Goal: Task Accomplishment & Management: Manage account settings

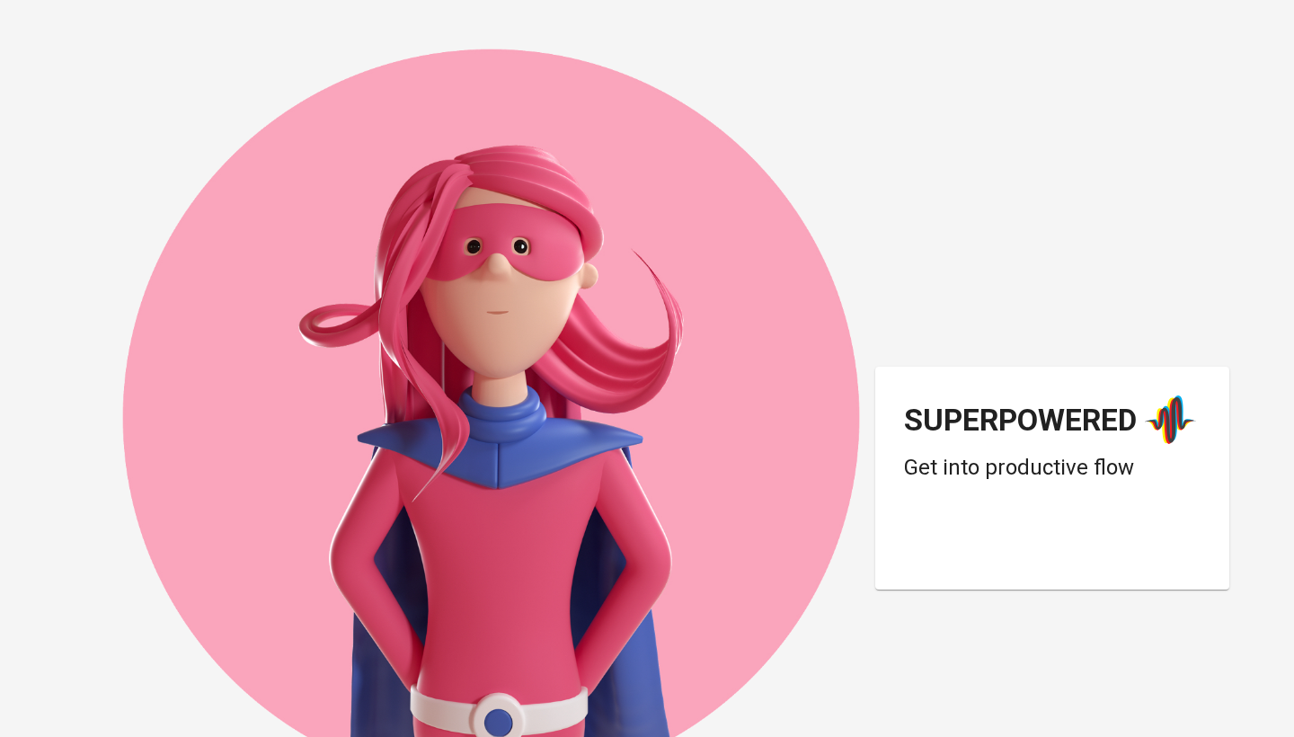
click at [1034, 552] on div "Login dengan Google. Dibuka di tab baru" at bounding box center [1048, 545] width 288 height 40
click at [999, 552] on div "Login dengan Google. Dibuka di tab baru" at bounding box center [1048, 545] width 288 height 40
click at [1065, 536] on div "Login dengan Google. Dibuka di tab baru" at bounding box center [1048, 545] width 288 height 40
click at [1003, 540] on div "Login dengan Google. Dibuka di tab baru" at bounding box center [1048, 545] width 288 height 40
click at [976, 546] on div "Login dengan Google. Dibuka di tab baru" at bounding box center [1048, 545] width 288 height 40
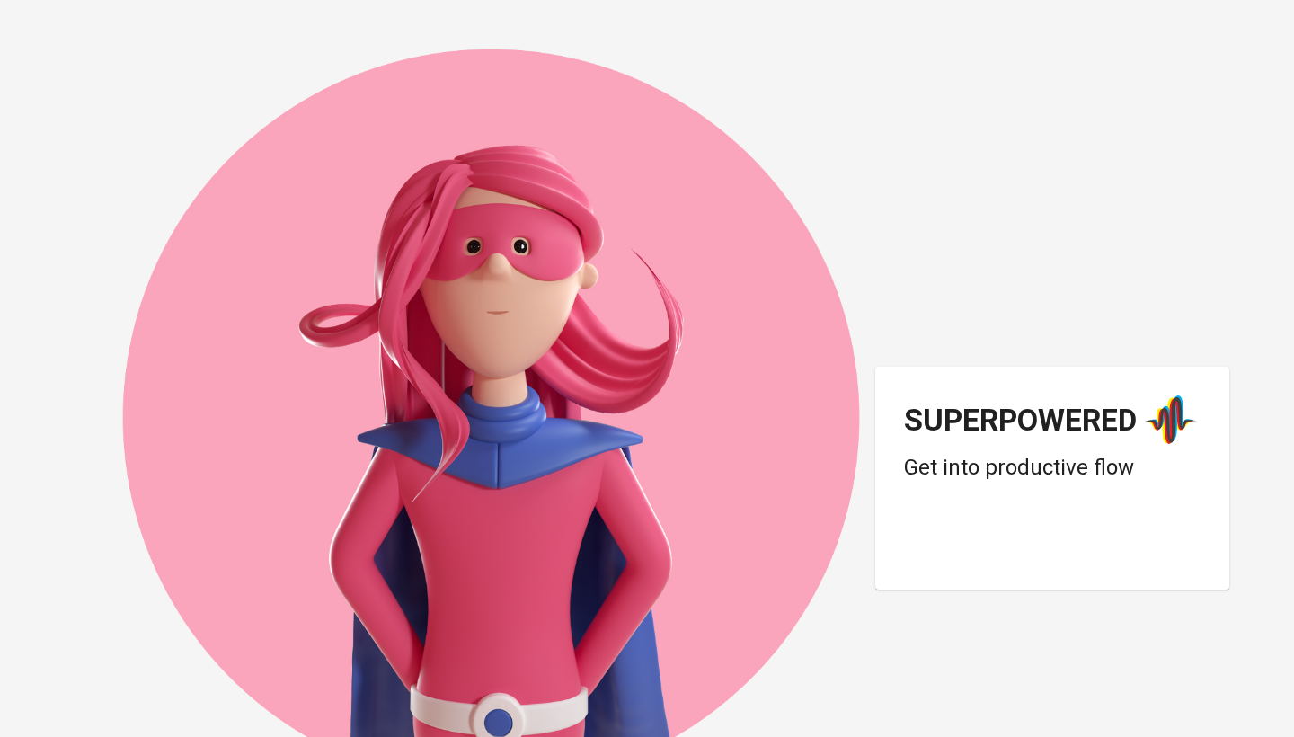
click at [1043, 555] on div "Login dengan Google. Dibuka di tab baru" at bounding box center [1048, 545] width 288 height 40
click at [1021, 533] on div "Login dengan Google. Dibuka di tab baru" at bounding box center [1048, 545] width 288 height 40
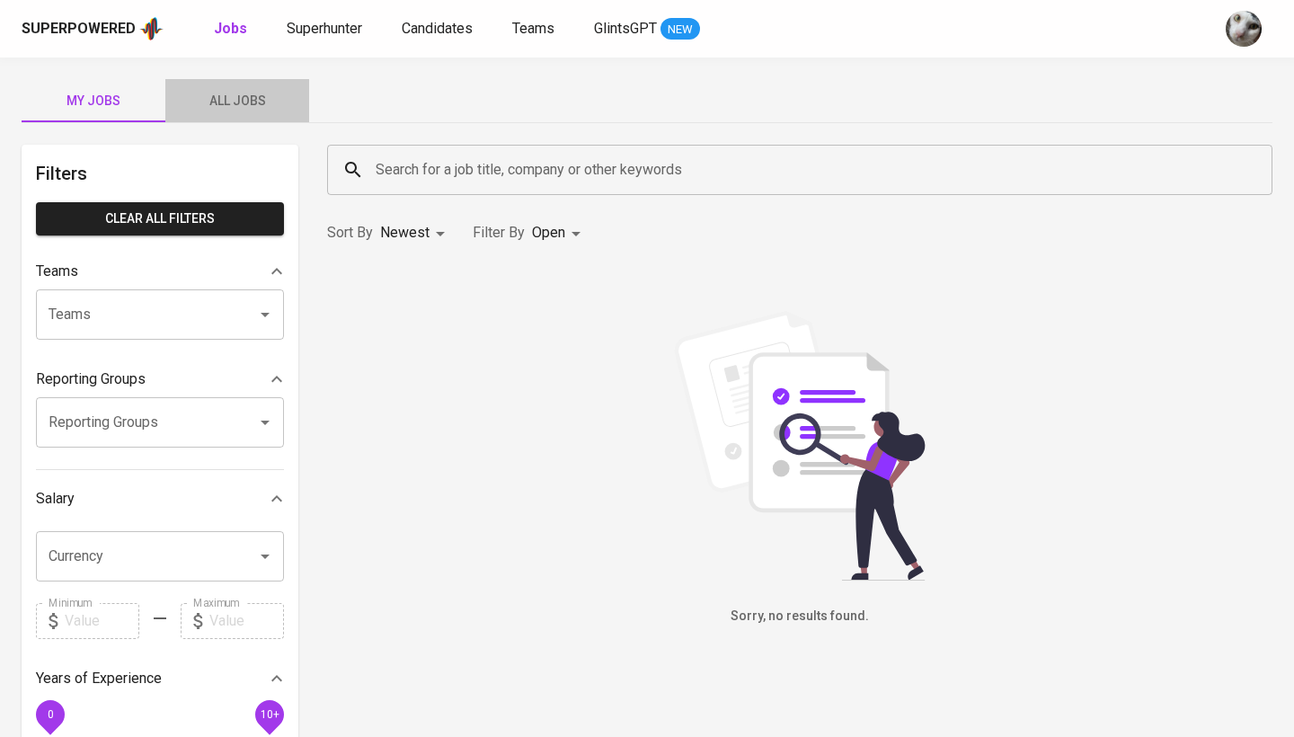
click at [240, 100] on span "All Jobs" at bounding box center [237, 101] width 122 height 22
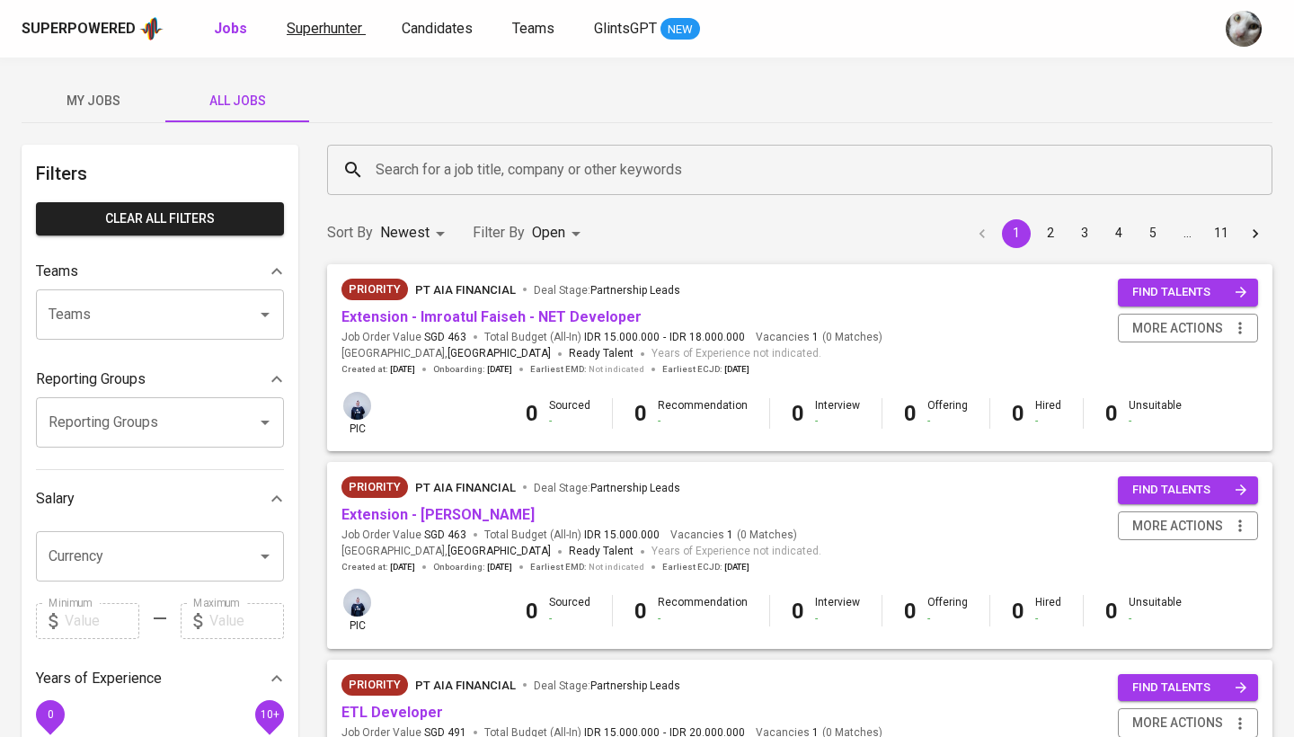
click at [357, 24] on span "Superhunter" at bounding box center [324, 28] width 75 height 17
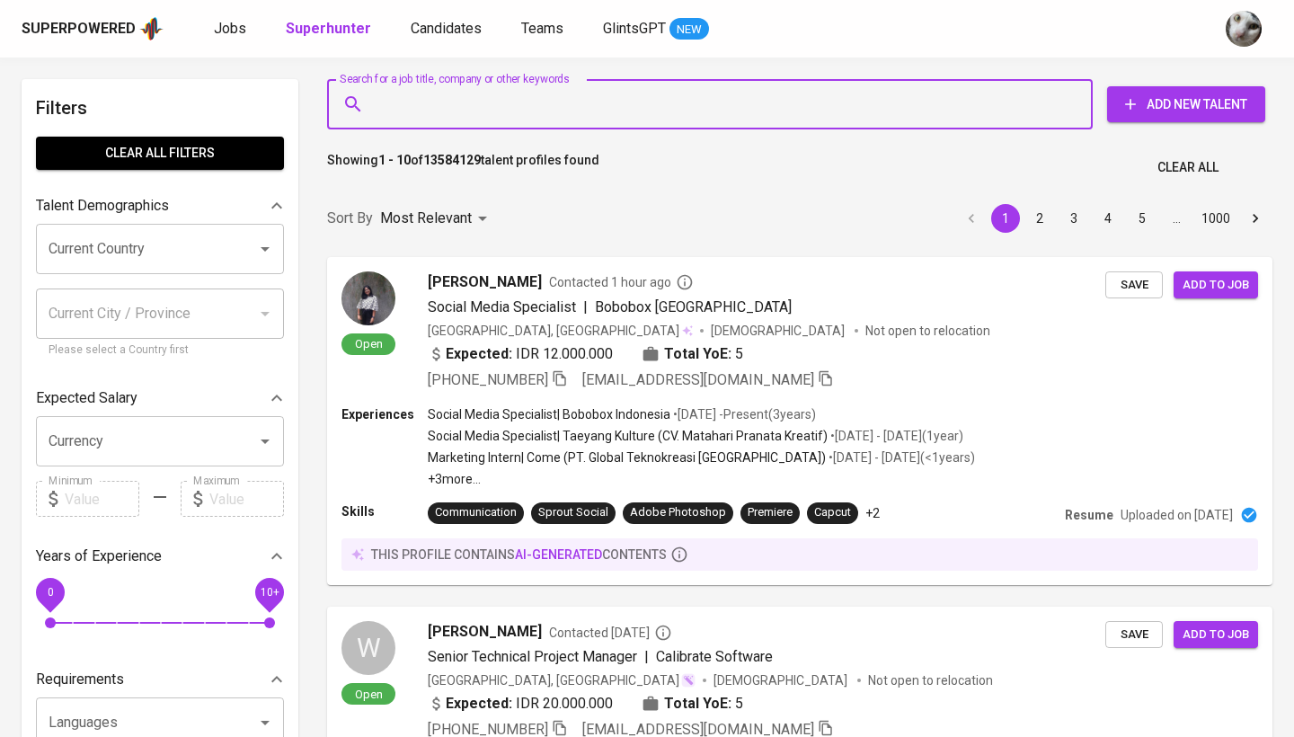
click at [492, 107] on input "Search for a job title, company or other keywords" at bounding box center [714, 104] width 687 height 34
paste input "mucha.fauzy@gmail.com"
type input "mucha.fauzy@gmail.com"
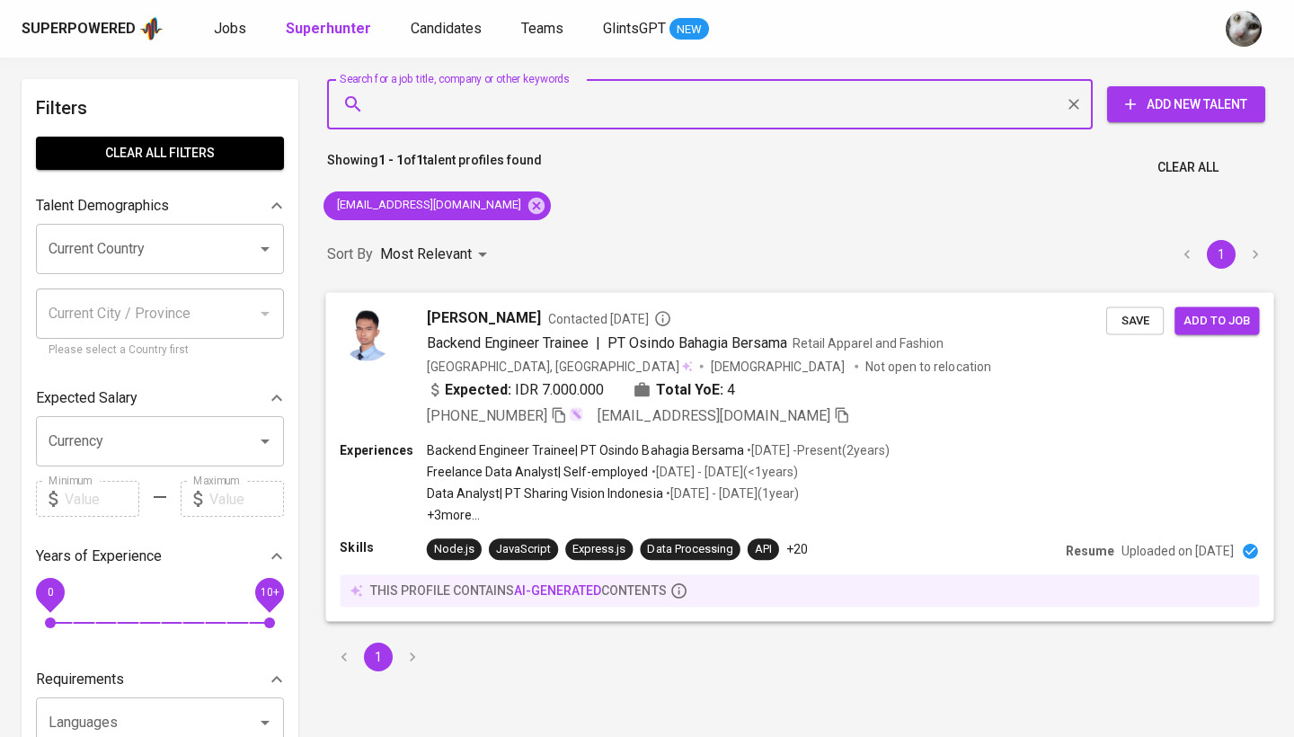
click at [803, 347] on span "Retail Apparel and Fashion" at bounding box center [869, 342] width 152 height 14
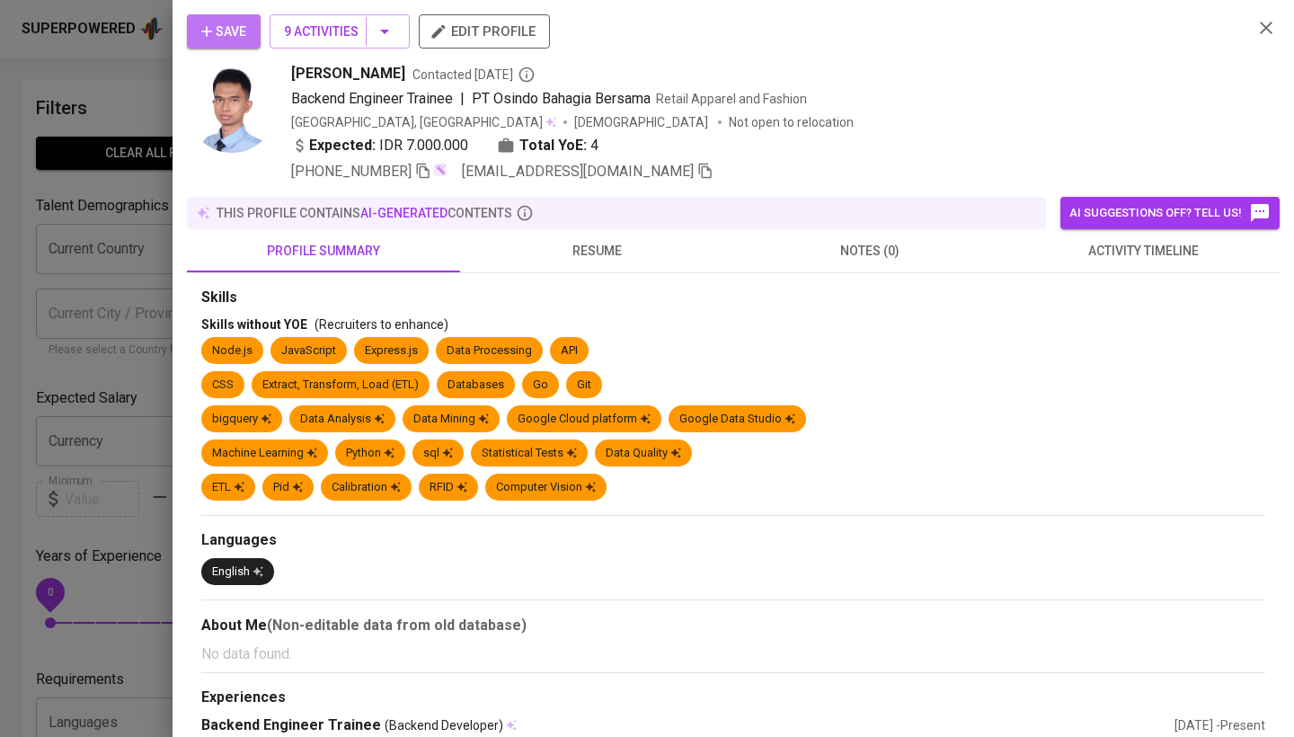
click at [247, 34] on button "Save" at bounding box center [224, 31] width 74 height 34
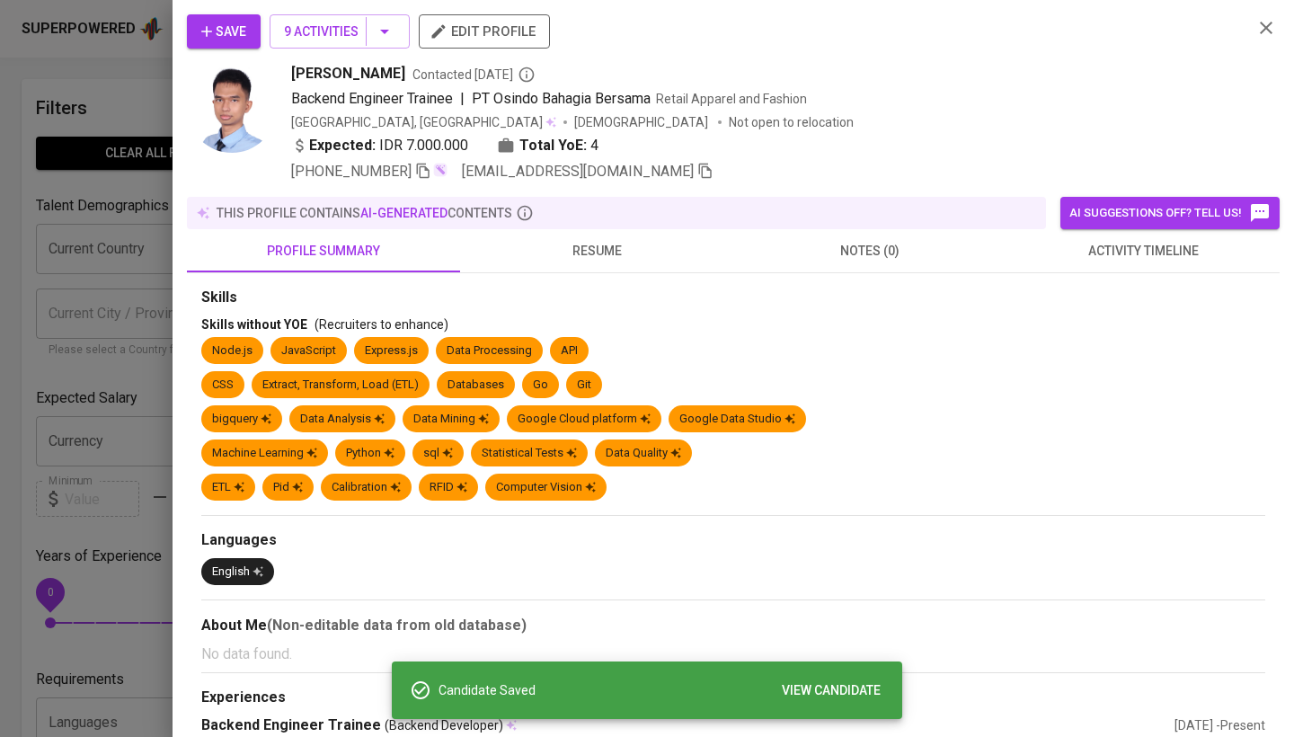
click at [1051, 259] on span "activity timeline" at bounding box center [1143, 251] width 252 height 22
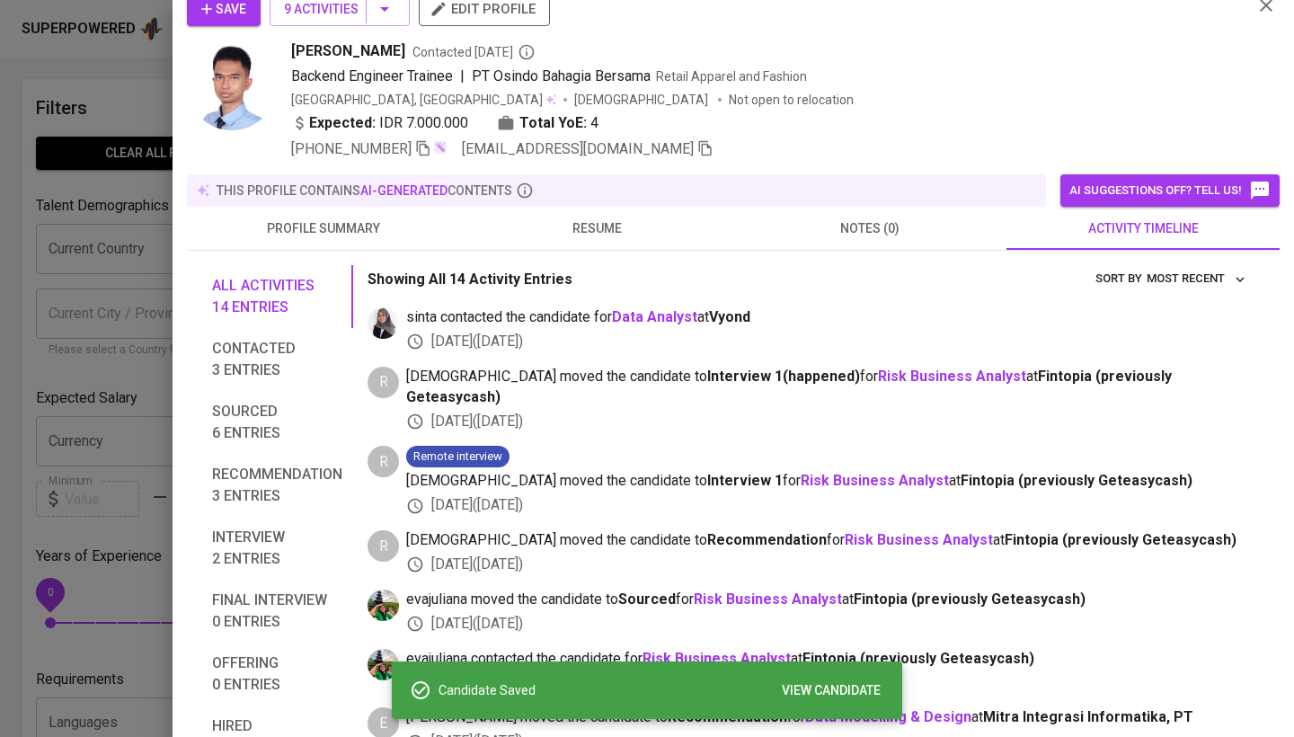
scroll to position [202, 0]
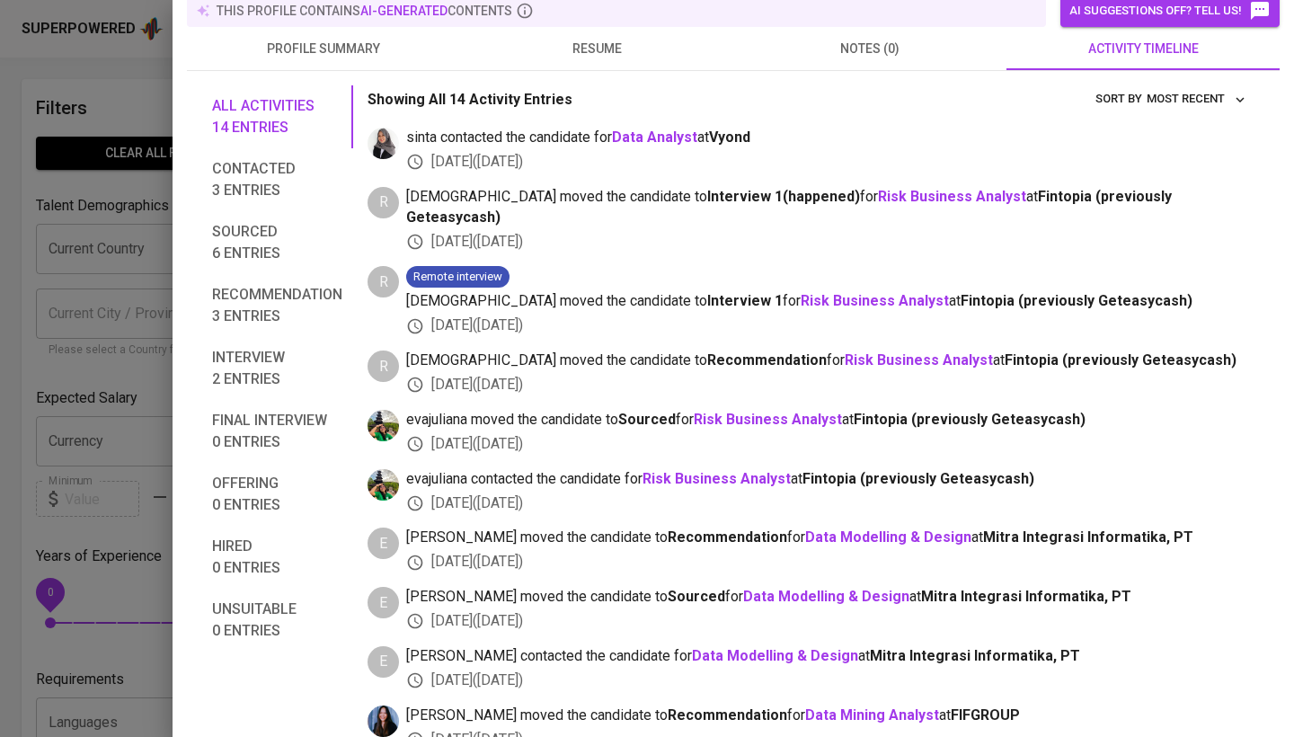
click at [84, 364] on div at bounding box center [647, 368] width 1294 height 737
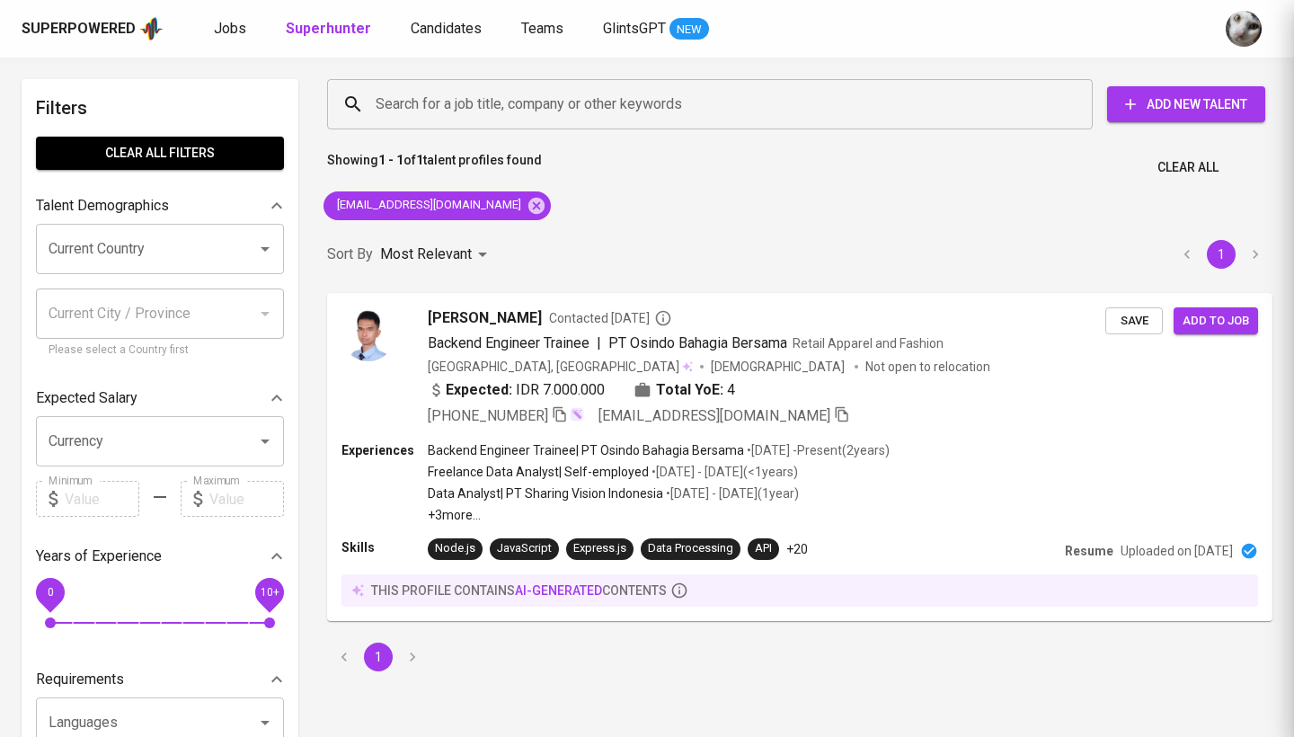
scroll to position [53, 0]
click at [121, 30] on div "Superpowered" at bounding box center [79, 29] width 114 height 21
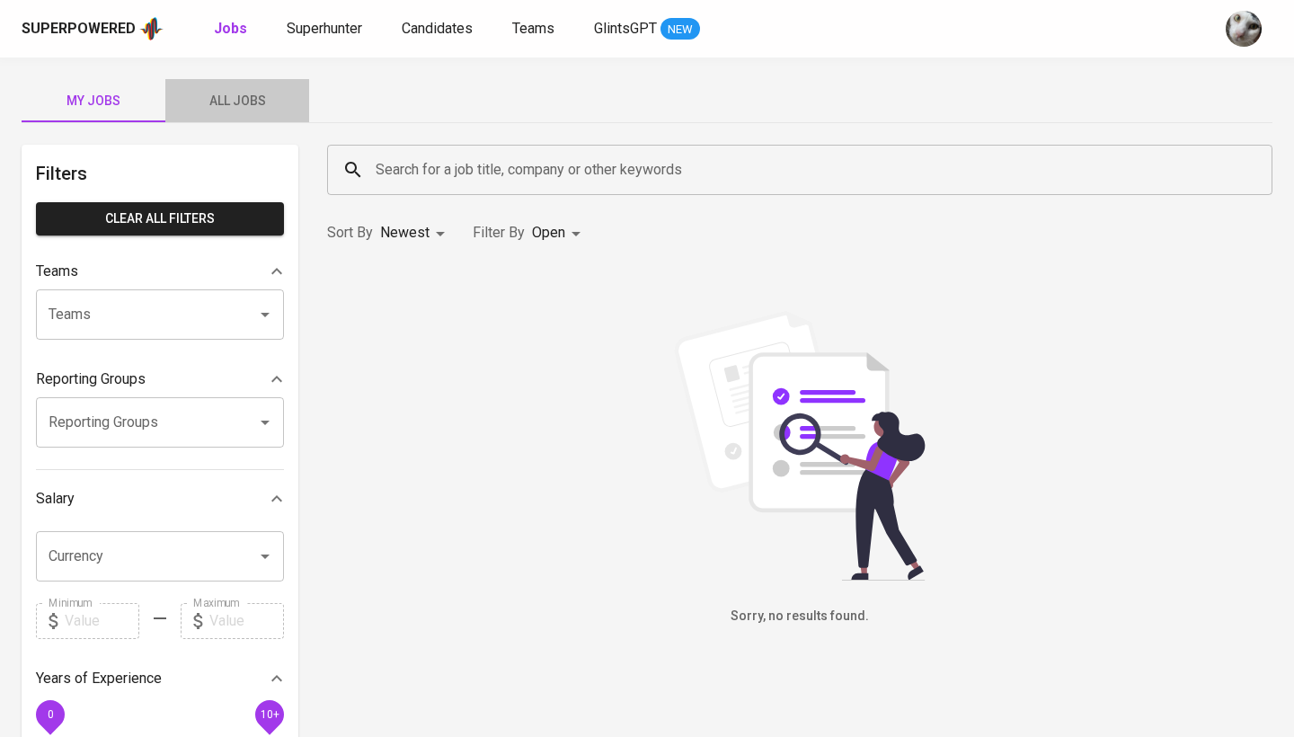
click at [257, 102] on span "All Jobs" at bounding box center [237, 101] width 122 height 22
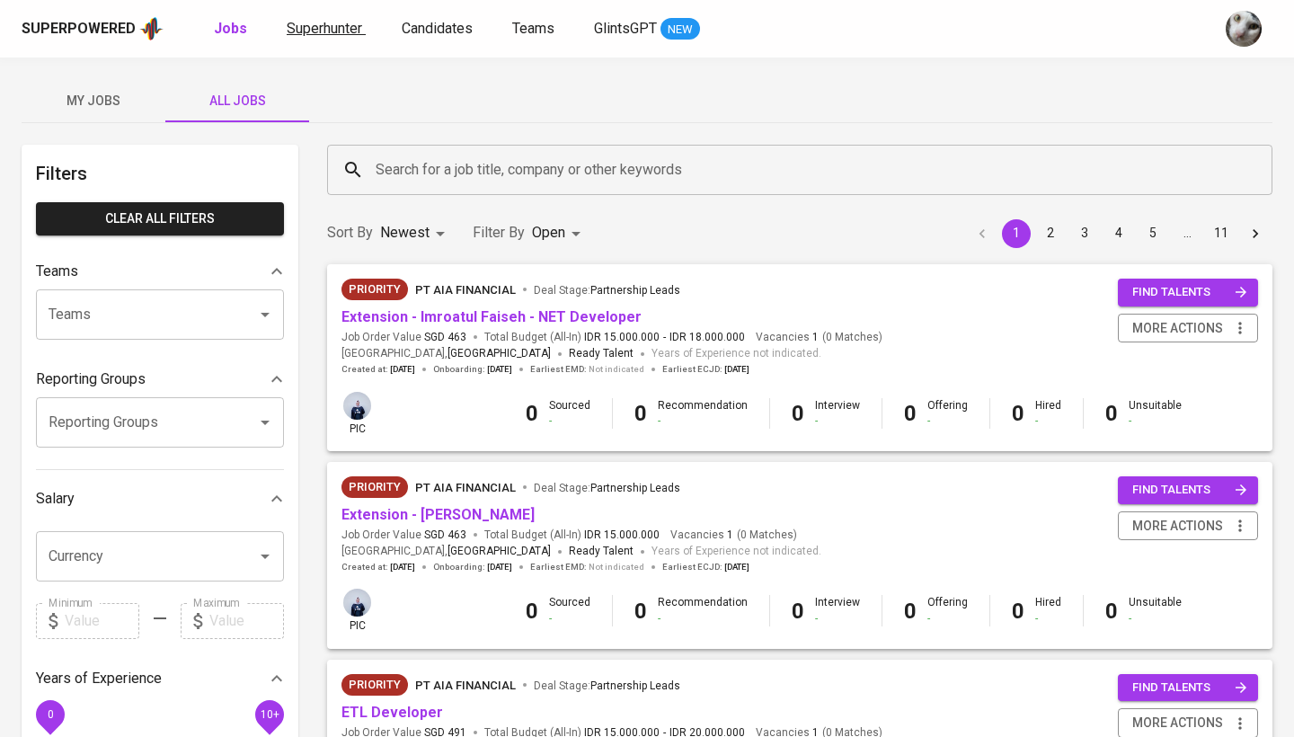
click at [348, 27] on span "Superhunter" at bounding box center [324, 28] width 75 height 17
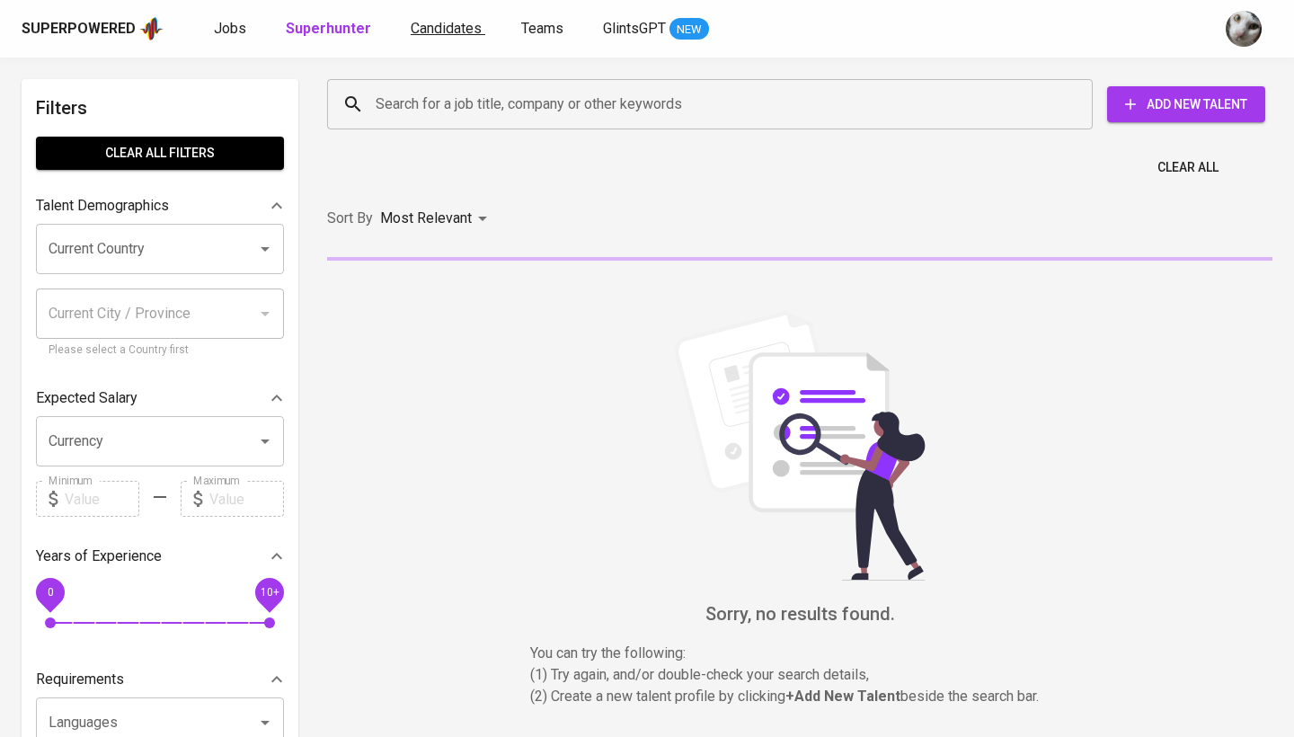
click at [428, 31] on span "Candidates" at bounding box center [446, 28] width 71 height 17
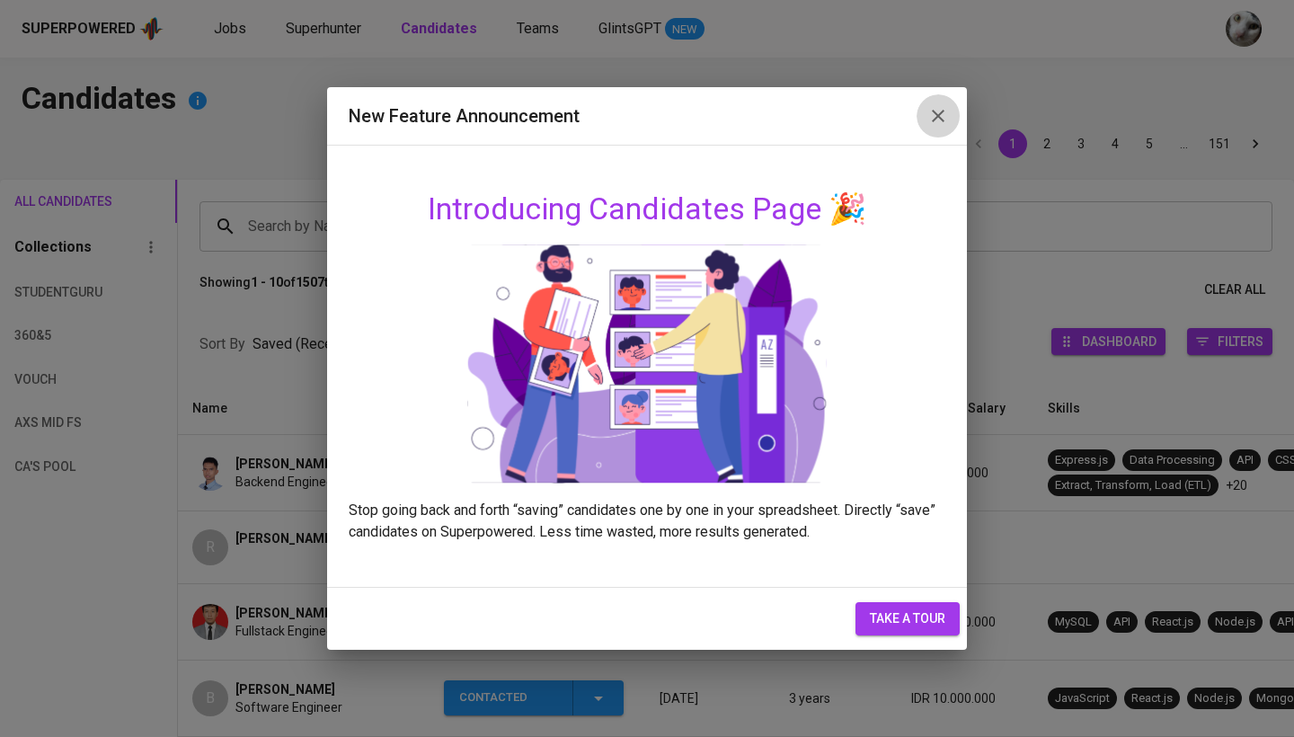
click at [939, 109] on icon "button" at bounding box center [938, 116] width 22 height 22
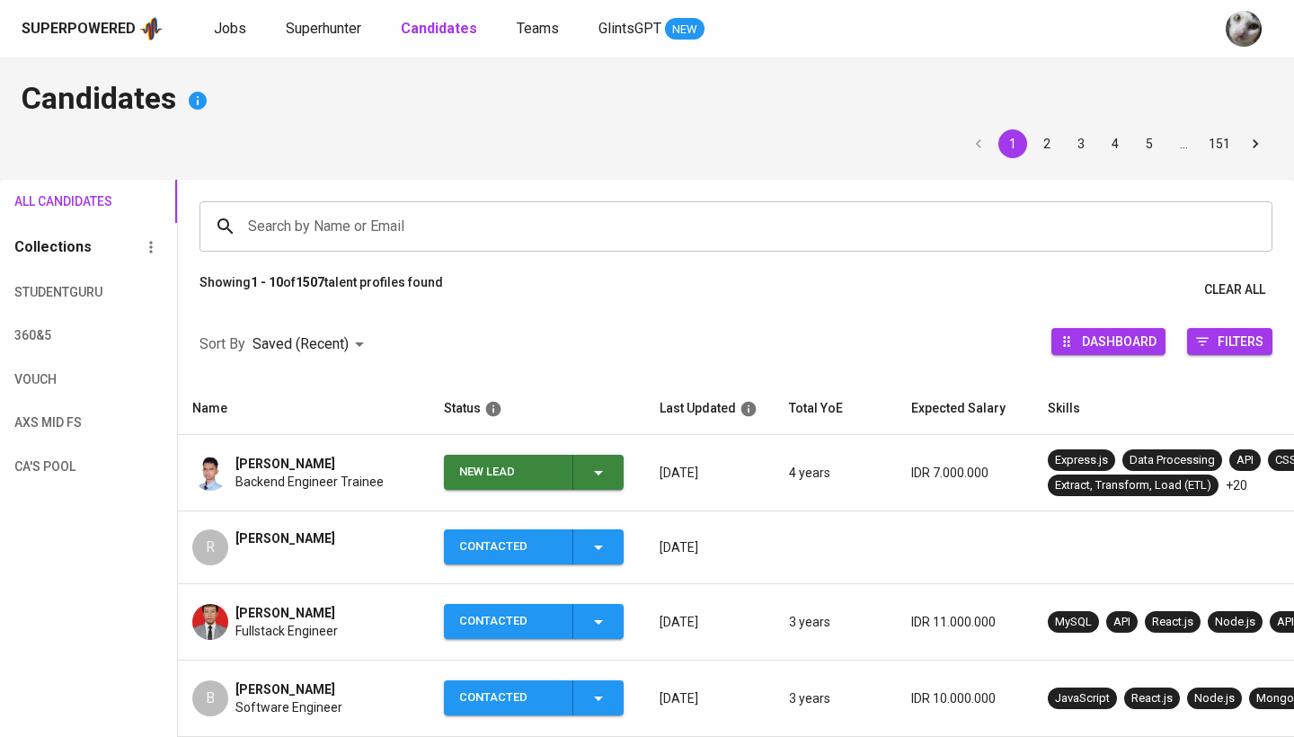
click at [567, 475] on div "New Lead" at bounding box center [534, 472] width 150 height 35
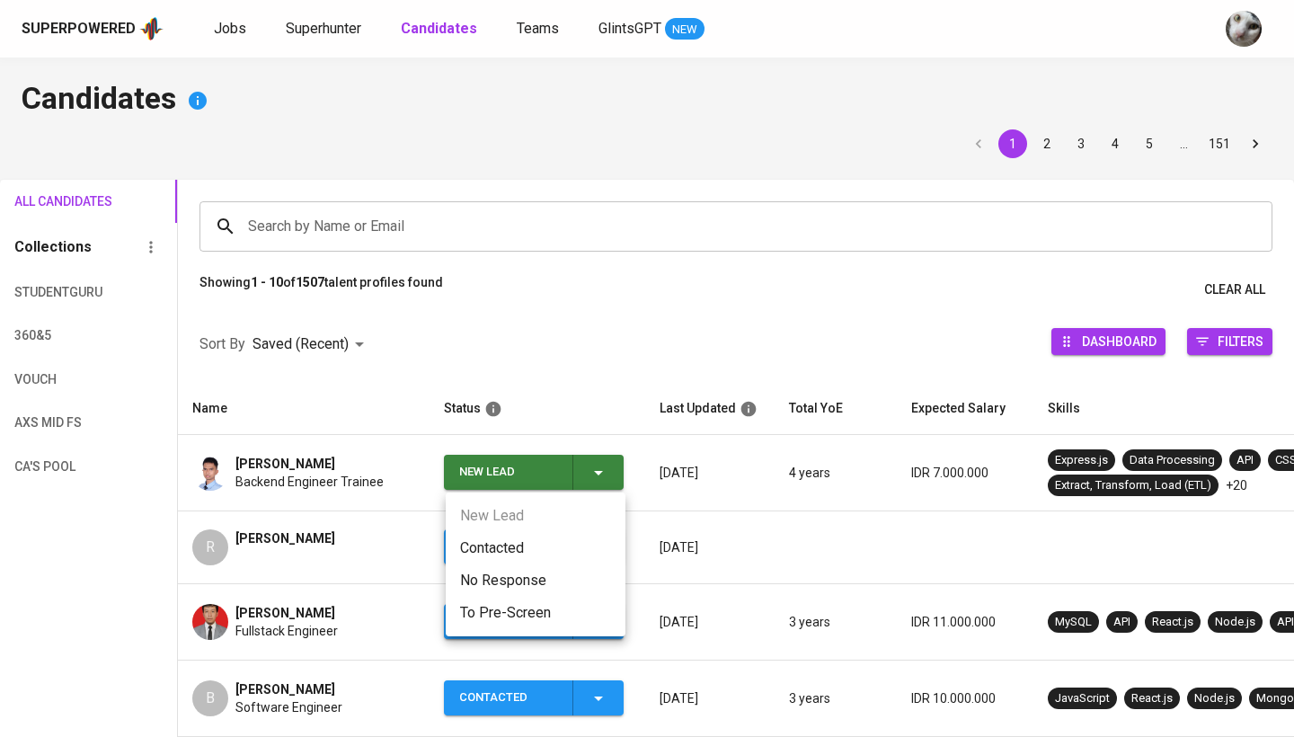
click at [541, 539] on li "Contacted" at bounding box center [536, 548] width 180 height 32
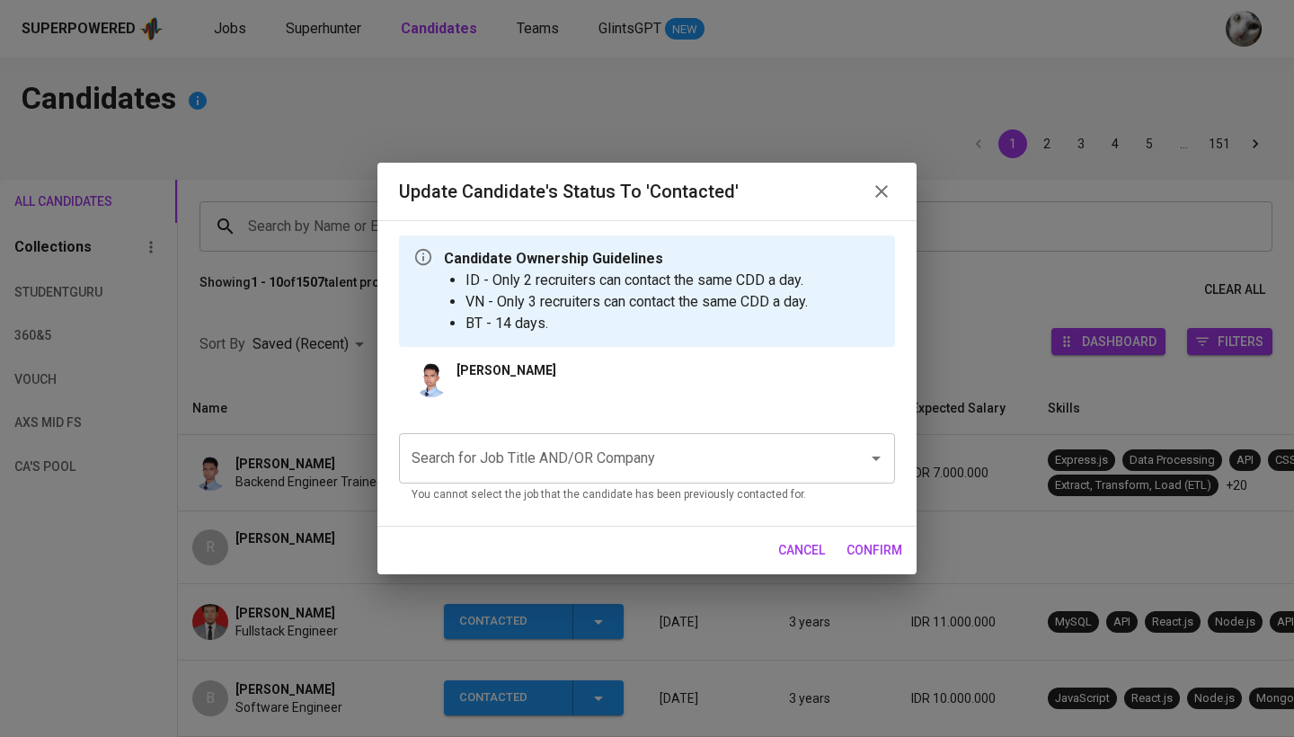
click at [598, 438] on div "Search for Job Title AND/OR Company" at bounding box center [647, 458] width 496 height 50
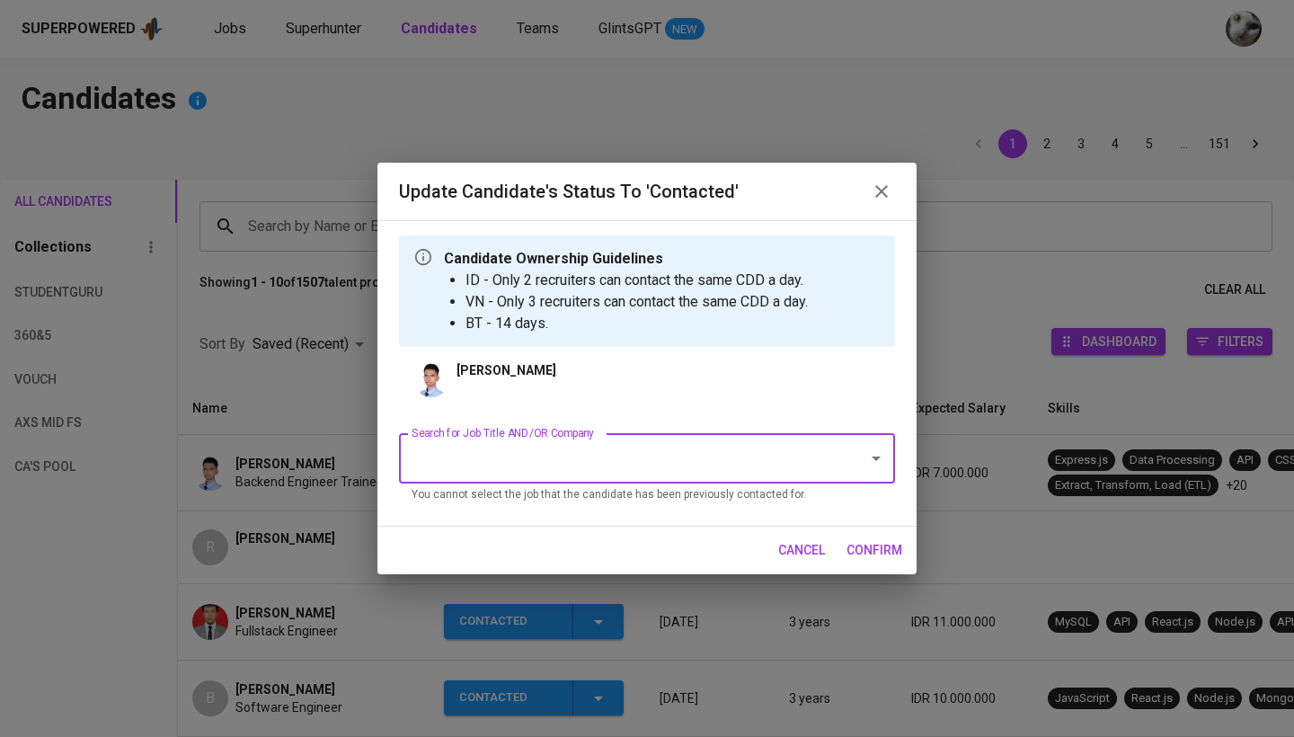
type input "m"
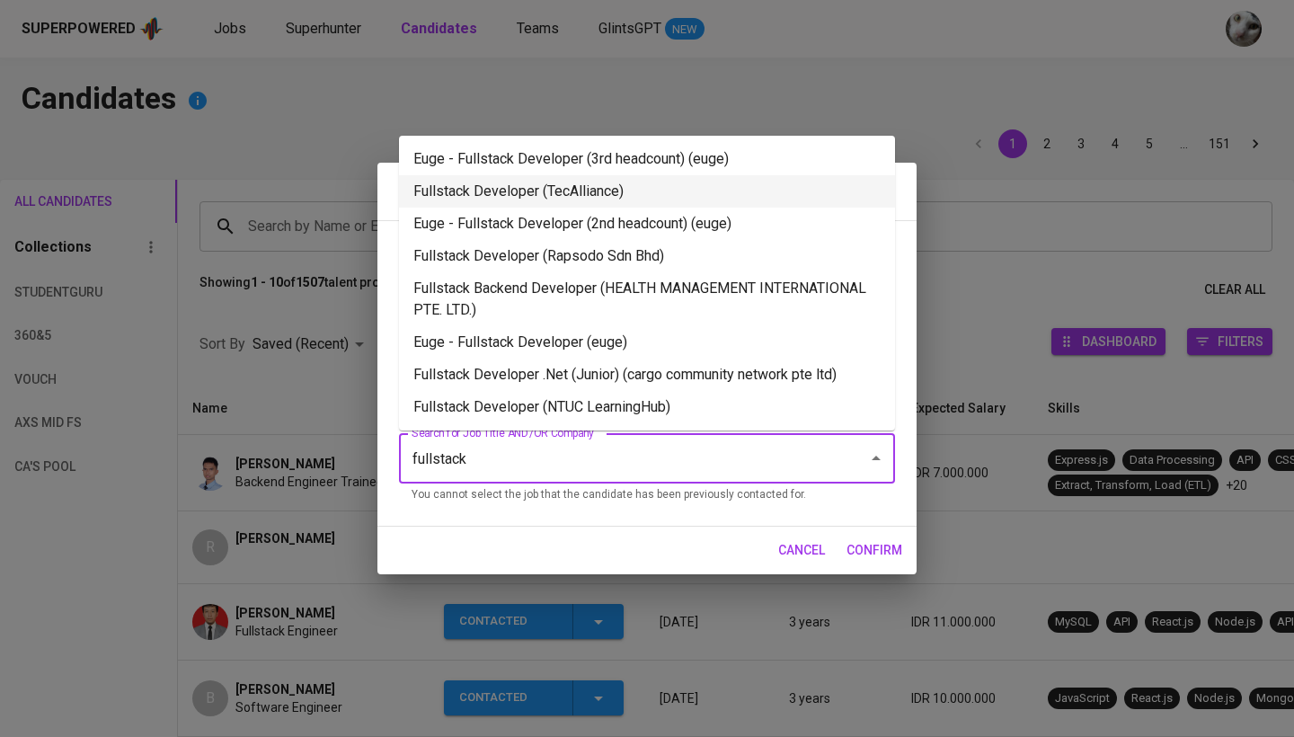
click at [633, 207] on li "Fullstack Developer (TecAlliance)" at bounding box center [647, 191] width 496 height 32
type input "fullstack"
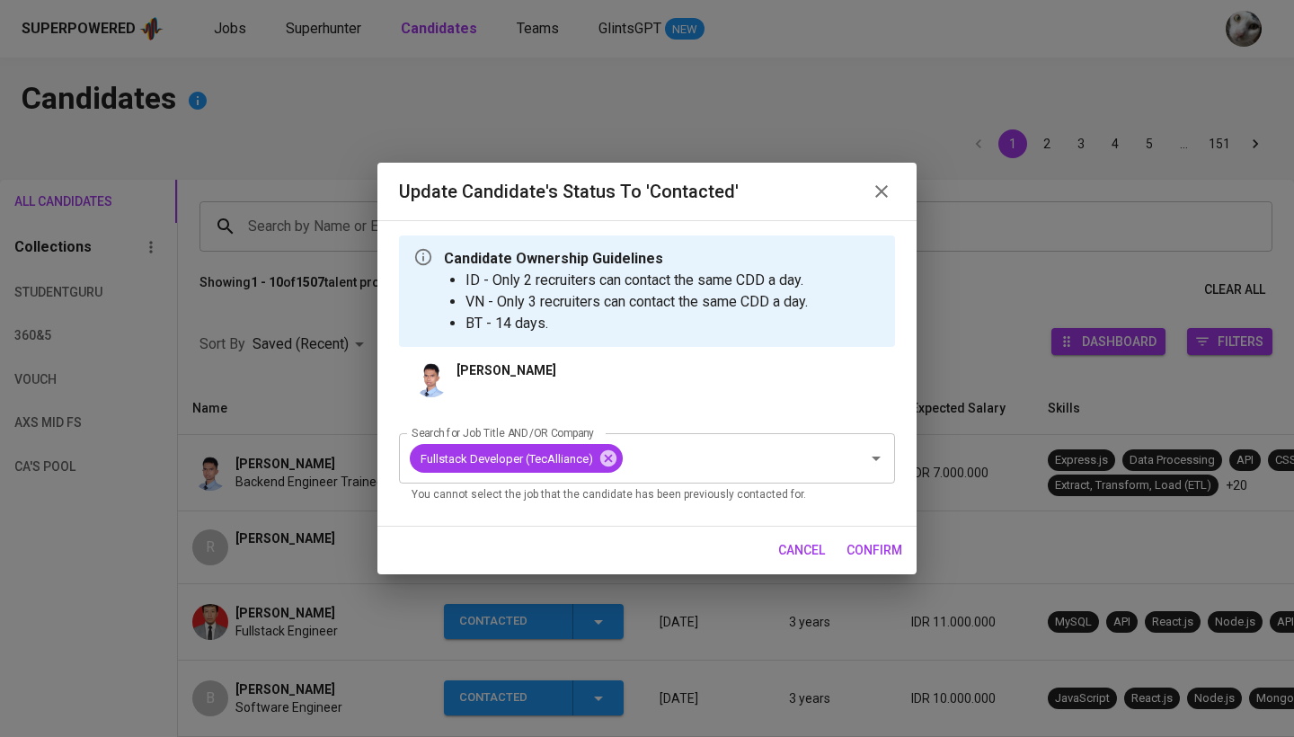
click at [847, 545] on span "confirm" at bounding box center [875, 550] width 56 height 22
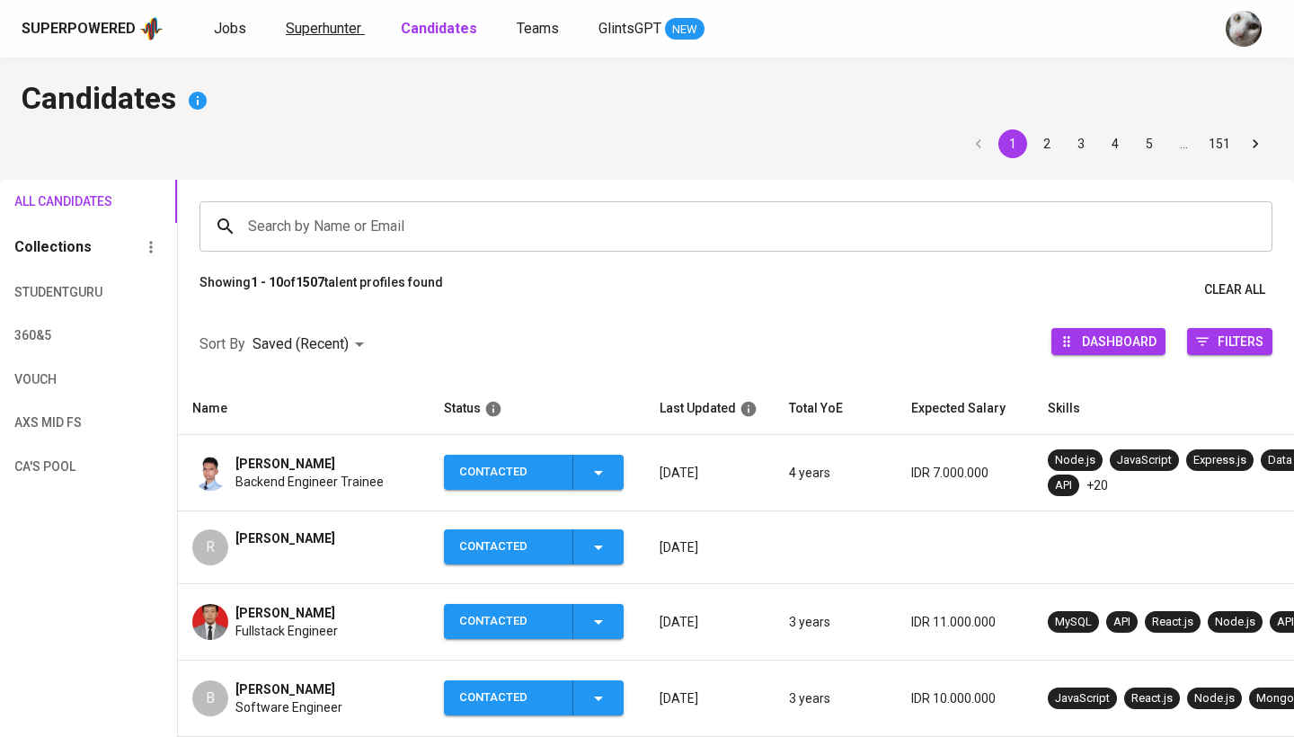
click at [333, 34] on span "Superhunter" at bounding box center [323, 28] width 75 height 17
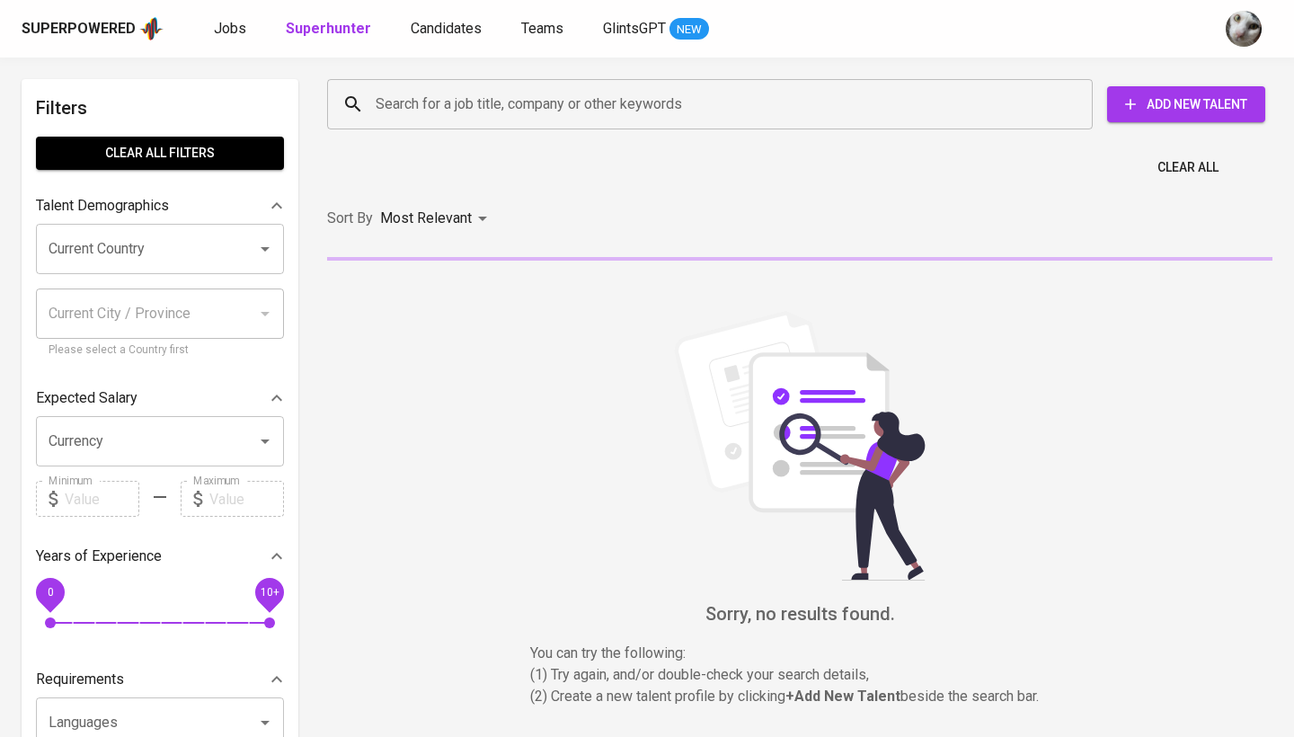
click at [369, 108] on div "Search for a job title, company or other keywords" at bounding box center [710, 104] width 766 height 50
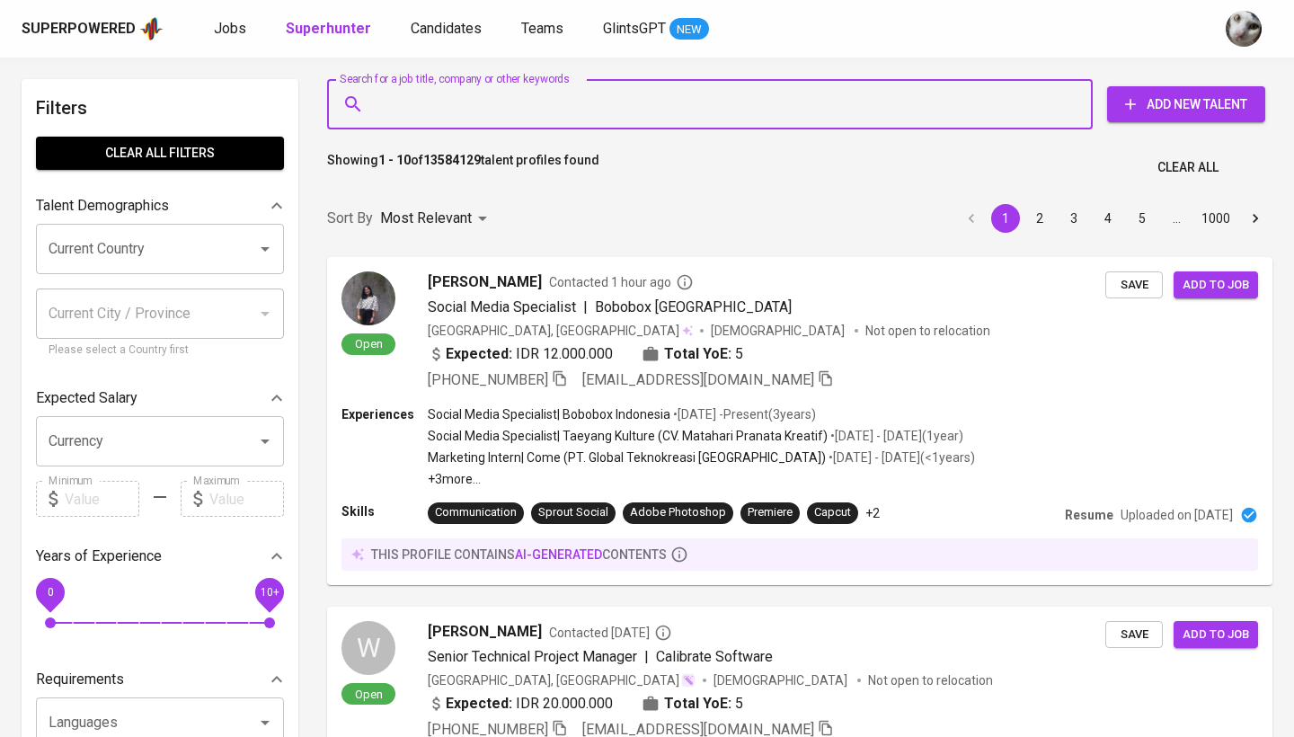
paste input "[EMAIL_ADDRESS][DOMAIN_NAME]"
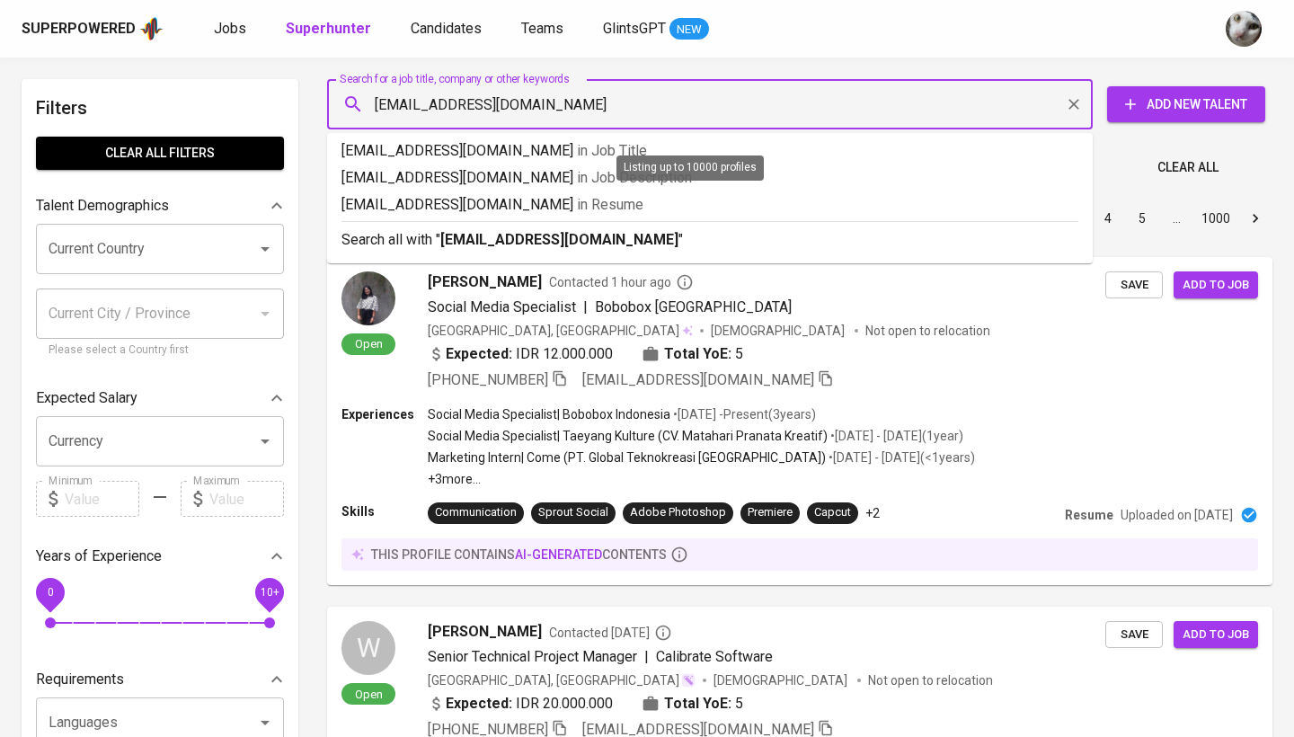
type input "[EMAIL_ADDRESS][DOMAIN_NAME]"
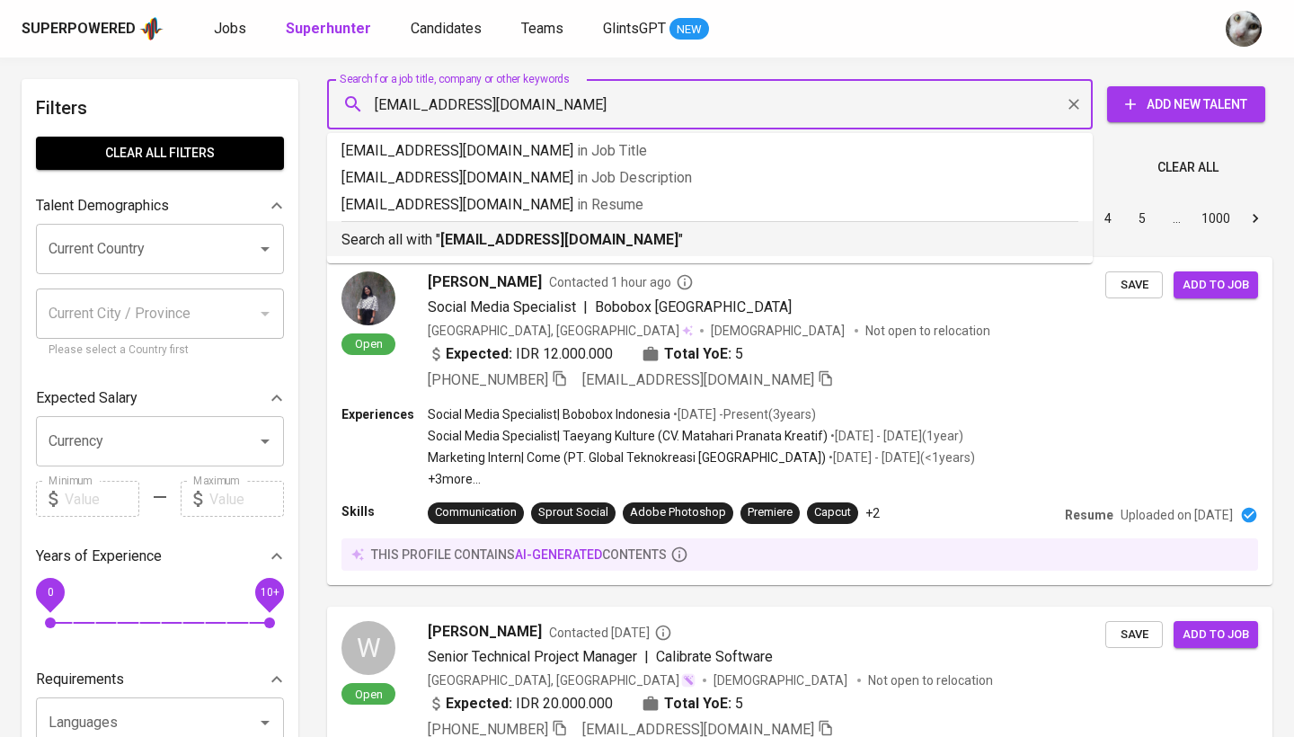
click at [519, 231] on b "[EMAIL_ADDRESS][DOMAIN_NAME]" at bounding box center [559, 239] width 238 height 17
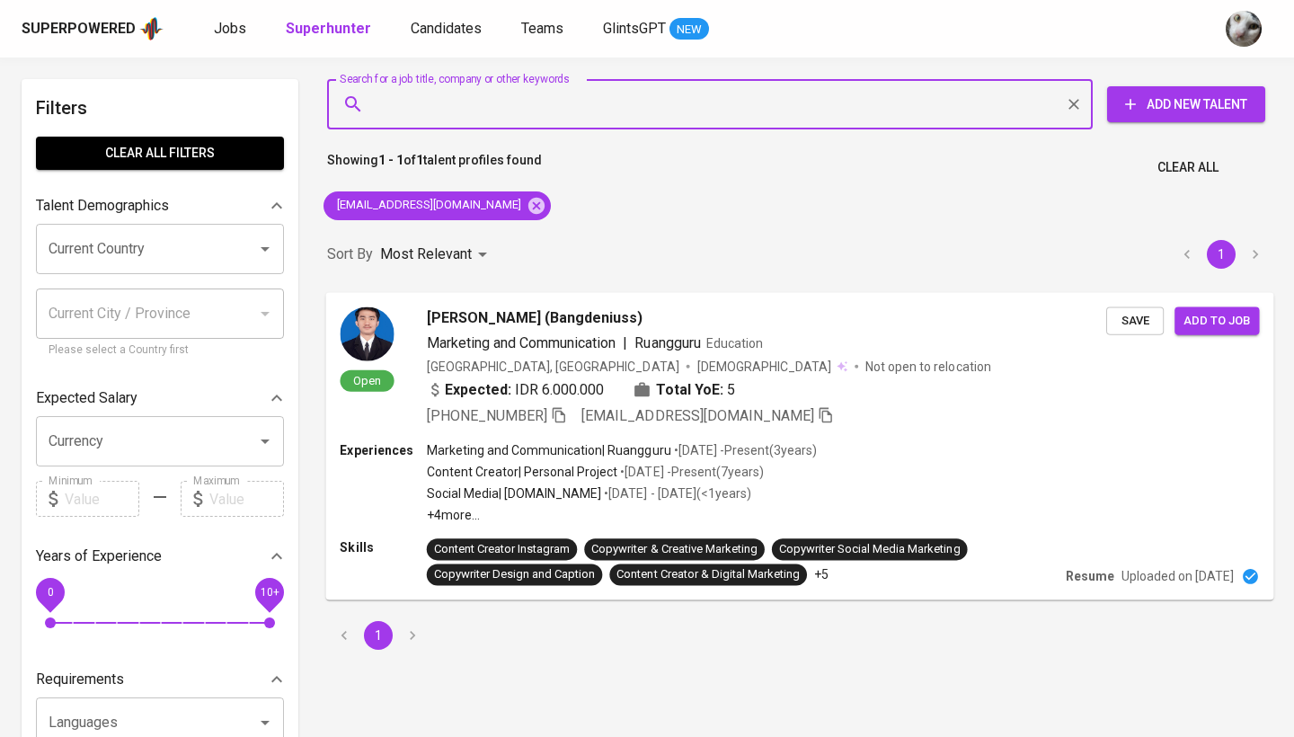
click at [909, 399] on div "Expected: IDR 6.000.000 Total YoE: 5" at bounding box center [766, 391] width 679 height 26
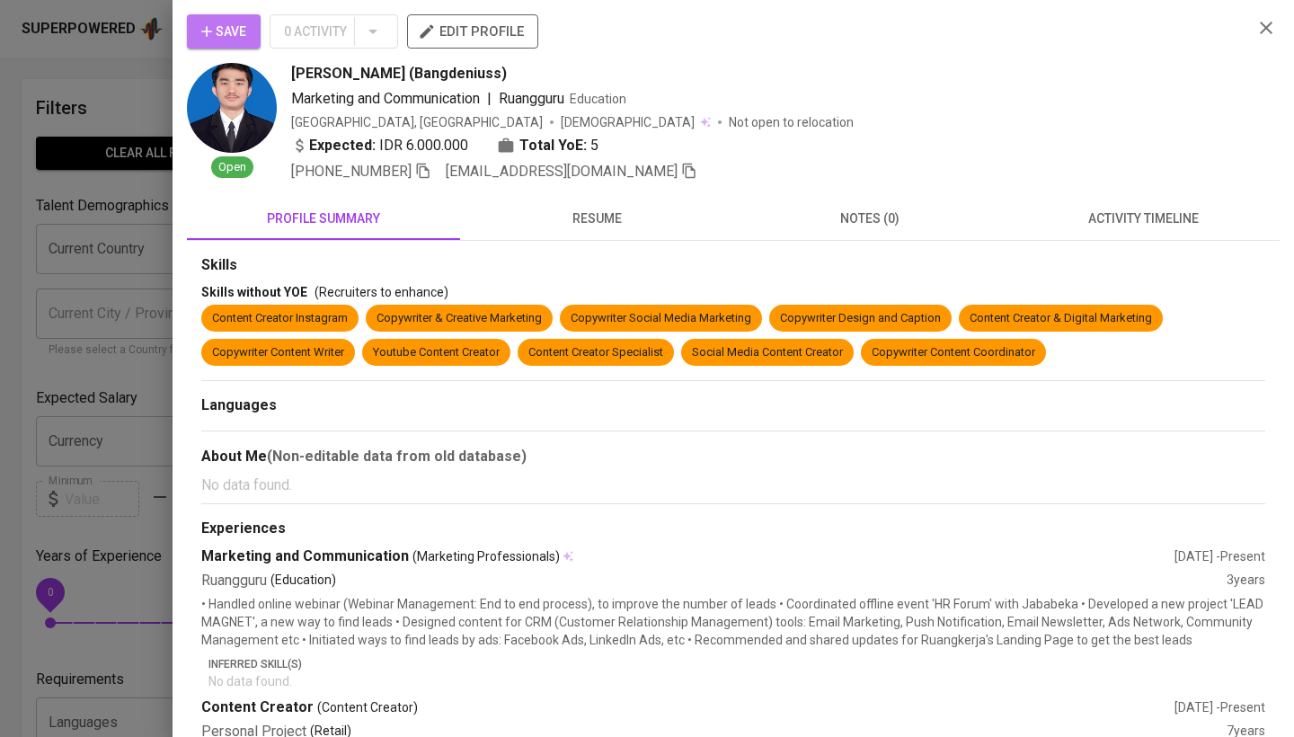
click at [213, 26] on icon "button" at bounding box center [207, 31] width 18 height 18
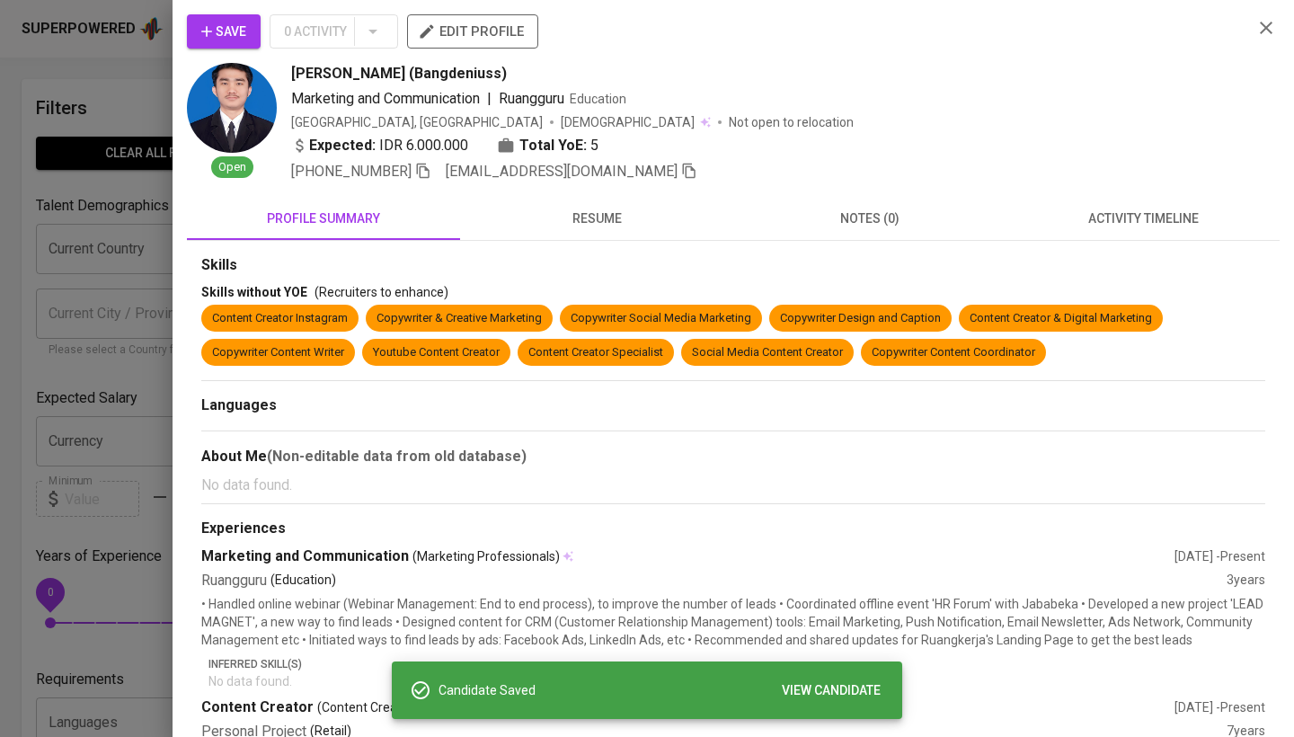
click at [120, 288] on div at bounding box center [647, 368] width 1294 height 737
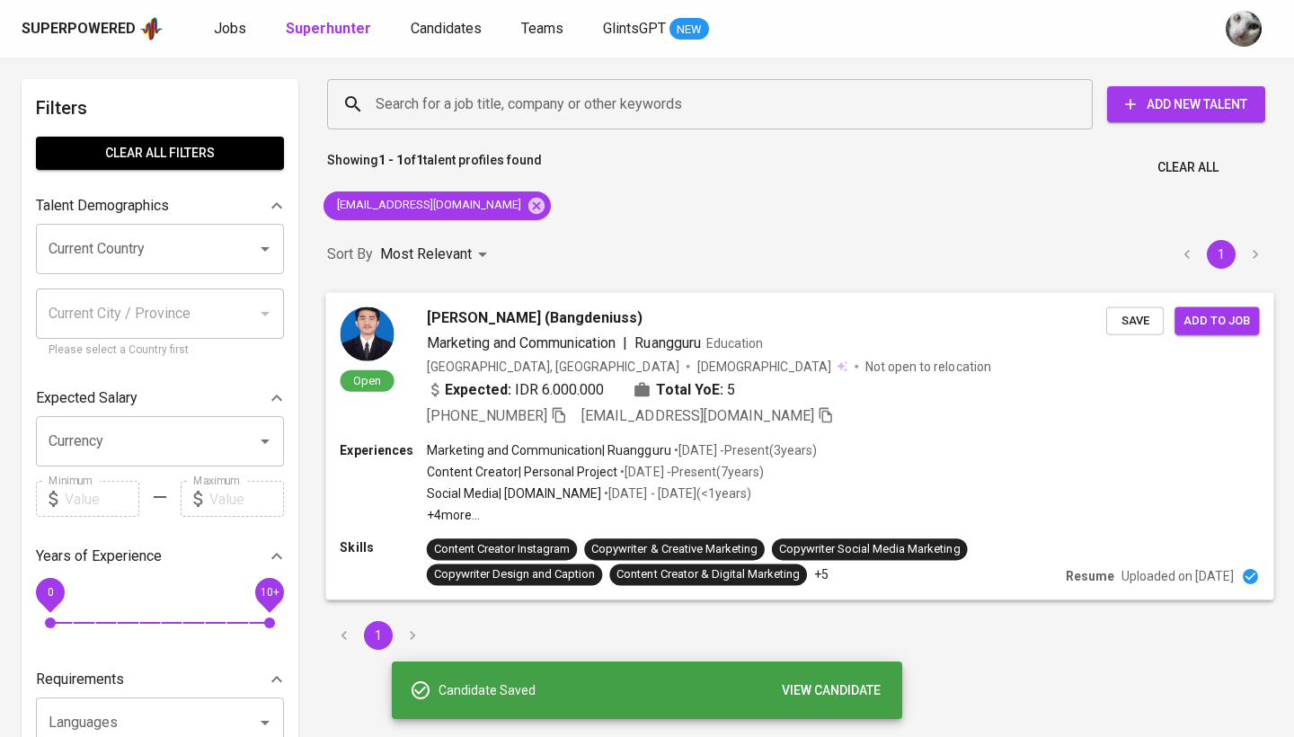
click at [1193, 314] on span "Add to job" at bounding box center [1217, 320] width 66 height 21
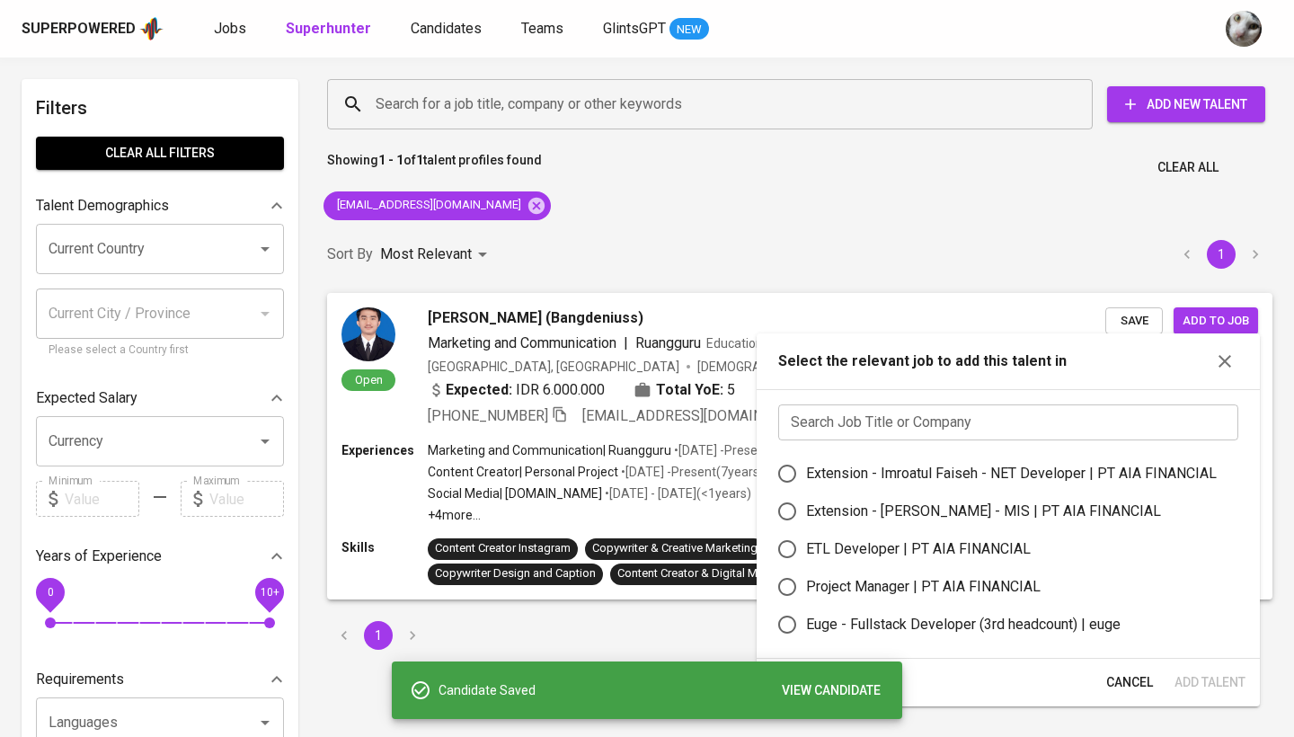
click at [838, 434] on input "text" at bounding box center [1008, 422] width 460 height 36
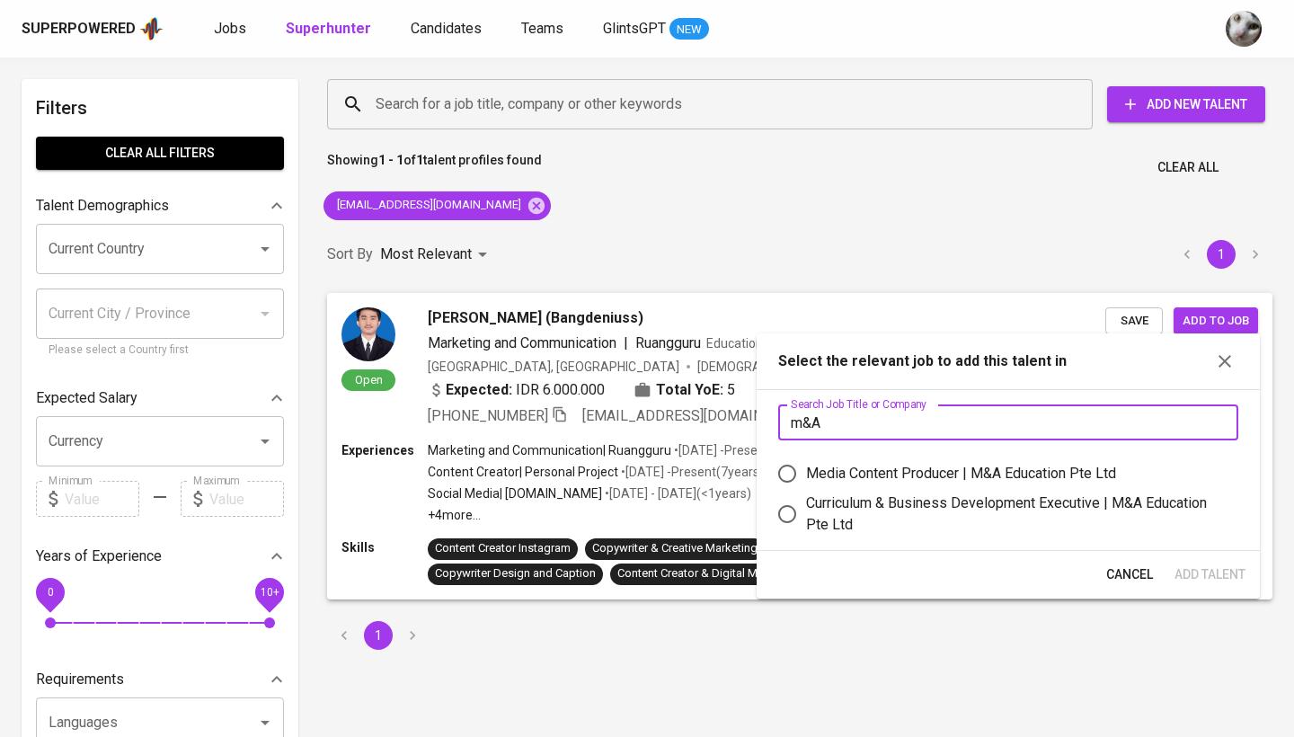
type input "m&A"
click at [887, 471] on div "Media Content Producer | M&A Education Pte Ltd" at bounding box center [961, 474] width 310 height 22
click at [806, 471] on input "Media Content Producer | M&A Education Pte Ltd" at bounding box center [787, 474] width 38 height 38
radio input "true"
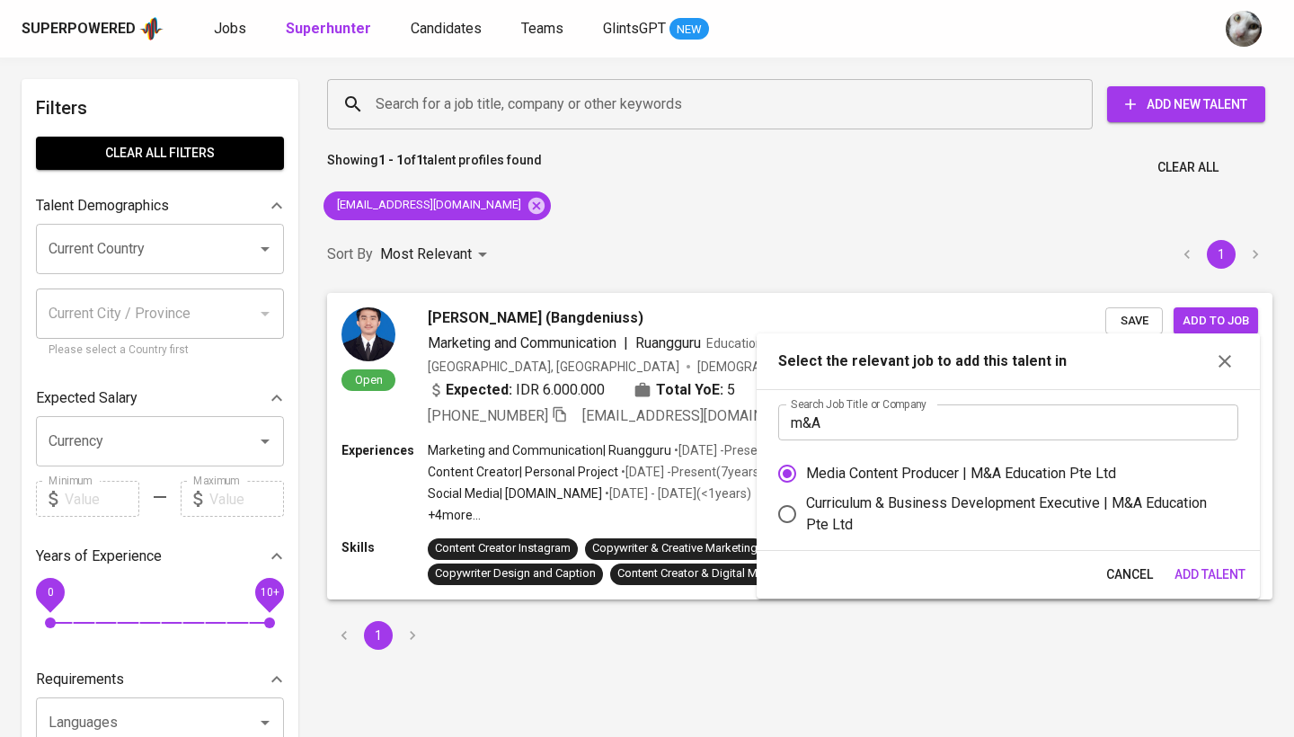
click at [1239, 580] on span "Add Talent" at bounding box center [1210, 574] width 71 height 22
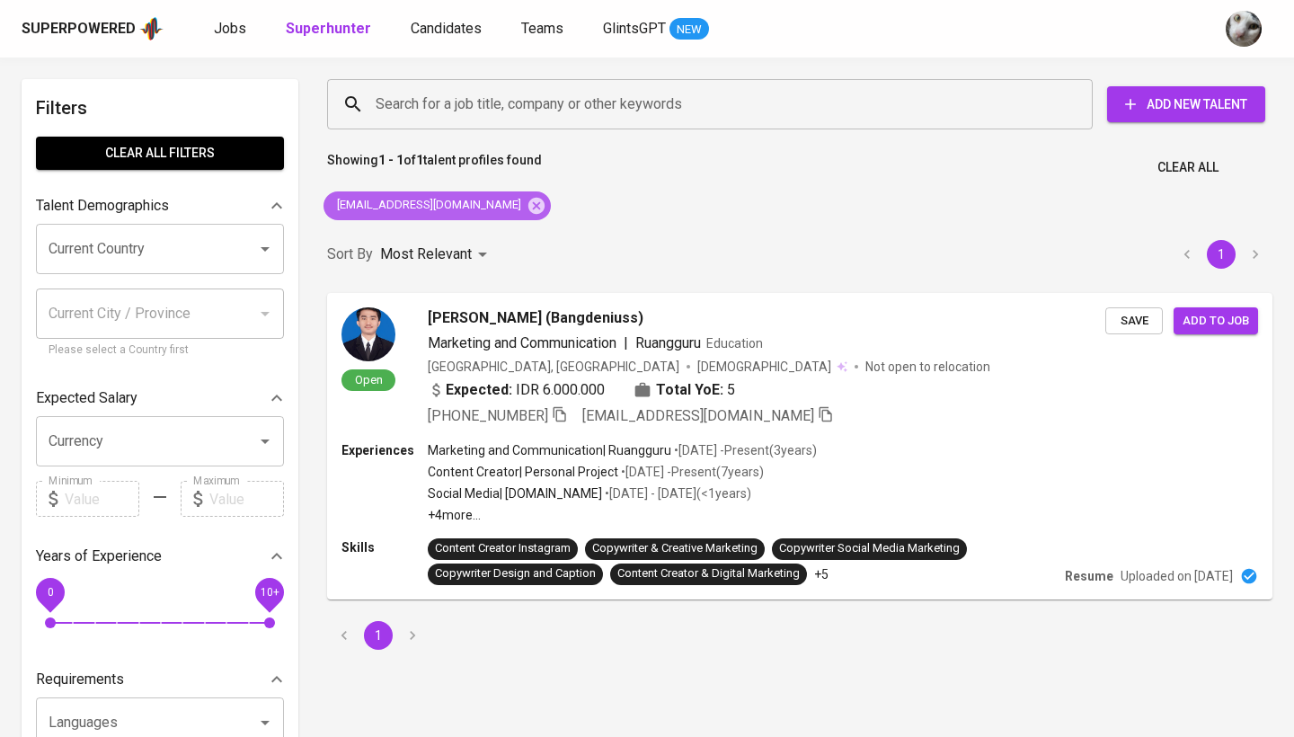
click at [495, 197] on div "deniusnad19@gmail.com" at bounding box center [437, 205] width 227 height 29
click at [452, 25] on span "Candidates" at bounding box center [446, 28] width 71 height 17
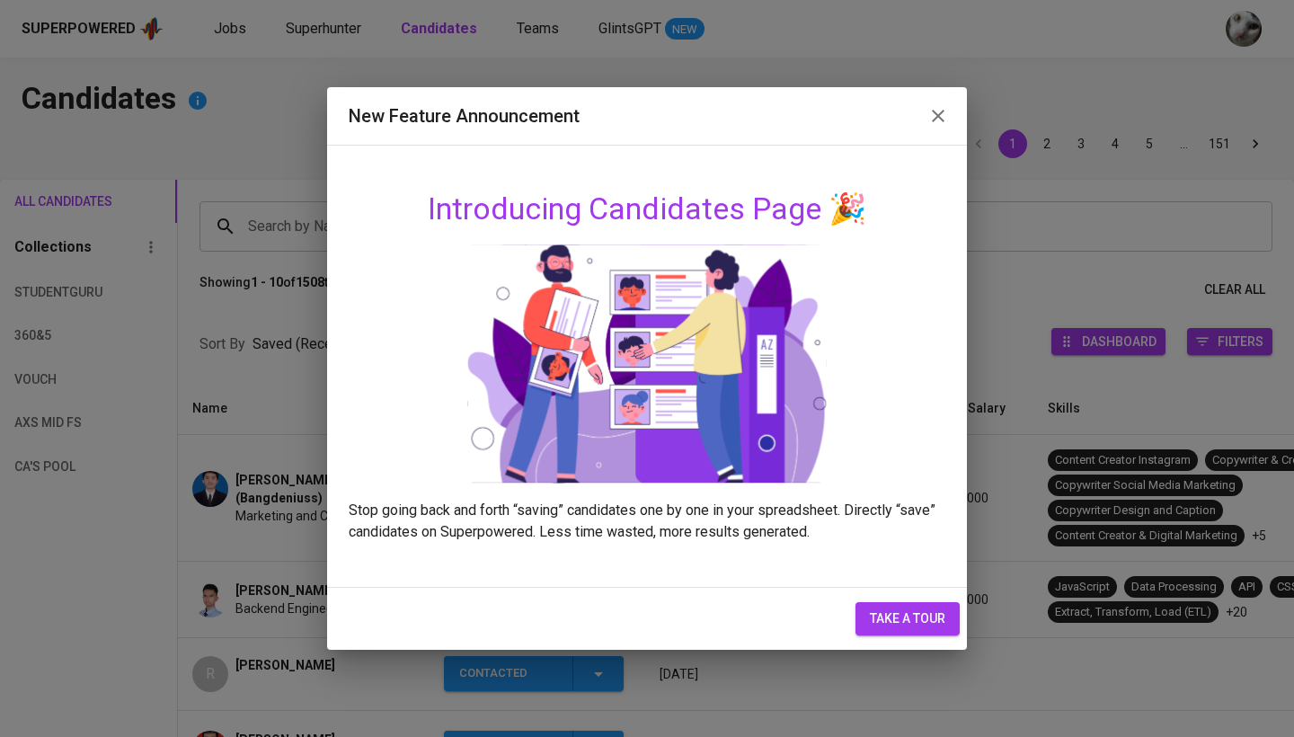
click at [937, 111] on icon "button" at bounding box center [938, 116] width 22 height 22
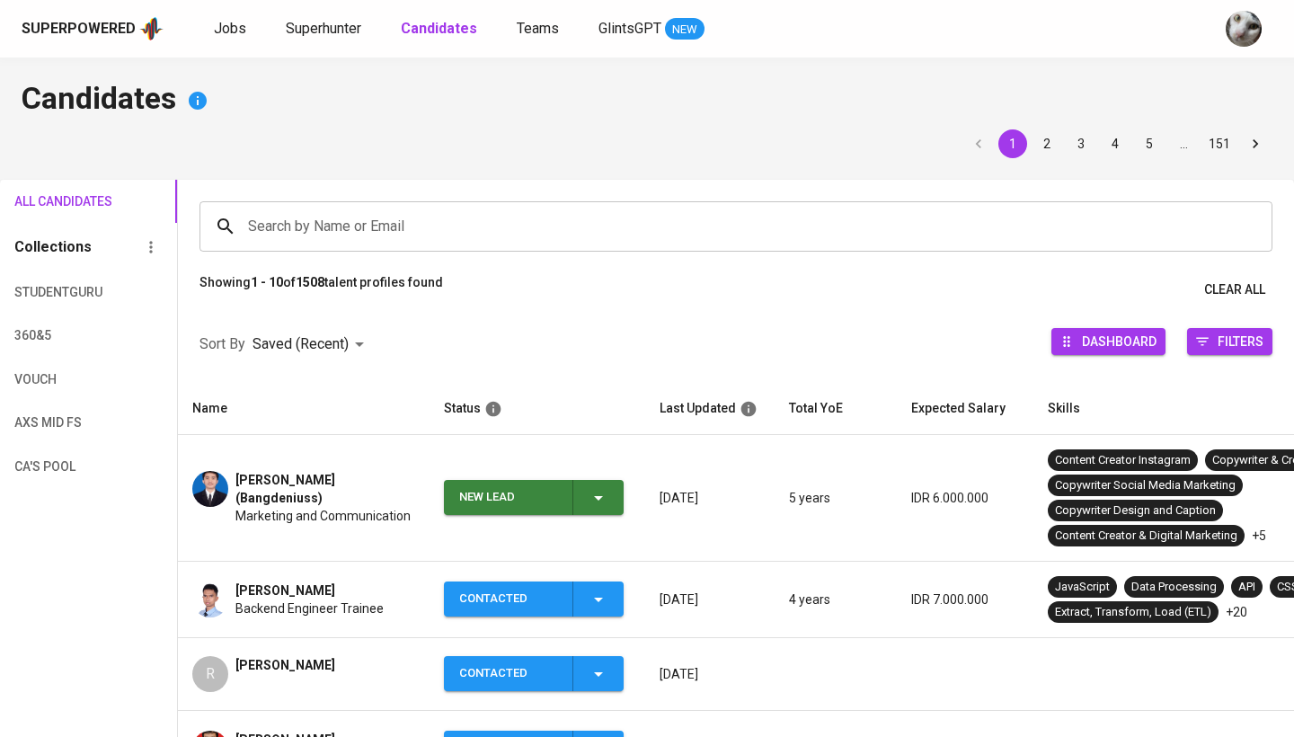
click at [572, 492] on div "New Lead" at bounding box center [534, 497] width 150 height 35
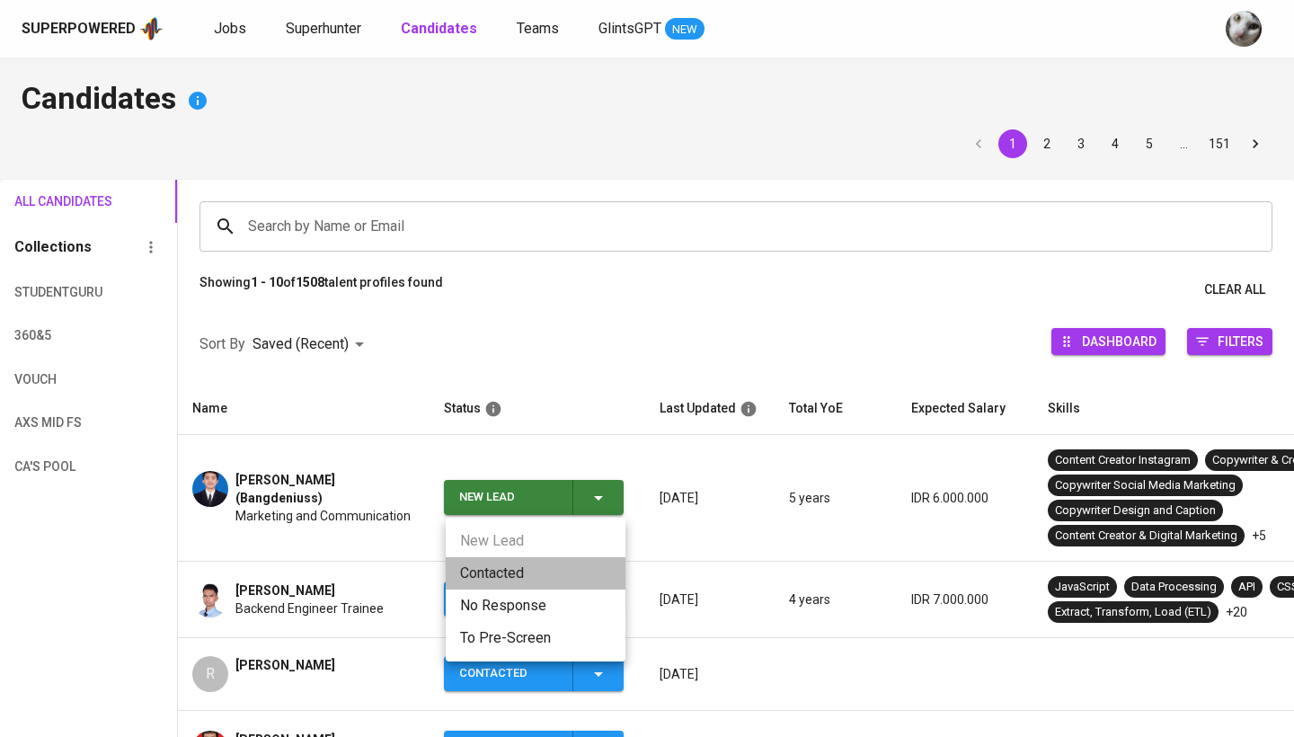
click at [531, 560] on li "Contacted" at bounding box center [536, 573] width 180 height 32
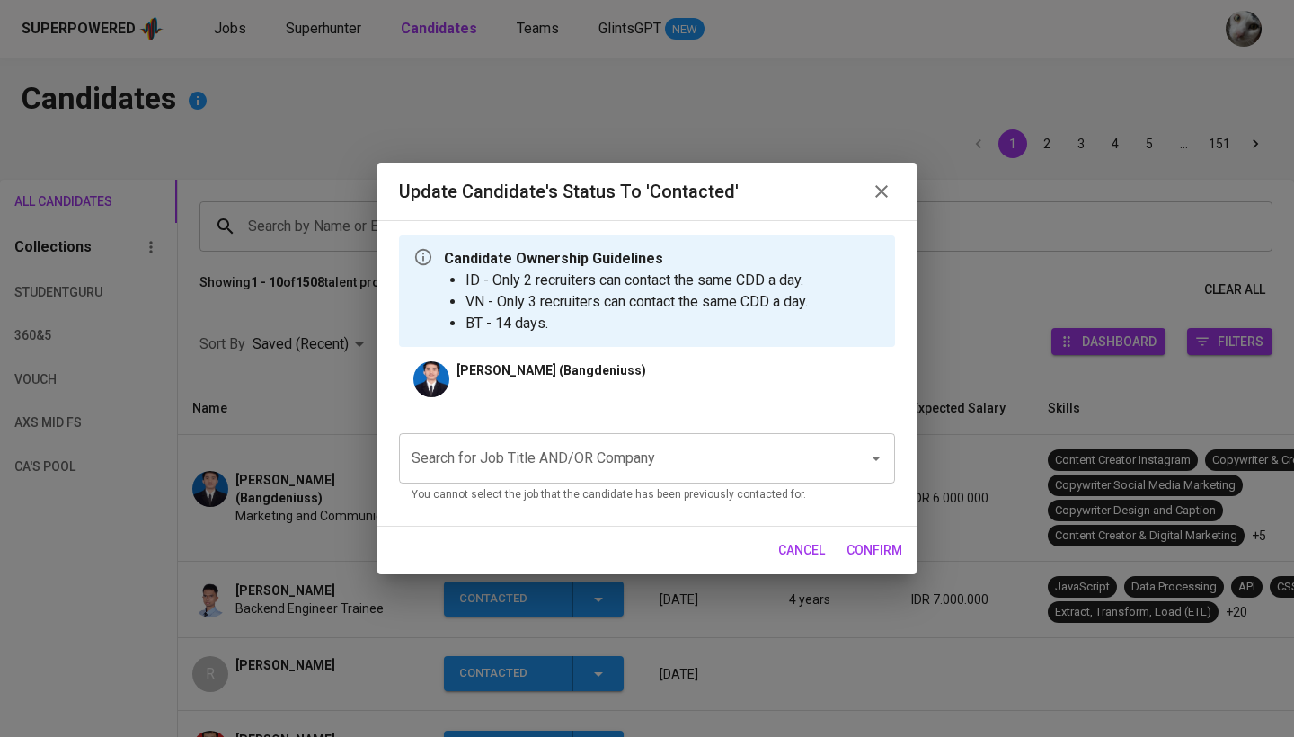
click at [593, 448] on input "Search for Job Title AND/OR Company" at bounding box center [622, 458] width 430 height 34
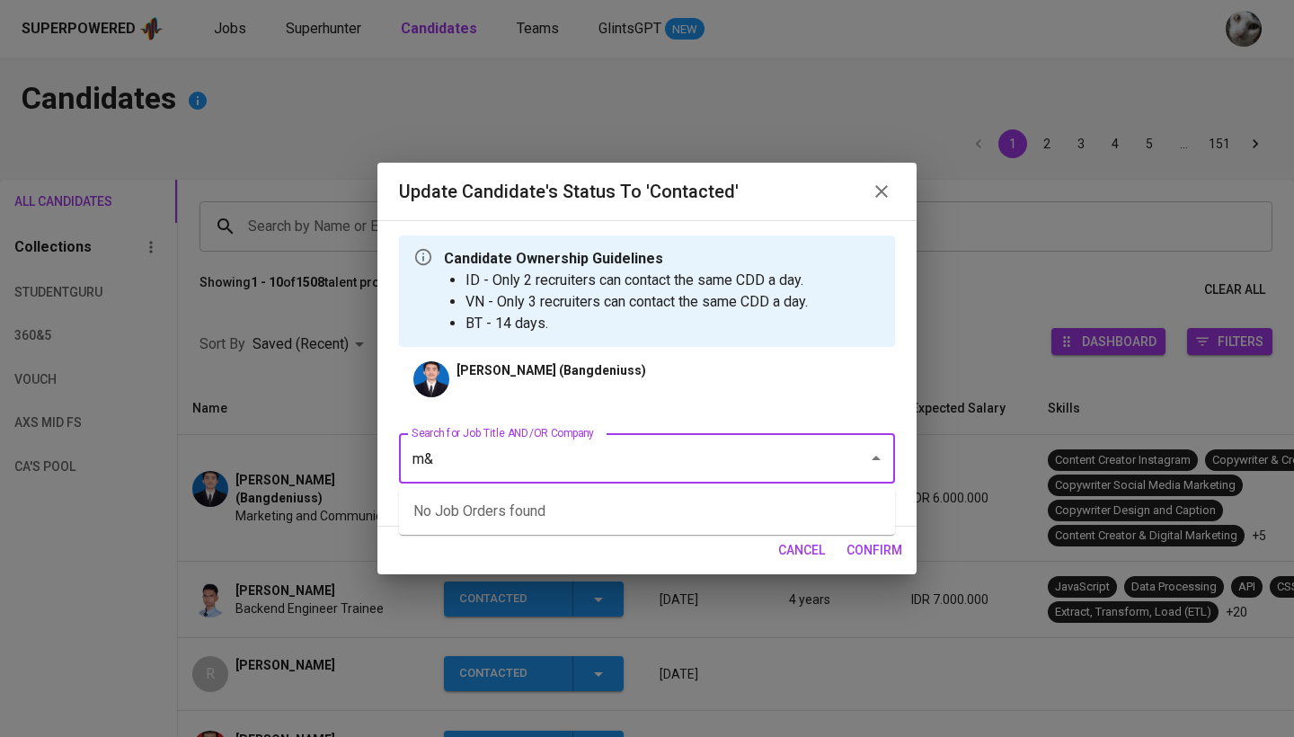
type input "m"
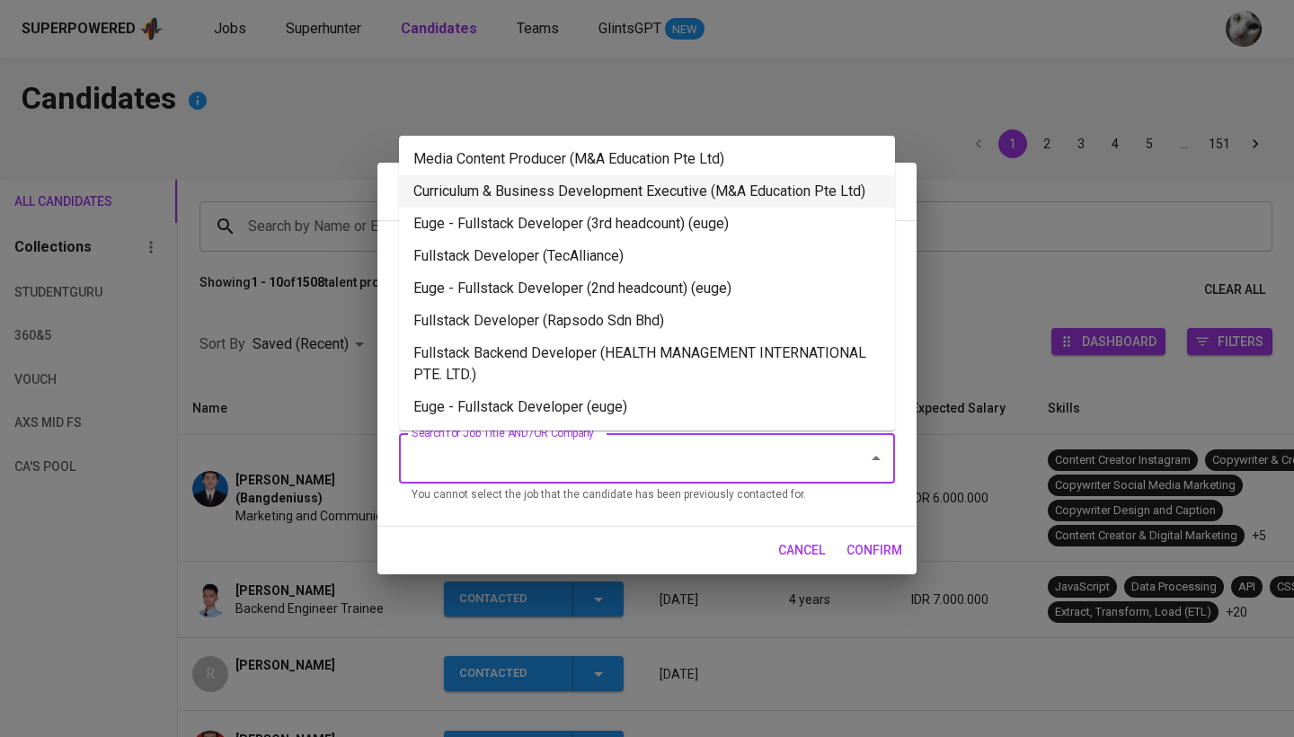
click at [652, 207] on li "Curriculum & Business Development Executive (M&A Education Pte Ltd)" at bounding box center [647, 191] width 496 height 32
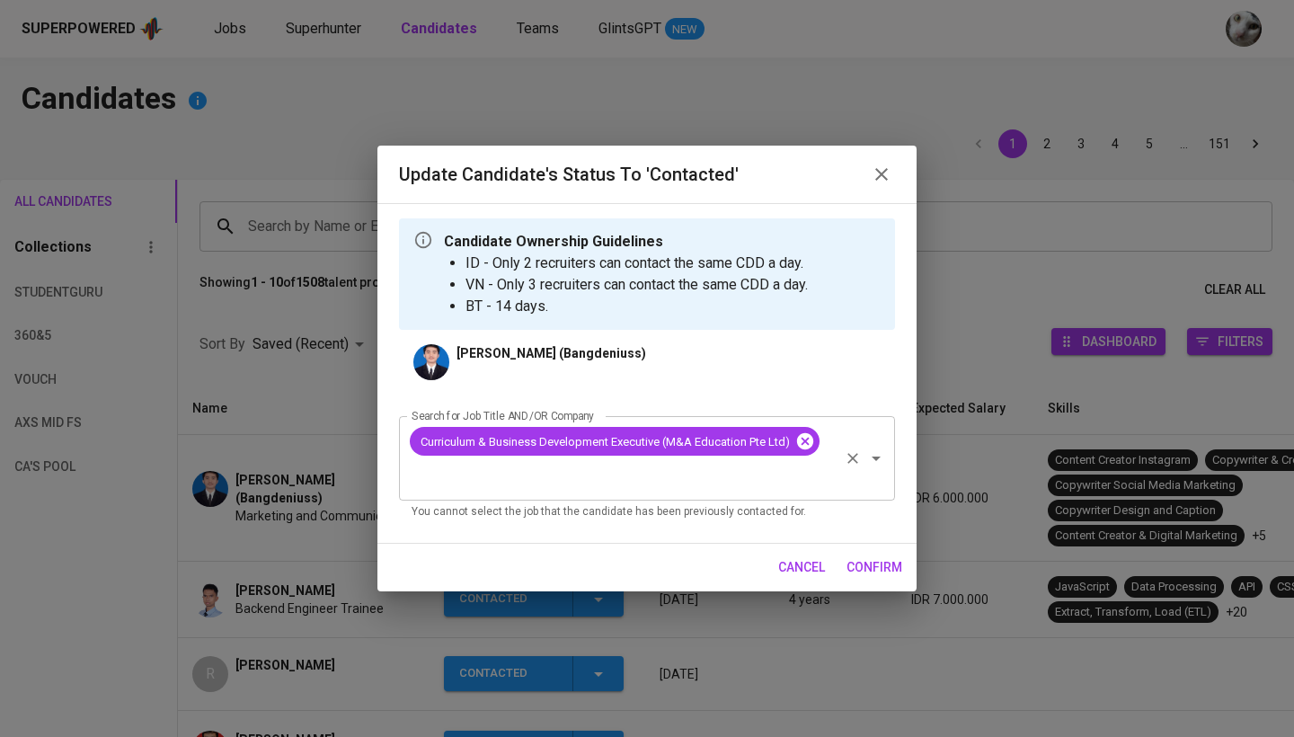
click at [802, 435] on icon at bounding box center [805, 441] width 20 height 20
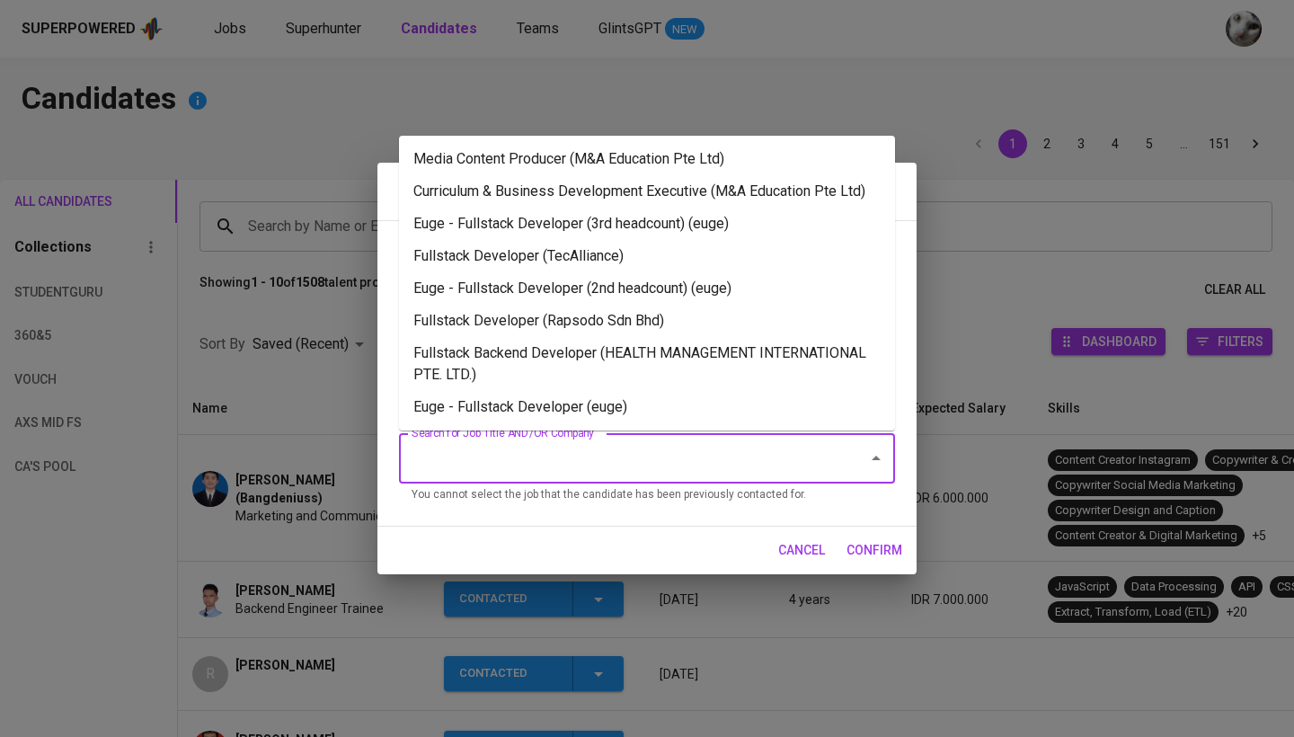
click at [759, 458] on input "Search for Job Title AND/OR Company" at bounding box center [622, 458] width 430 height 34
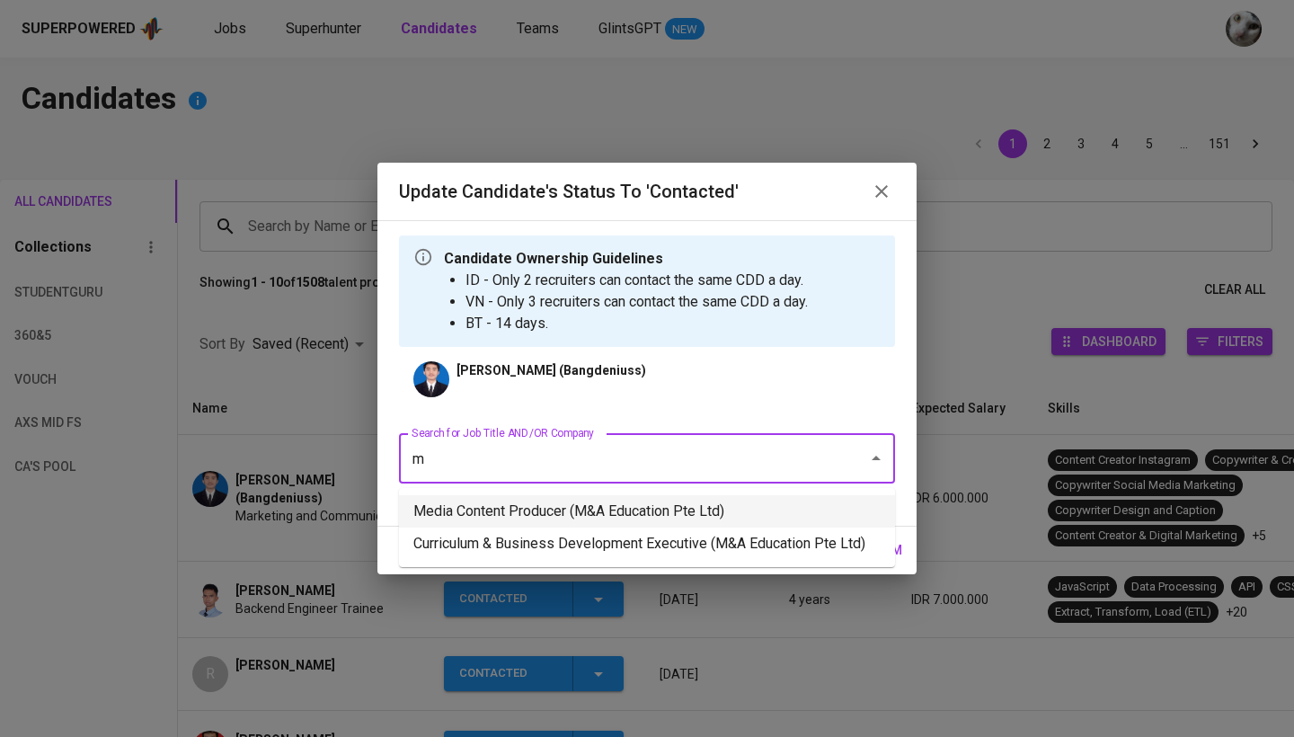
click at [738, 510] on li "Media Content Producer (M&A Education Pte Ltd)" at bounding box center [647, 511] width 496 height 32
type input "m"
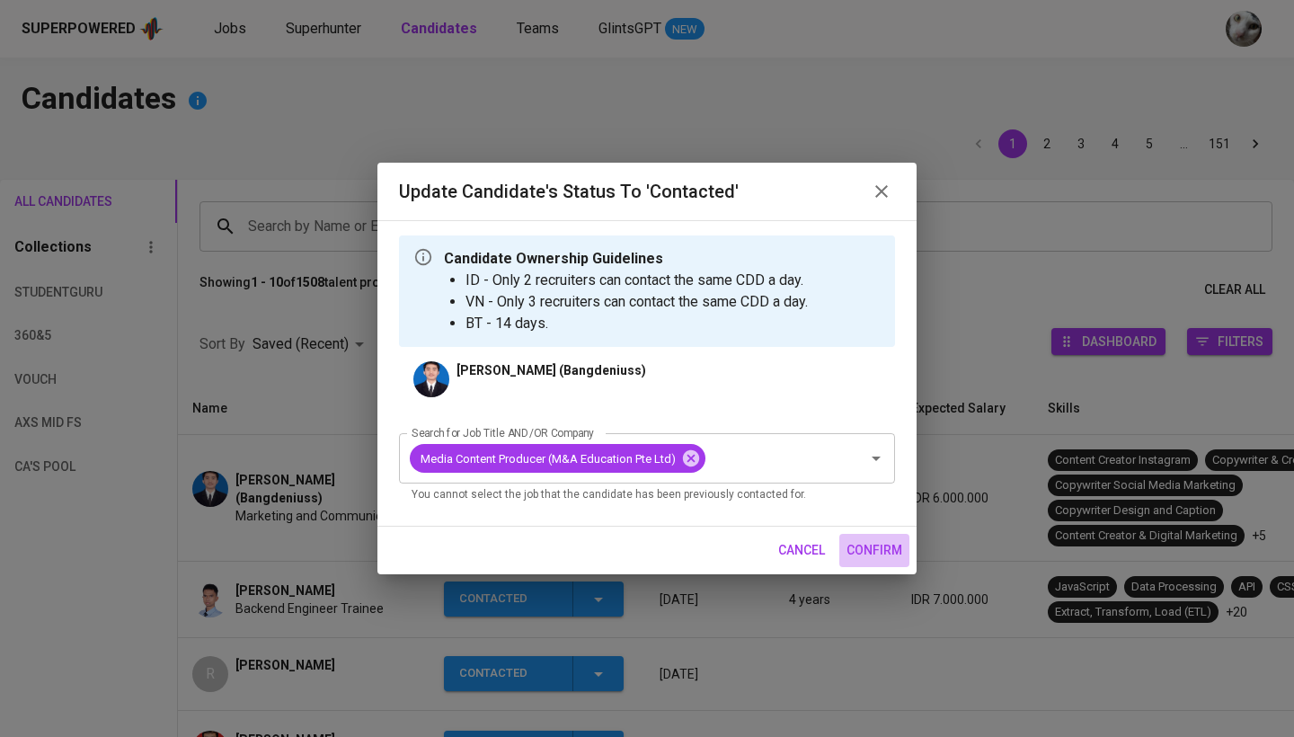
click at [873, 544] on span "confirm" at bounding box center [875, 550] width 56 height 22
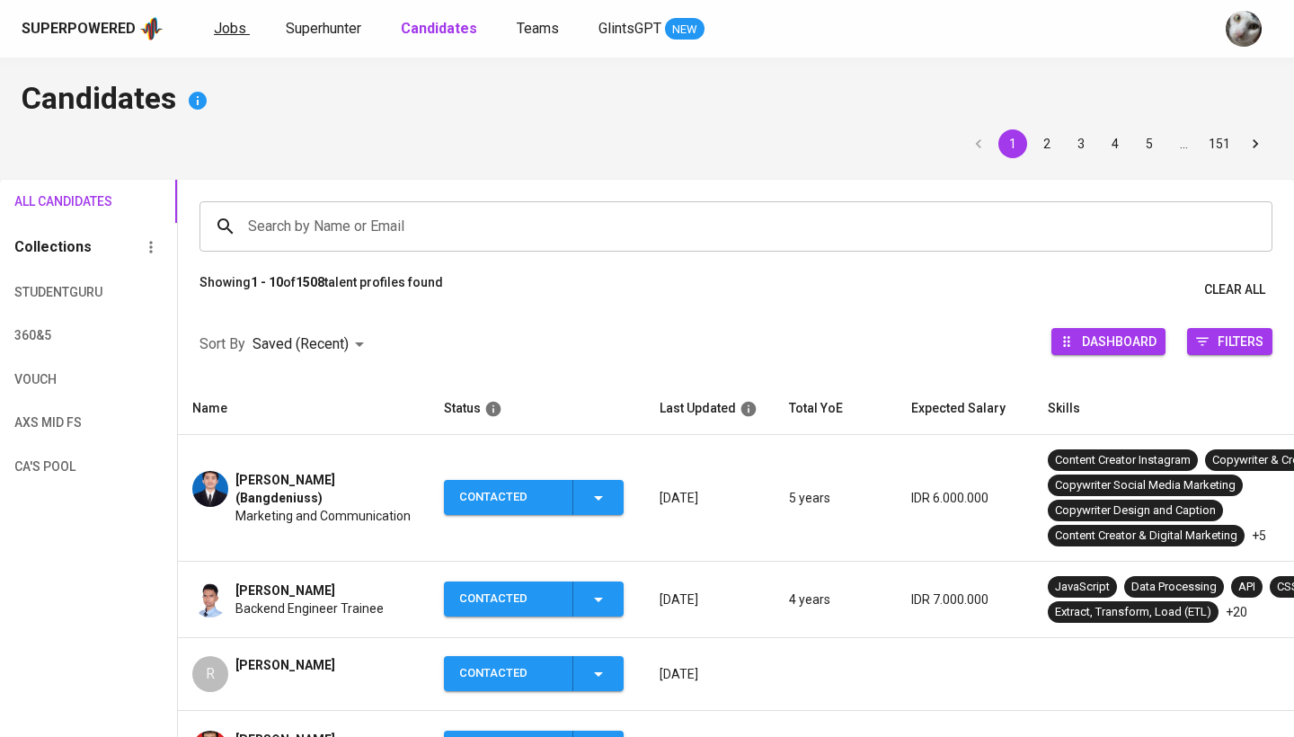
click at [226, 33] on span "Jobs" at bounding box center [230, 28] width 32 height 17
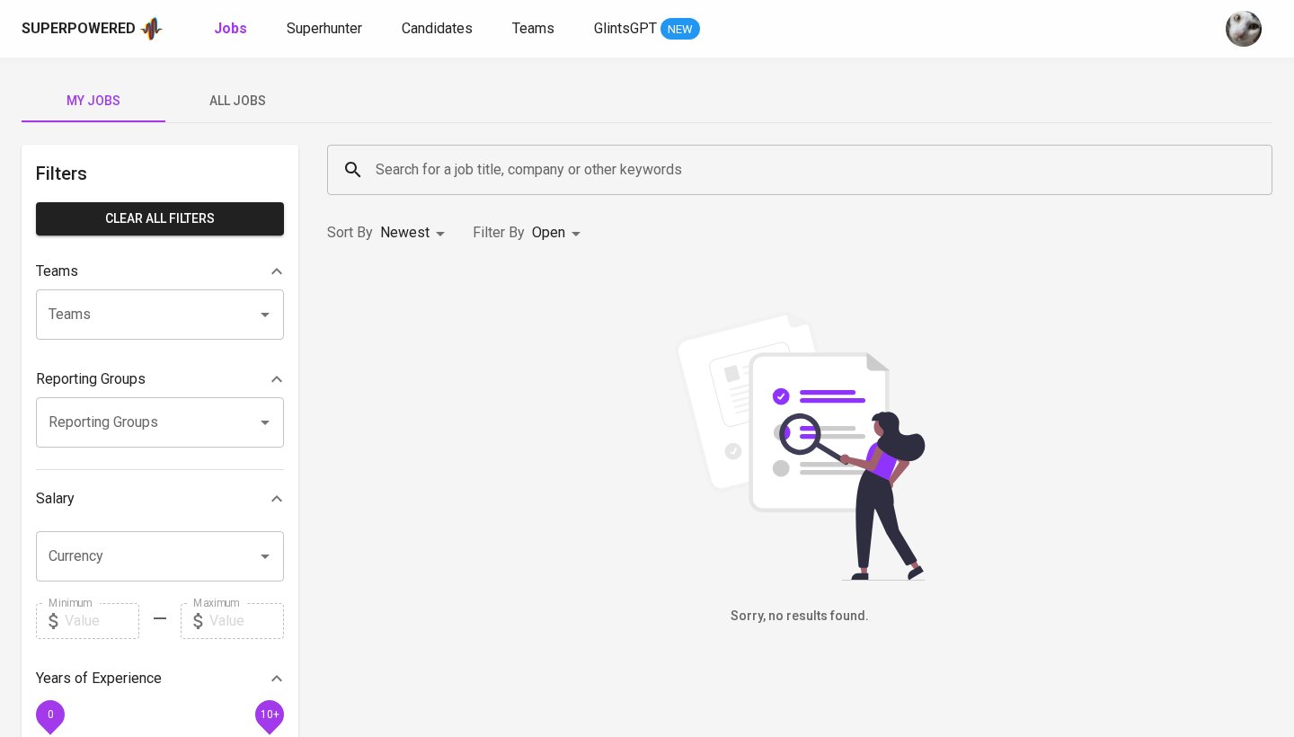
click at [244, 111] on button "All Jobs" at bounding box center [237, 100] width 144 height 43
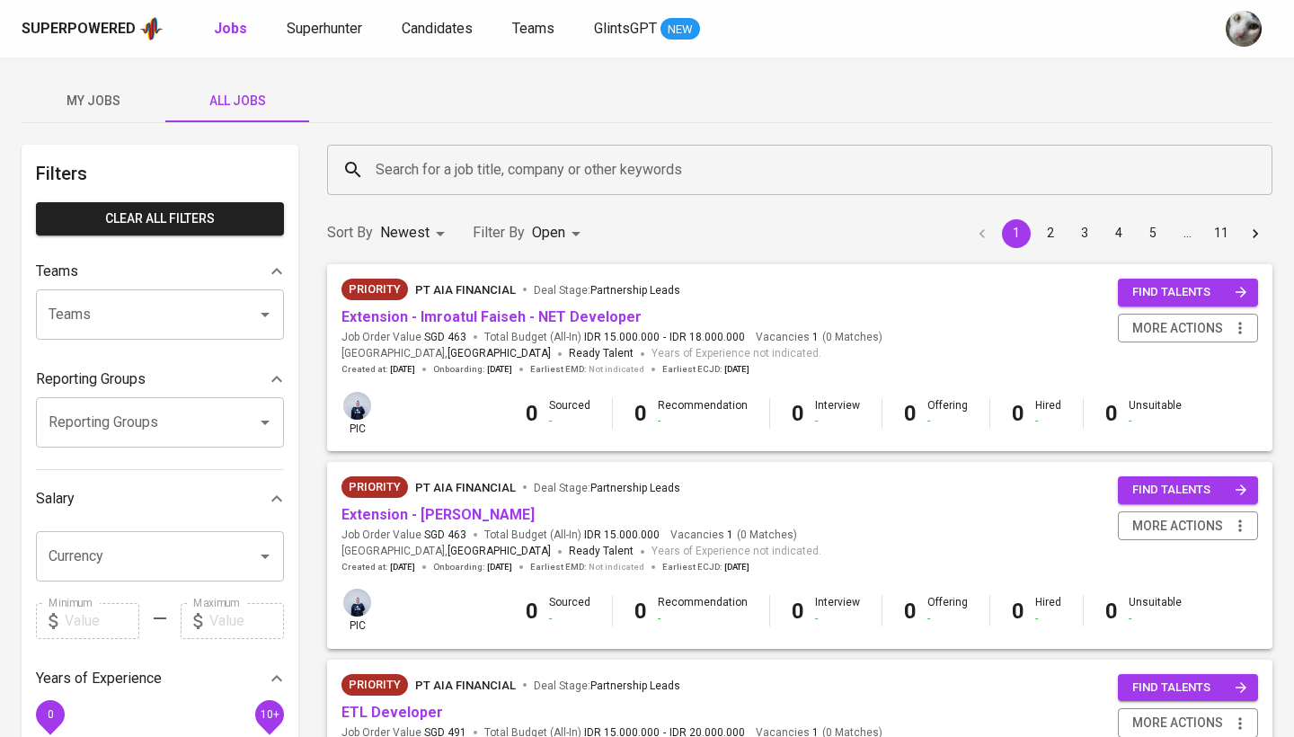
click at [411, 180] on input "Search for a job title, company or other keywords" at bounding box center [804, 170] width 866 height 34
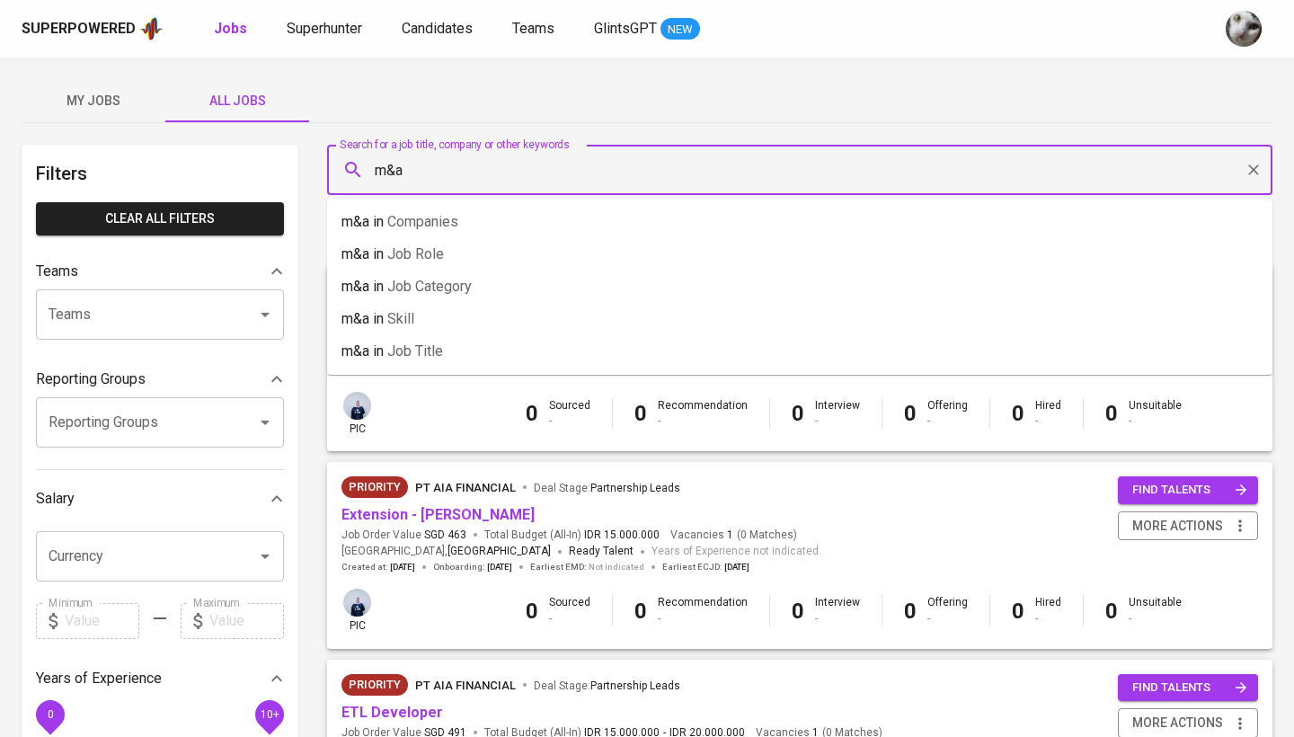
type input "m&a"
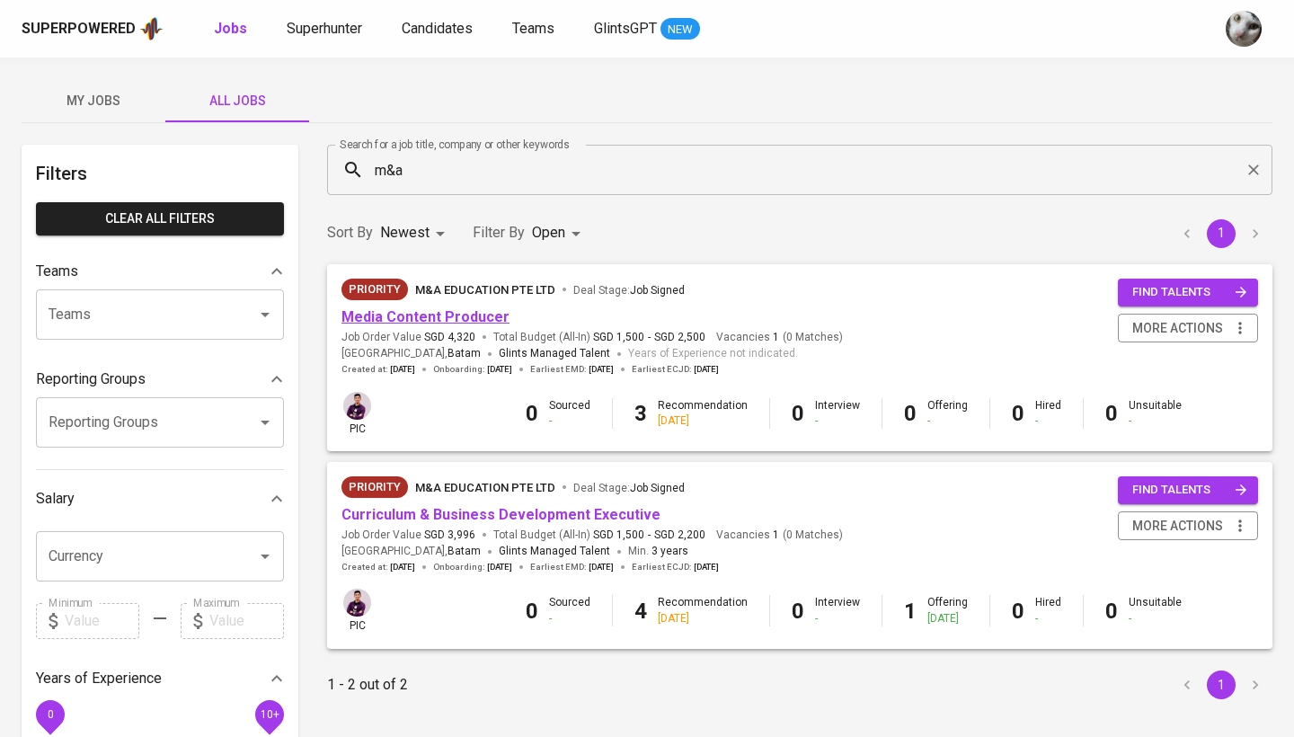
click at [474, 315] on link "Media Content Producer" at bounding box center [425, 316] width 168 height 17
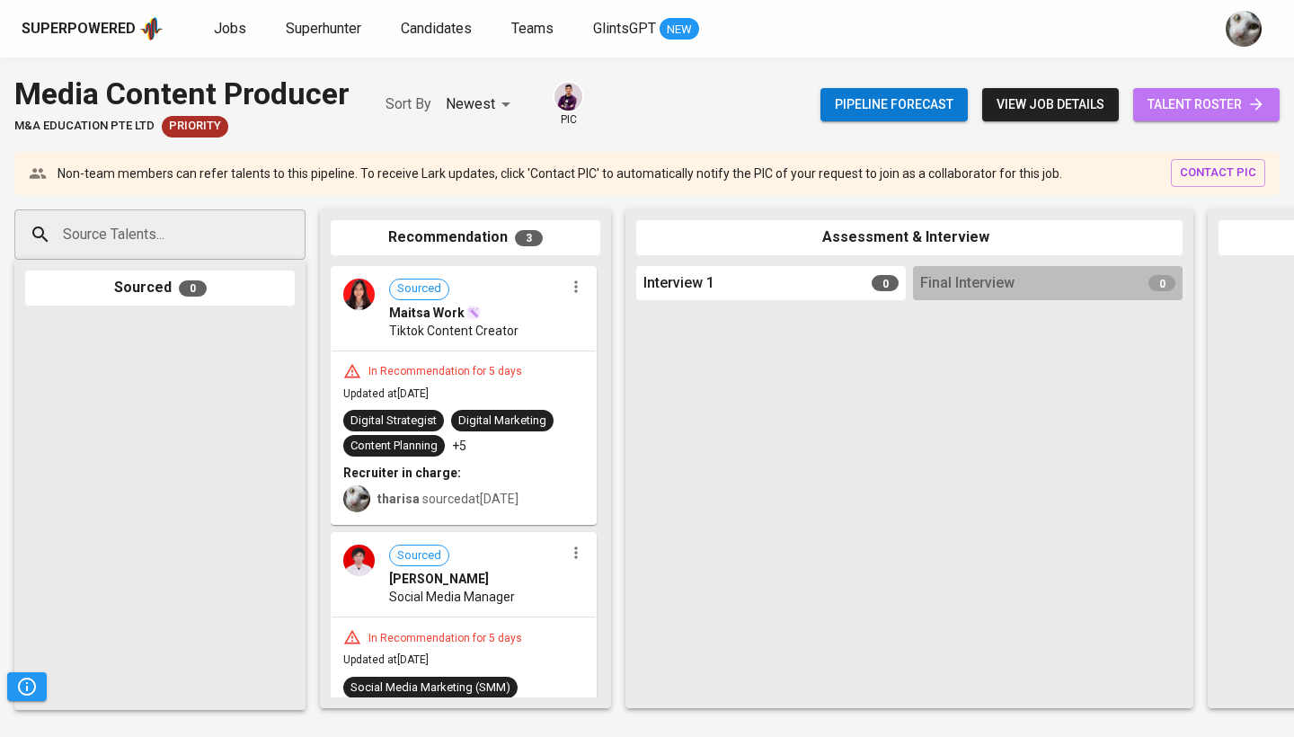
click at [1183, 102] on span "talent roster" at bounding box center [1207, 104] width 118 height 22
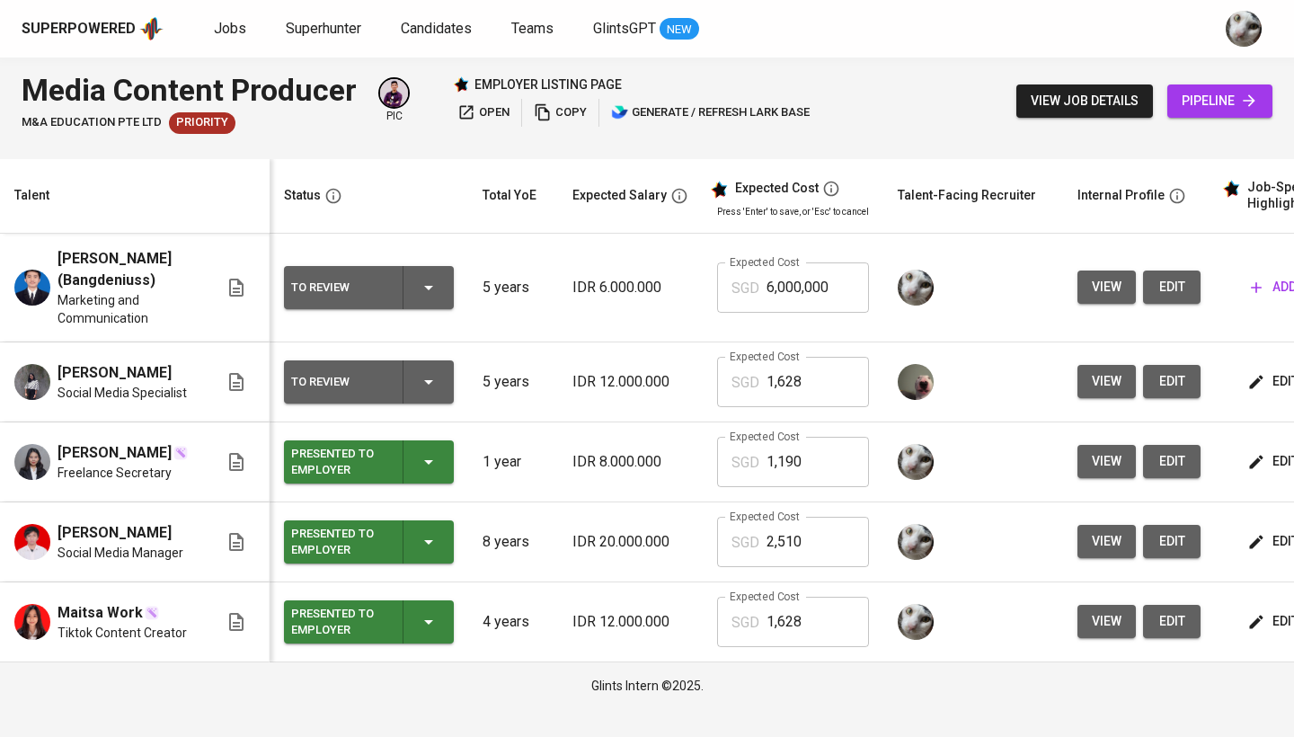
click at [1184, 289] on button "edit" at bounding box center [1172, 286] width 58 height 33
click at [1172, 286] on span "edit" at bounding box center [1171, 287] width 29 height 22
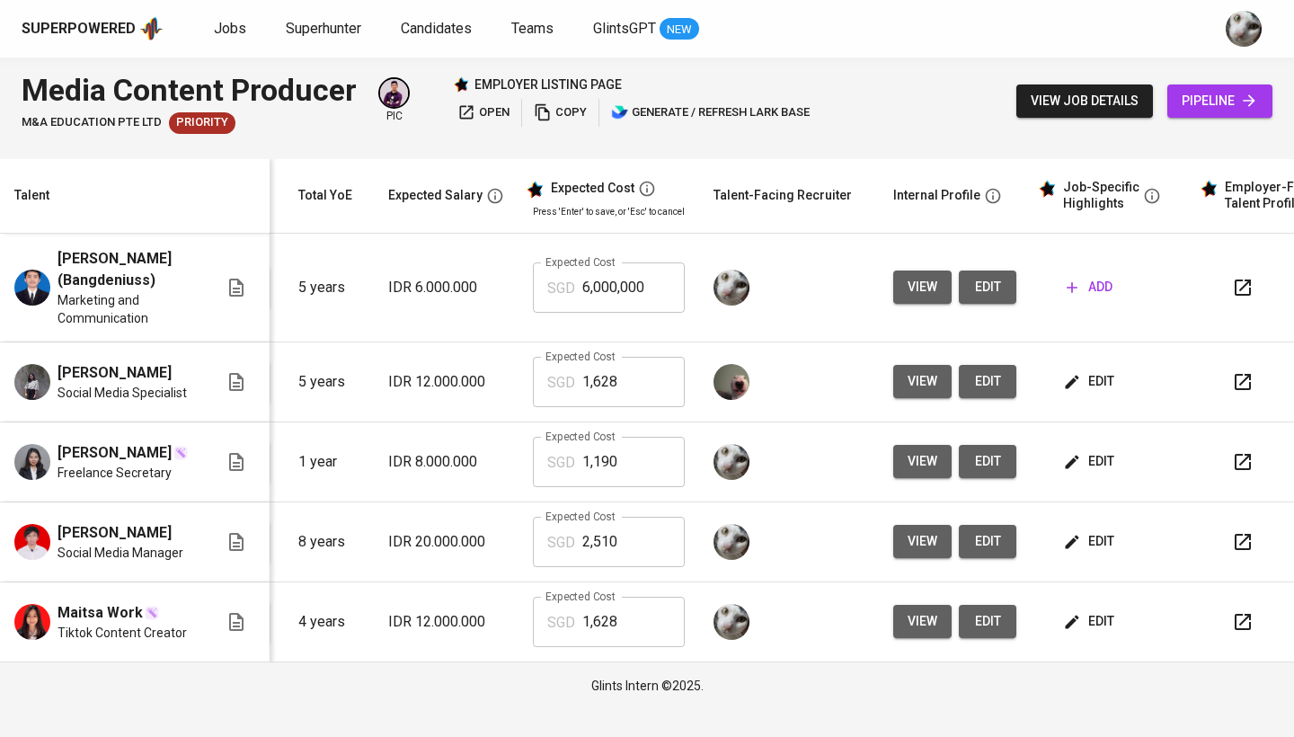
scroll to position [0, 244]
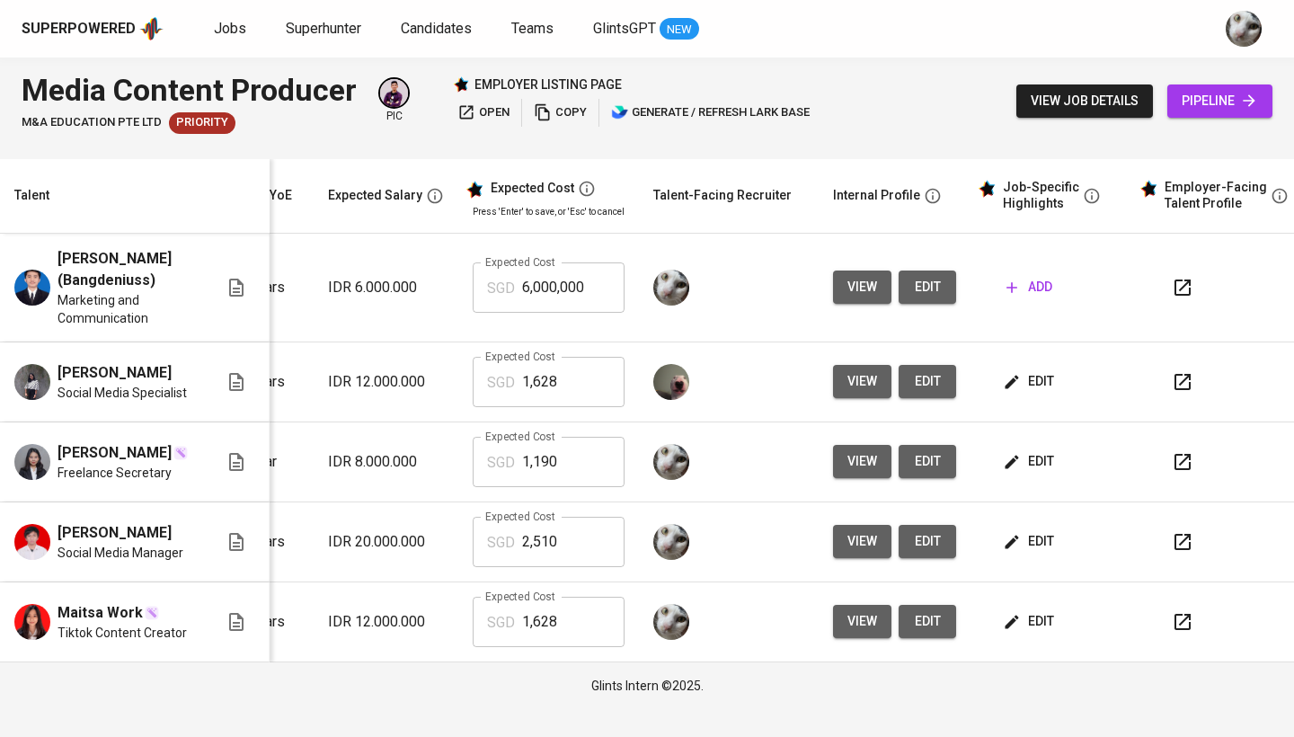
click at [860, 633] on span "view" at bounding box center [862, 621] width 30 height 22
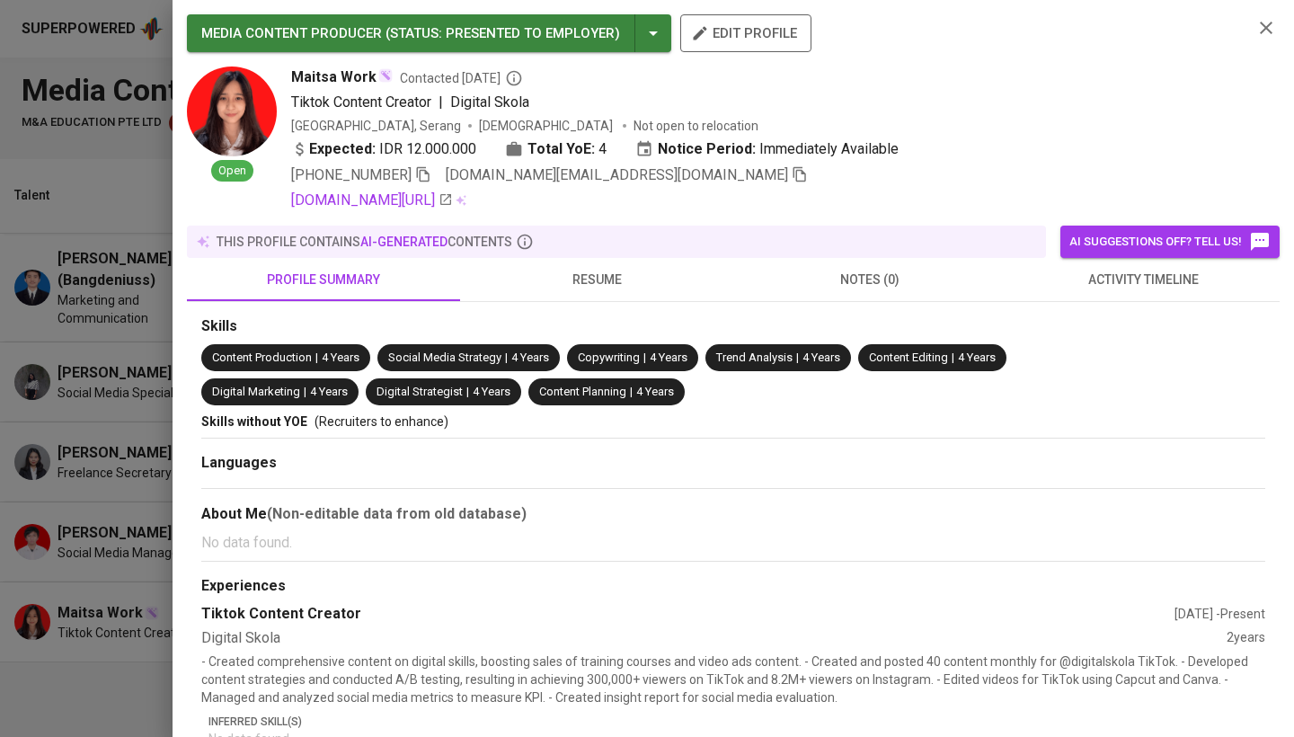
click at [123, 539] on div at bounding box center [647, 368] width 1294 height 737
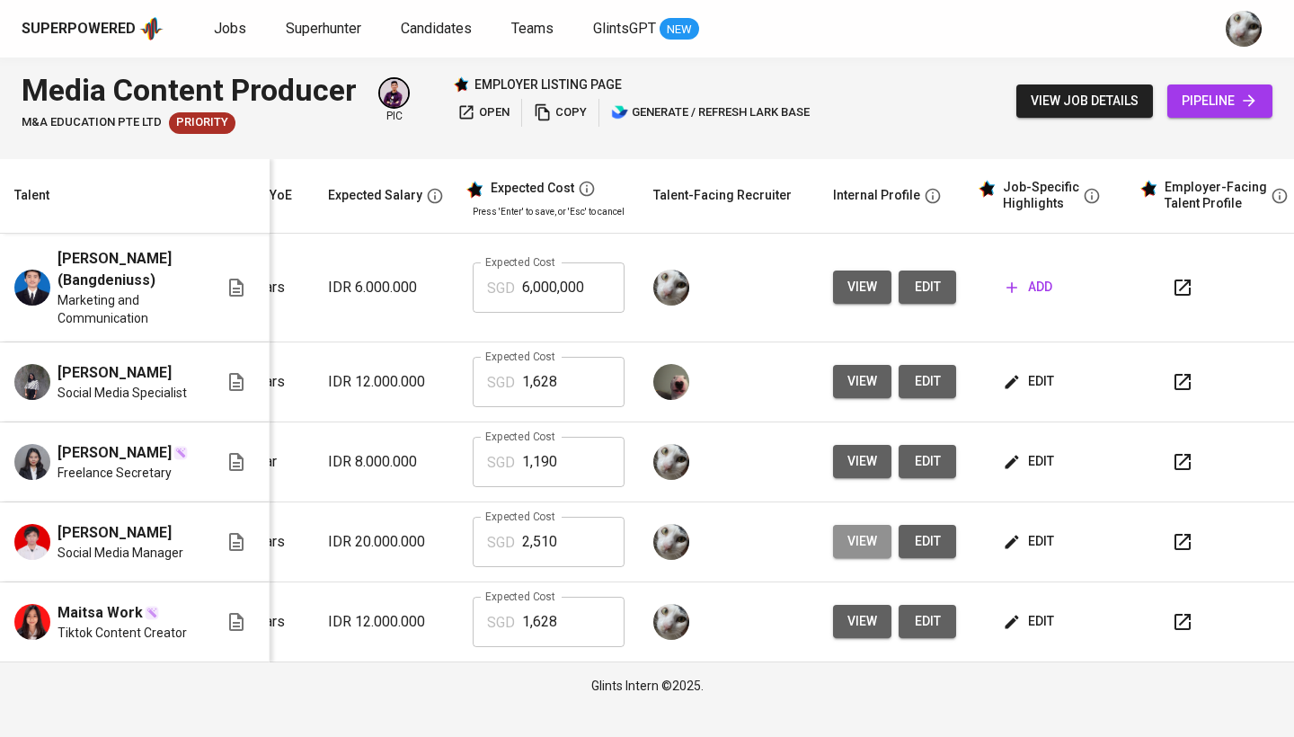
click at [850, 553] on span "view" at bounding box center [862, 541] width 30 height 22
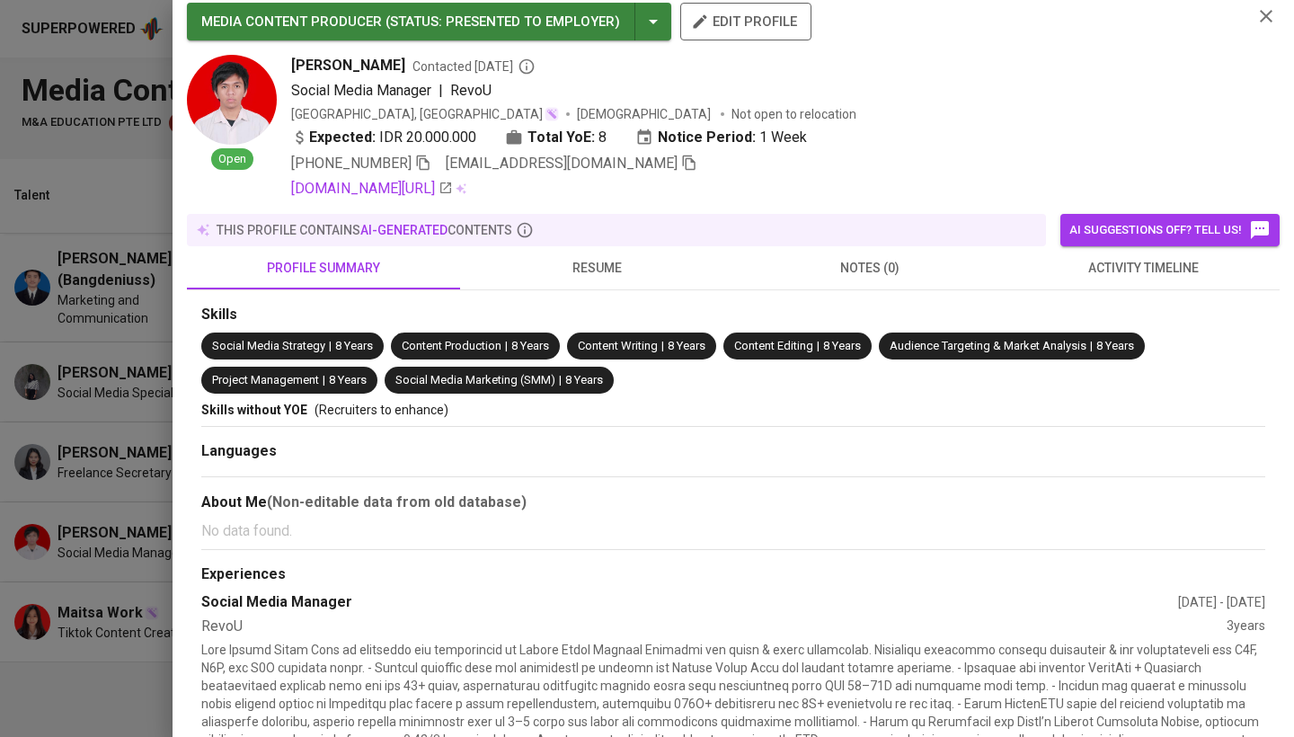
scroll to position [13, 0]
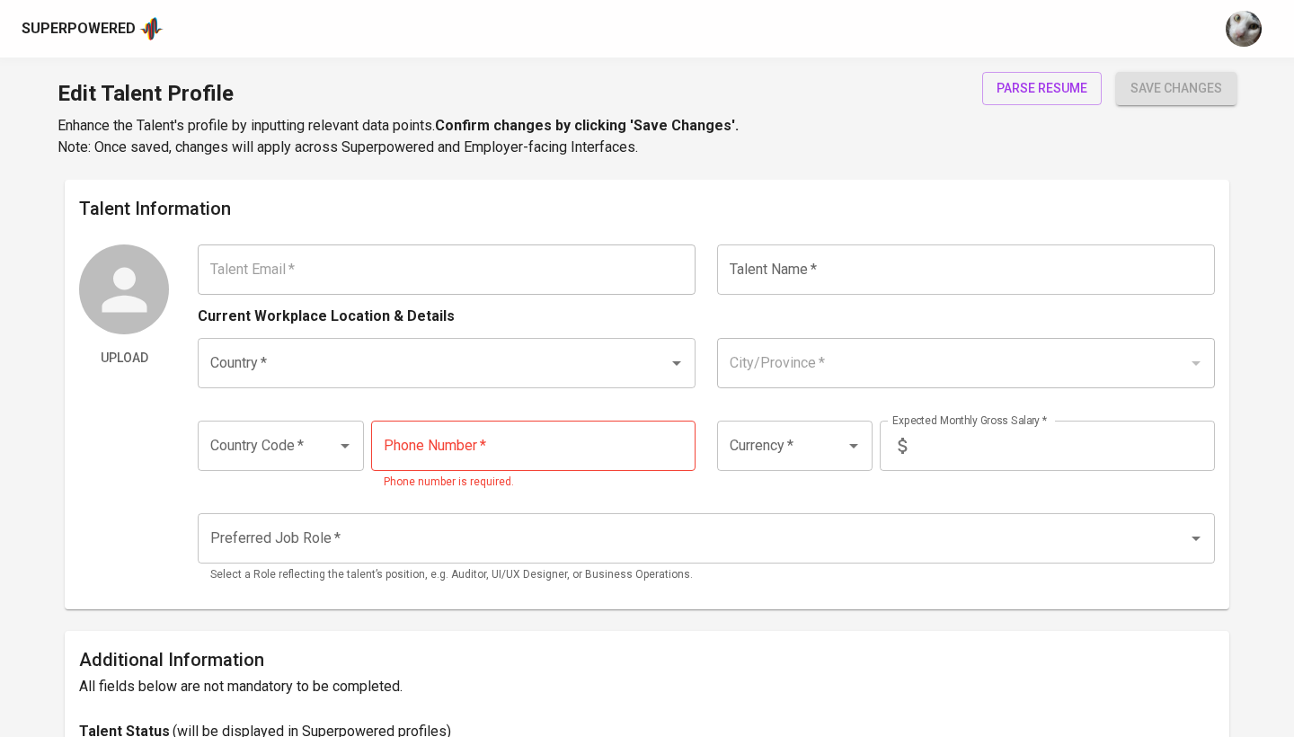
type input "[EMAIL_ADDRESS][DOMAIN_NAME]"
type input "[PERSON_NAME] (Bangdeniuss)"
type input "[GEOGRAPHIC_DATA]"
type input "[GEOGRAPHIC_DATA], [GEOGRAPHIC_DATA]"
type input "+62"
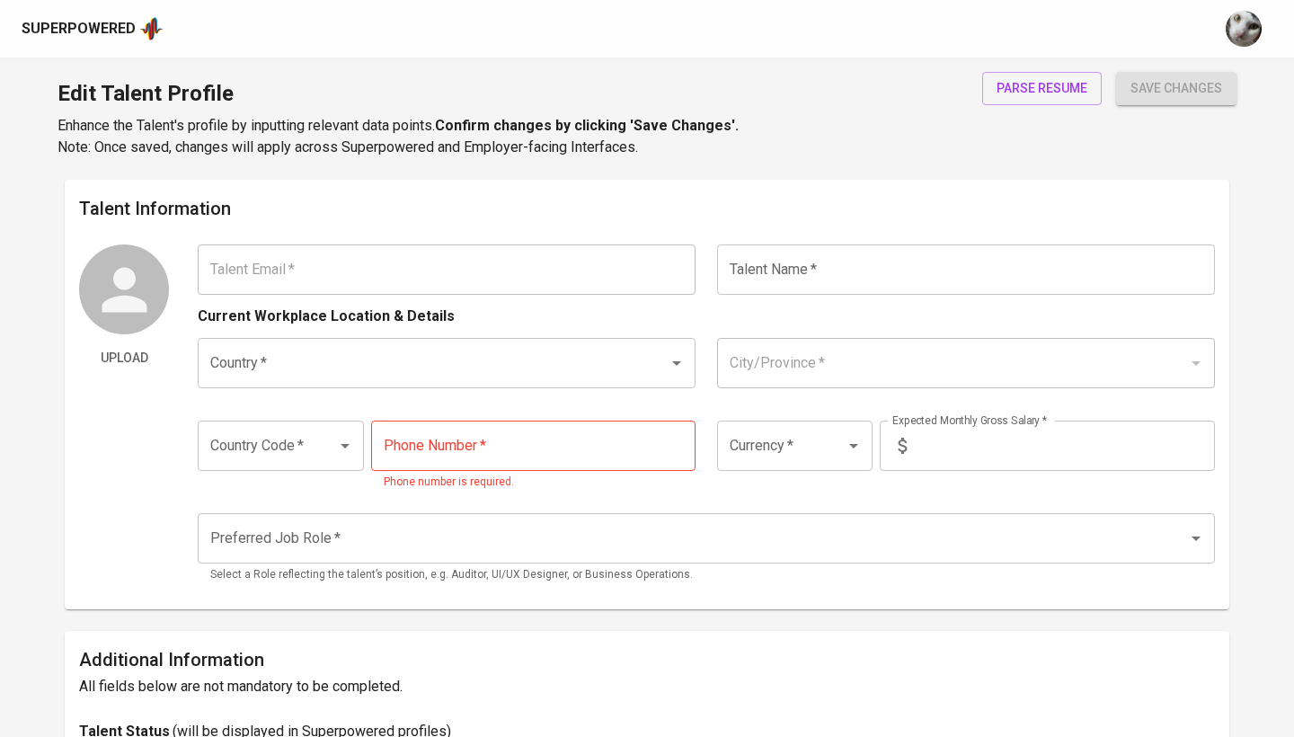
type input "[PHONE_NUMBER]"
type input "IDR"
radio input "true"
type input "5"
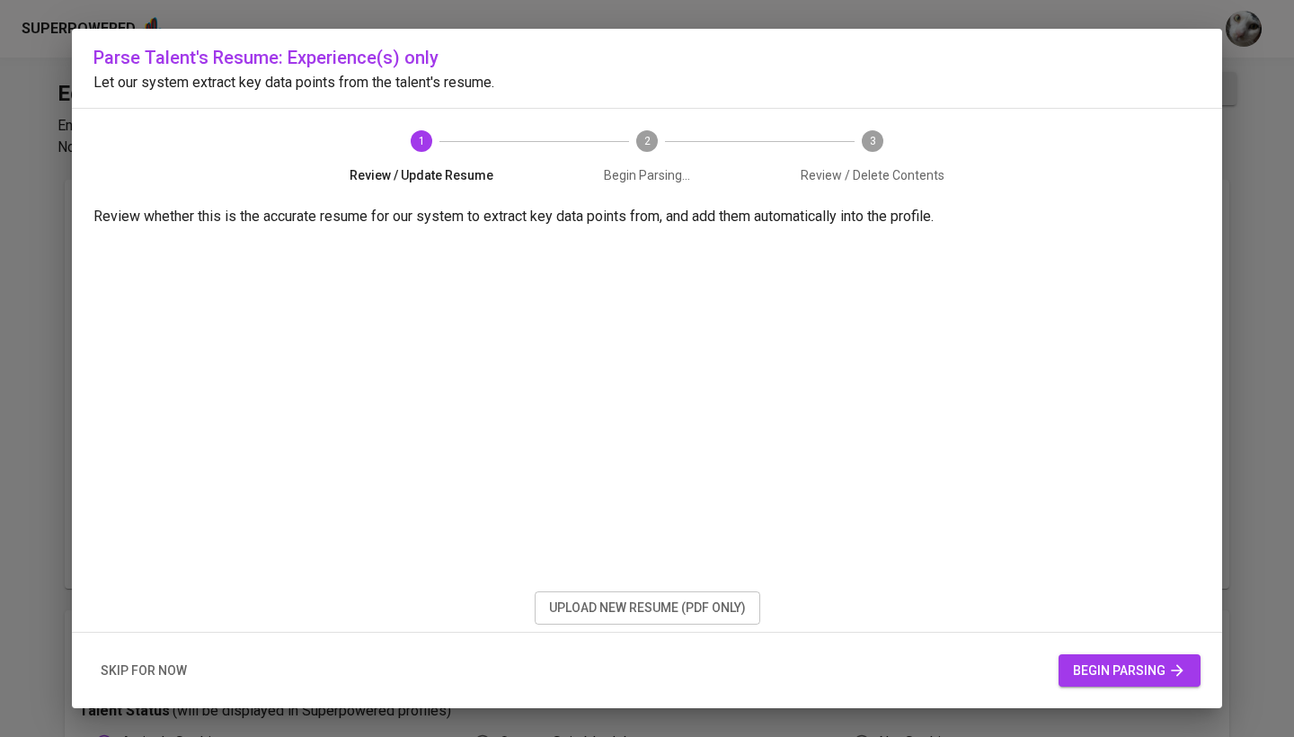
click at [731, 607] on span "upload new resume (pdf only)" at bounding box center [647, 608] width 197 height 22
click at [626, 2] on div "Parse Talent's Resume: Experience(s) only Let our system extract key data point…" at bounding box center [647, 368] width 1294 height 737
click at [687, 618] on span "upload new resume (pdf only)" at bounding box center [647, 608] width 197 height 22
click at [1083, 658] on button "begin parsing" at bounding box center [1130, 670] width 142 height 33
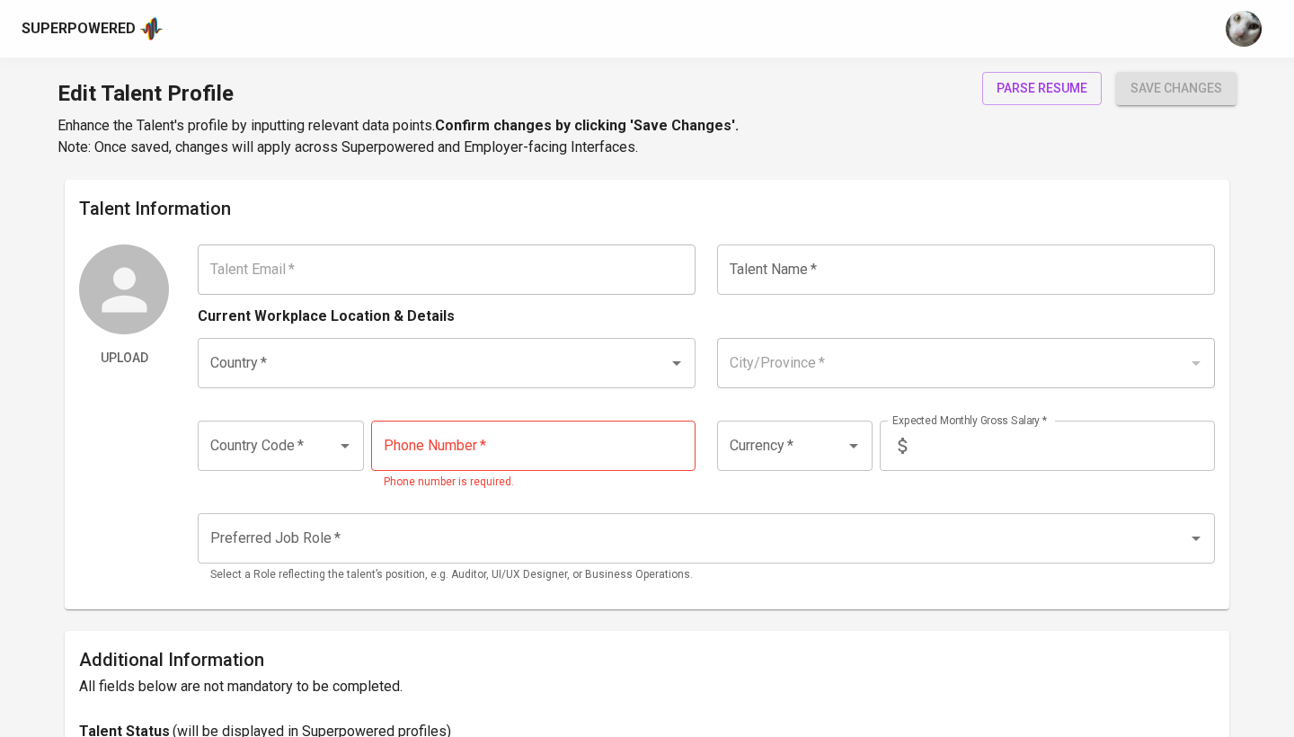
type input "[EMAIL_ADDRESS][DOMAIN_NAME]"
type input "[PERSON_NAME] (Bangdeniuss)"
type input "[GEOGRAPHIC_DATA]"
type input "Jakarta Pusat, DKI Jakarta"
type input "+62"
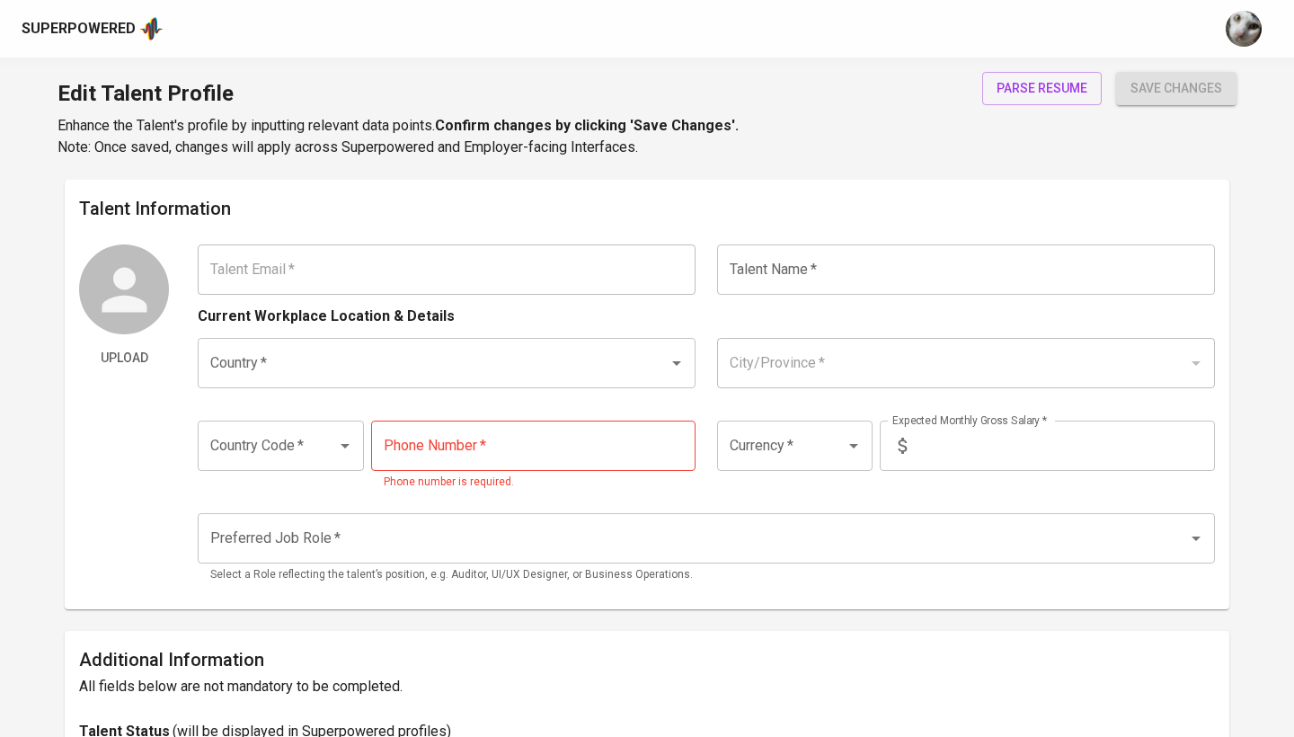
type input "822-3148-7509"
type input "IDR"
radio input "true"
type input "5"
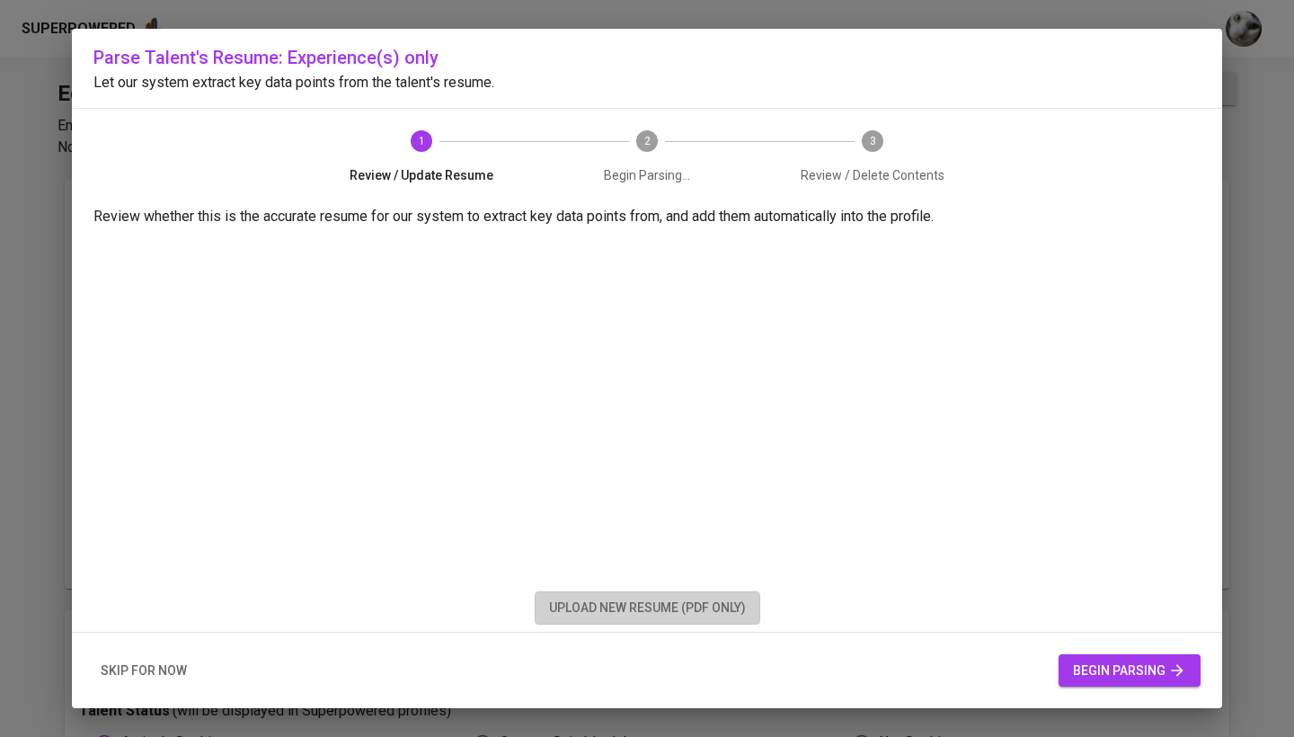
click at [659, 602] on span "upload new resume (pdf only)" at bounding box center [647, 608] width 197 height 22
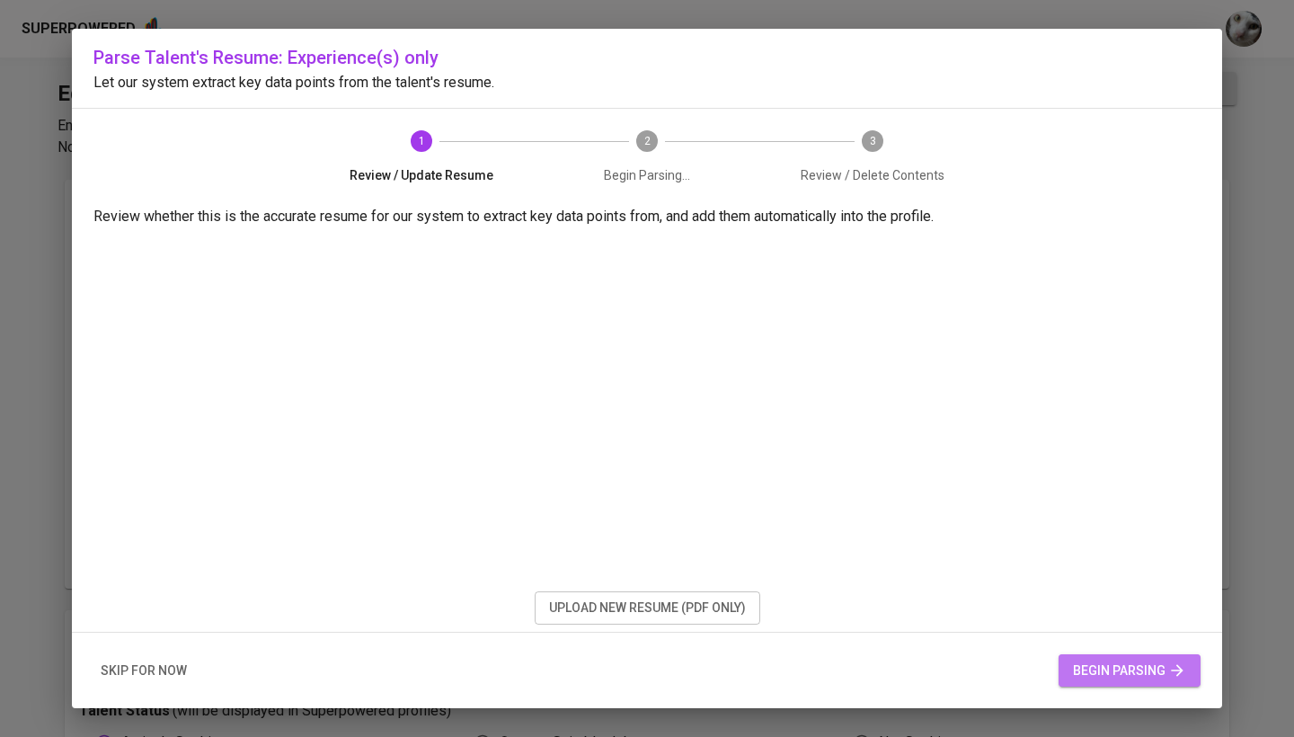
click at [1155, 677] on span "begin parsing" at bounding box center [1129, 671] width 113 height 22
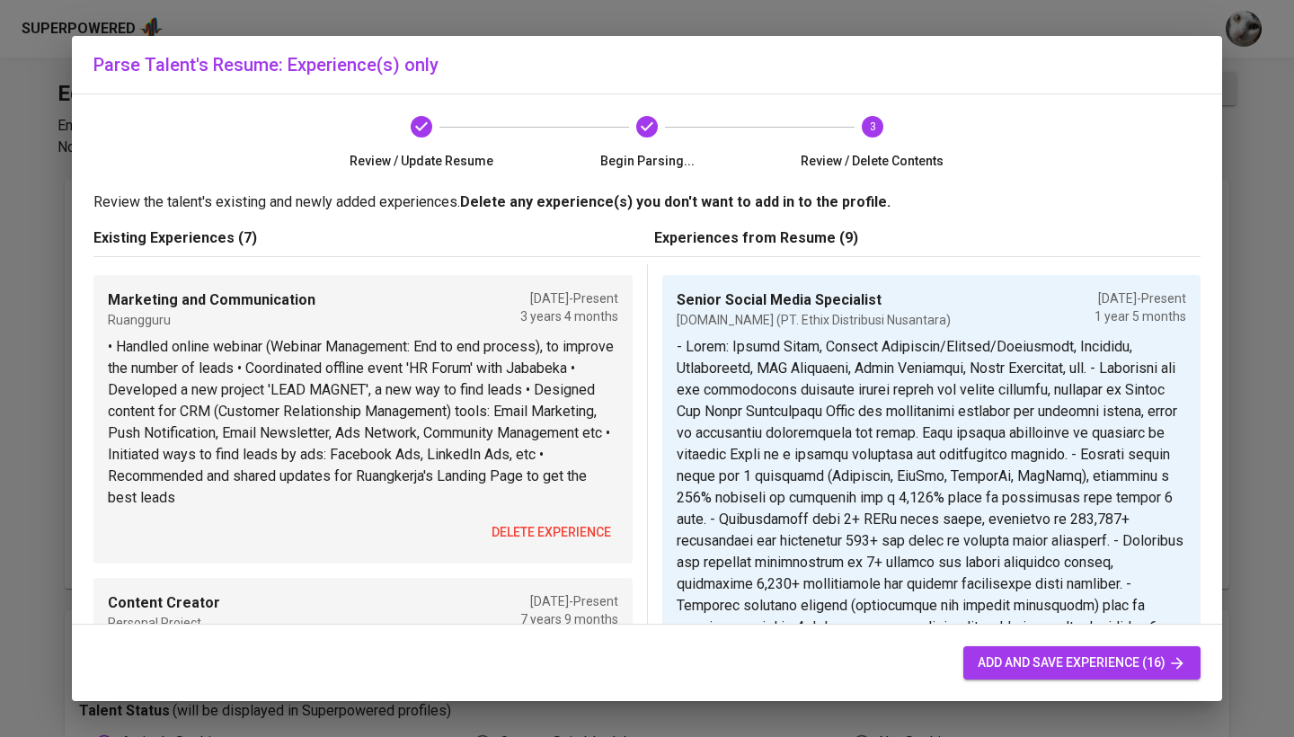
click at [503, 530] on span "delete experience" at bounding box center [552, 532] width 120 height 22
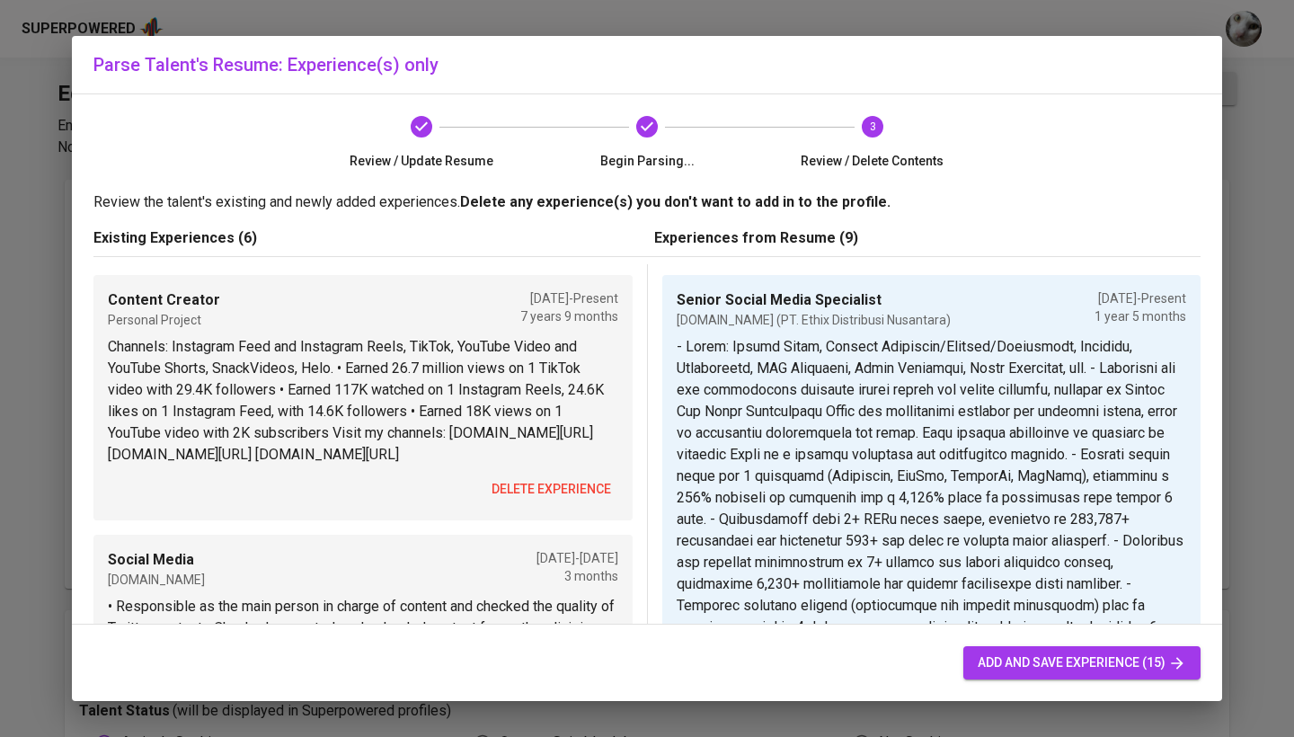
scroll to position [44, 0]
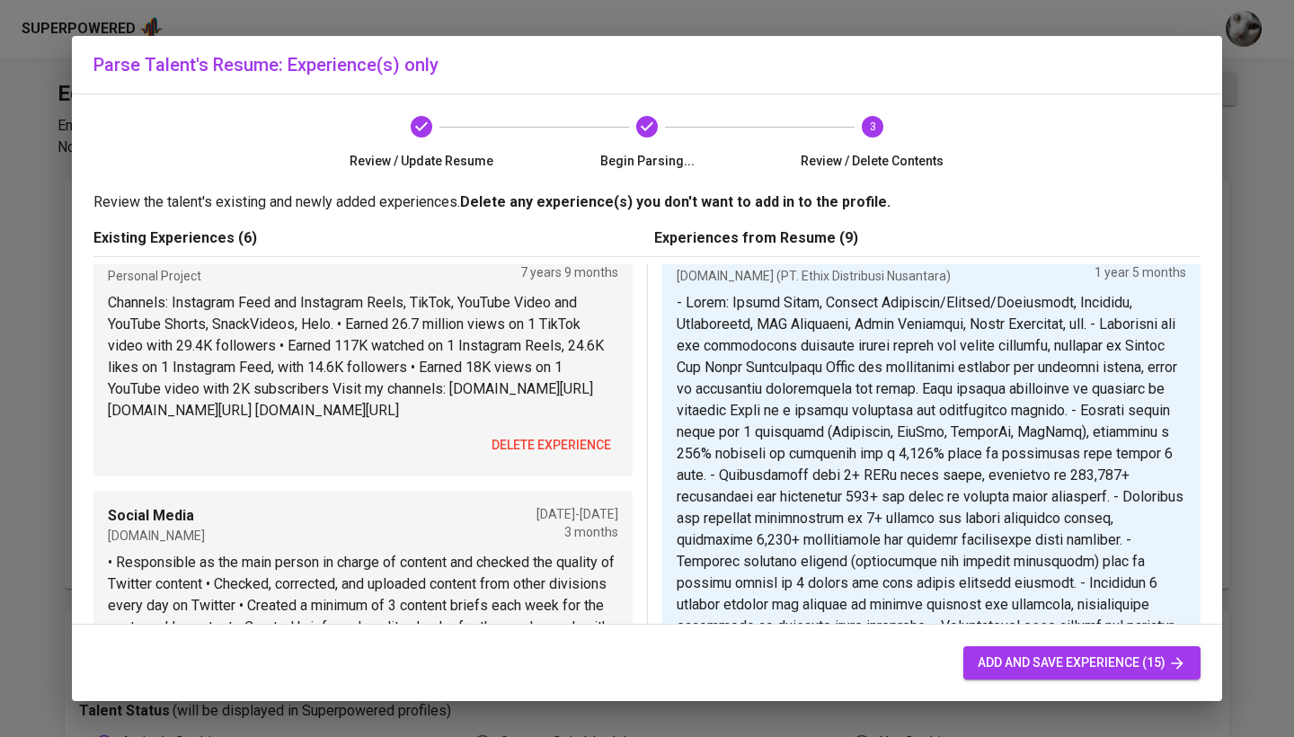
click at [552, 457] on span "delete experience" at bounding box center [552, 445] width 120 height 22
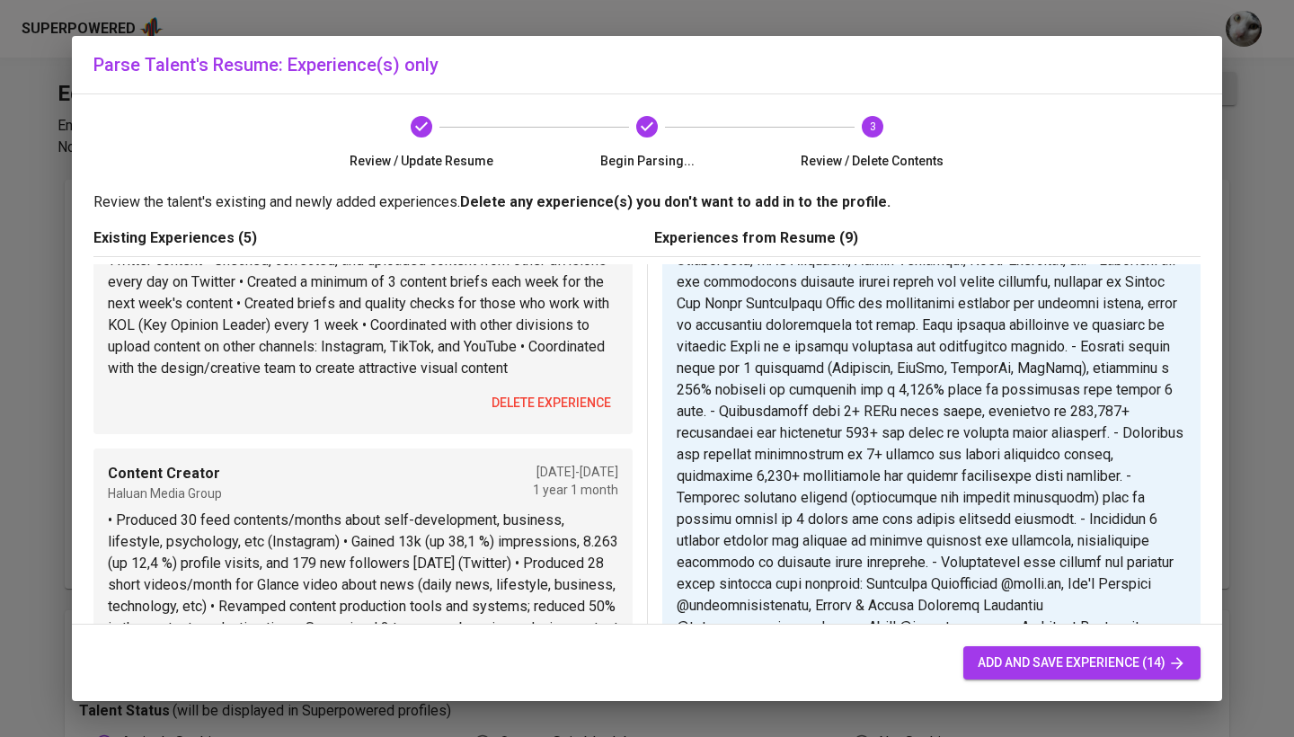
scroll to position [122, 0]
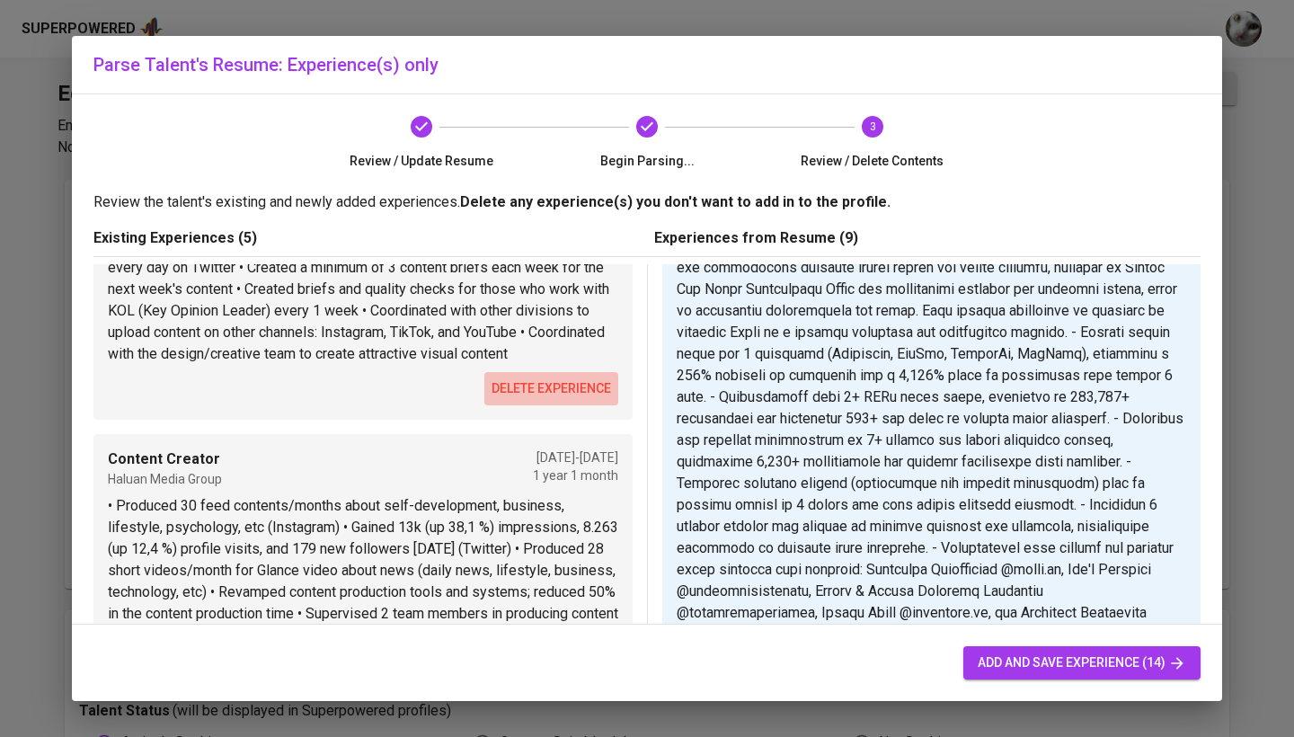
click at [550, 390] on span "delete experience" at bounding box center [552, 388] width 120 height 22
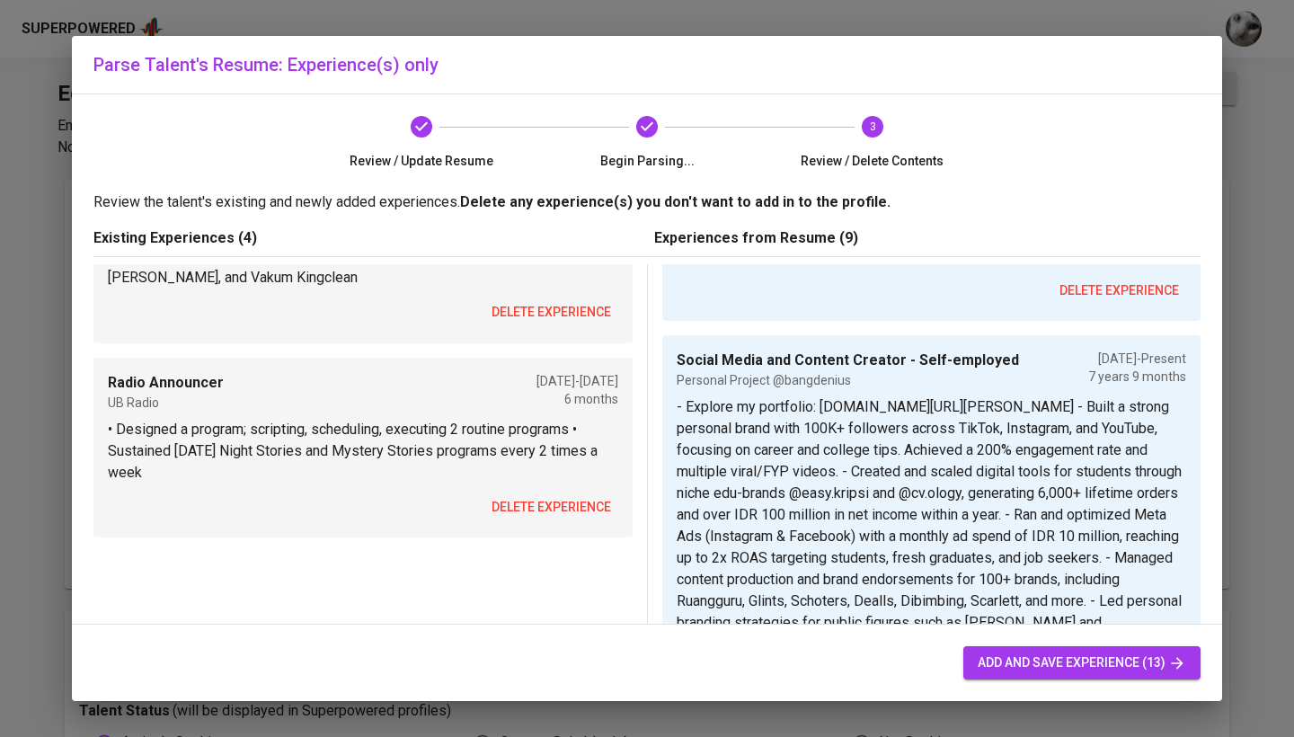
scroll to position [701, 0]
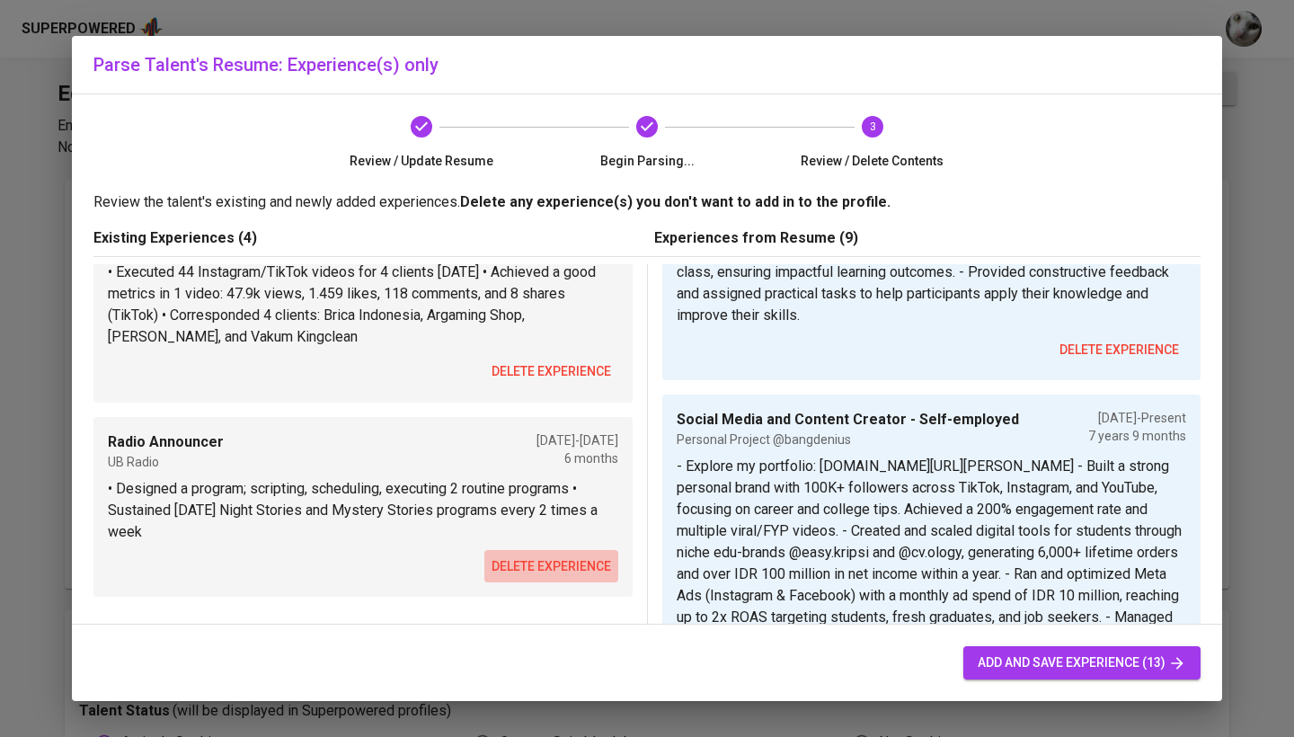
click at [545, 578] on span "delete experience" at bounding box center [552, 566] width 120 height 22
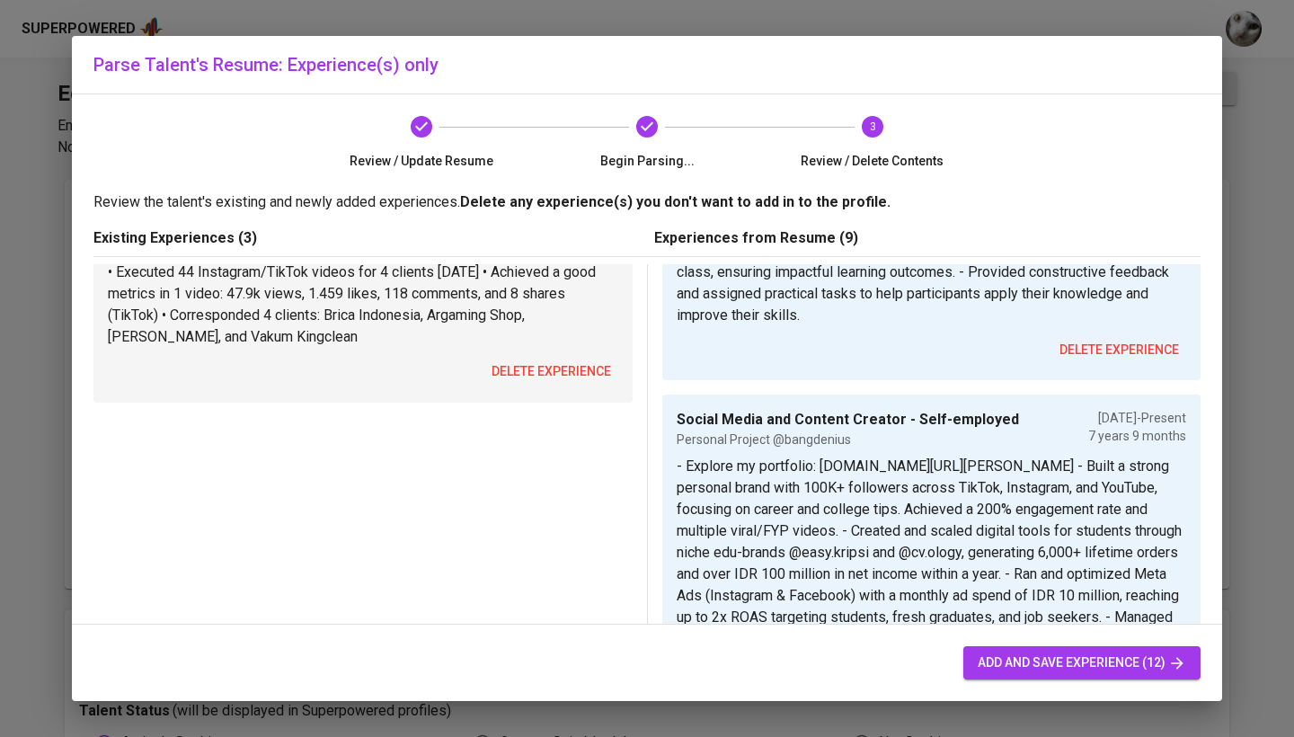
click at [570, 383] on span "delete experience" at bounding box center [552, 371] width 120 height 22
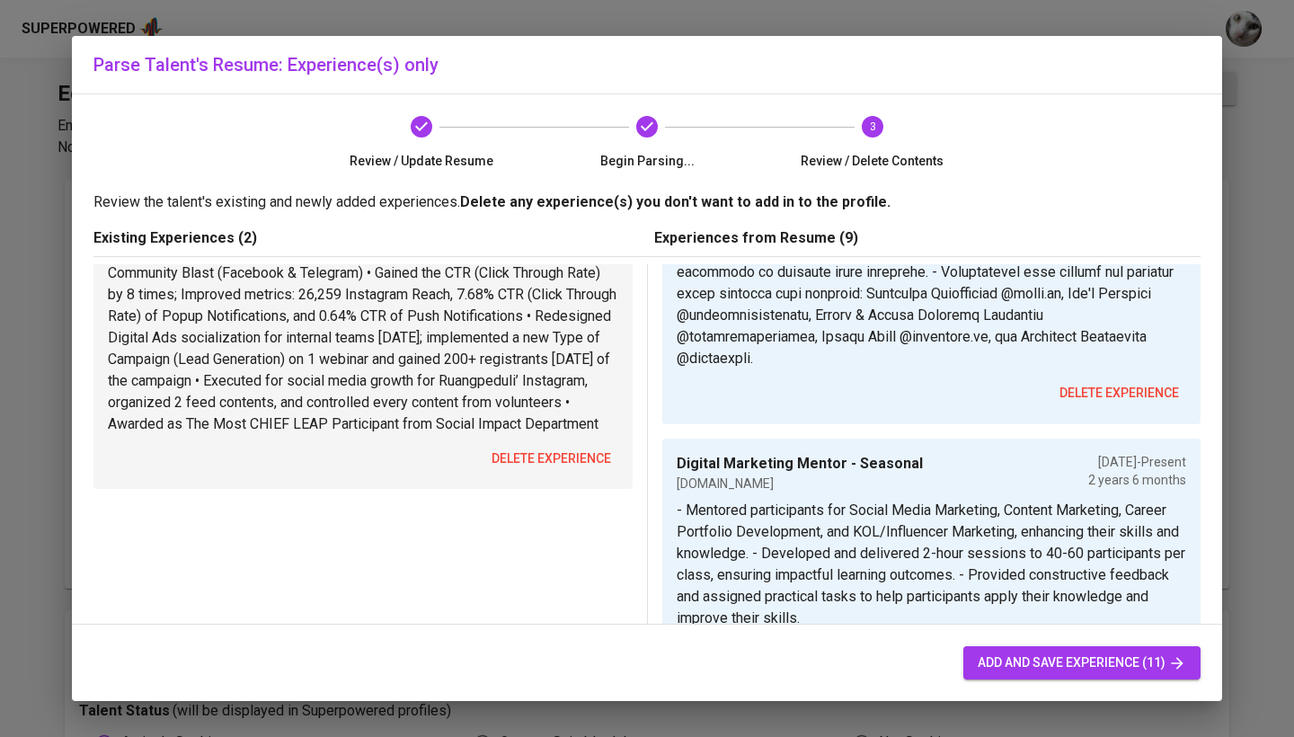
scroll to position [386, 0]
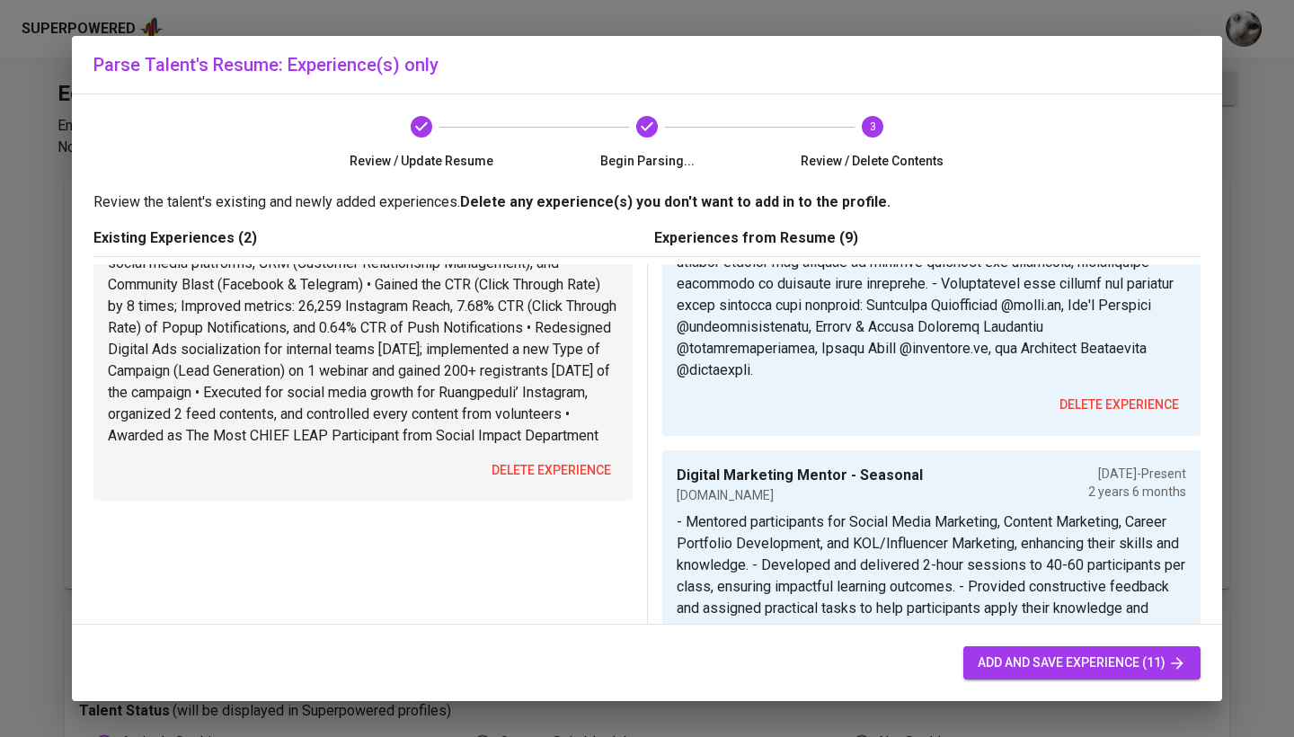
click at [542, 482] on span "delete experience" at bounding box center [552, 470] width 120 height 22
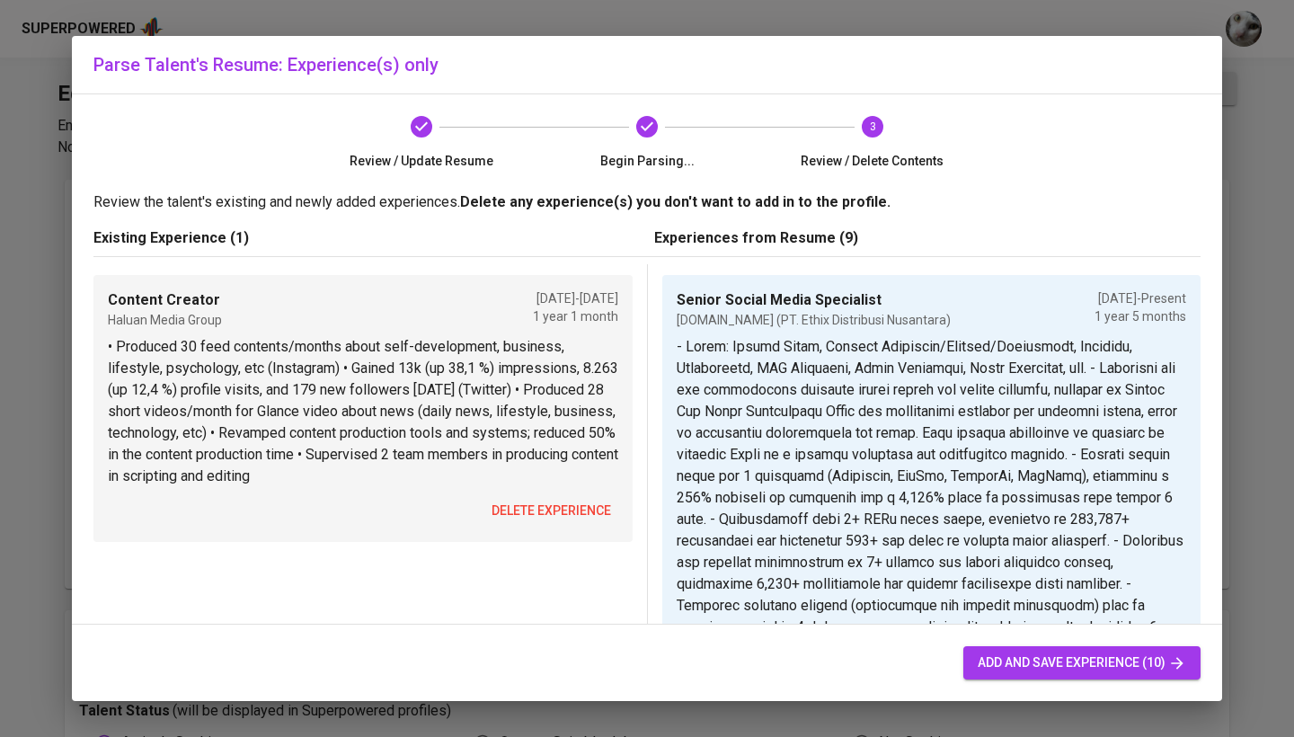
scroll to position [0, 0]
click at [538, 519] on span "delete experience" at bounding box center [552, 511] width 120 height 22
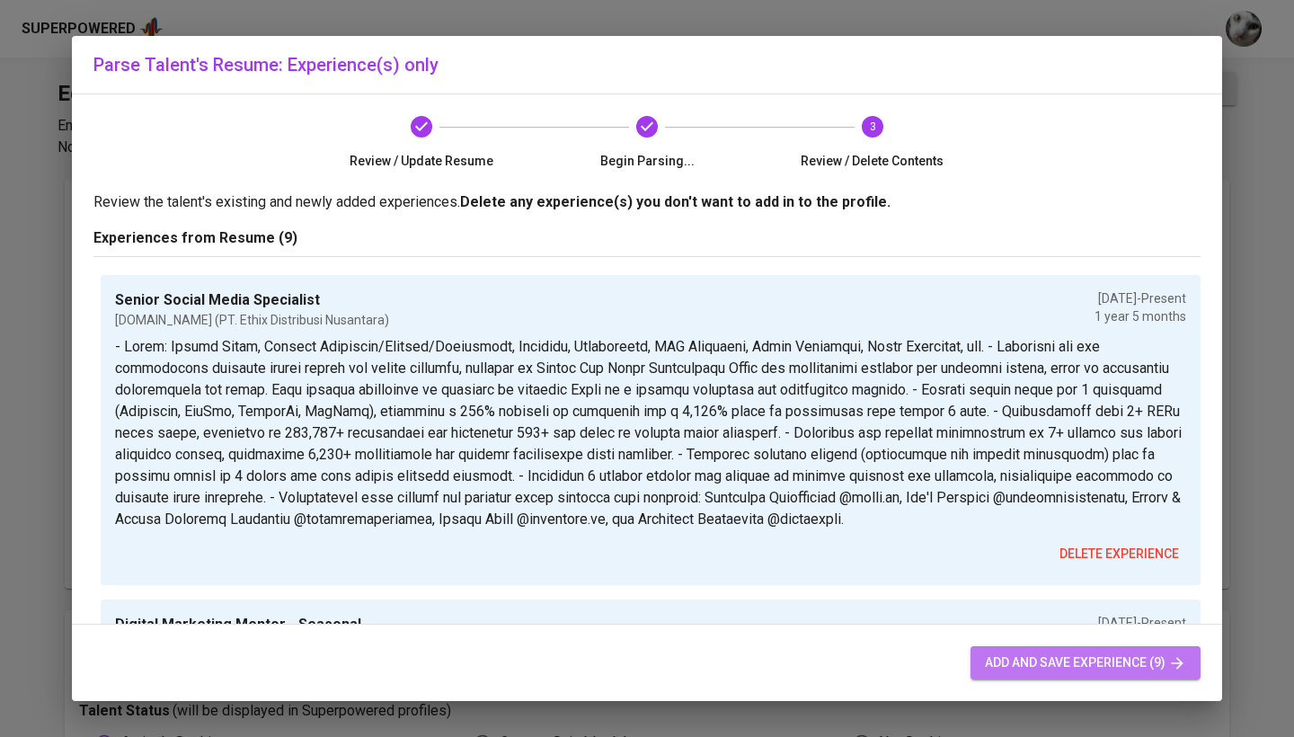
click at [1075, 655] on span "add and save experience (9)" at bounding box center [1085, 663] width 201 height 22
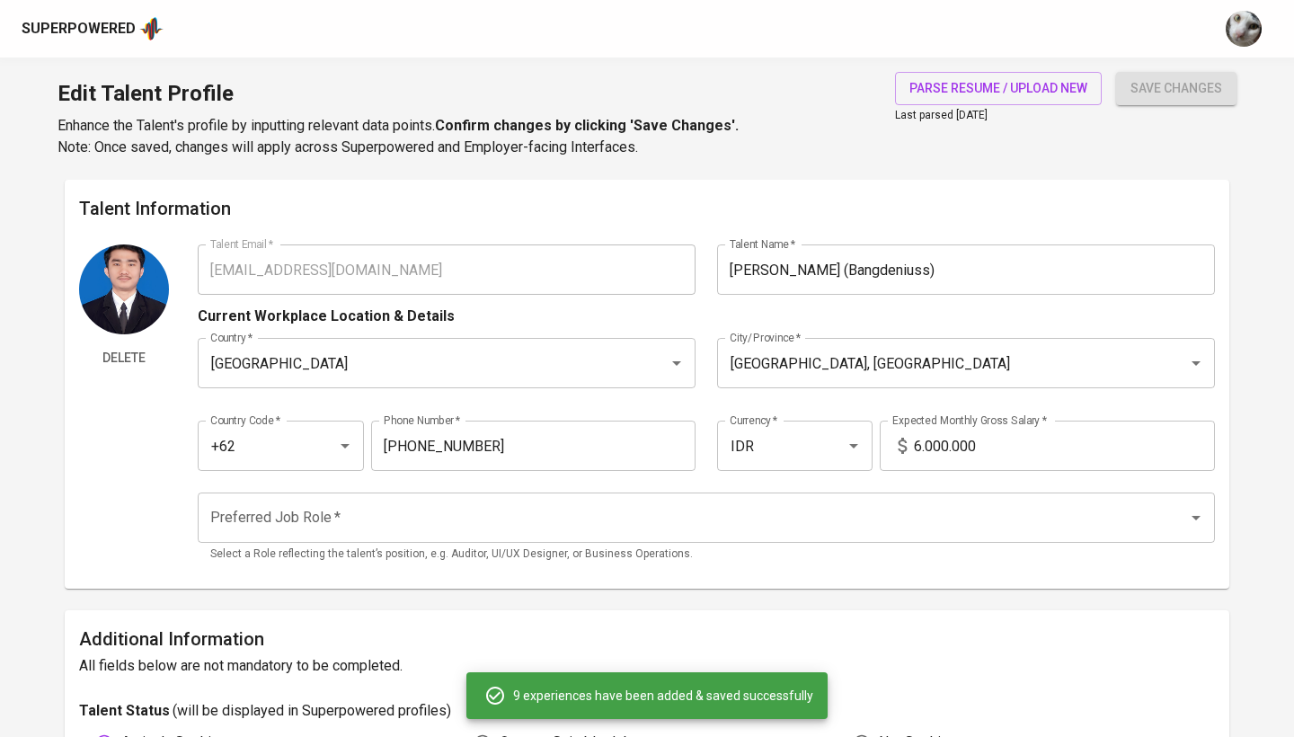
type input "Senior Social Media Specialist"
type input "Ethix.id (PT. Ethix Distribusi Nusantara)"
type input "05/01/2024"
type textarea "- Roles: Social Media, Content Marketing/Creator/Production, Campaign, Copywrit…"
type input "Digital Marketing Mentor - Seasonal"
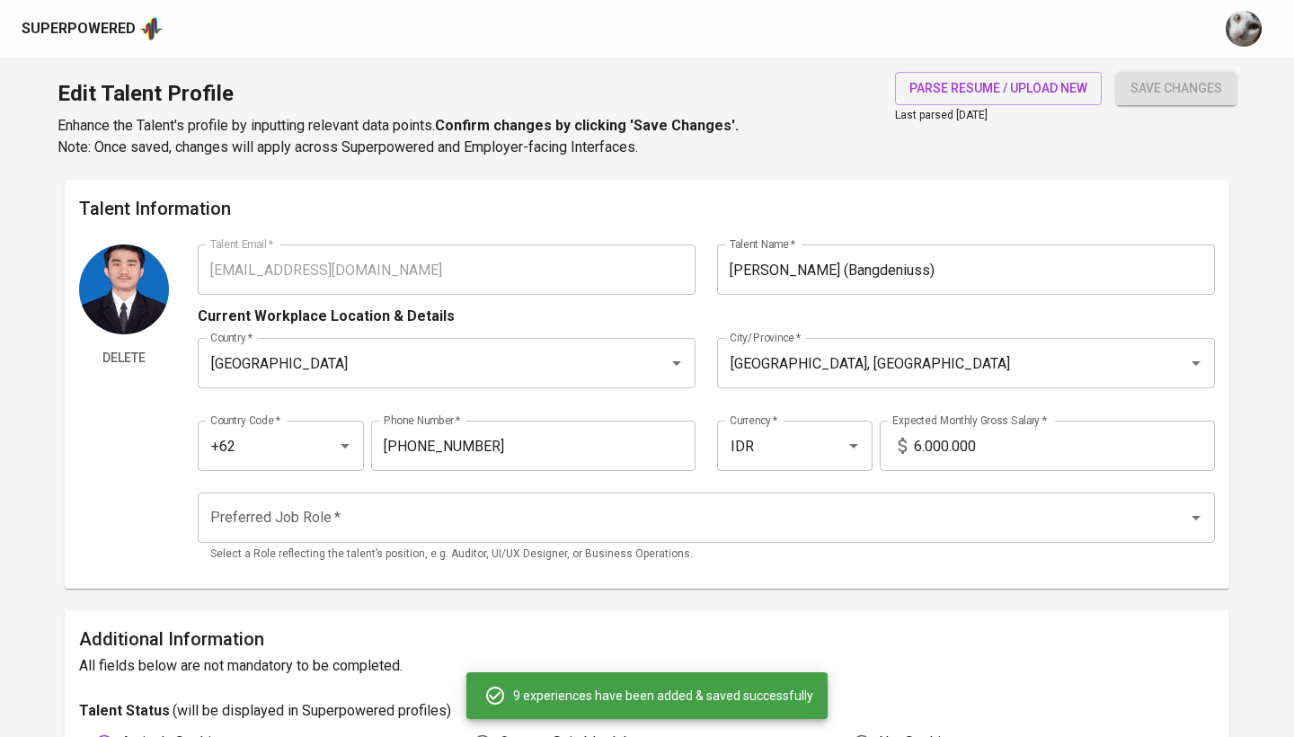
type input "Harisenin.com"
type input "04/01/2023"
type textarea "- Mentored participants for Social Media Marketing, Content Marketing, Career P…"
type input "Social Media and Content Creator - Self-employed"
type input "Personal Project @bangdenius"
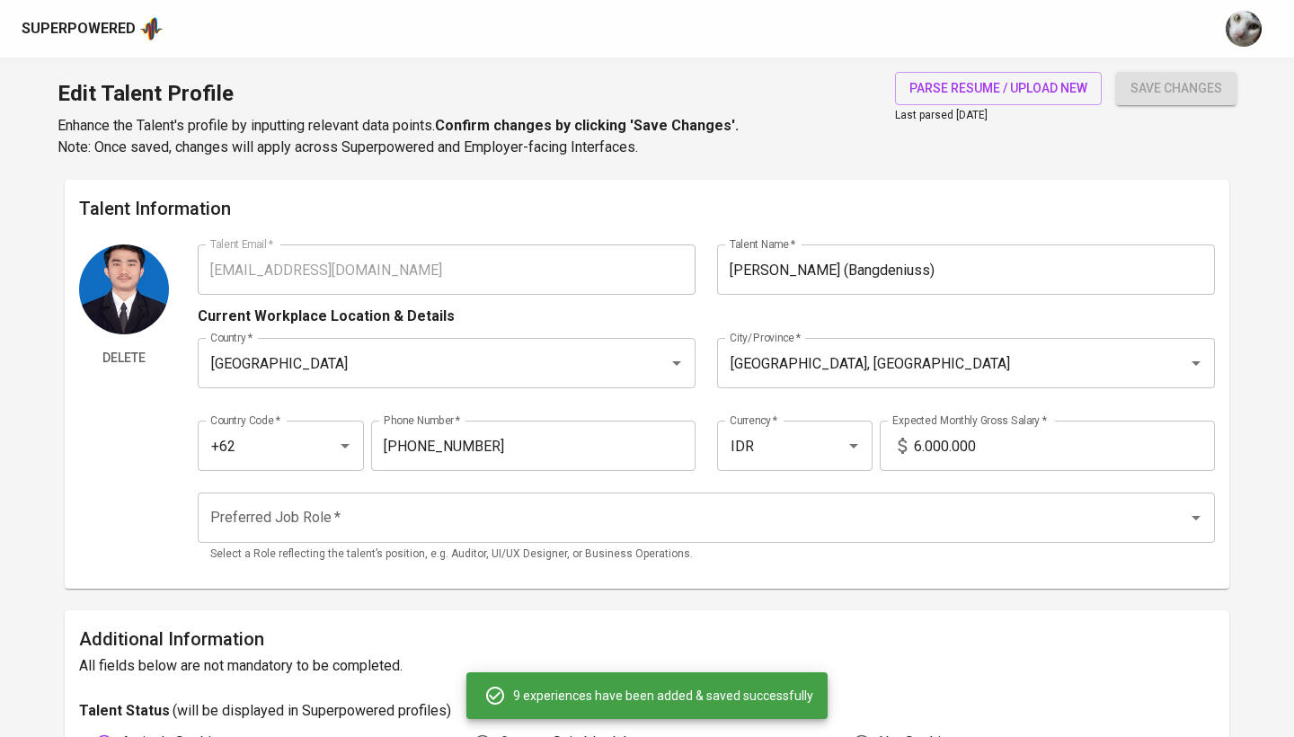
checkbox input "true"
type input "01/01/2018"
type textarea "- Explore my portfolio: bit.ly/denius-portfolio - Built a strong personal brand…"
type input "Social Media Event Specialist"
type input "IDN Media (PT. Media Putra Nusantara)"
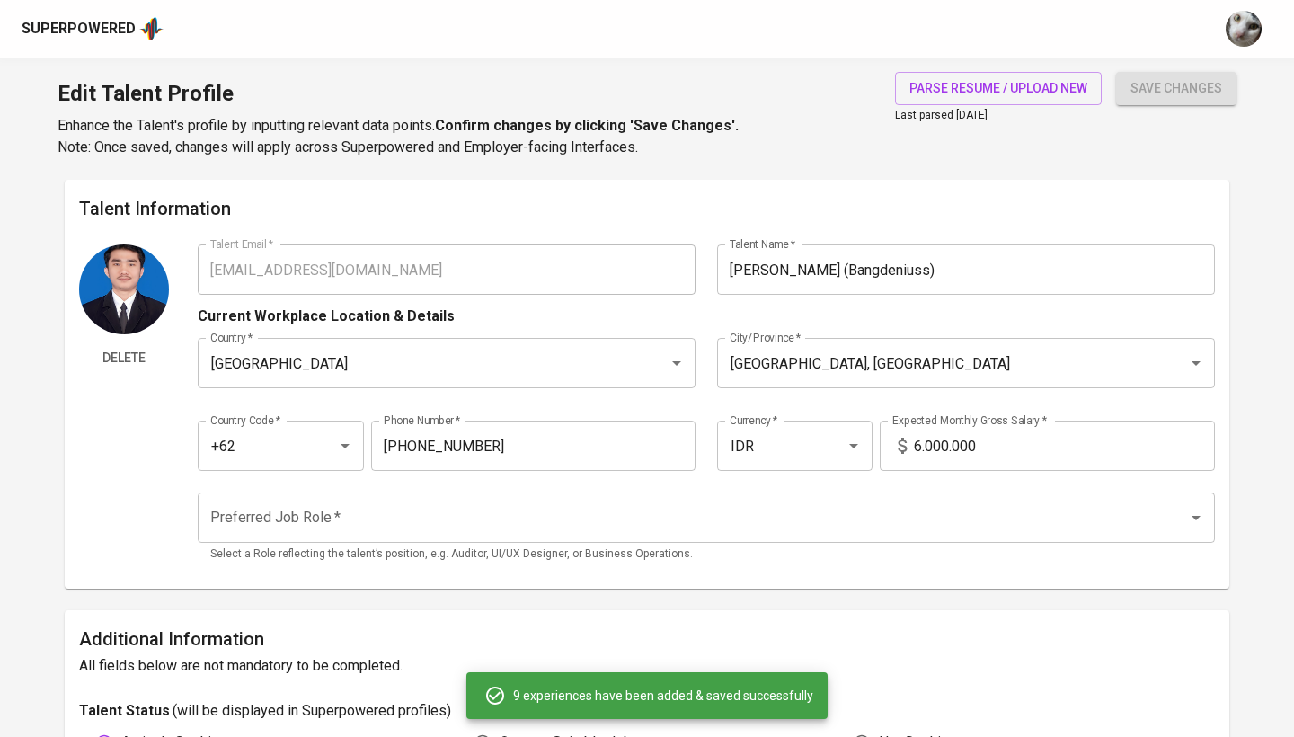
type input "03/01/2023"
type input "05/01/2024"
type textarea "- Led social media strategies for @beautyfest.asia, @indonesia.summit, and @for…"
type input "Content Creator Freelance"
type input "Biji-biji Initiative"
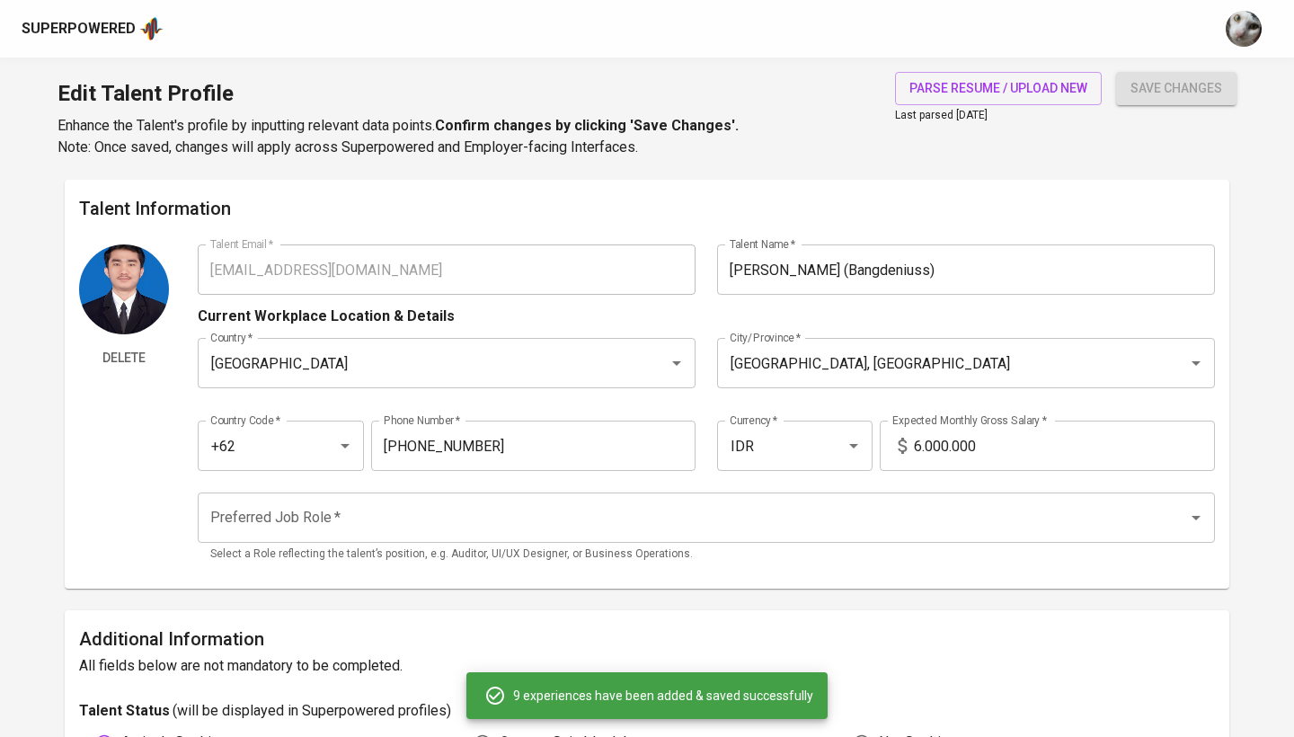
type input "10/01/2023"
type input "02/01/2024"
type textarea "- Awarded Best FYP Content Creator out of 10 participants for outstanding conte…"
type input "Social Media Organic Internship"
type input "Tiket.com (PT. Global Tiket Network)"
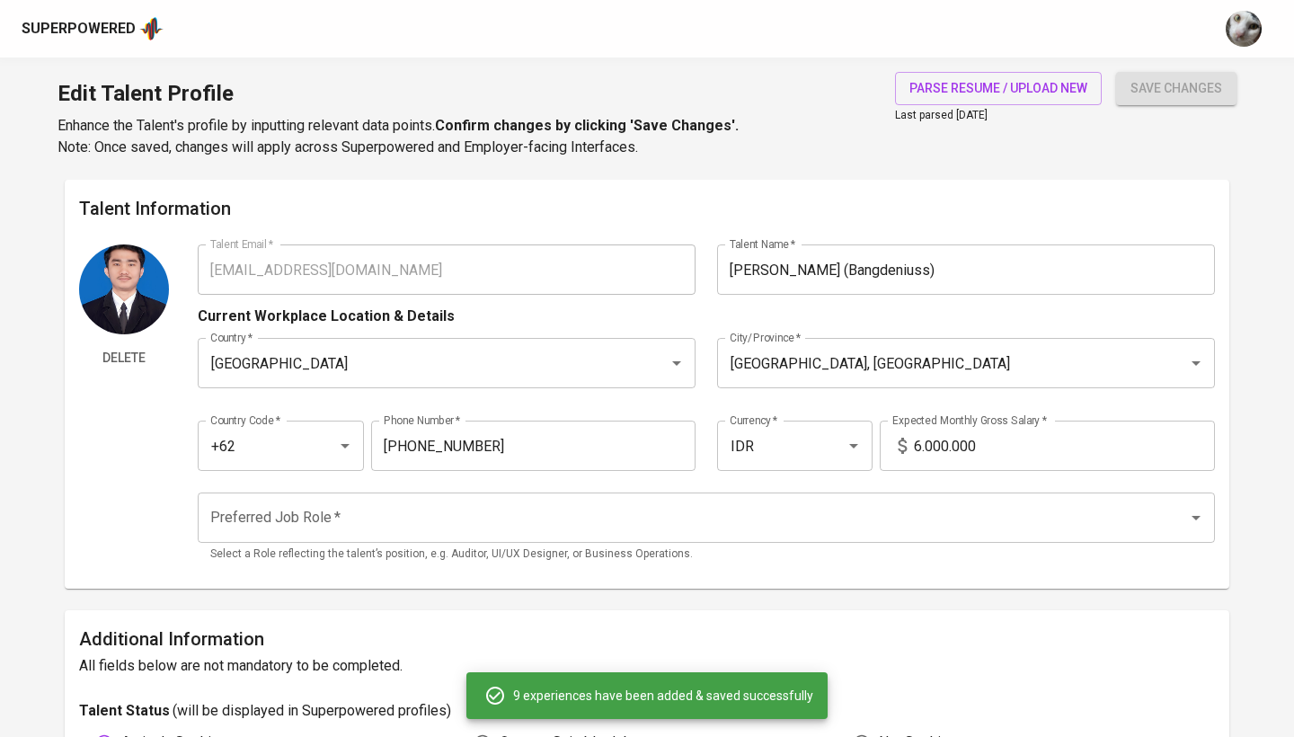
type input "10/01/2022"
type input "01/01/2023"
type textarea "- Led Twitter channel for Tiket.com, improving engagement and growing followers…"
type input "Social Media Supervisor"
type input "Haluan Media Group"
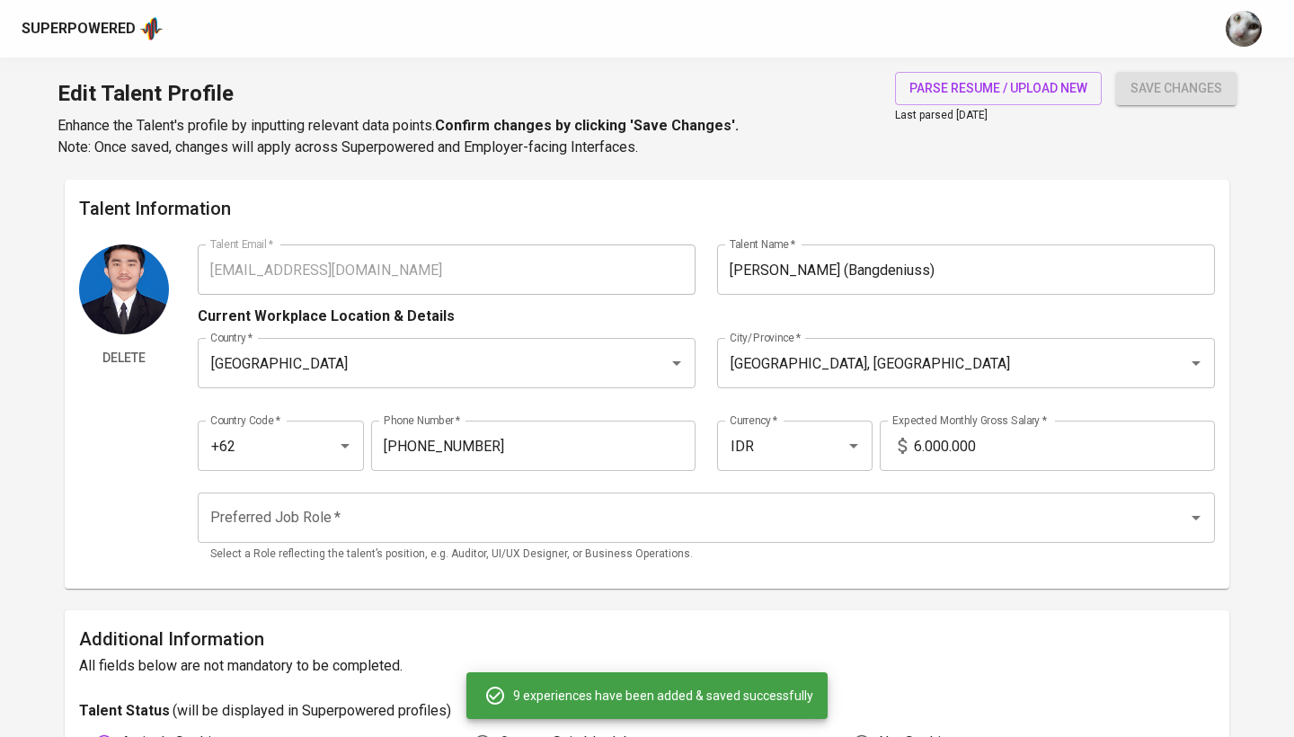
type input "12/01/2021"
type input "01/01/2023"
type textarea "- Led content creation for Instagram, Twitter, and Glance, producing 500+ posts…"
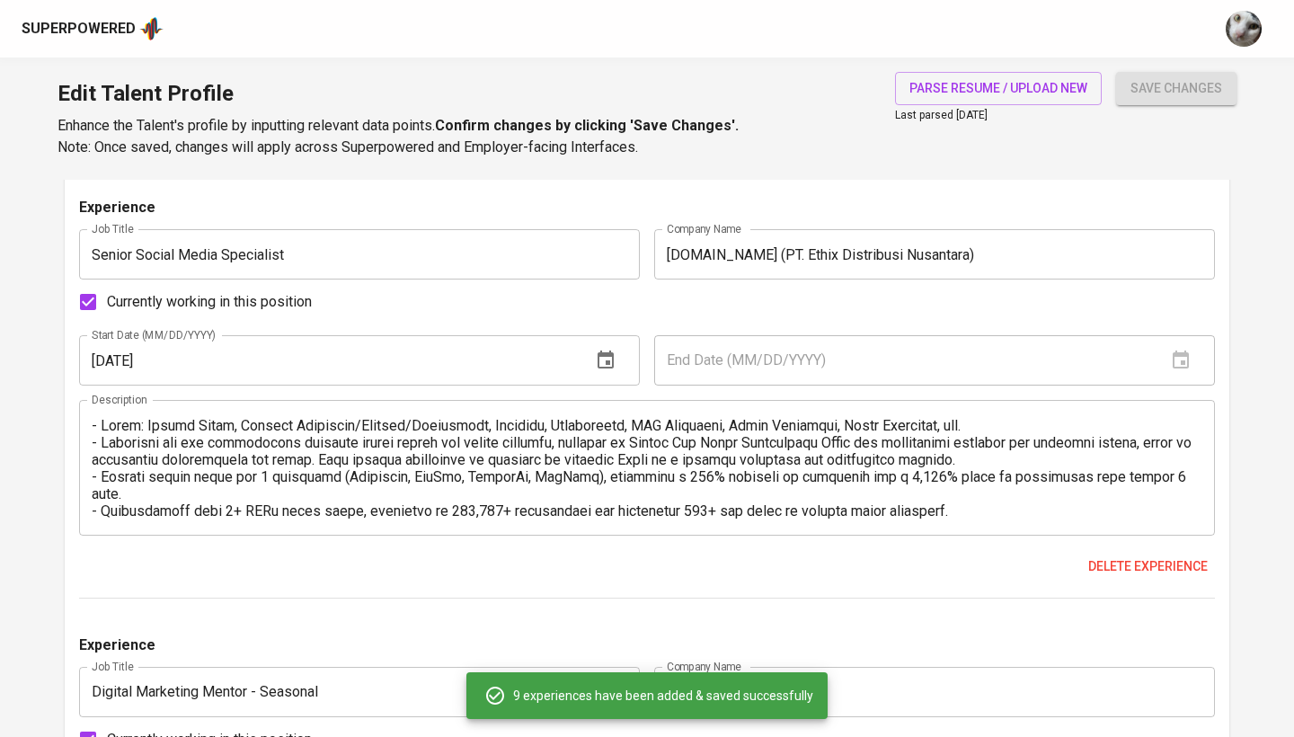
click at [136, 1] on div "Superpowered" at bounding box center [647, 29] width 1294 height 58
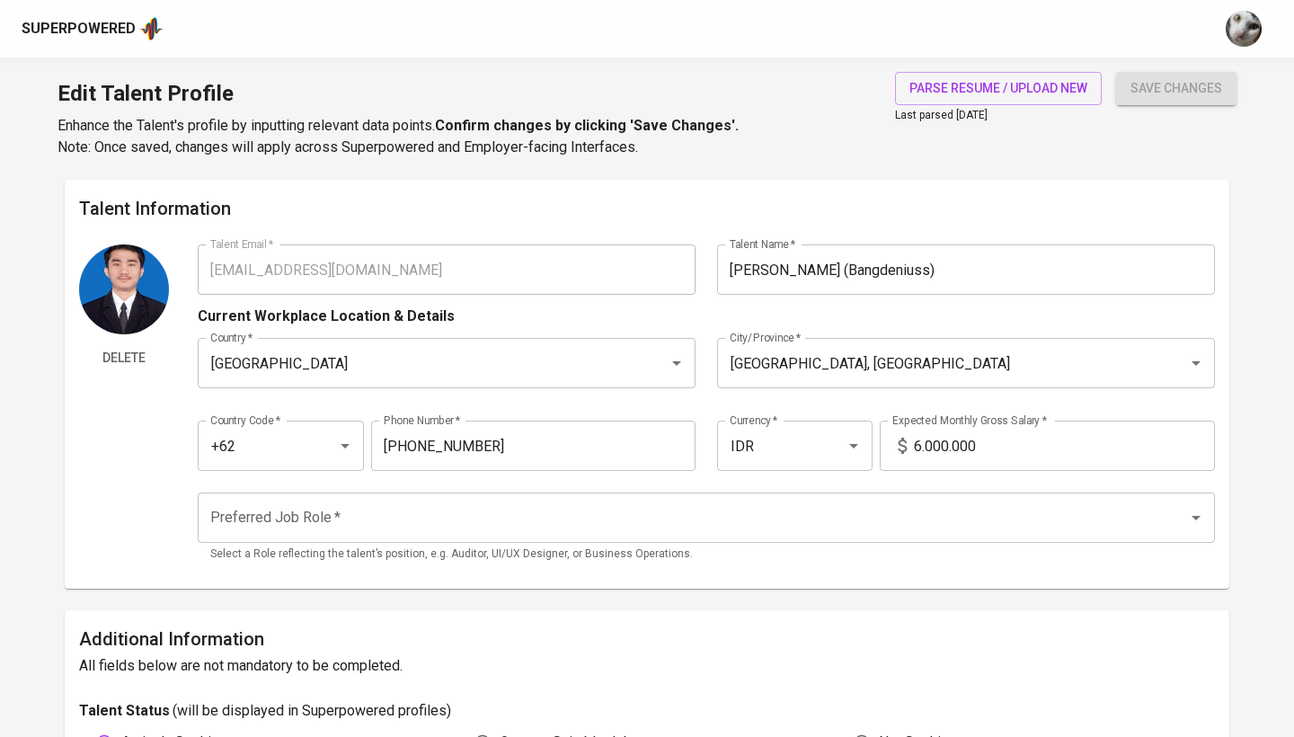
scroll to position [0, 0]
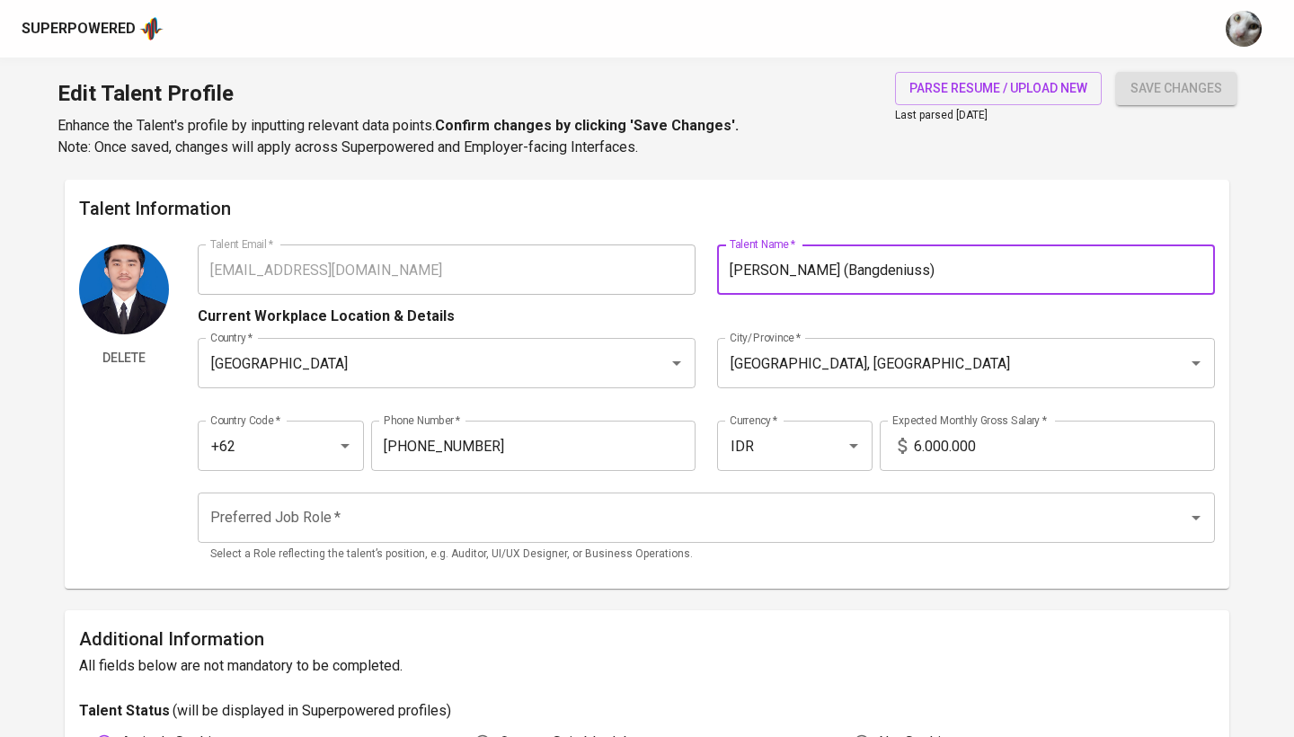
drag, startPoint x: 914, startPoint y: 274, endPoint x: 780, endPoint y: 274, distance: 133.9
type input "Denius"
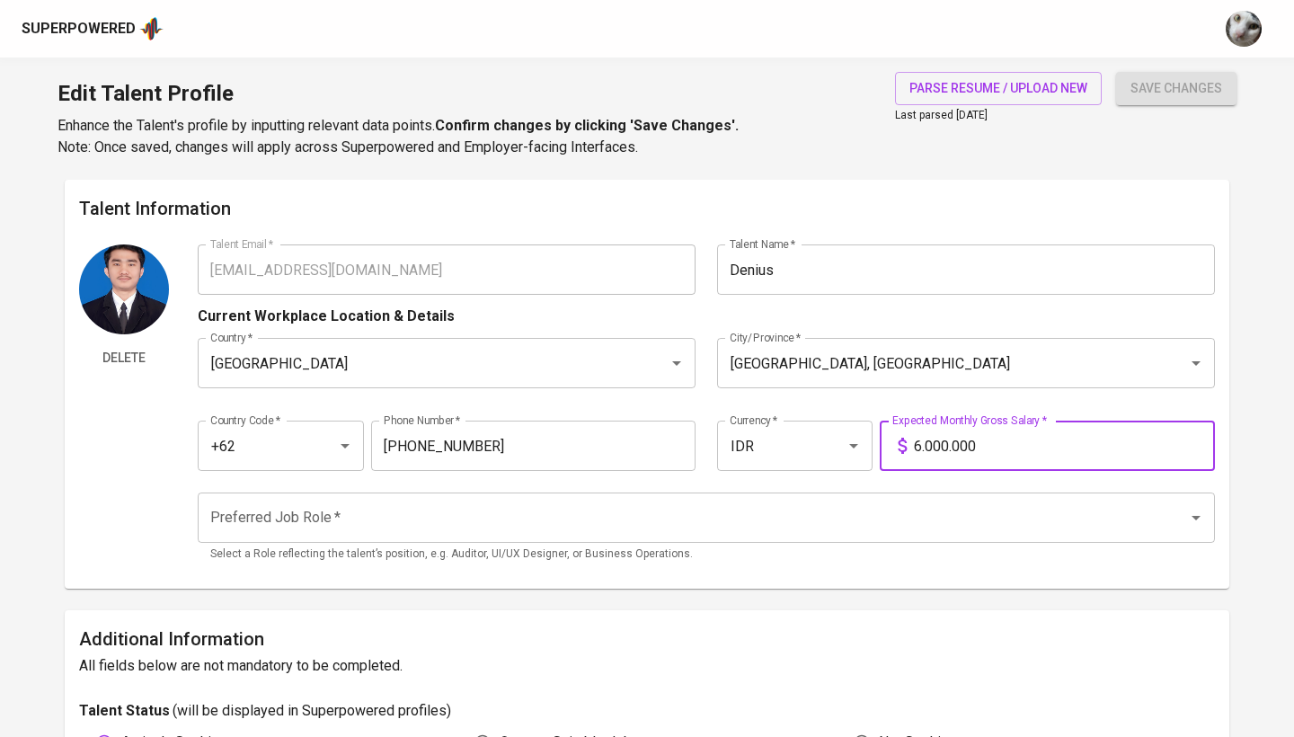
click at [985, 444] on input "6.000.000" at bounding box center [1064, 446] width 301 height 50
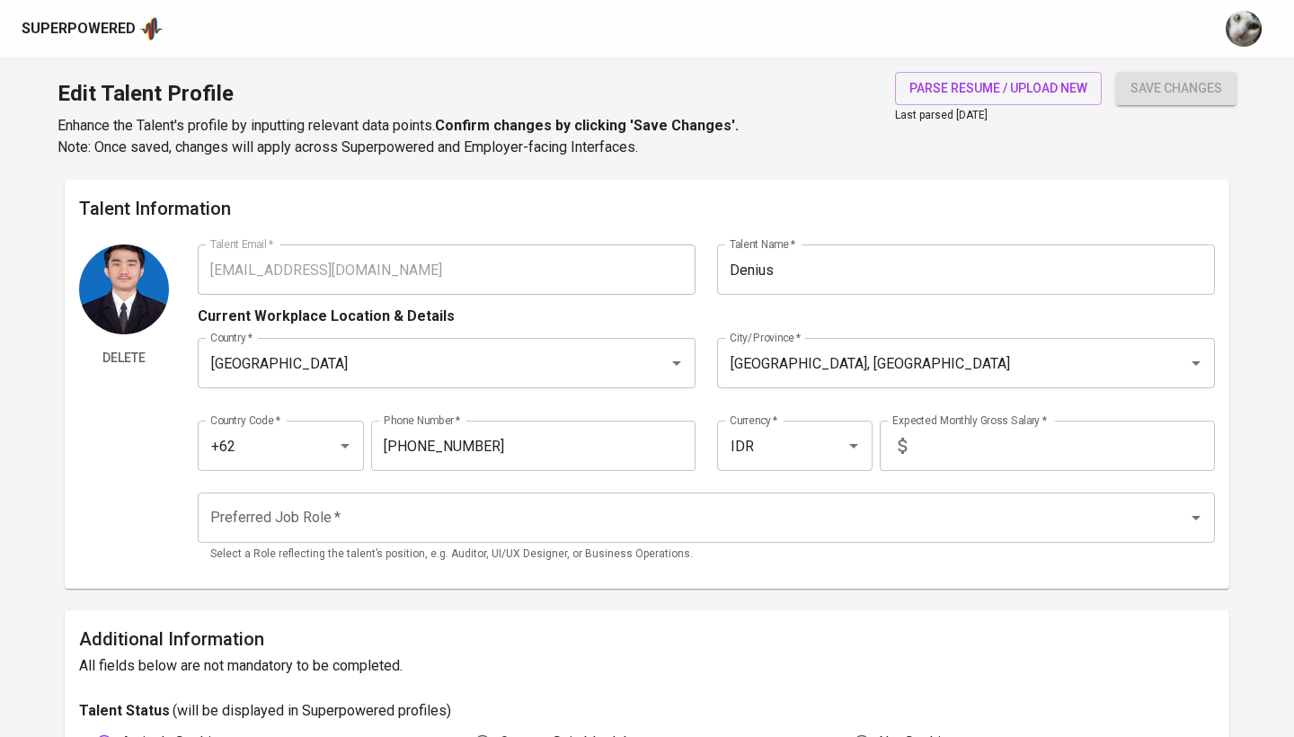
click at [652, 2] on div "Superpowered" at bounding box center [647, 29] width 1294 height 58
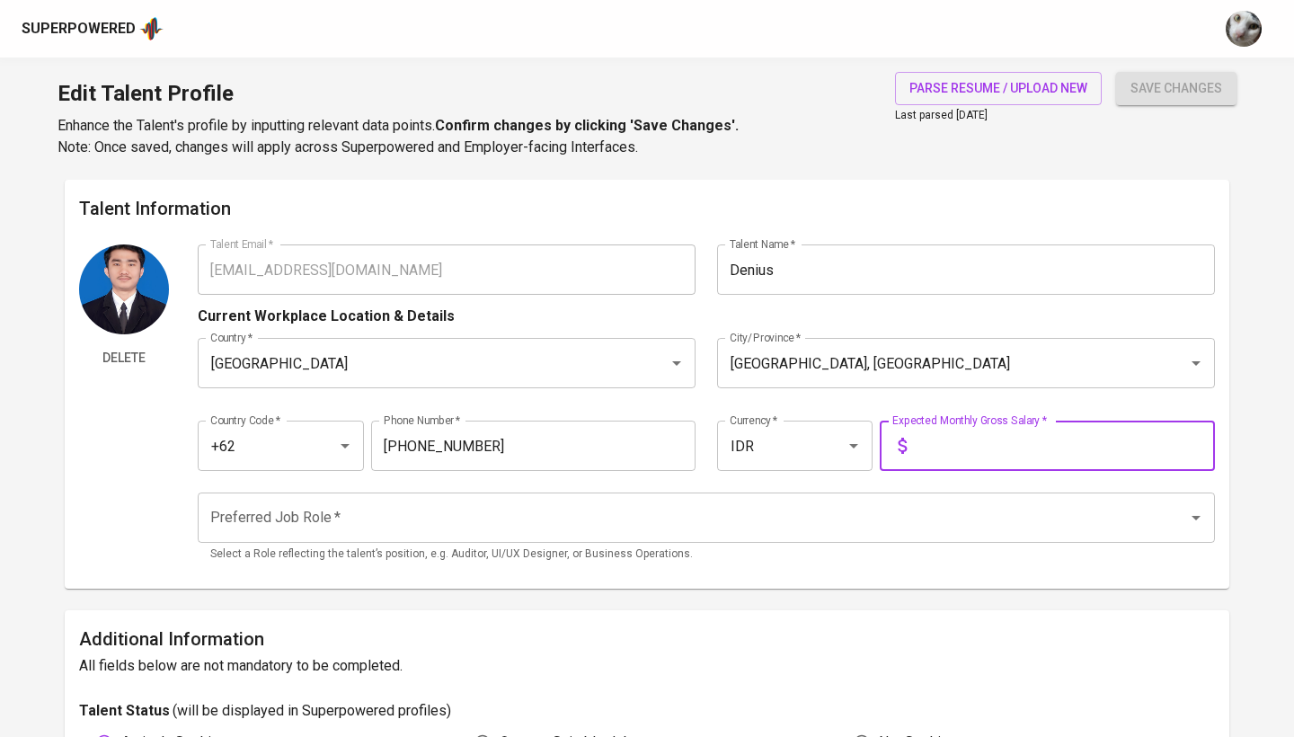
click at [953, 458] on input "text" at bounding box center [1064, 446] width 301 height 50
click at [1176, 88] on button "save changes" at bounding box center [1176, 88] width 120 height 33
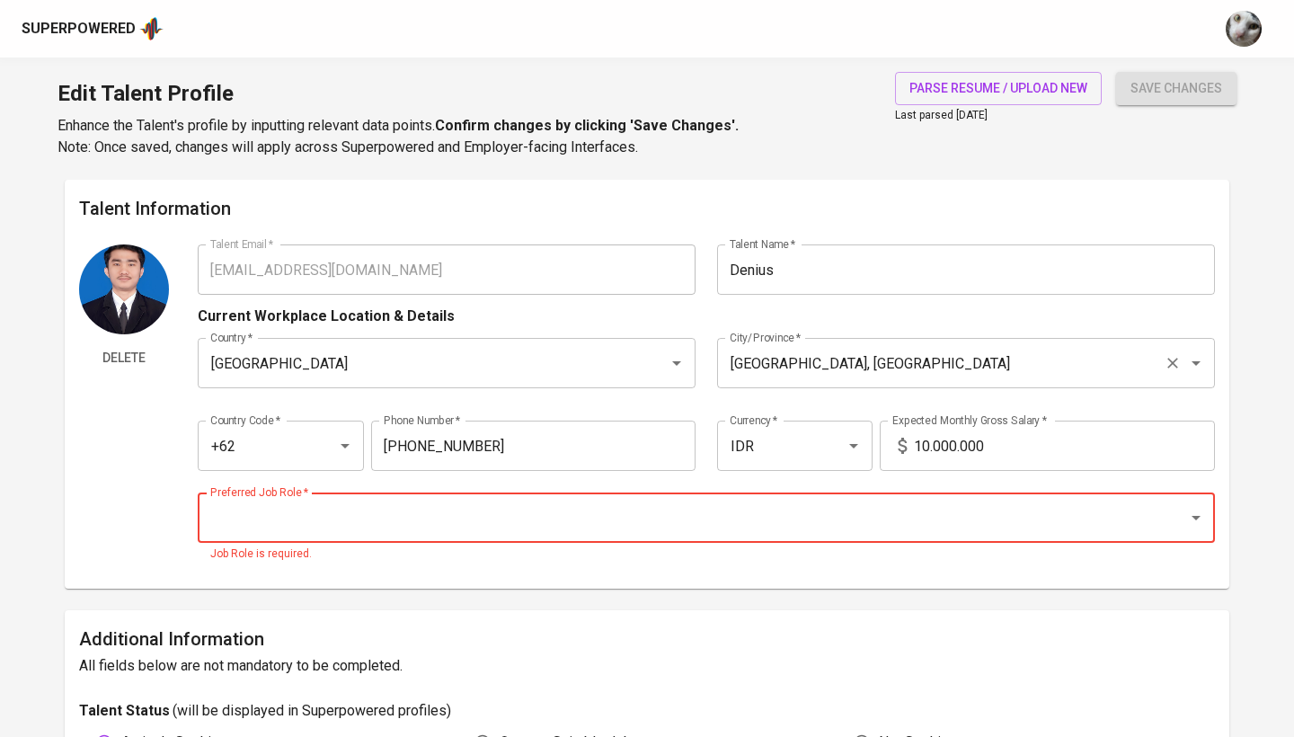
scroll to position [120, 0]
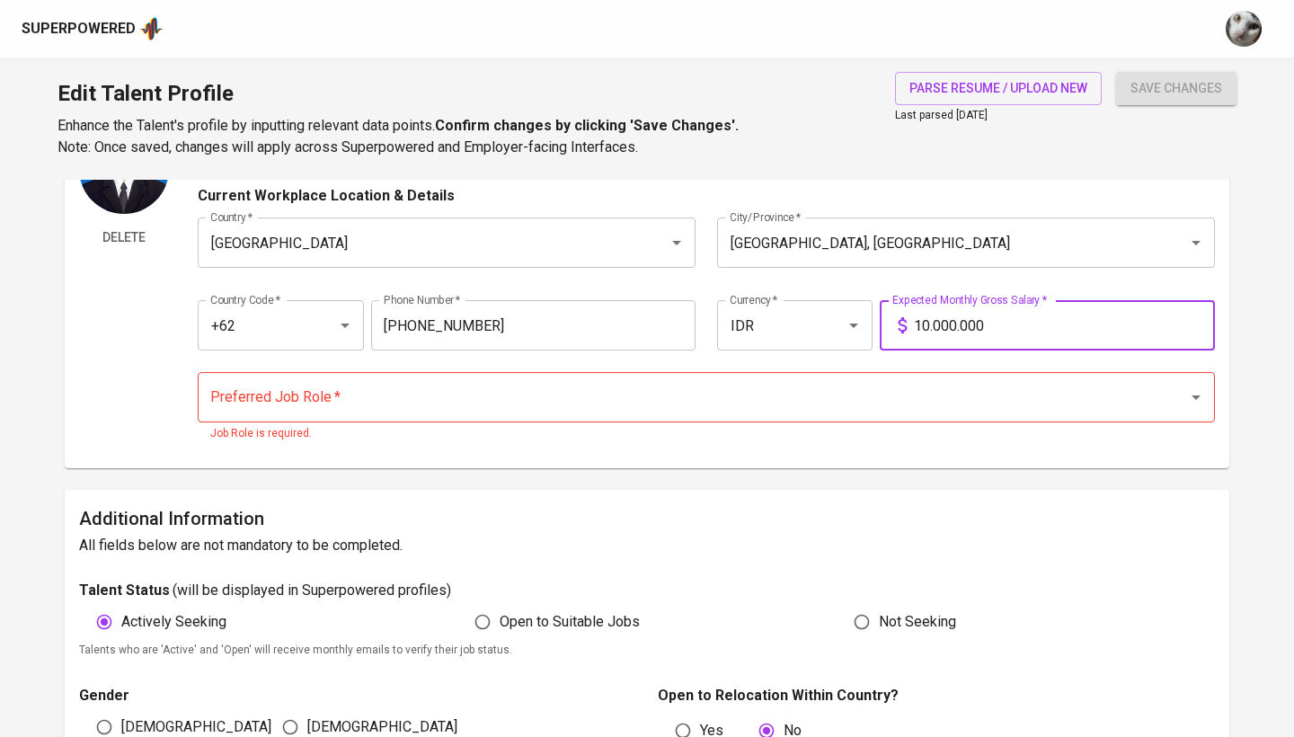
click at [1012, 323] on input "10.000.000" at bounding box center [1064, 325] width 301 height 50
type input "12.000.000"
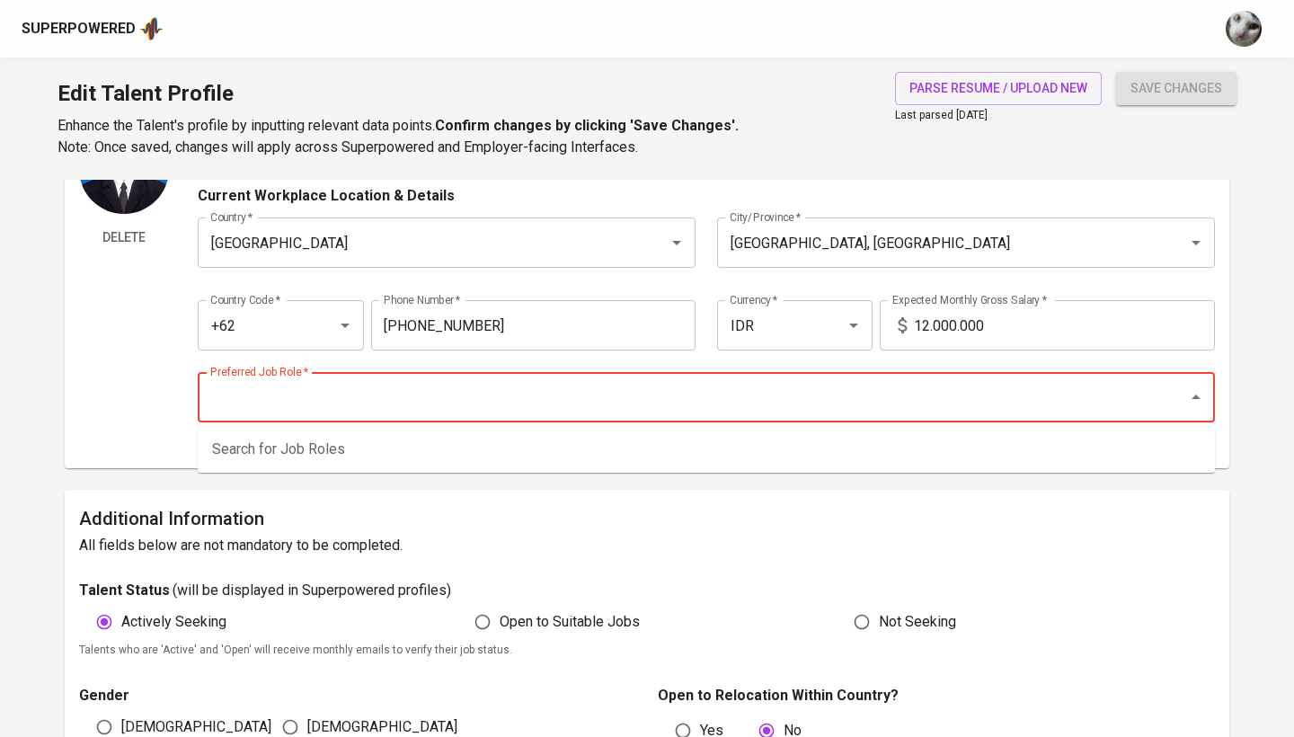
click at [910, 402] on input "Preferred Job Role   *" at bounding box center [681, 397] width 951 height 34
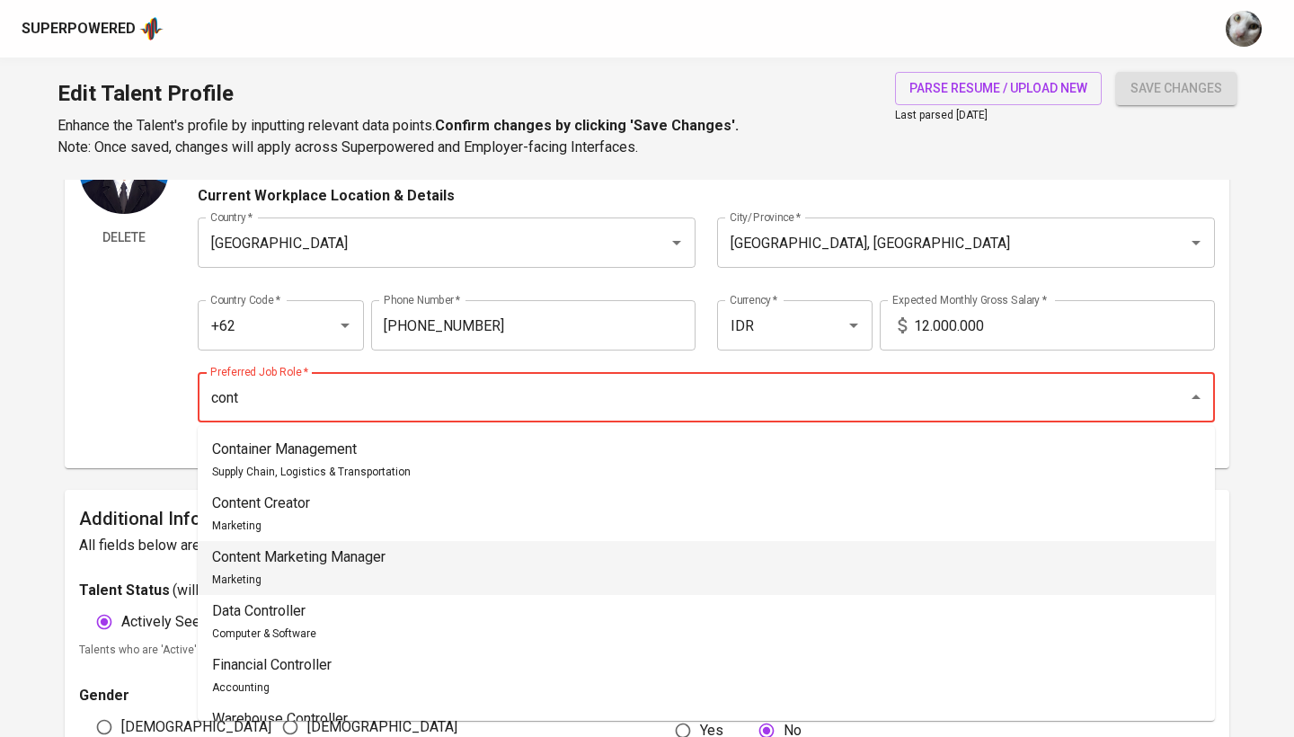
scroll to position [0, 0]
click at [829, 573] on li "Content Marketing Manager Marketing" at bounding box center [706, 568] width 1017 height 54
type input "Content Marketing Manager"
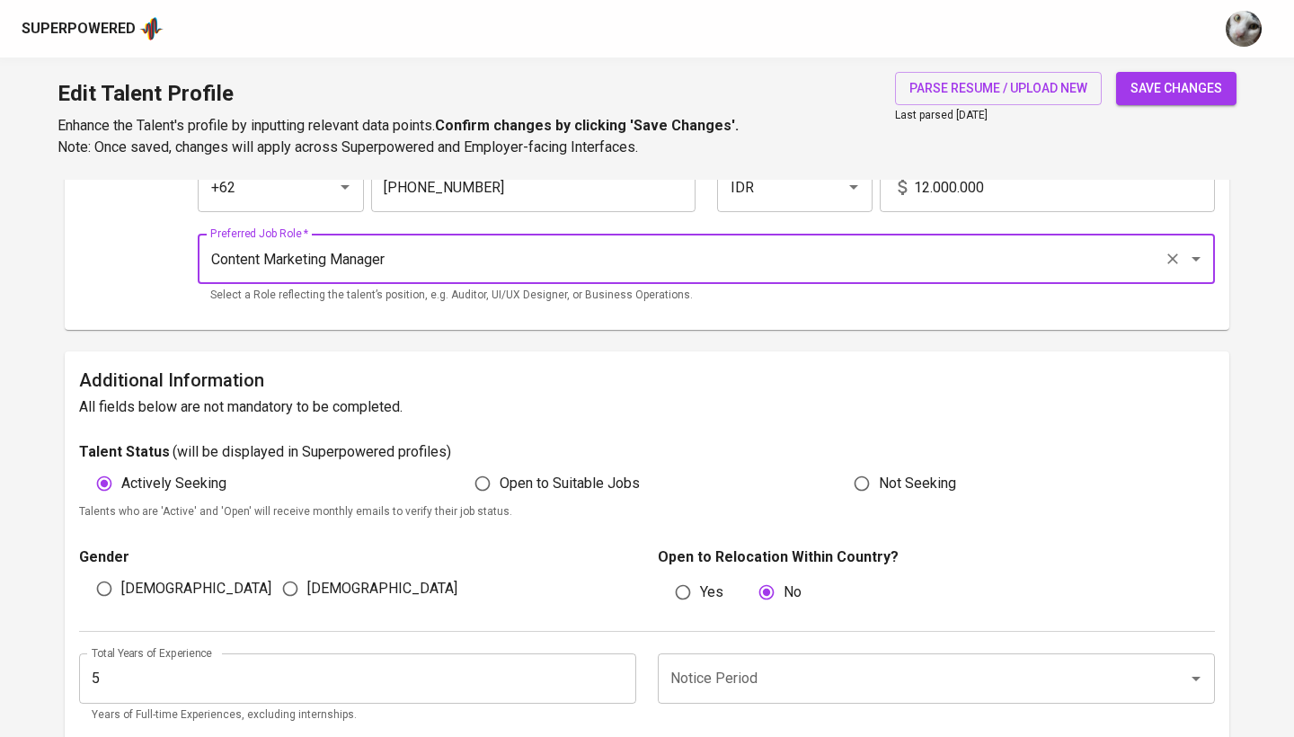
scroll to position [361, 0]
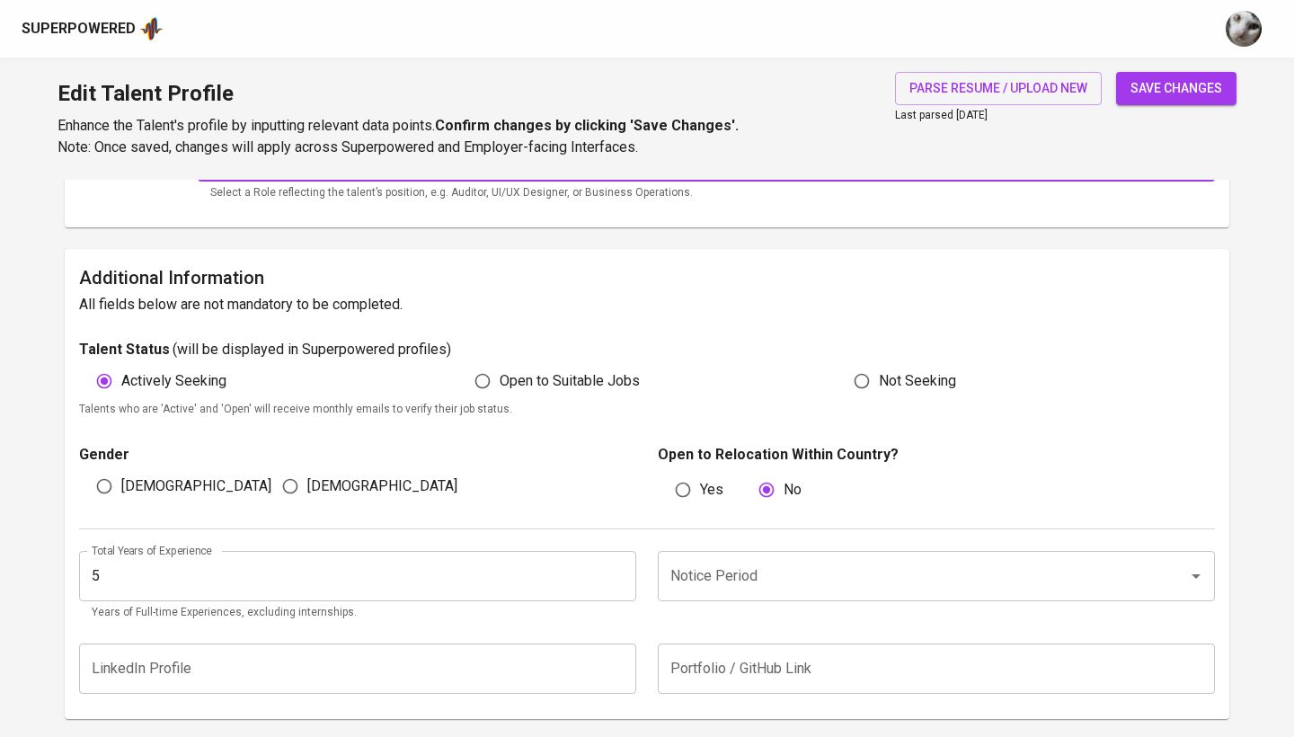
click at [1168, 79] on span "save changes" at bounding box center [1176, 88] width 92 height 22
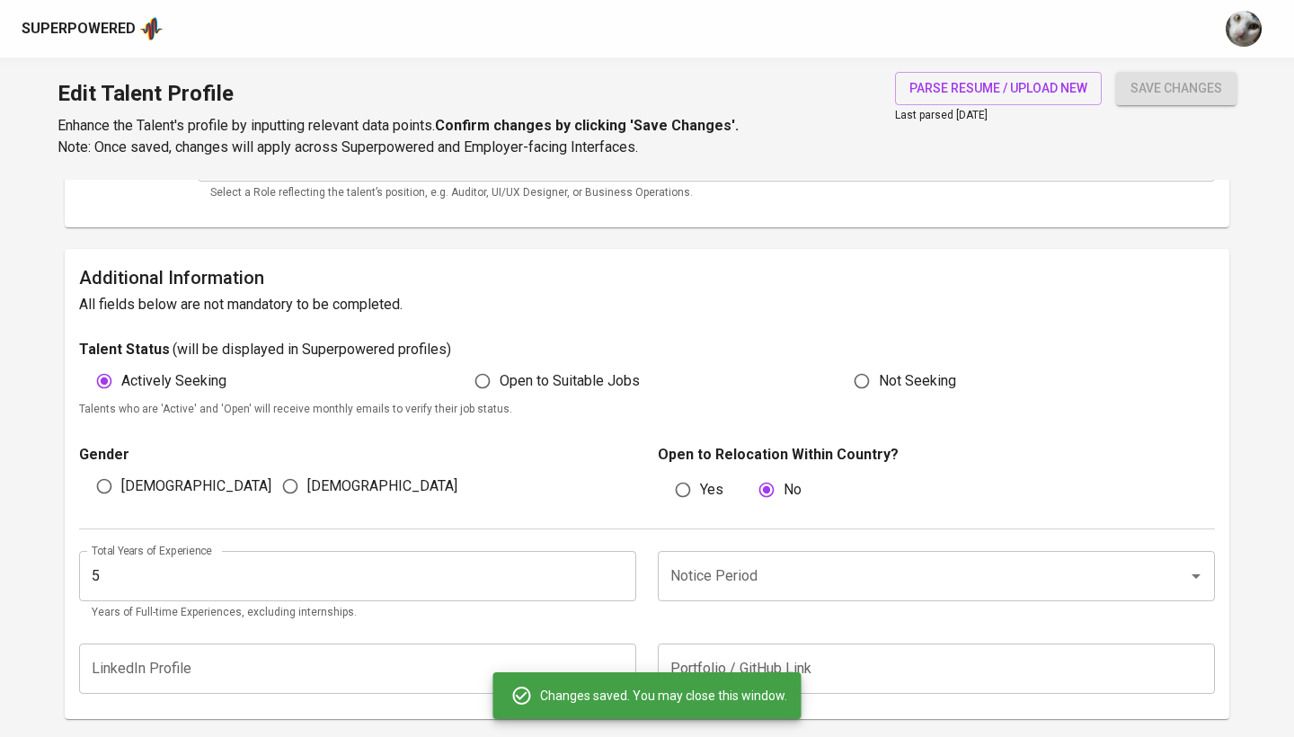
scroll to position [477, 0]
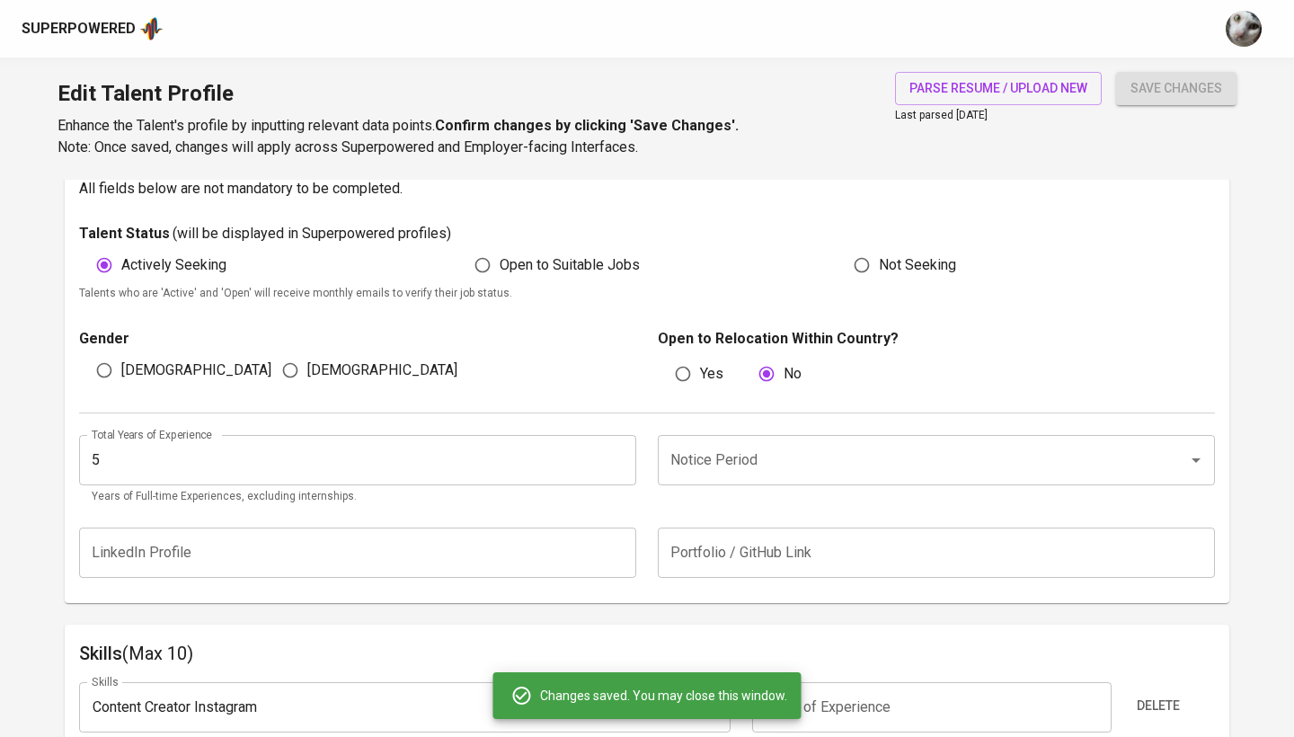
click at [302, 363] on input "Female" at bounding box center [290, 370] width 34 height 34
radio input "true"
click at [171, 360] on div "Male" at bounding box center [172, 370] width 186 height 34
click at [137, 368] on span "Male" at bounding box center [196, 370] width 150 height 22
click at [121, 368] on input "Male" at bounding box center [104, 370] width 34 height 34
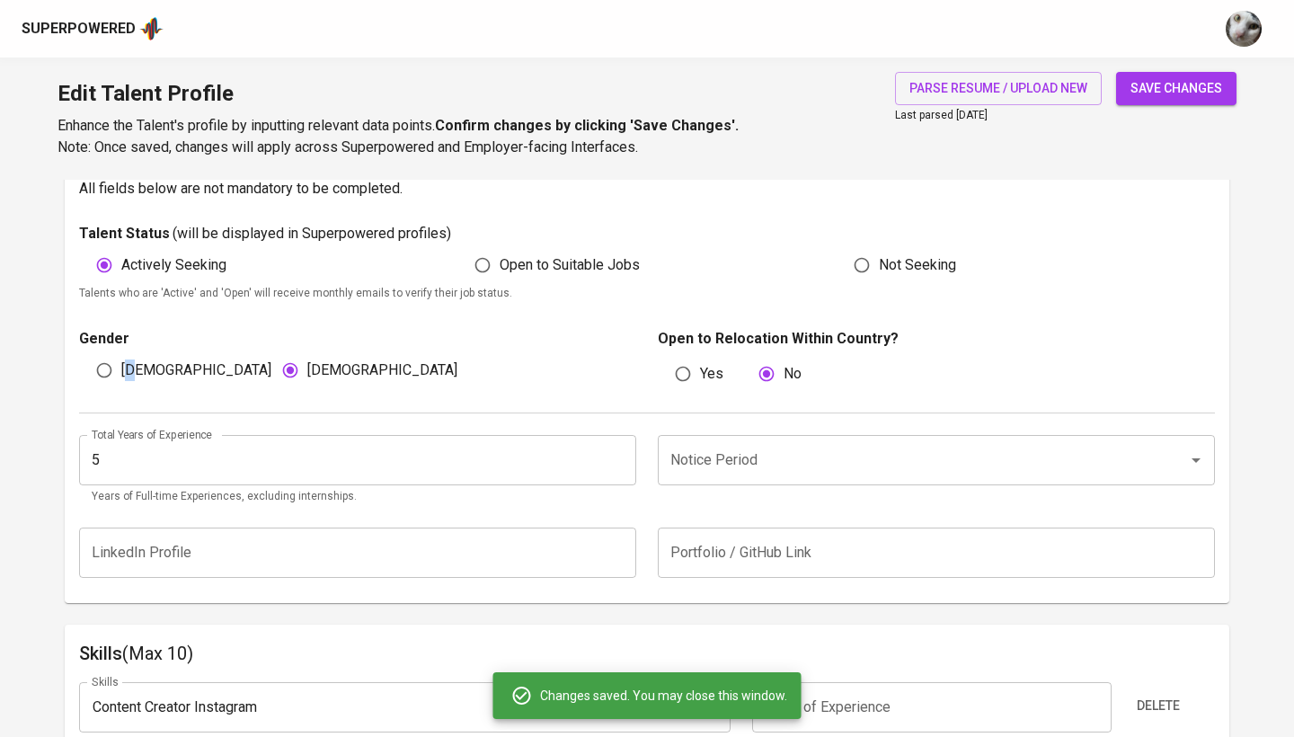
radio input "true"
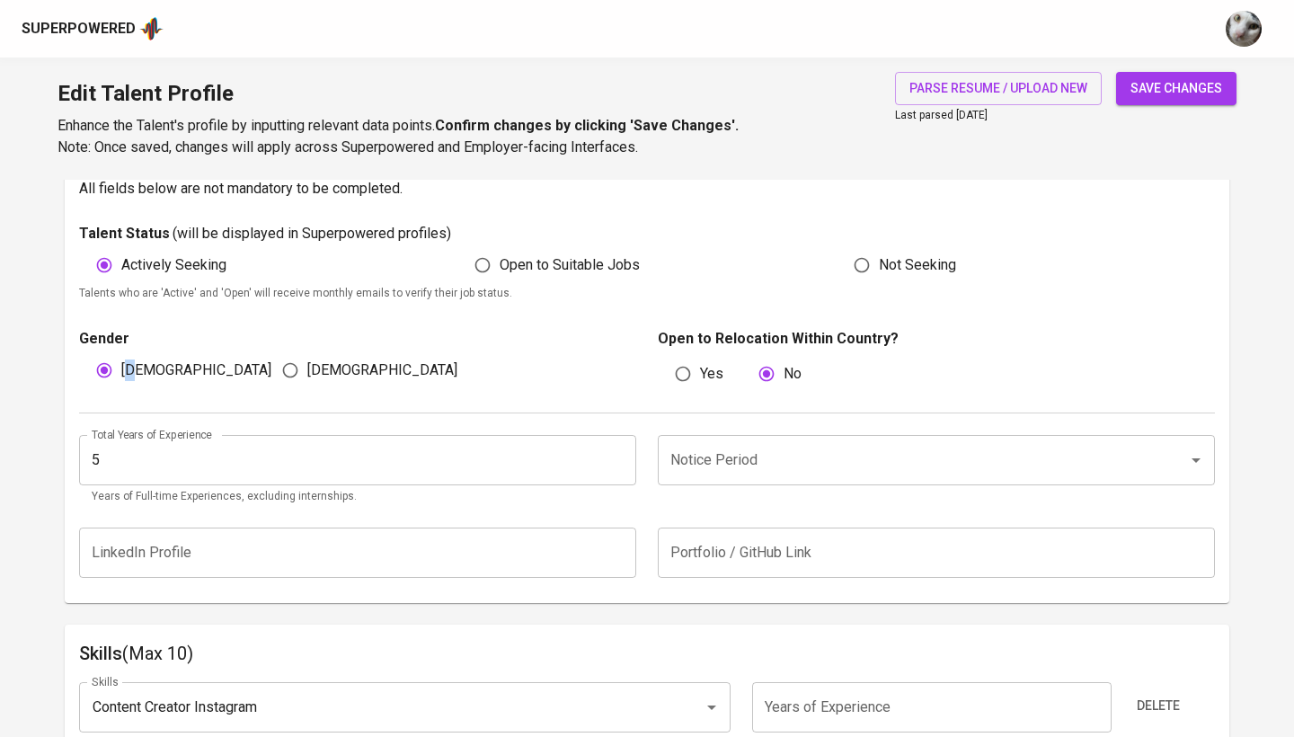
type input "4"
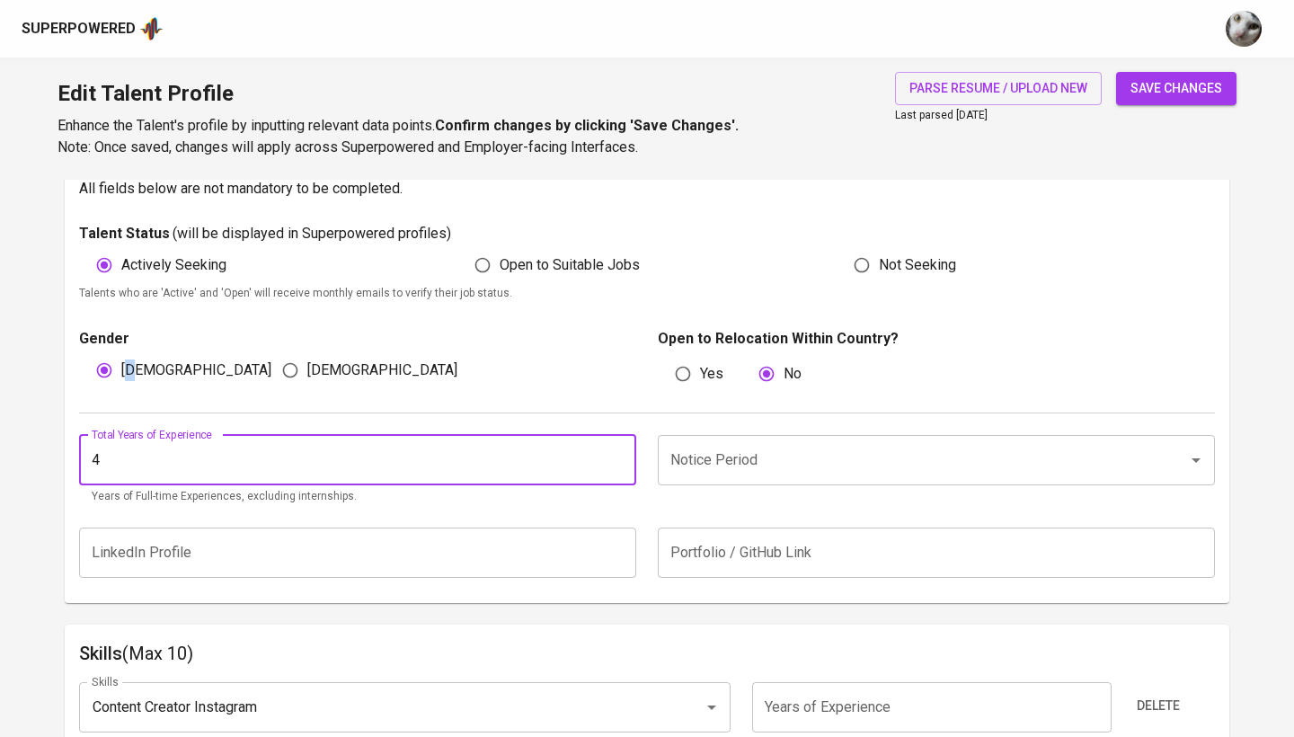
click at [614, 465] on input "4" at bounding box center [357, 460] width 557 height 50
click at [717, 464] on input "Notice Period" at bounding box center [911, 460] width 491 height 34
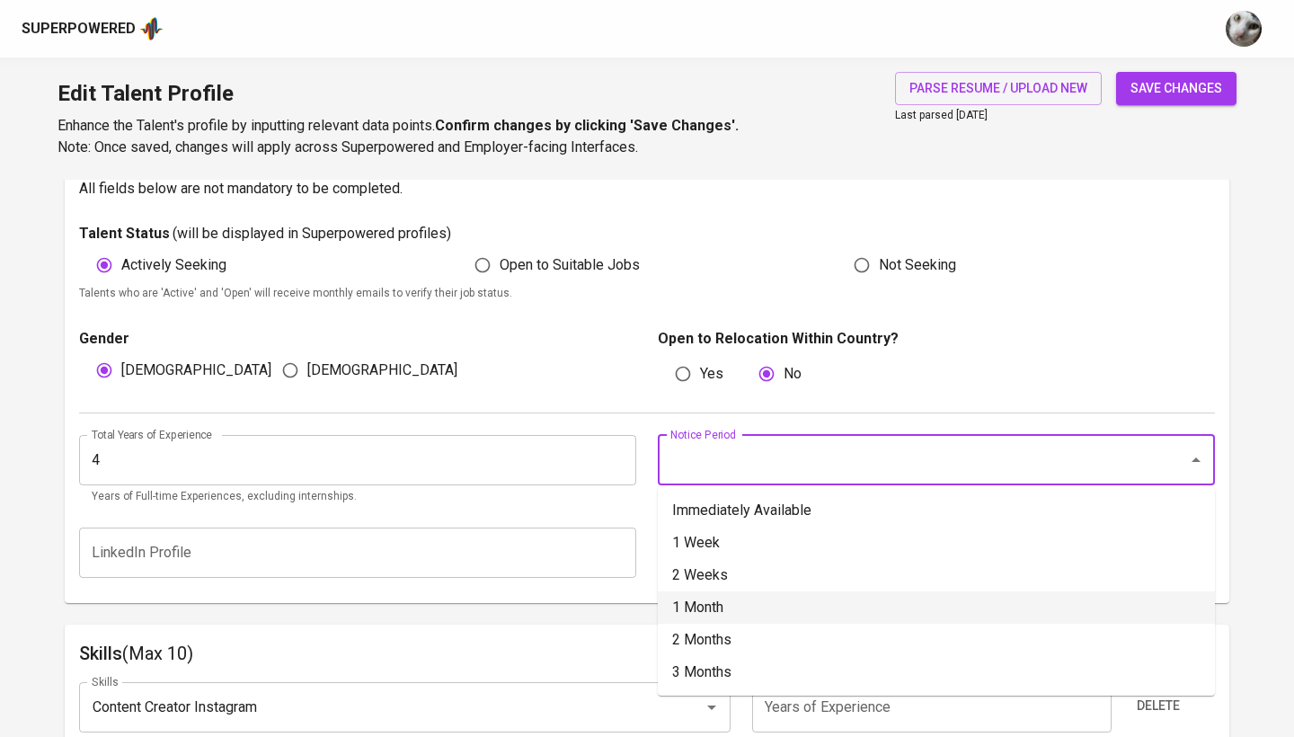
click at [709, 606] on li "1 Month" at bounding box center [936, 607] width 557 height 32
type input "1 Month"
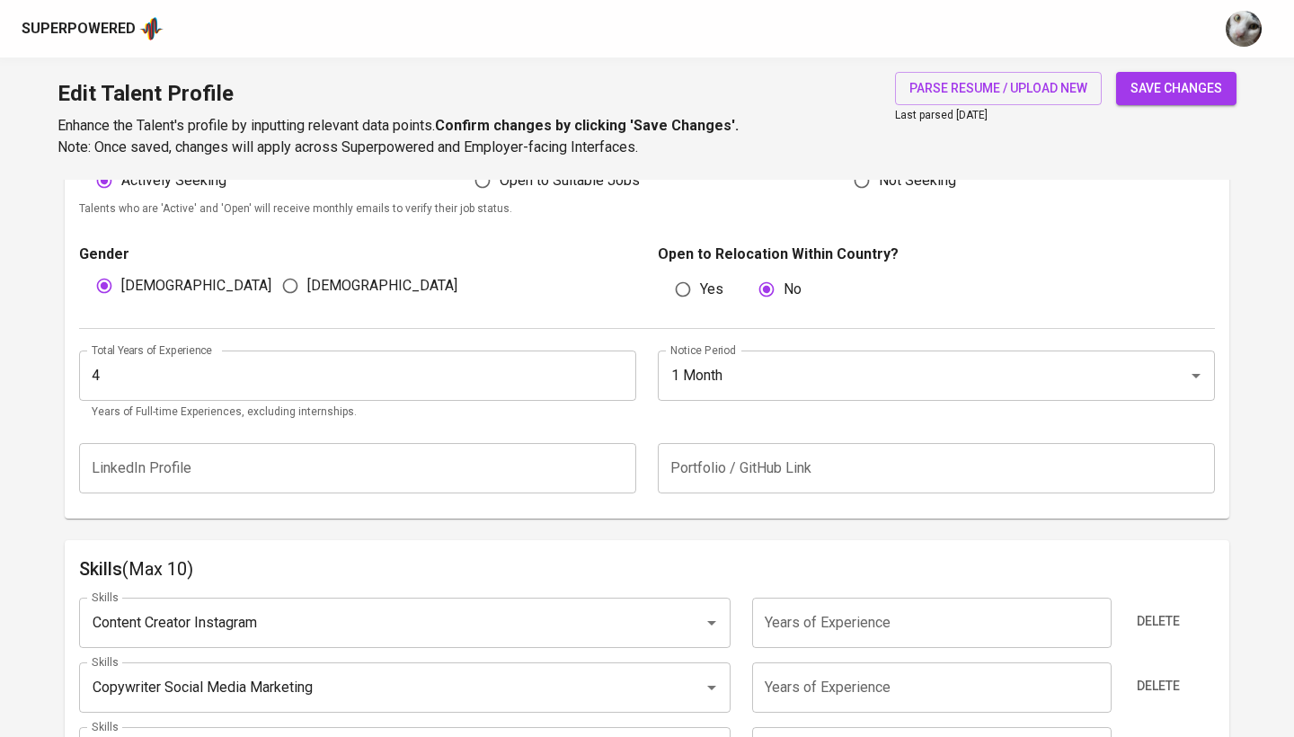
scroll to position [571, 0]
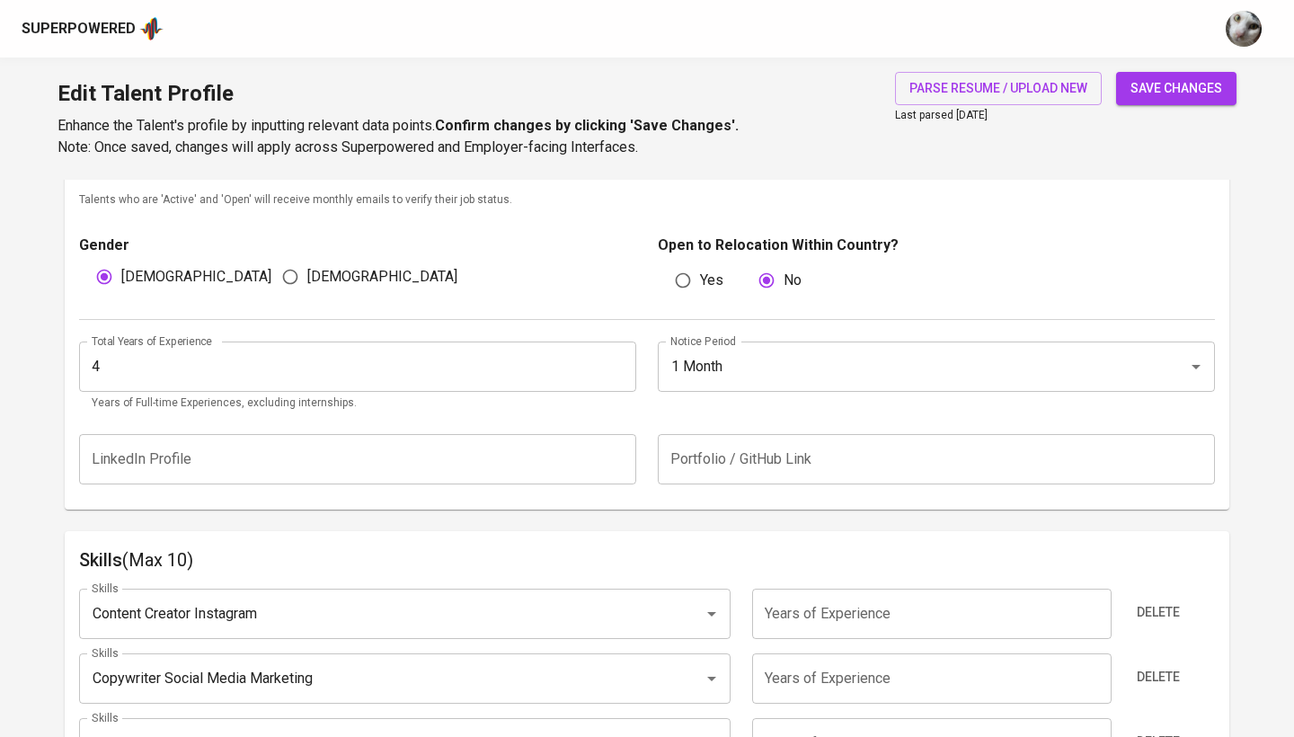
click at [1179, 82] on span "save changes" at bounding box center [1176, 88] width 92 height 22
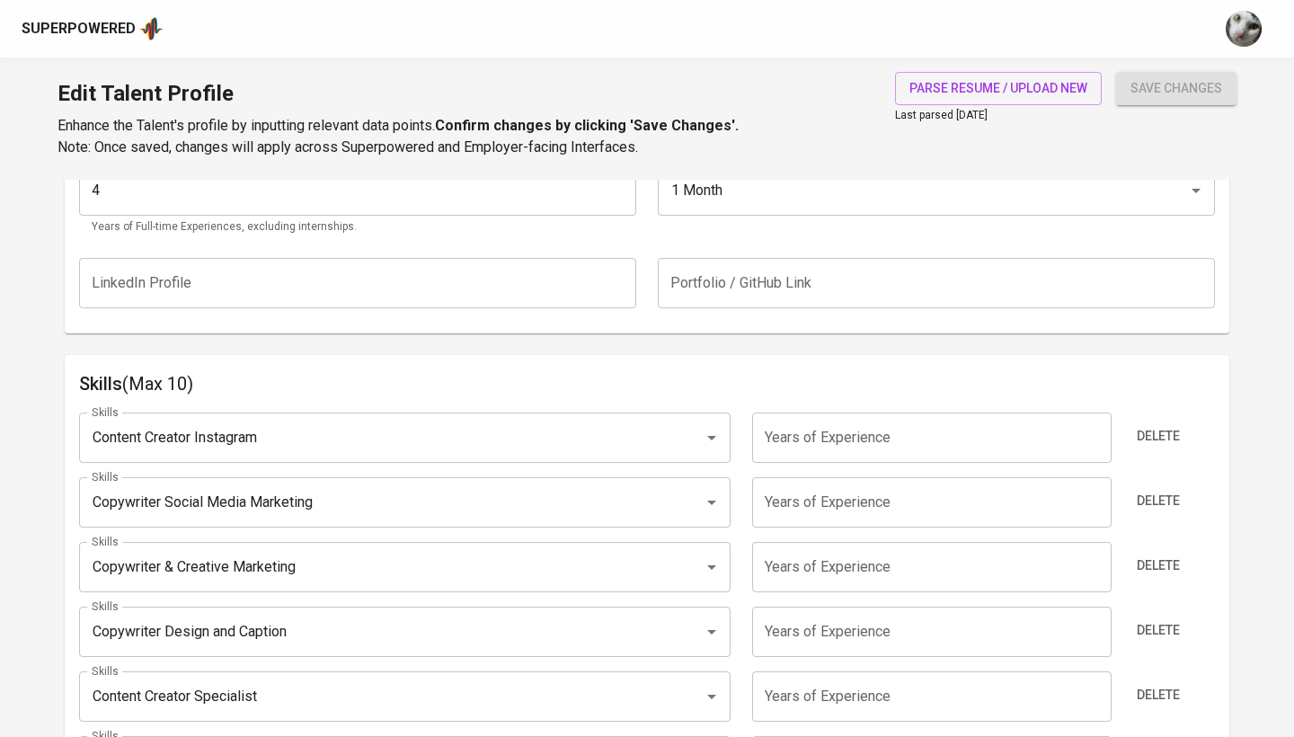
scroll to position [866, 0]
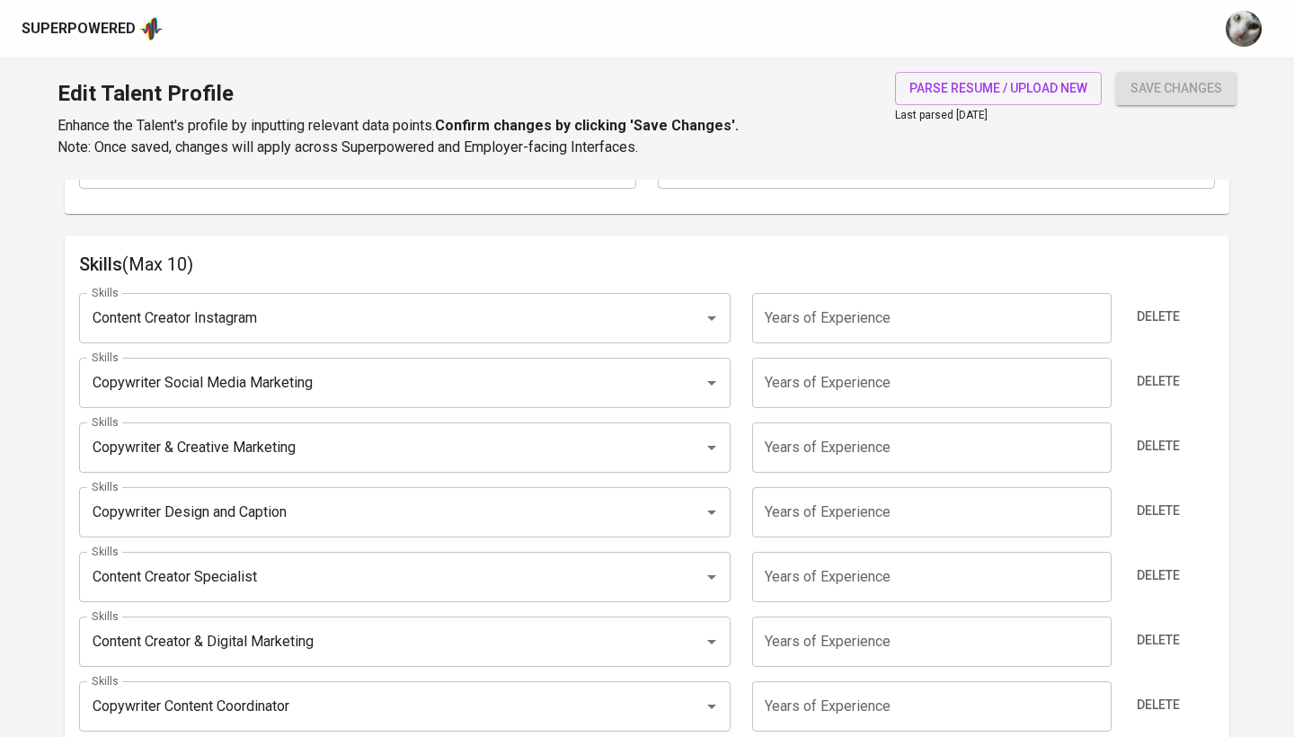
click at [911, 325] on input "number" at bounding box center [931, 318] width 359 height 50
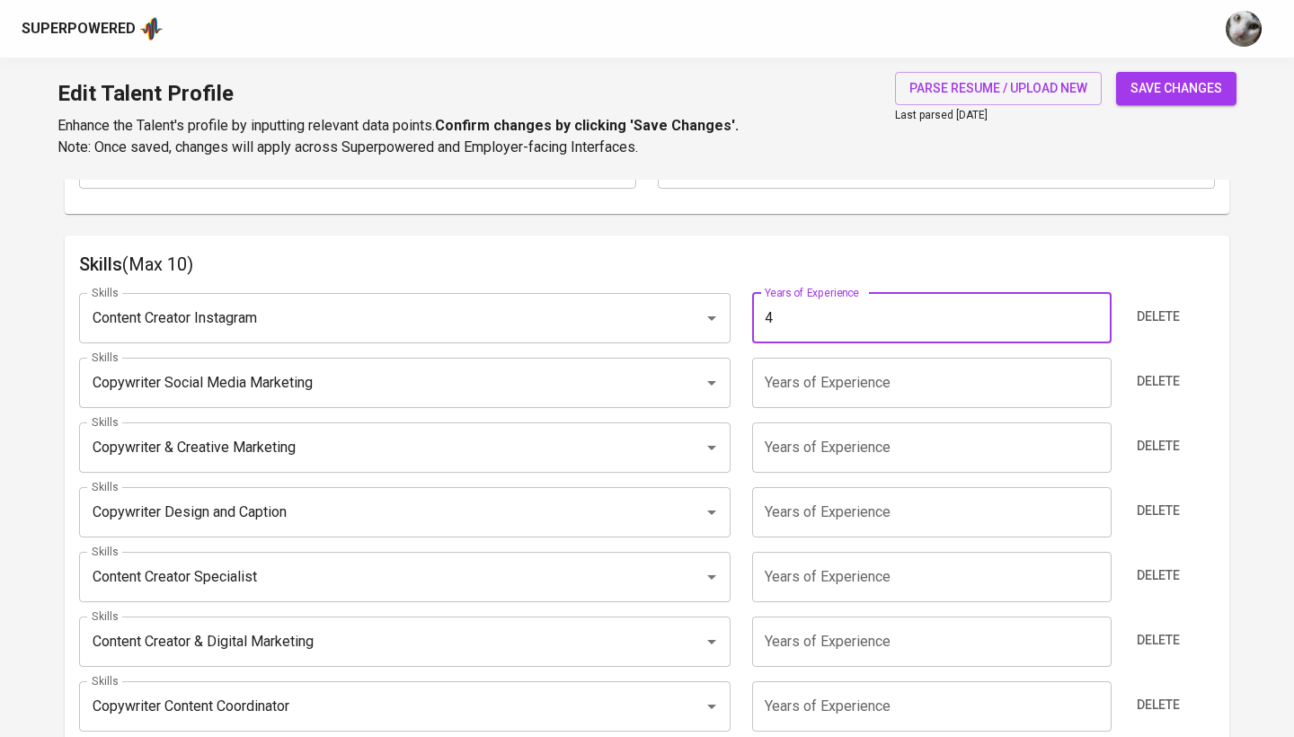
type input "4"
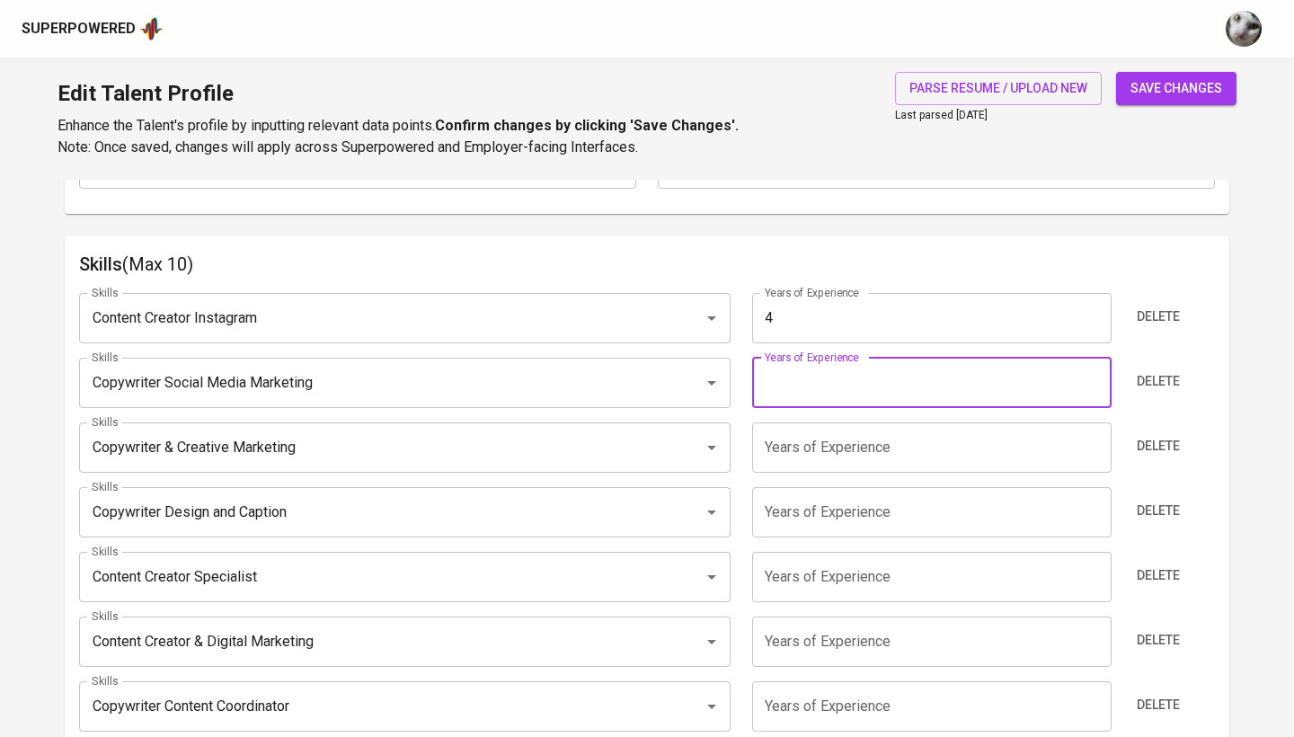
click at [993, 389] on input "number" at bounding box center [931, 383] width 359 height 50
type input "4"
click at [1164, 439] on span "Delete" at bounding box center [1158, 446] width 43 height 22
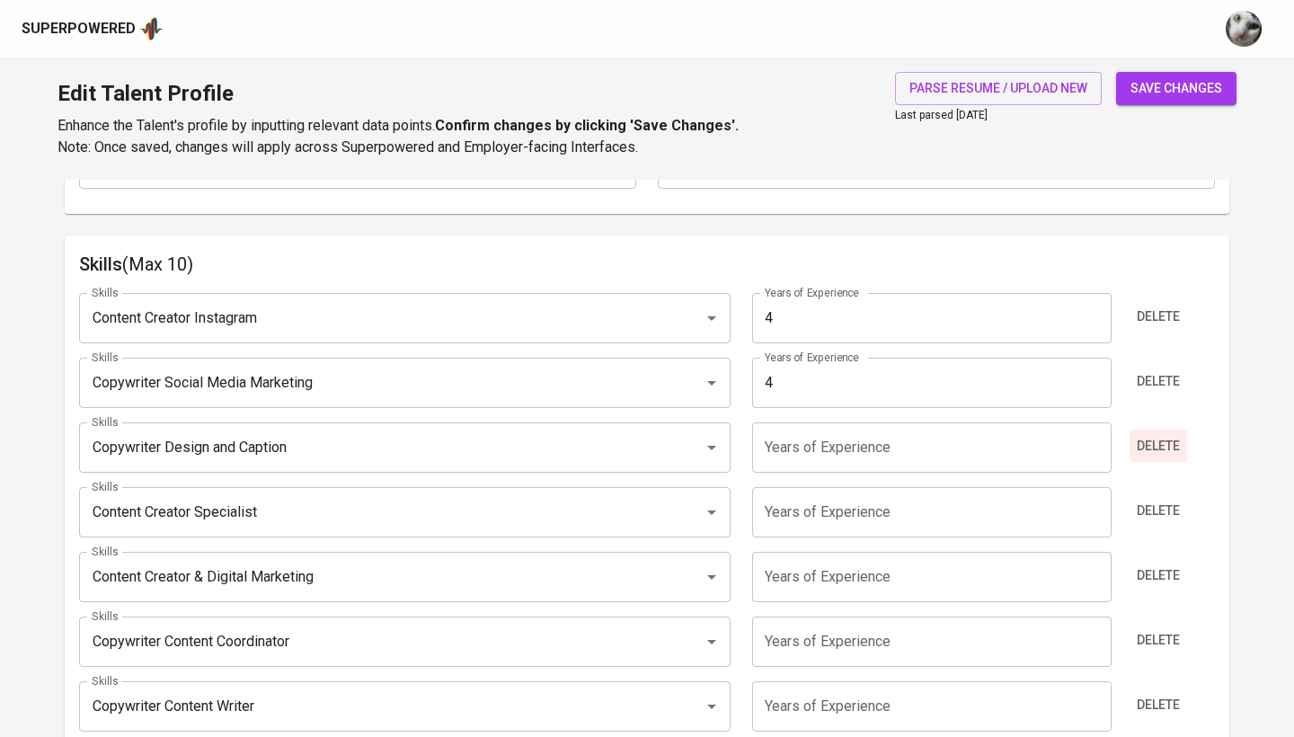
click at [1172, 443] on span "Delete" at bounding box center [1158, 446] width 43 height 22
click at [949, 460] on input "number" at bounding box center [931, 447] width 359 height 50
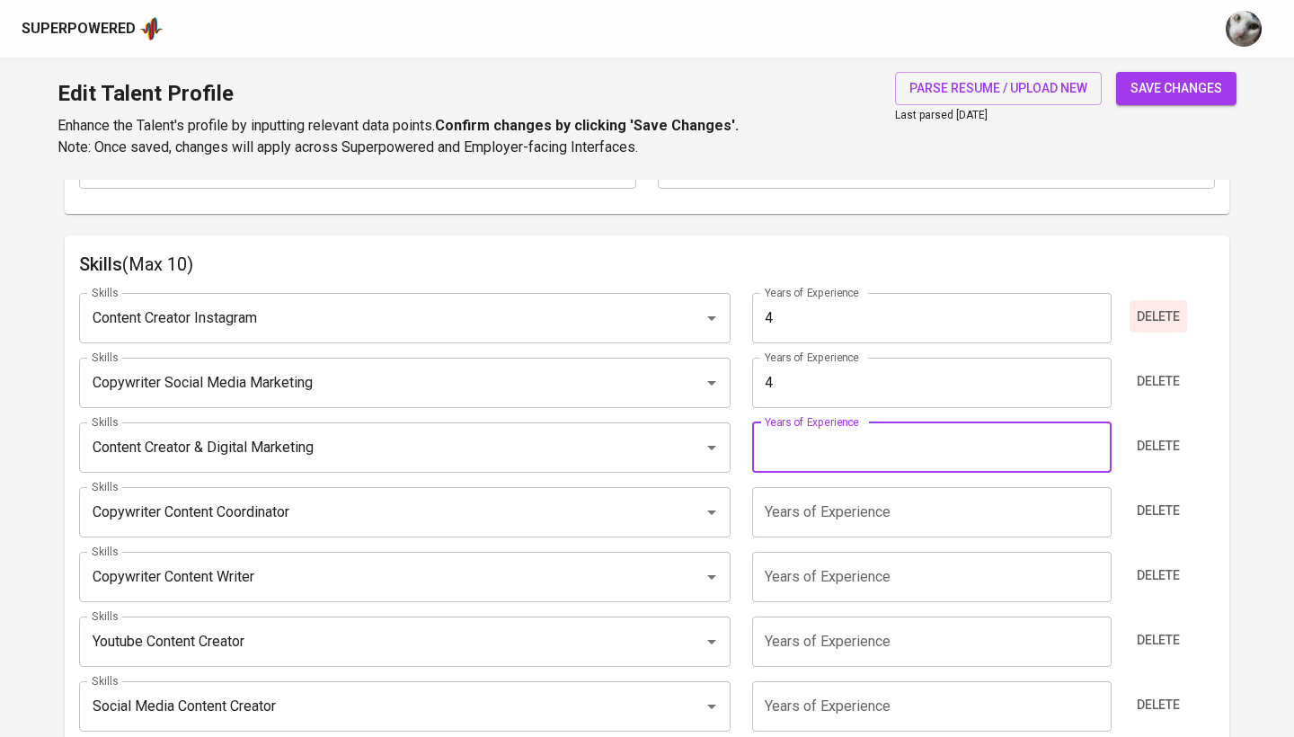
click at [1175, 309] on span "Delete" at bounding box center [1158, 317] width 43 height 22
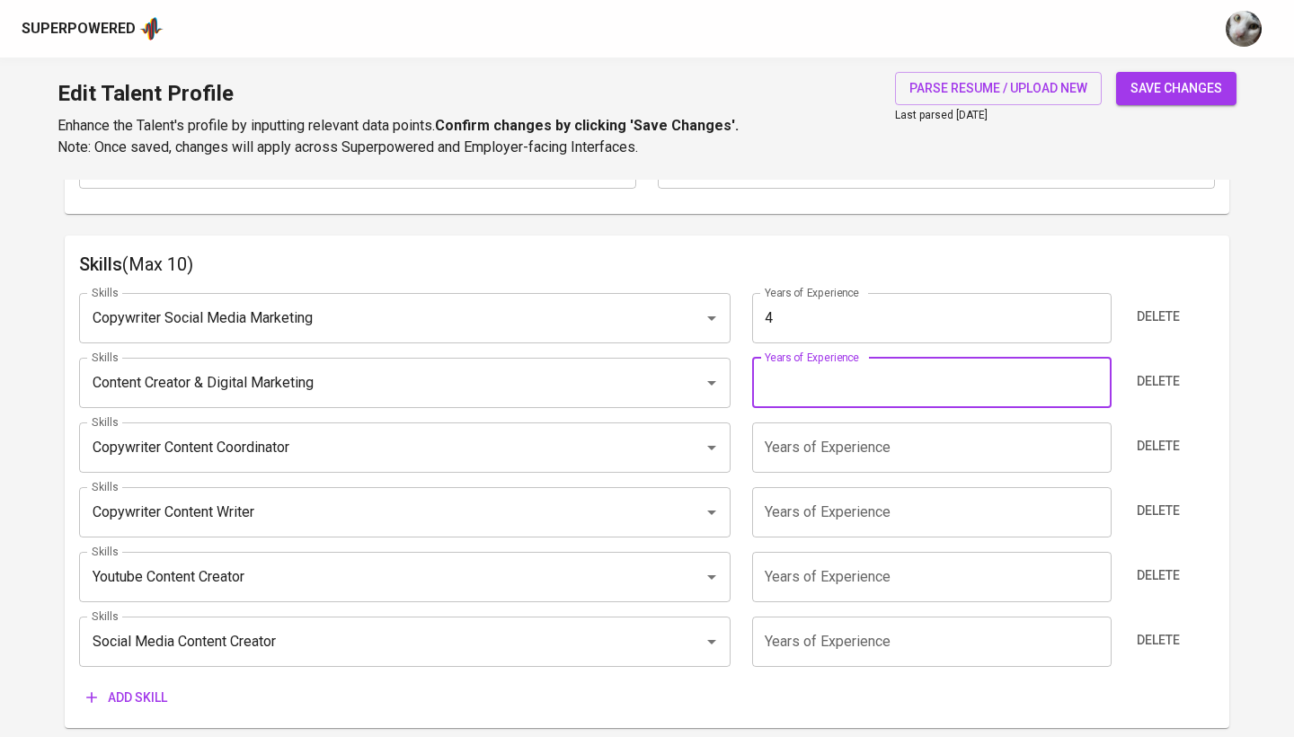
click at [799, 403] on input "number" at bounding box center [931, 383] width 359 height 50
type input "4"
click at [1166, 439] on span "Delete" at bounding box center [1158, 446] width 43 height 22
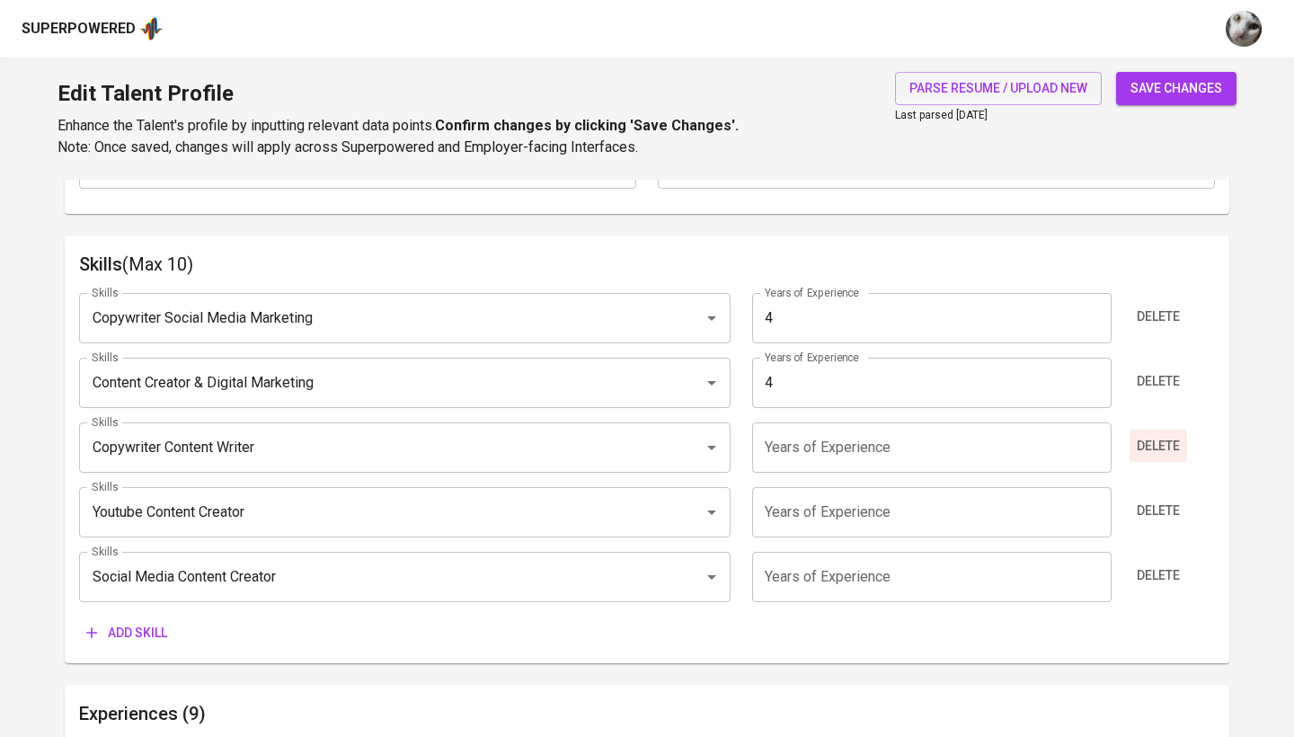
click at [1166, 441] on span "Delete" at bounding box center [1158, 446] width 43 height 22
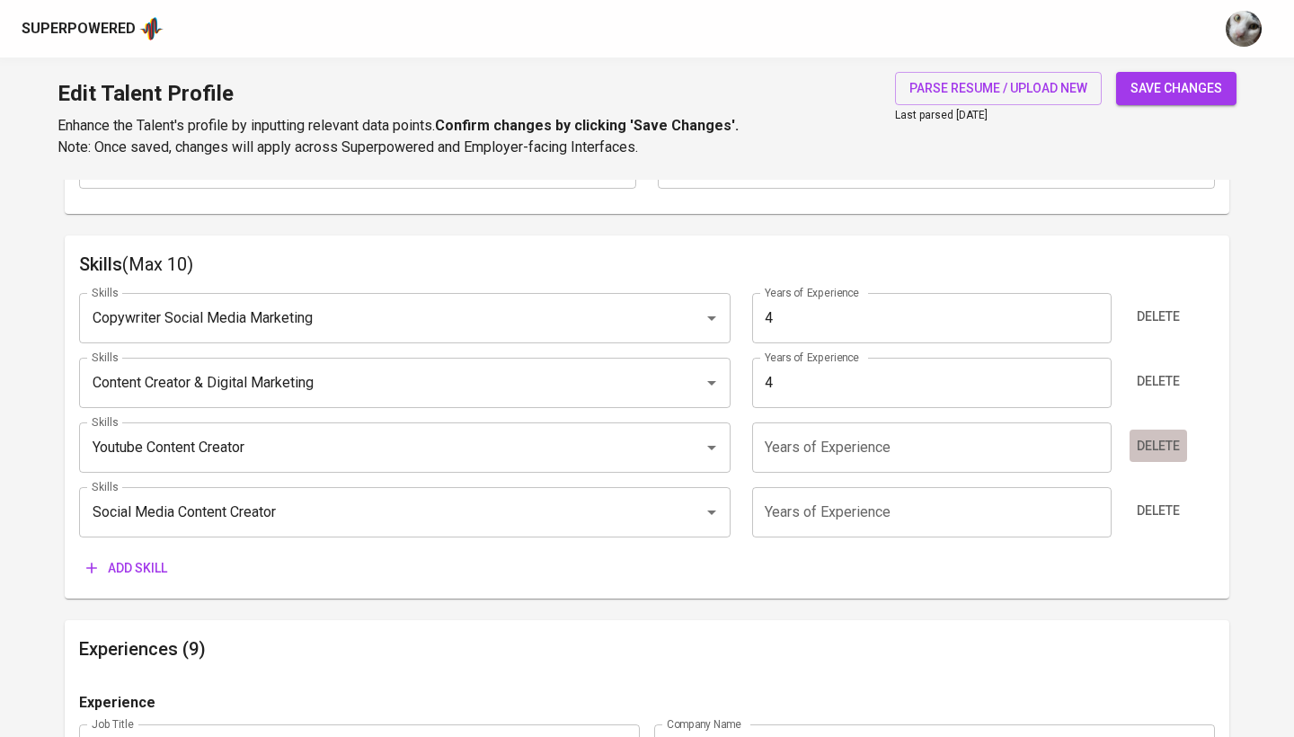
click at [1165, 449] on span "Delete" at bounding box center [1158, 446] width 43 height 22
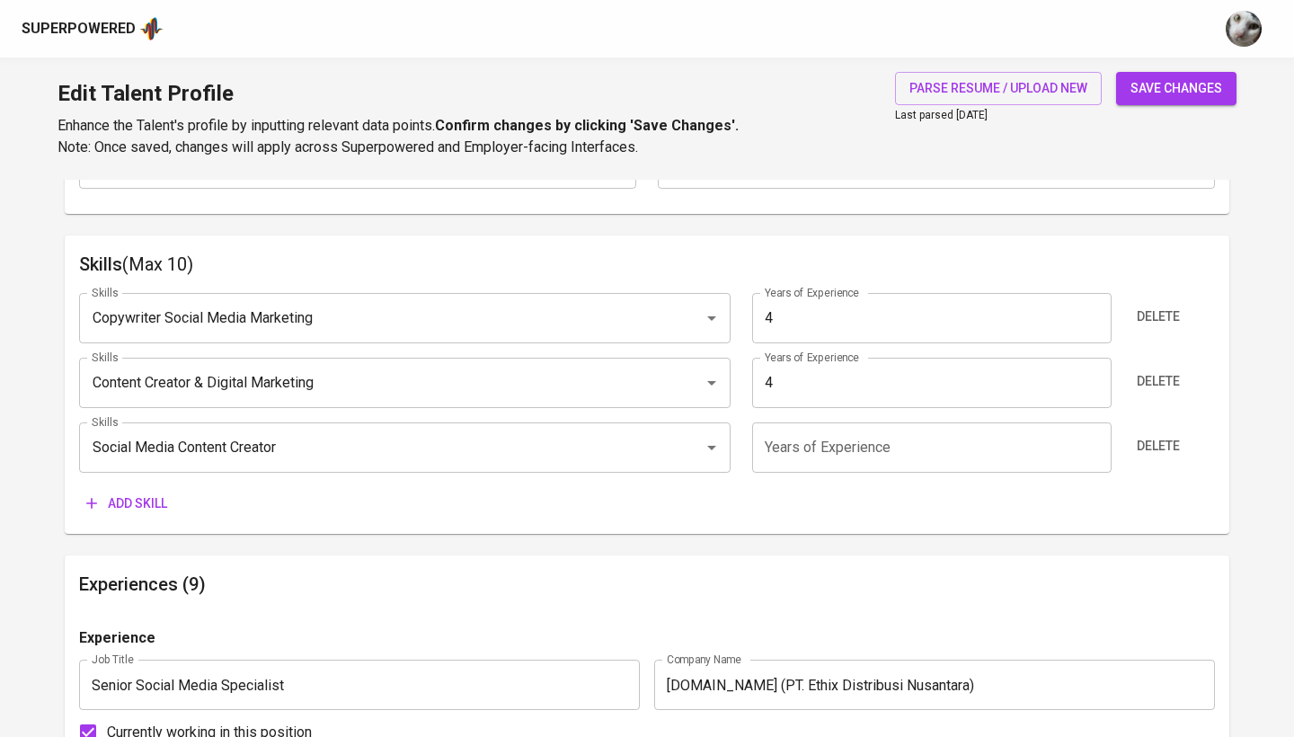
click at [830, 457] on input "number" at bounding box center [931, 447] width 359 height 50
type input "4"
click at [143, 502] on span "Add skill" at bounding box center [126, 503] width 81 height 22
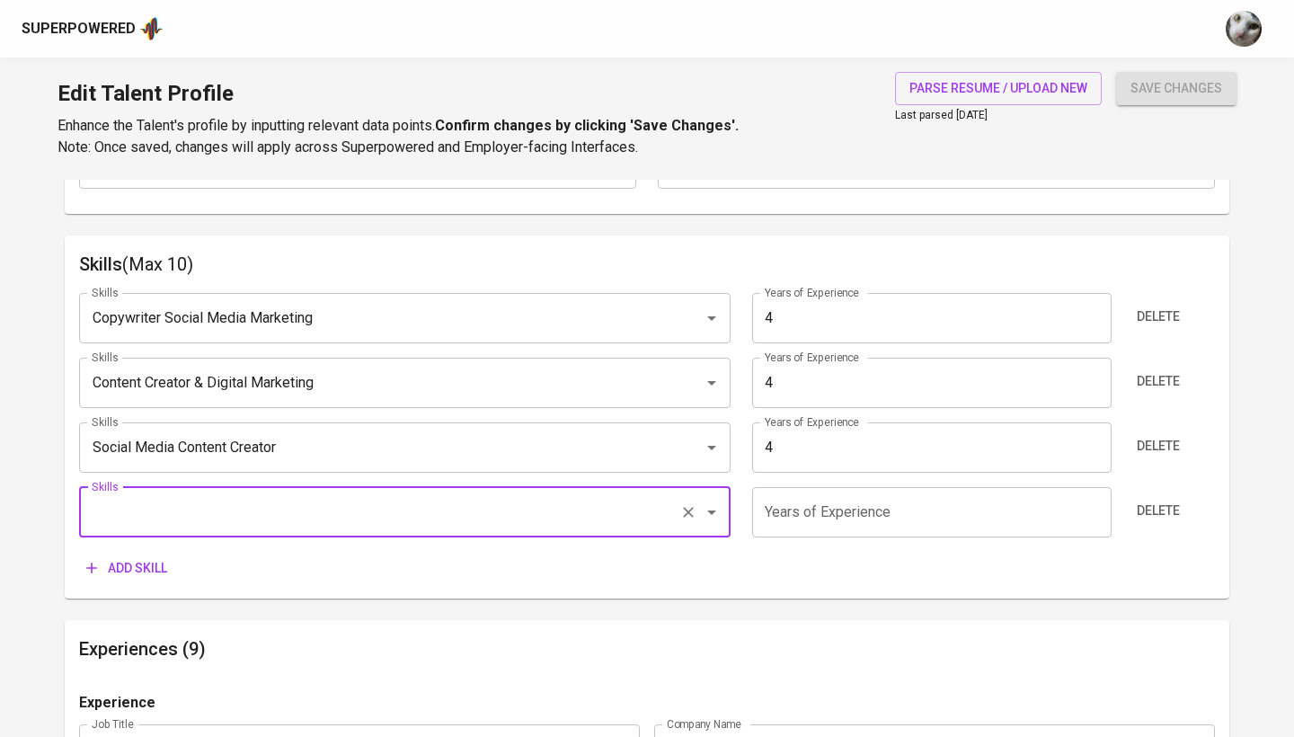
type input "C"
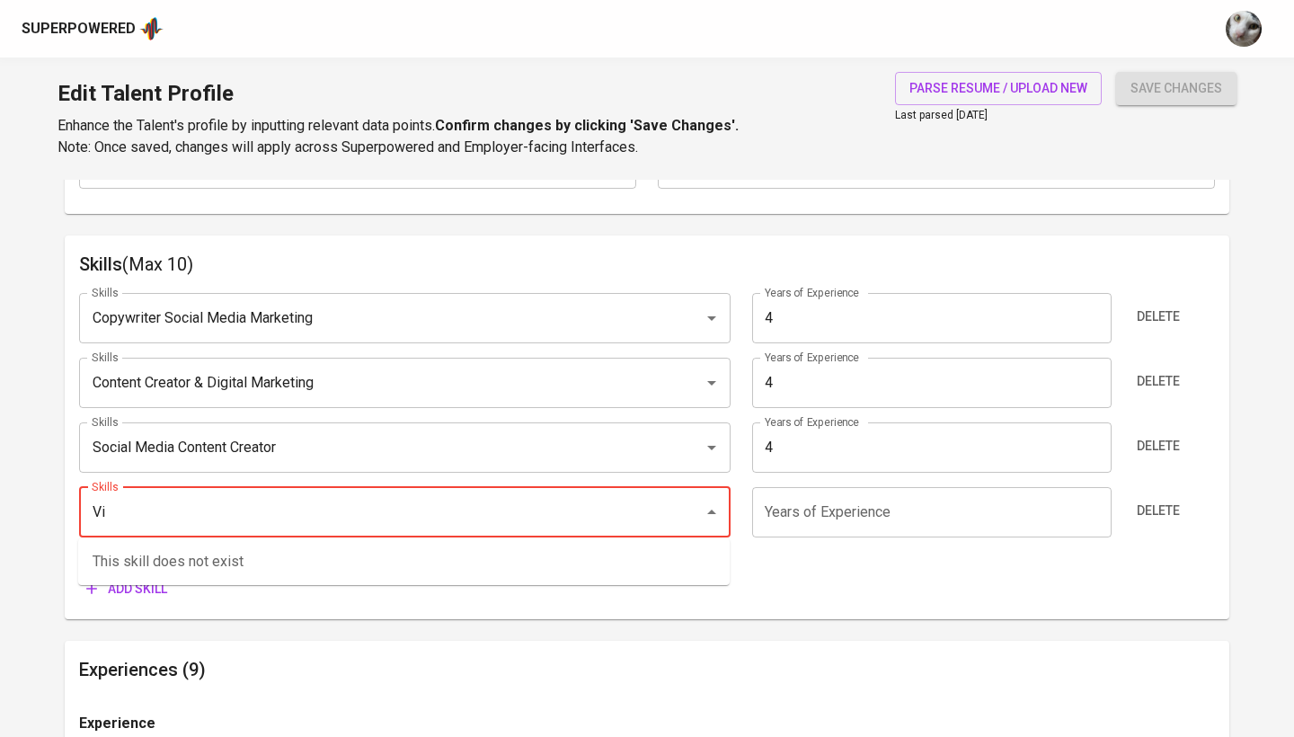
type input "V"
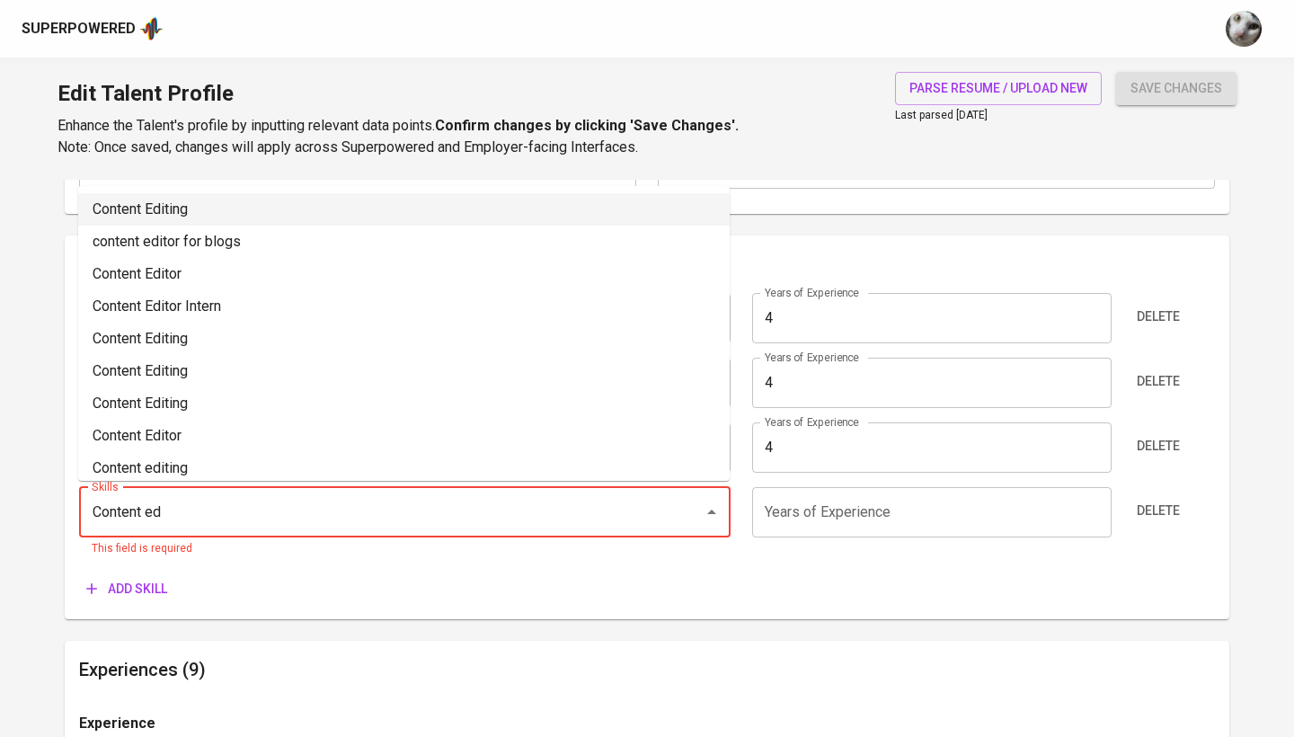
click at [264, 207] on li "Content Editing" at bounding box center [404, 209] width 652 height 32
type input "Content Editing"
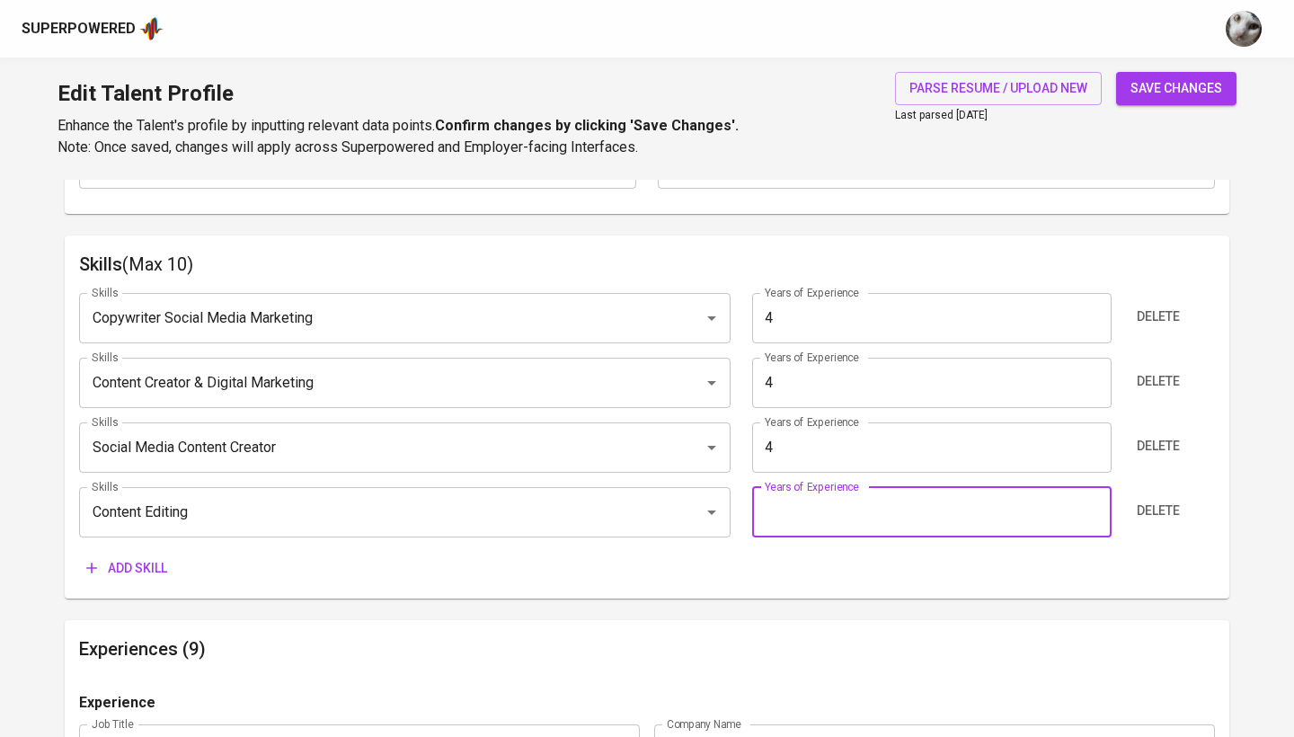
click at [803, 498] on input "number" at bounding box center [931, 512] width 359 height 50
type input "4"
click at [146, 552] on button "Add skill" at bounding box center [126, 568] width 95 height 33
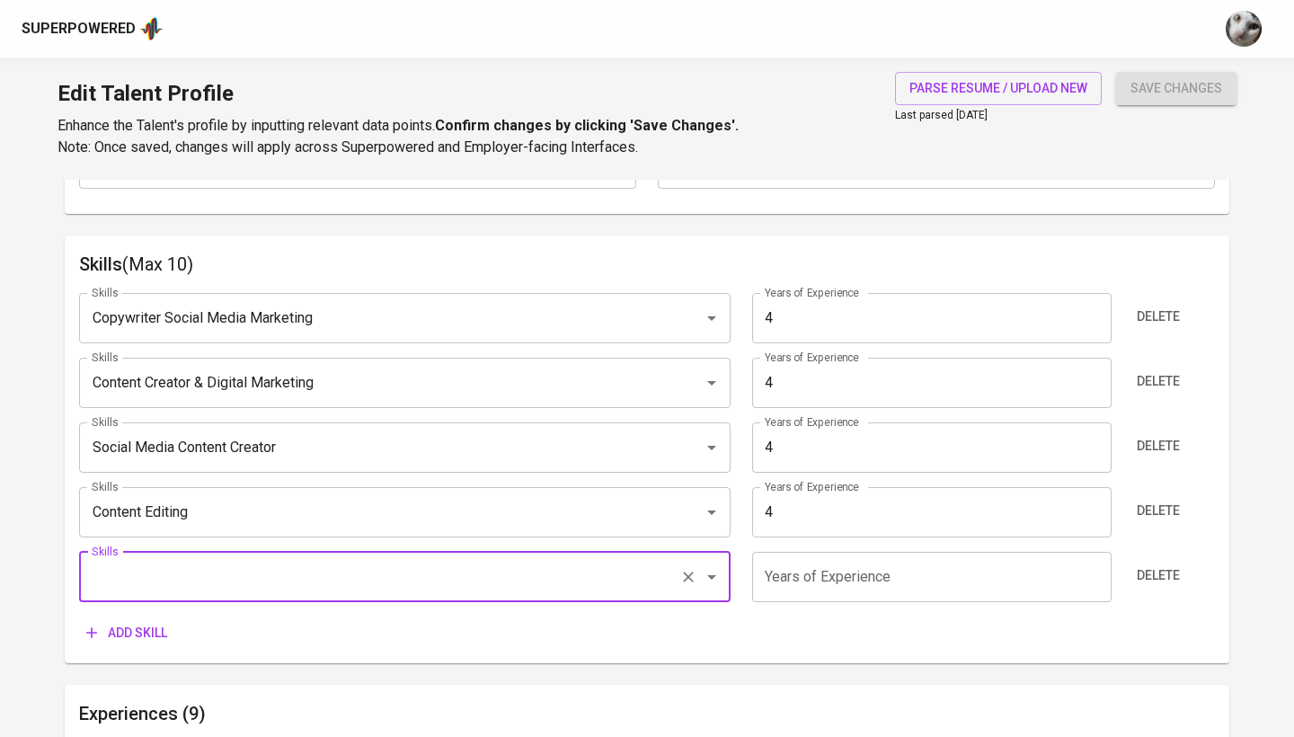
type input "C"
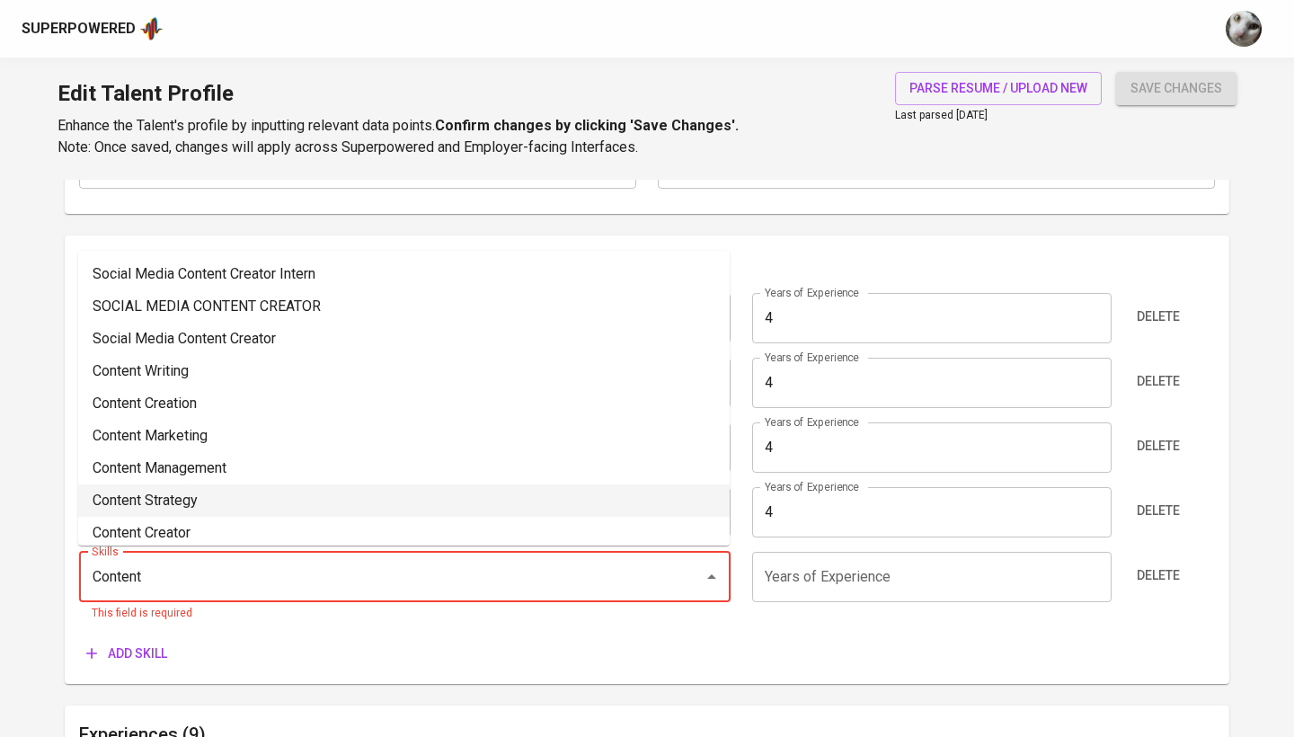
click at [179, 492] on li "Content Strategy" at bounding box center [404, 500] width 652 height 32
type input "Content Strategy"
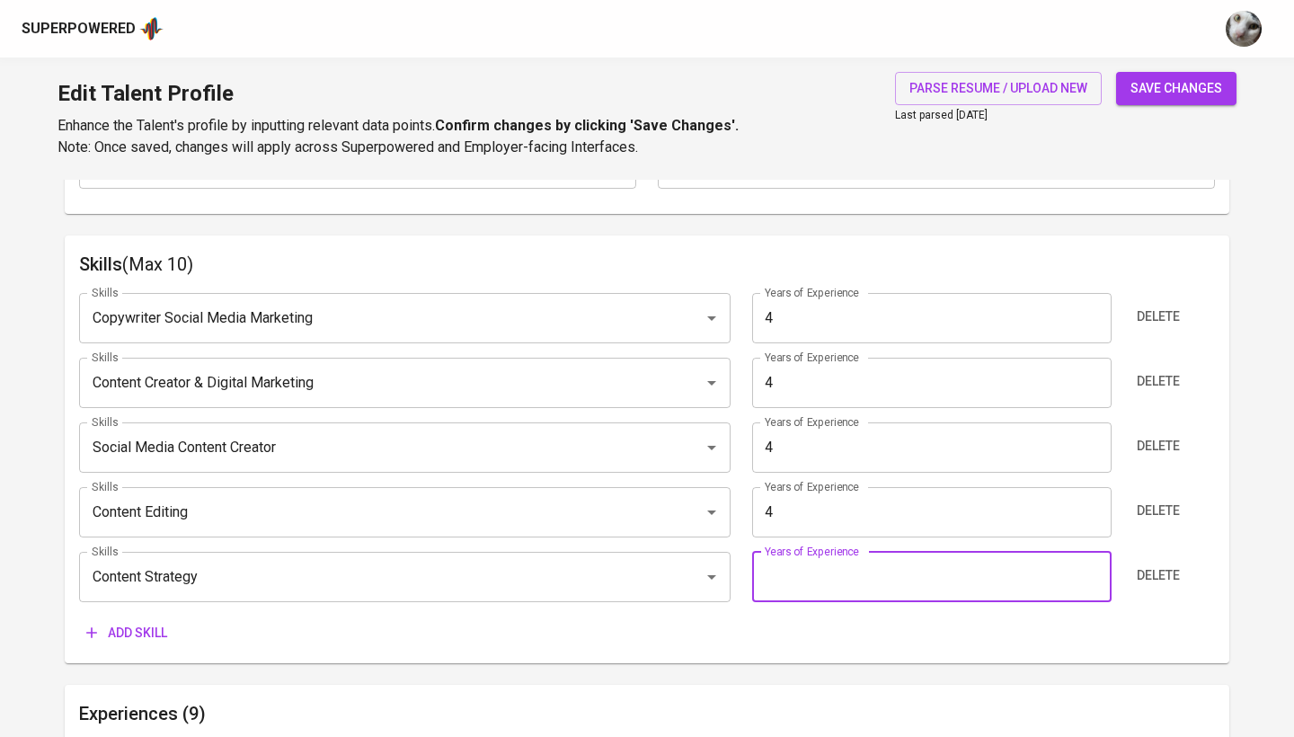
click at [810, 571] on input "number" at bounding box center [931, 577] width 359 height 50
type input "4"
click at [155, 616] on button "Add skill" at bounding box center [126, 632] width 95 height 33
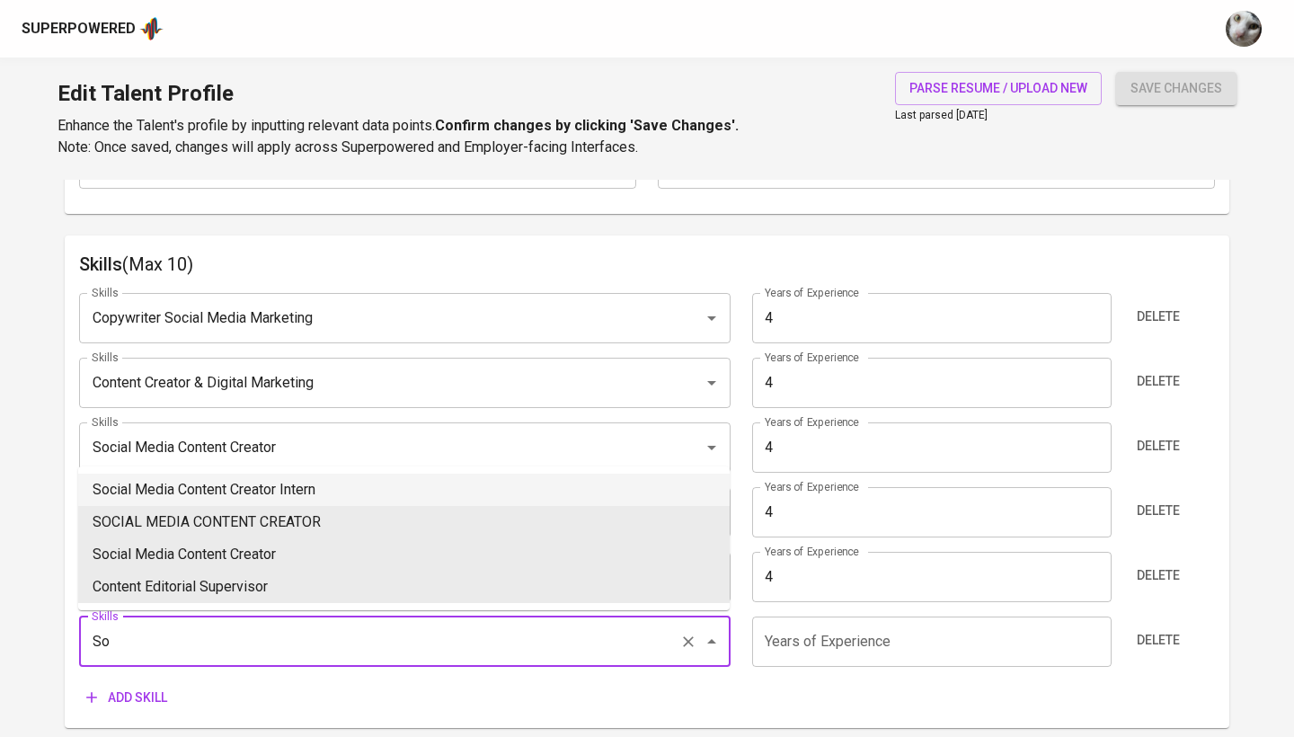
type input "S"
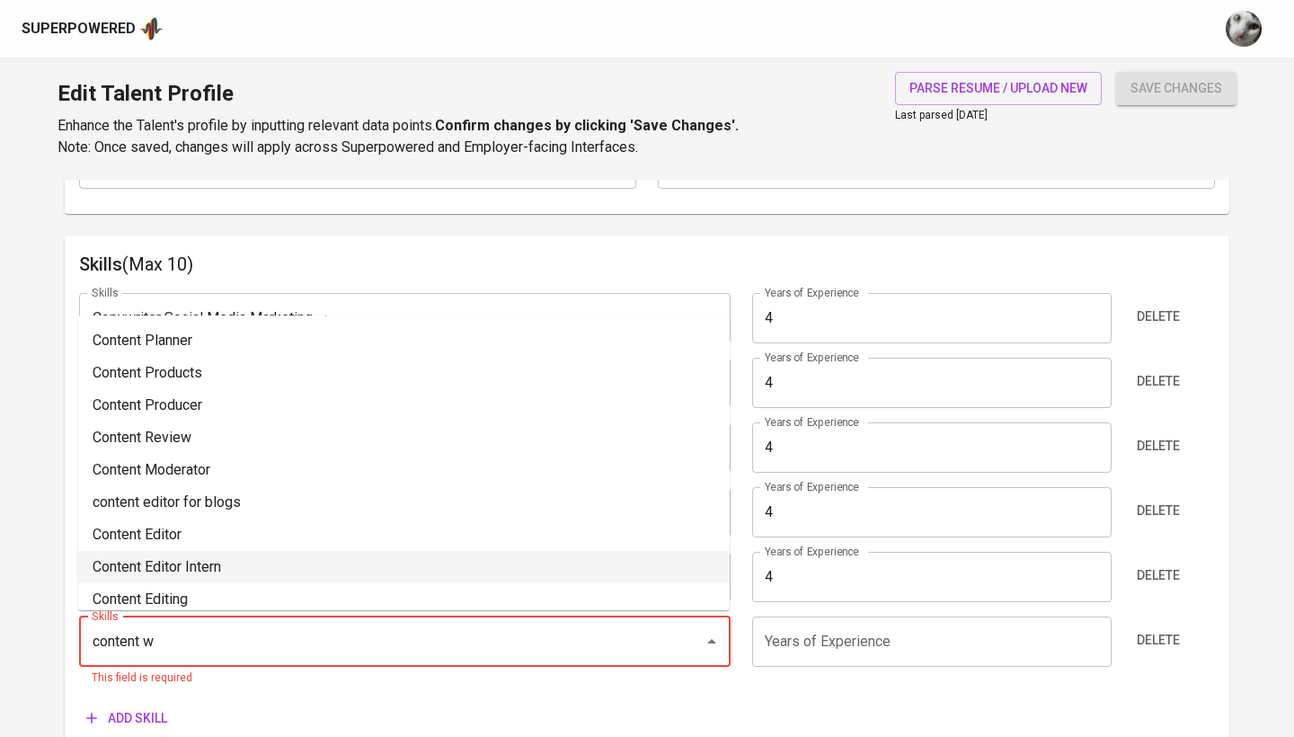
scroll to position [0, 0]
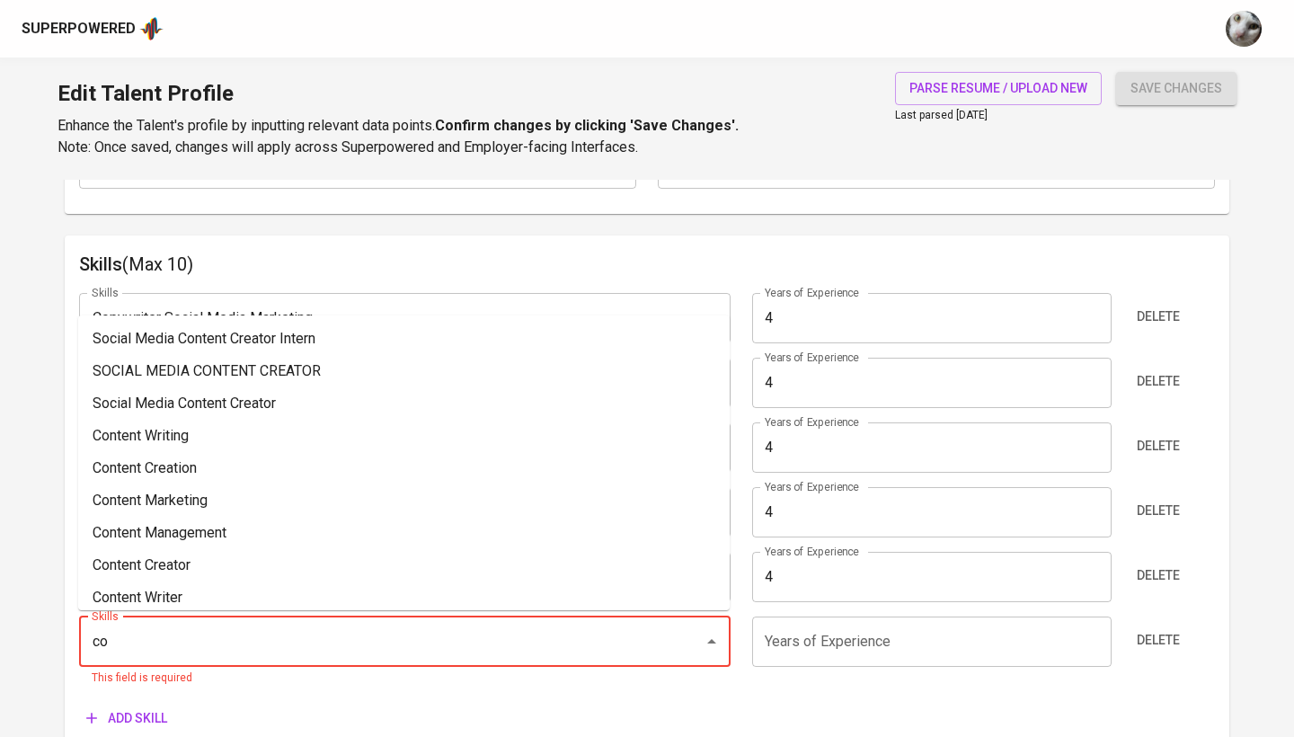
type input "c"
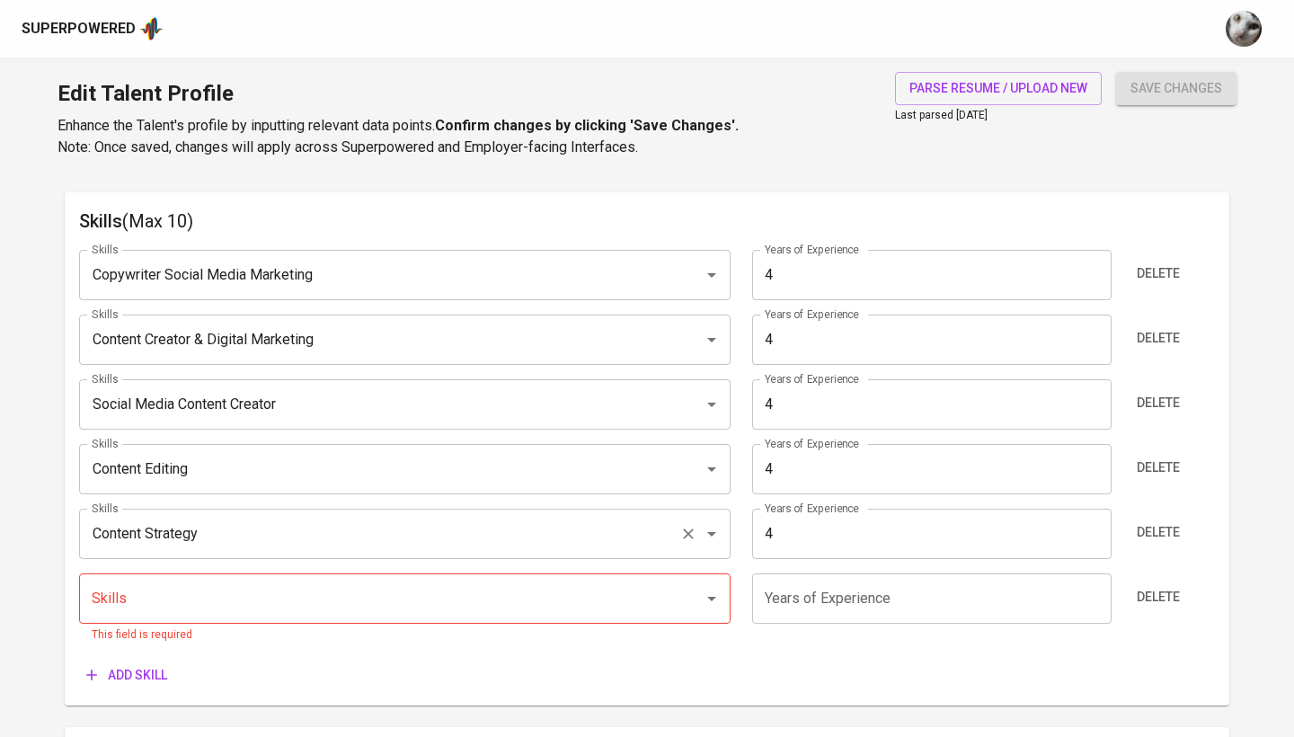
scroll to position [915, 0]
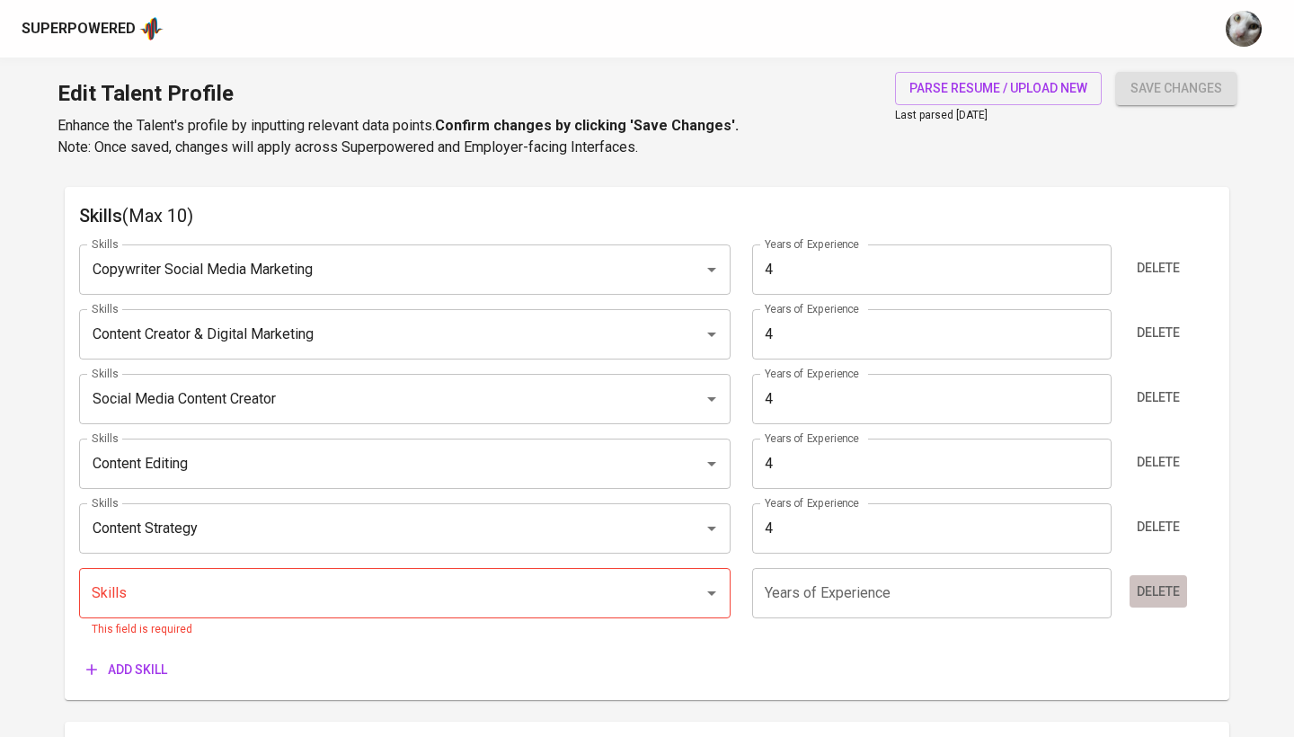
click at [1150, 584] on span "Delete" at bounding box center [1158, 592] width 43 height 22
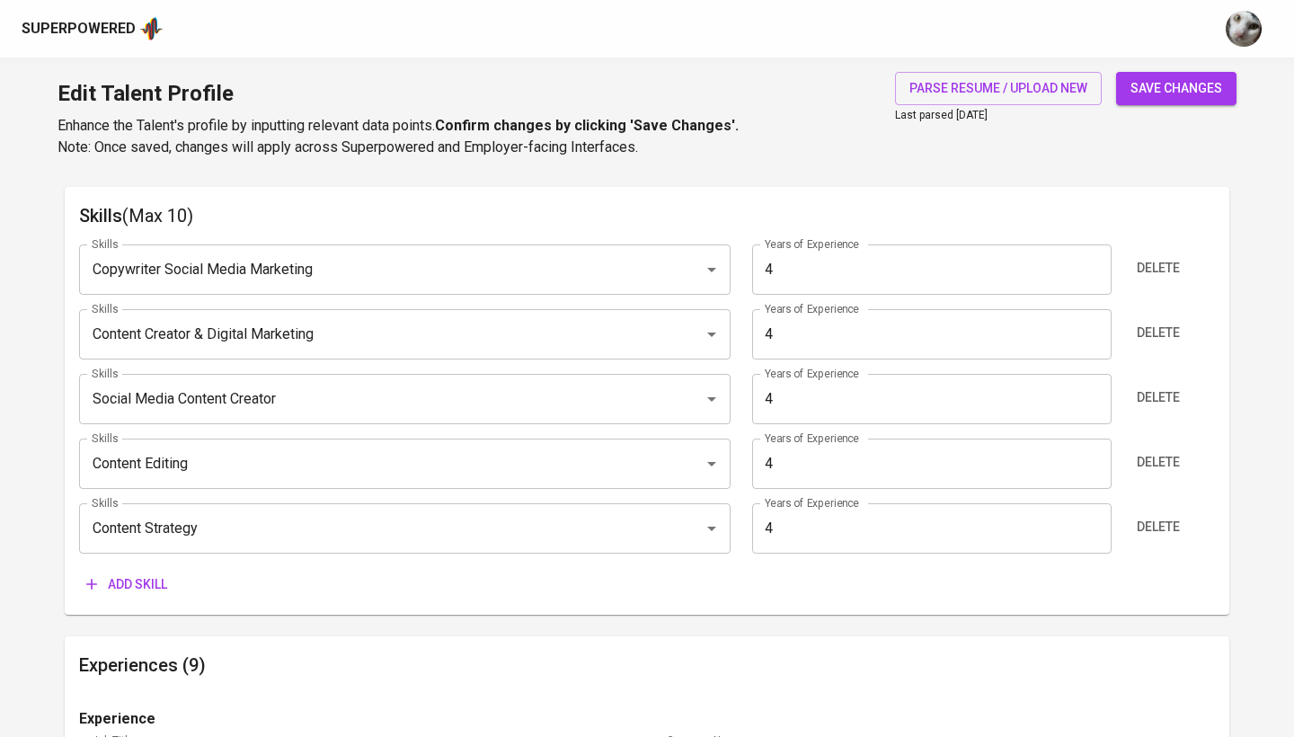
click at [147, 581] on span "Add skill" at bounding box center [126, 584] width 81 height 22
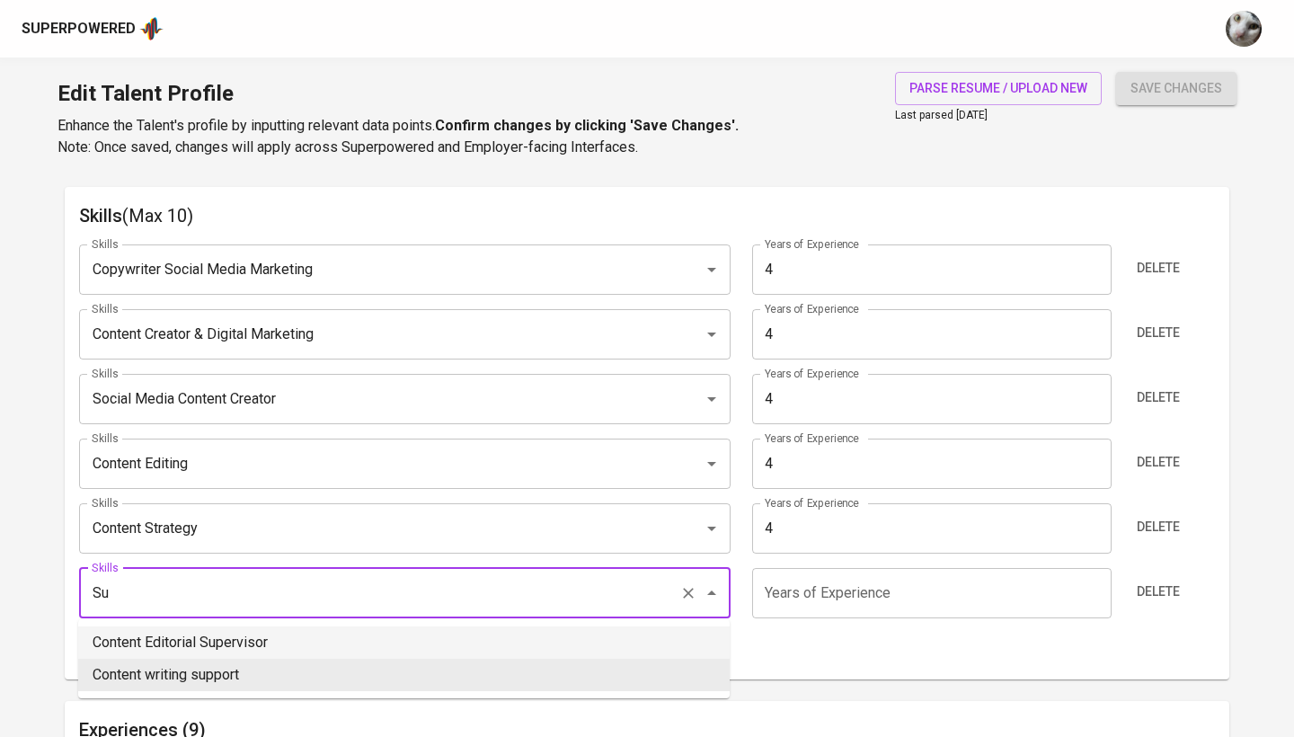
type input "S"
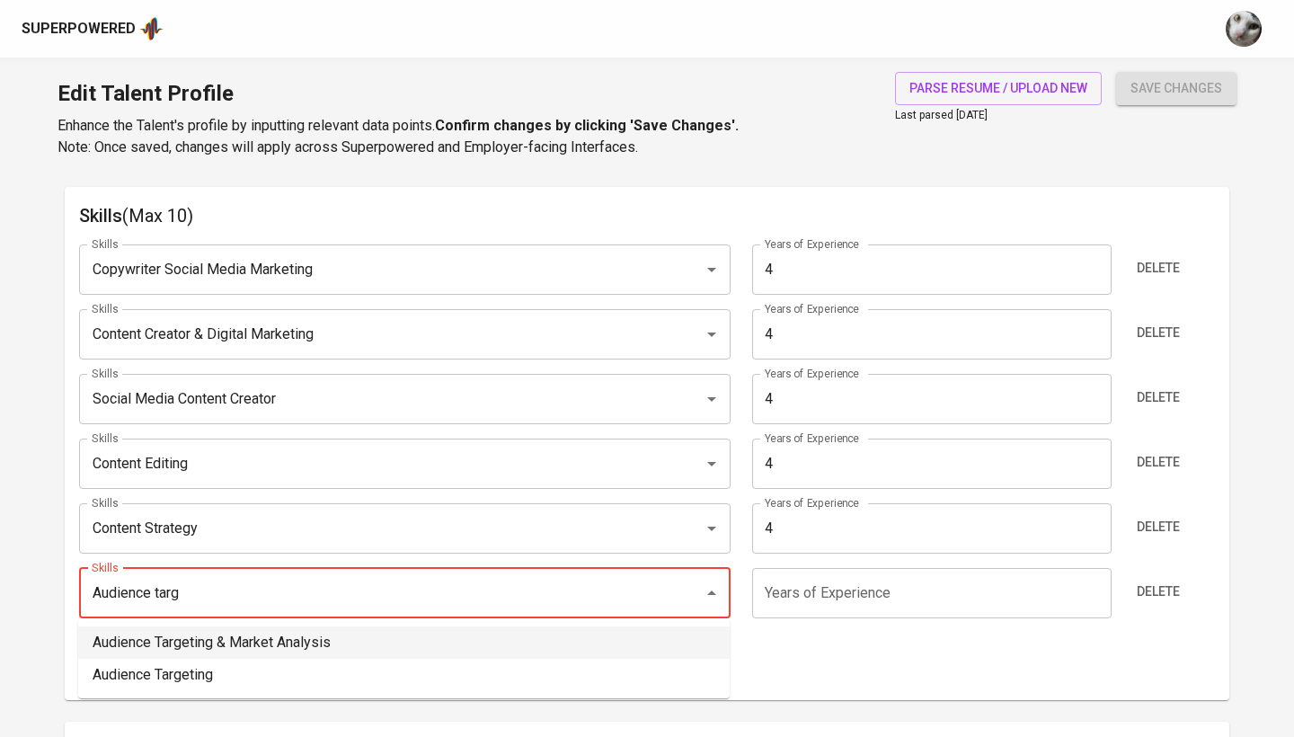
click at [290, 646] on li "Audience Targeting & Market Analysis" at bounding box center [404, 642] width 652 height 32
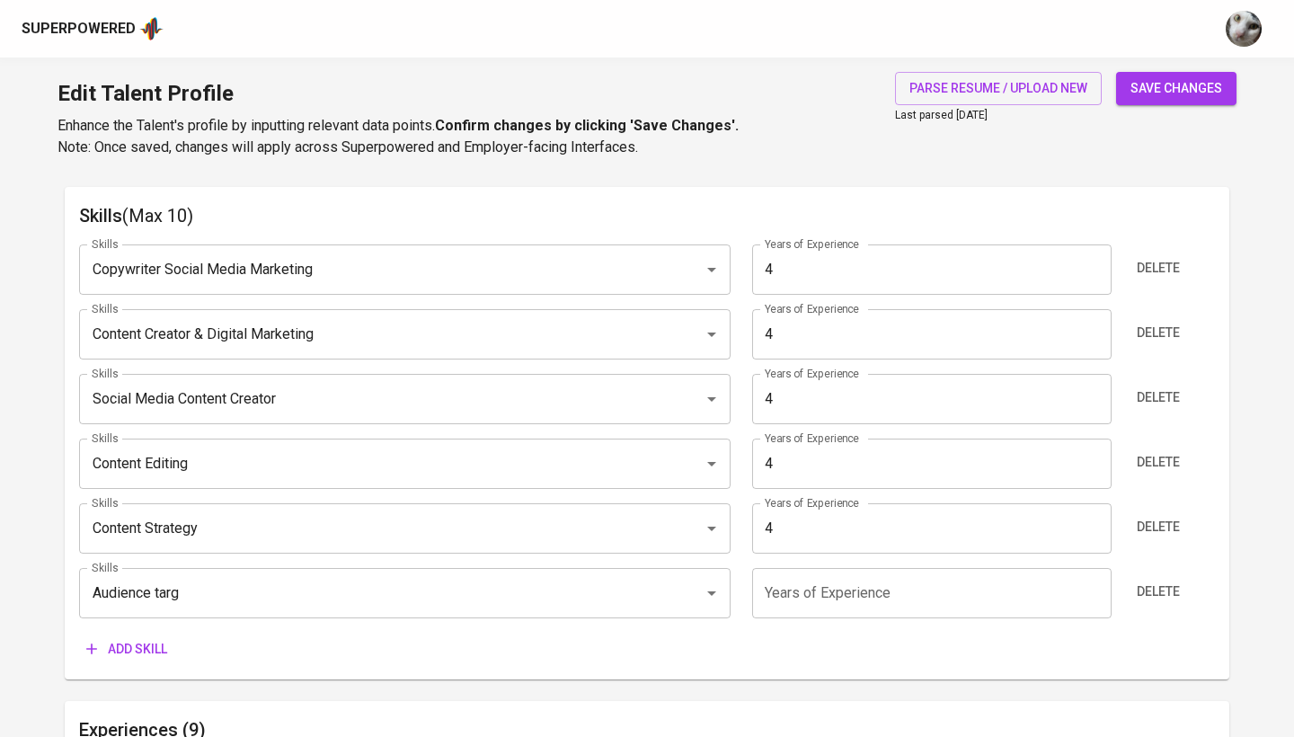
type input "Audience Targeting & Market Analysis"
click at [785, 611] on input "number" at bounding box center [931, 593] width 359 height 50
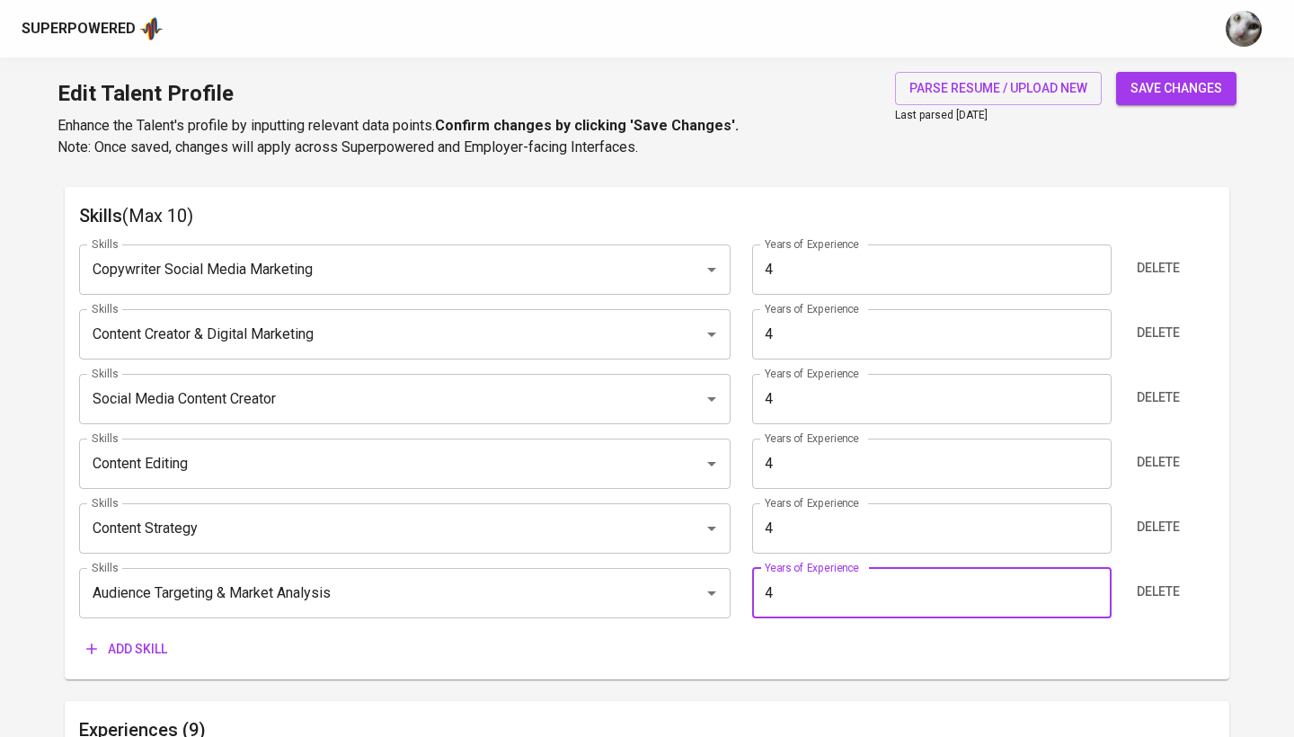
type input "4"
click at [1240, 96] on div "Edit Talent Profile Enhance the Talent's profile by inputting relevant data poi…" at bounding box center [647, 119] width 1294 height 122
click at [1192, 95] on span "save changes" at bounding box center [1176, 88] width 92 height 22
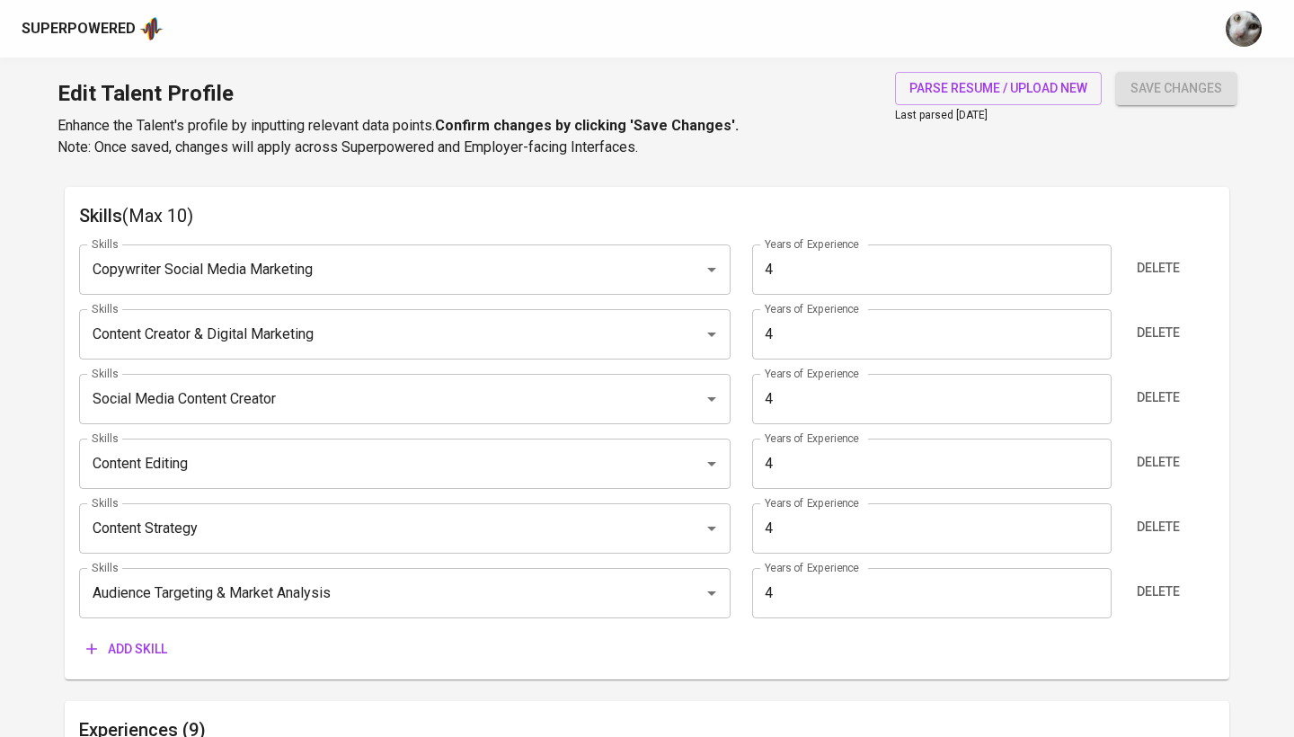
type input "Audience Targeting & Market Analysis"
type input "Content Strategy"
type input "Content Editing"
type input "Social Media Content Creator"
type input "Content Creator & Digital Marketing"
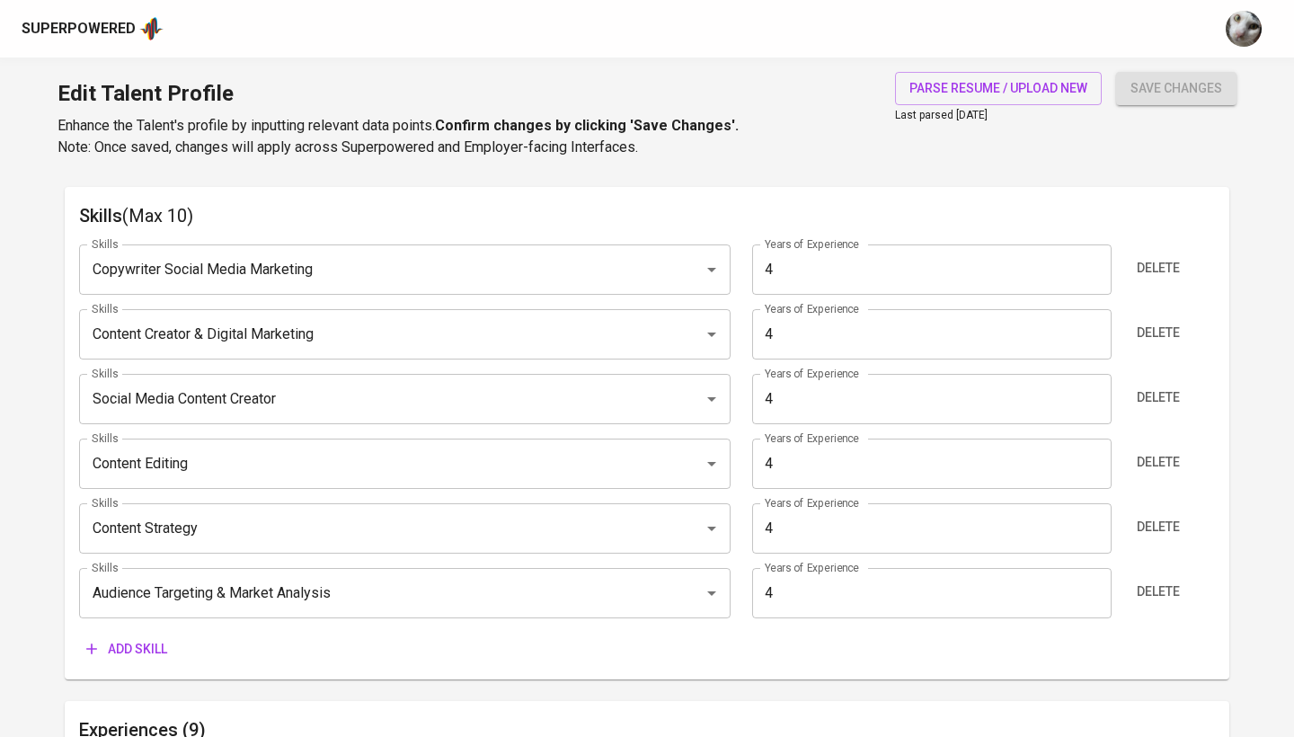
type input "Copywriter Social Media Marketing"
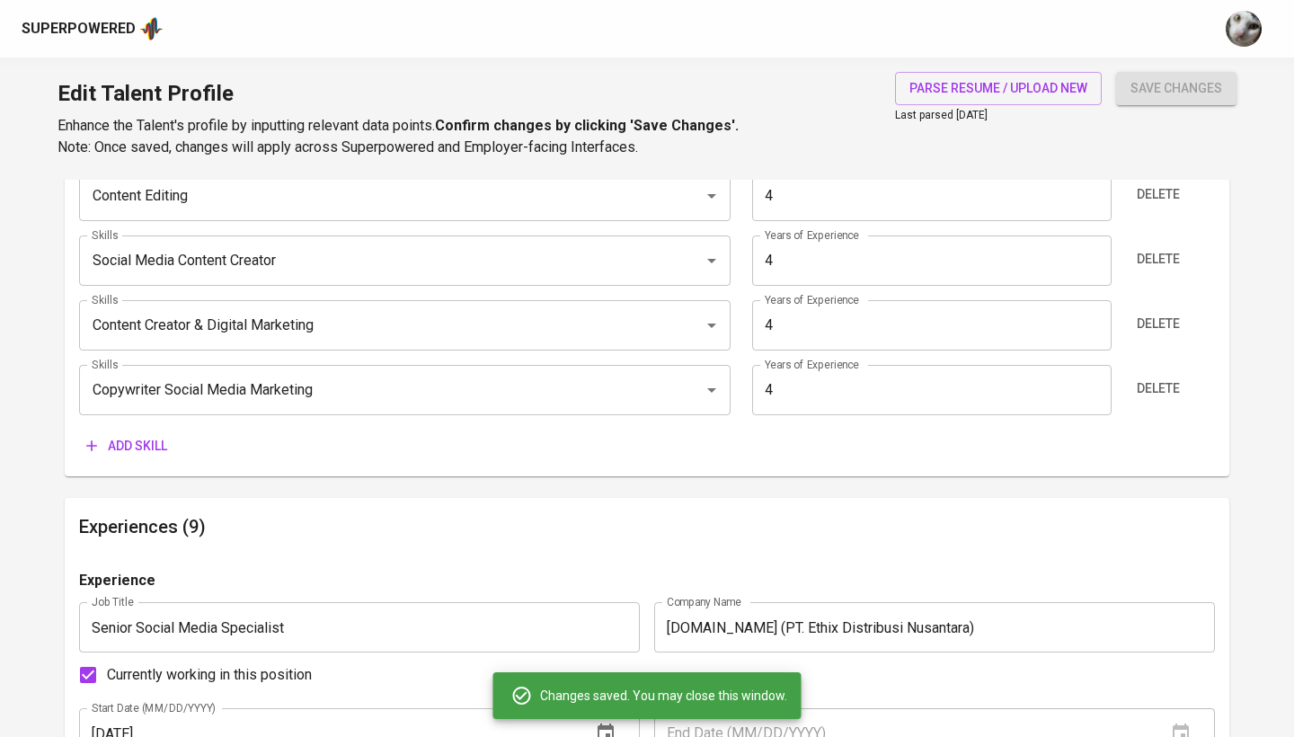
scroll to position [883, 0]
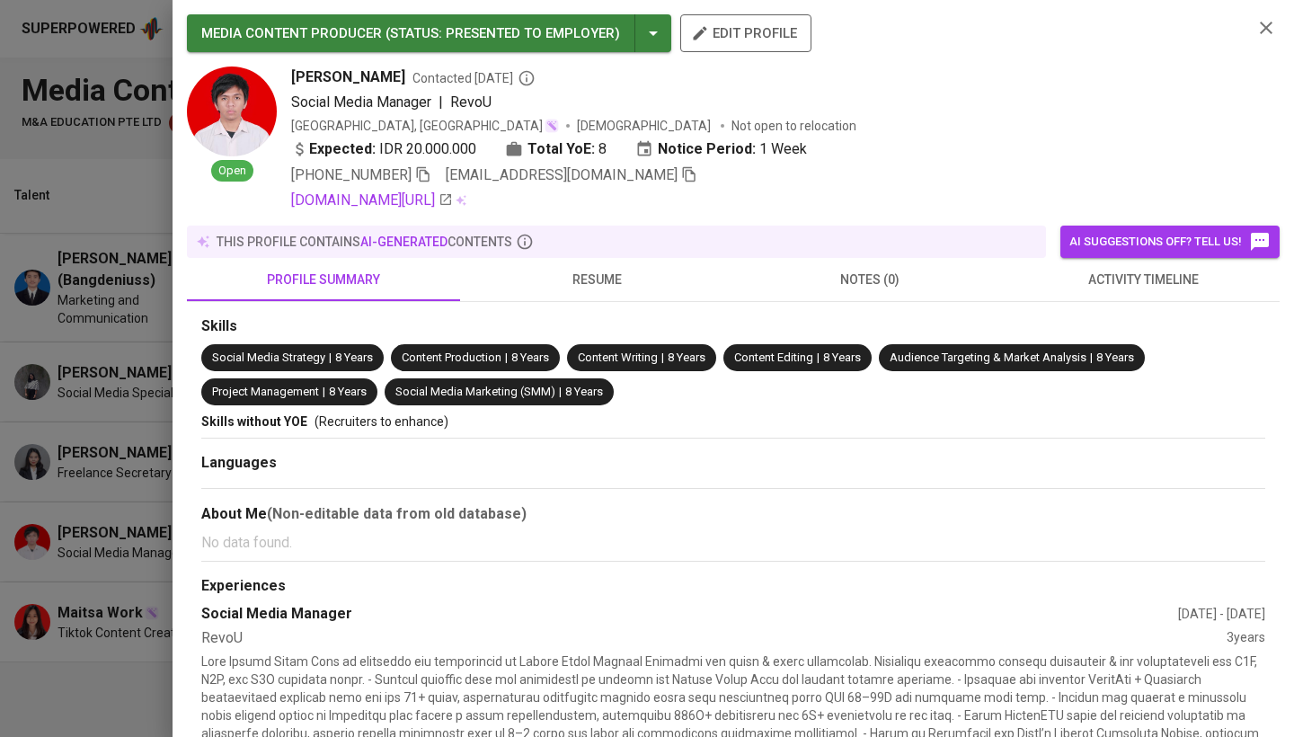
scroll to position [13, 0]
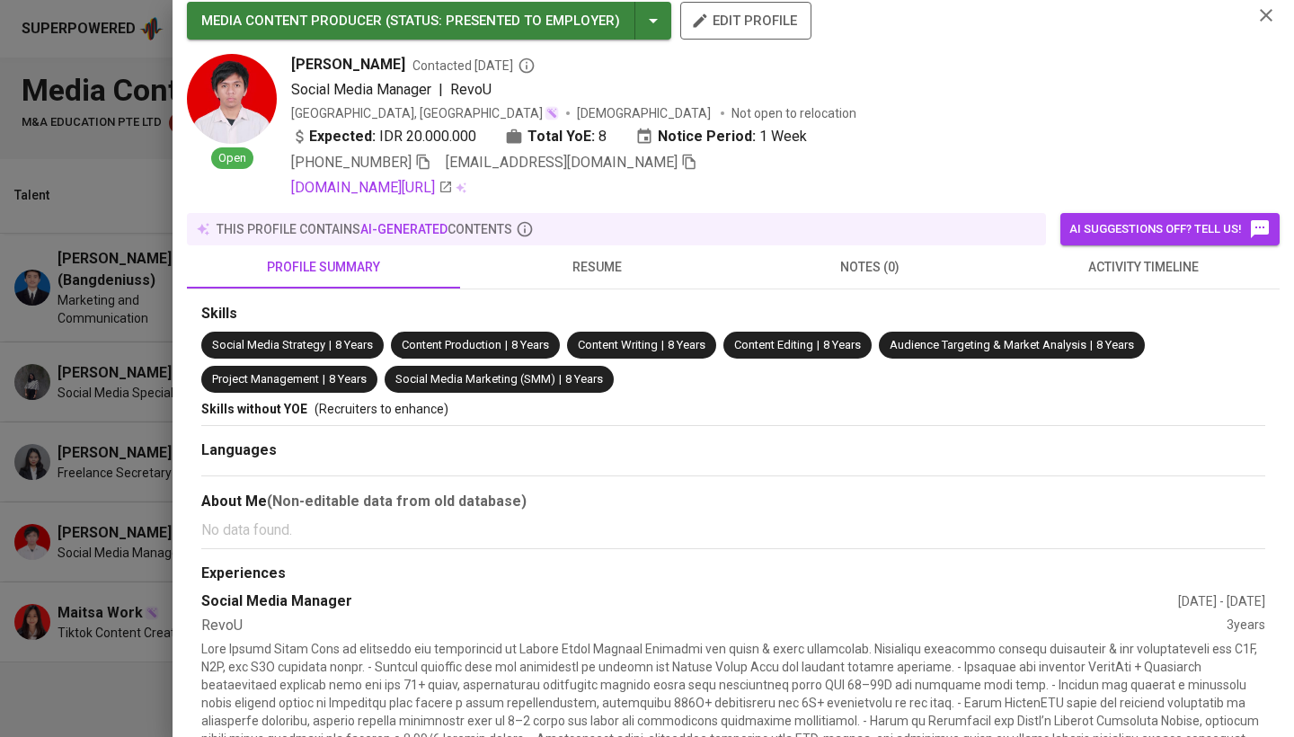
click at [59, 395] on div at bounding box center [647, 368] width 1294 height 737
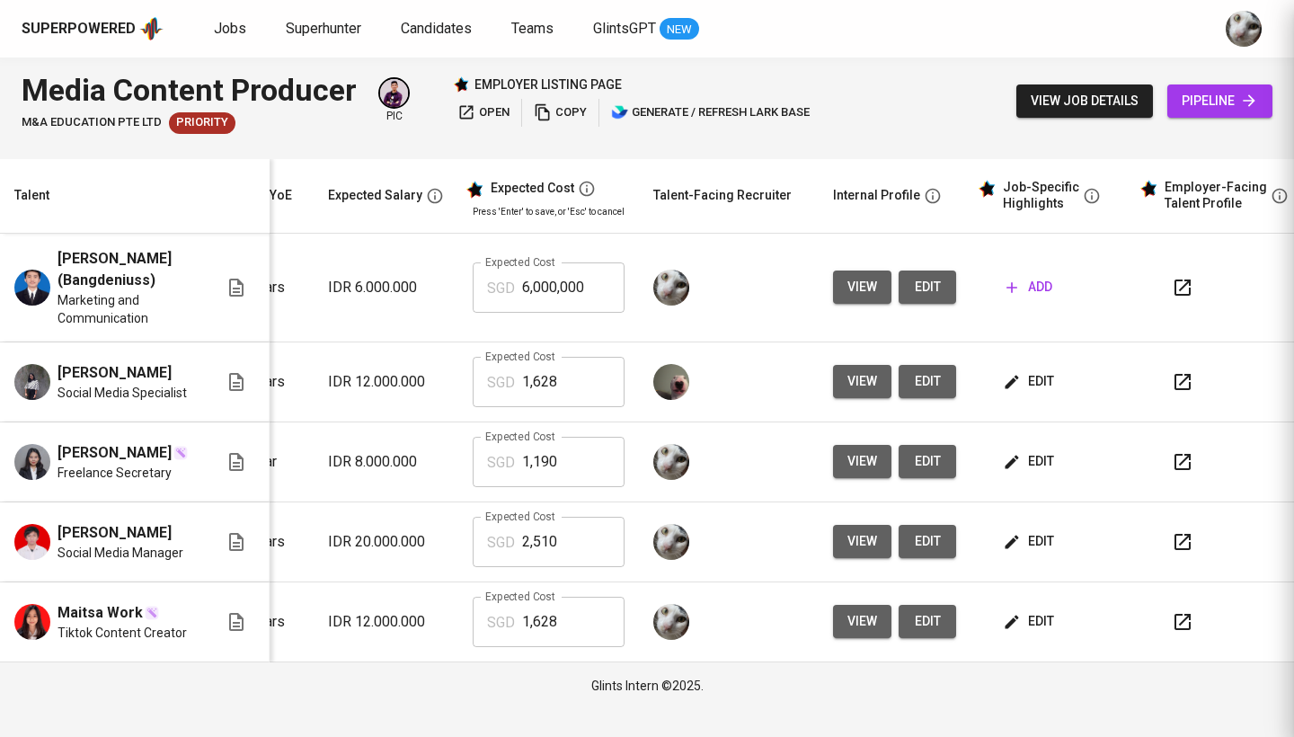
scroll to position [0, 0]
click at [1023, 297] on span "add" at bounding box center [1029, 287] width 46 height 22
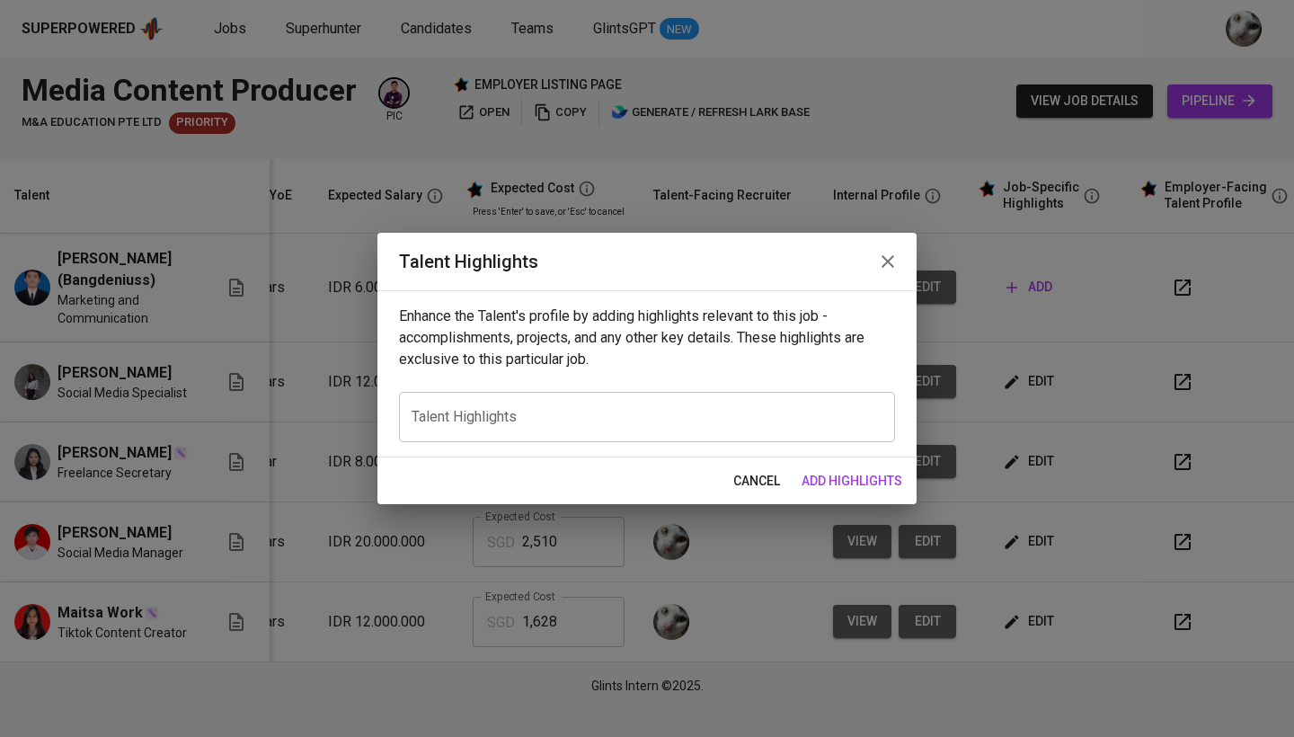
click at [756, 412] on textarea at bounding box center [647, 416] width 471 height 17
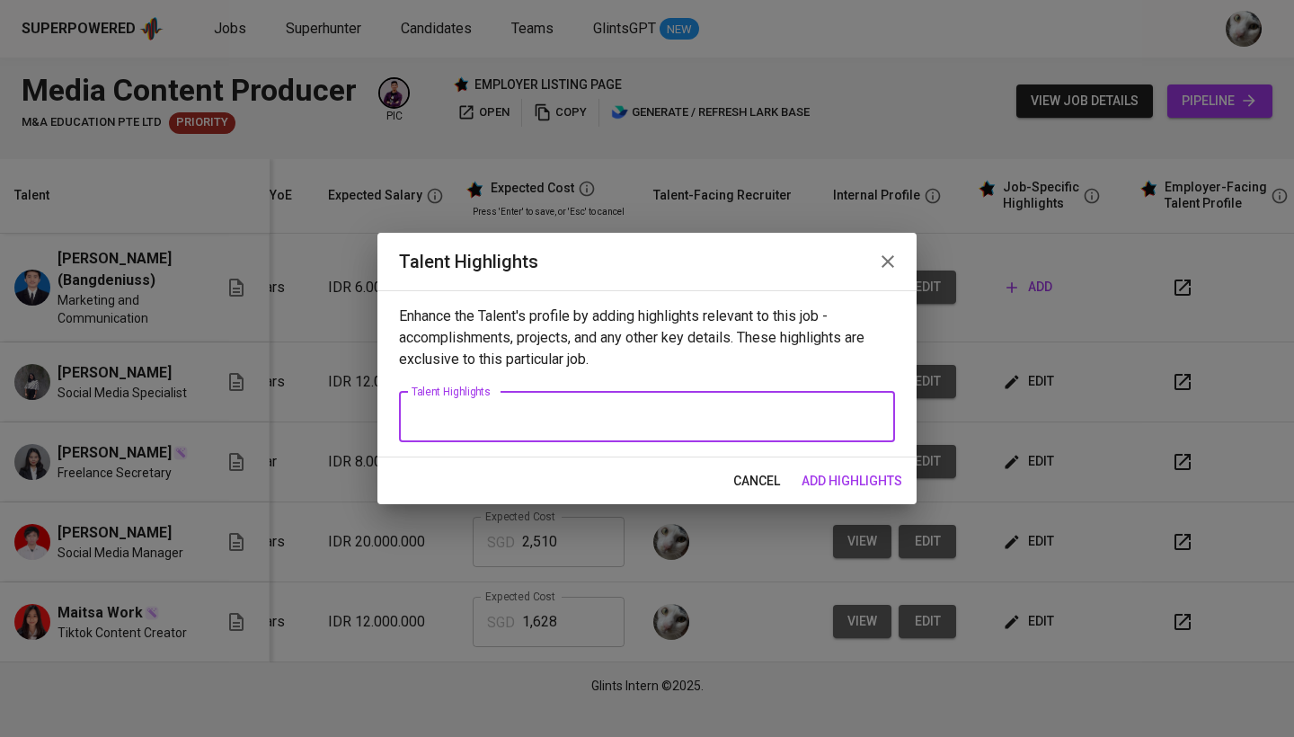
paste textarea "Denius is a marketing and communications professional with over four years of e…"
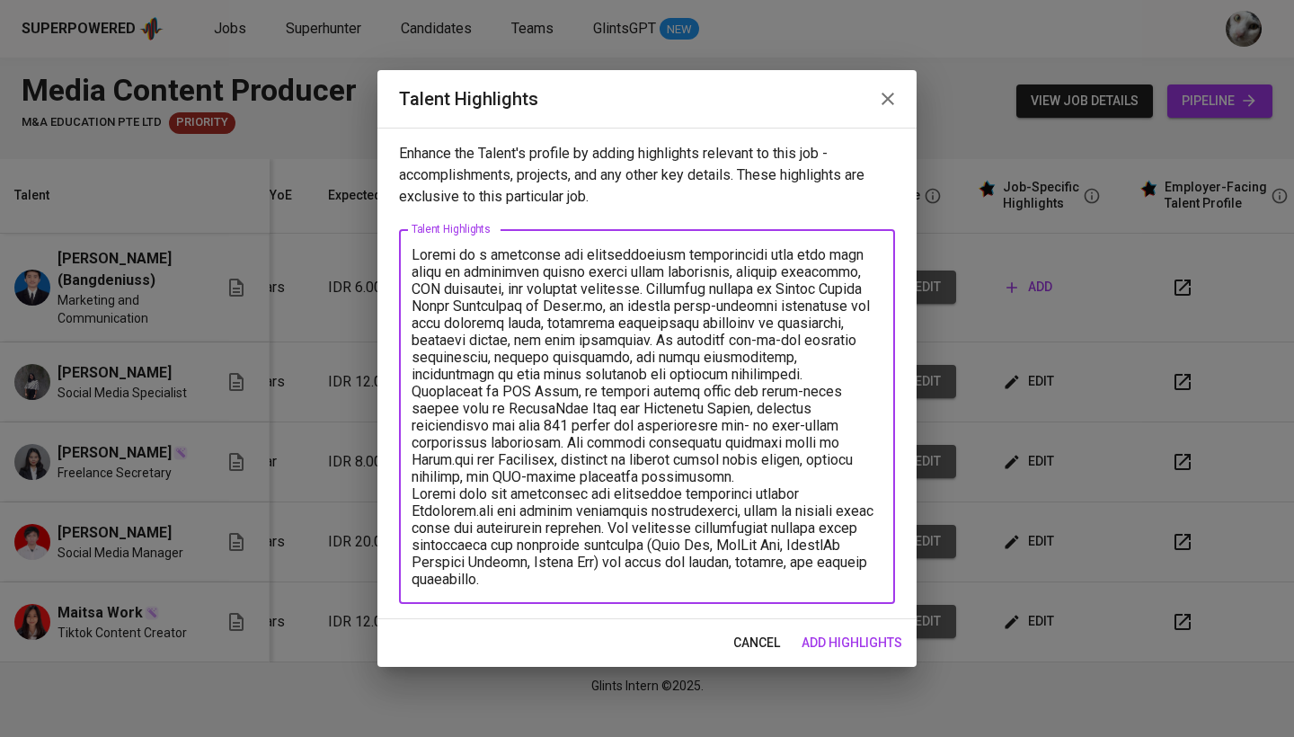
click at [754, 377] on textarea at bounding box center [647, 416] width 471 height 341
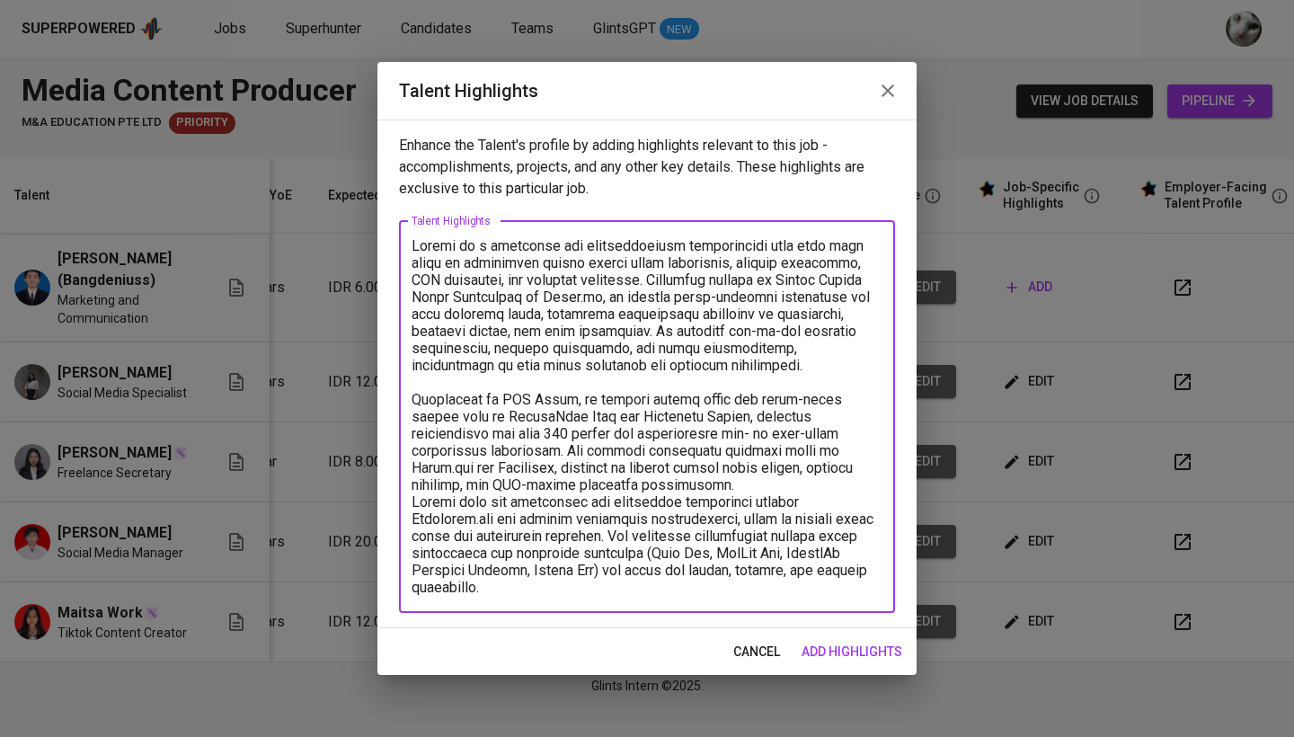
drag, startPoint x: 725, startPoint y: 366, endPoint x: 778, endPoint y: 351, distance: 54.9
click at [778, 351] on textarea at bounding box center [647, 416] width 471 height 359
click at [781, 395] on textarea at bounding box center [647, 416] width 471 height 359
click at [653, 486] on textarea at bounding box center [647, 416] width 471 height 359
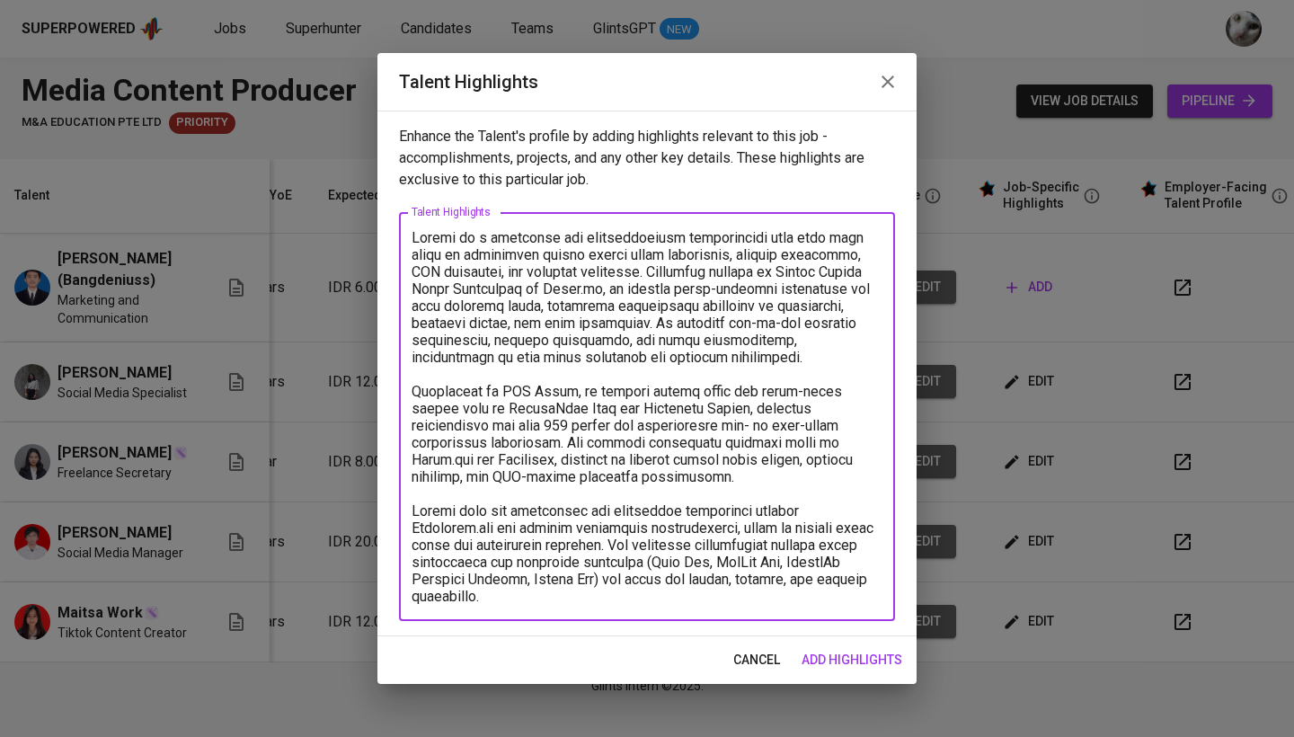
click at [655, 595] on textarea at bounding box center [647, 417] width 471 height 376
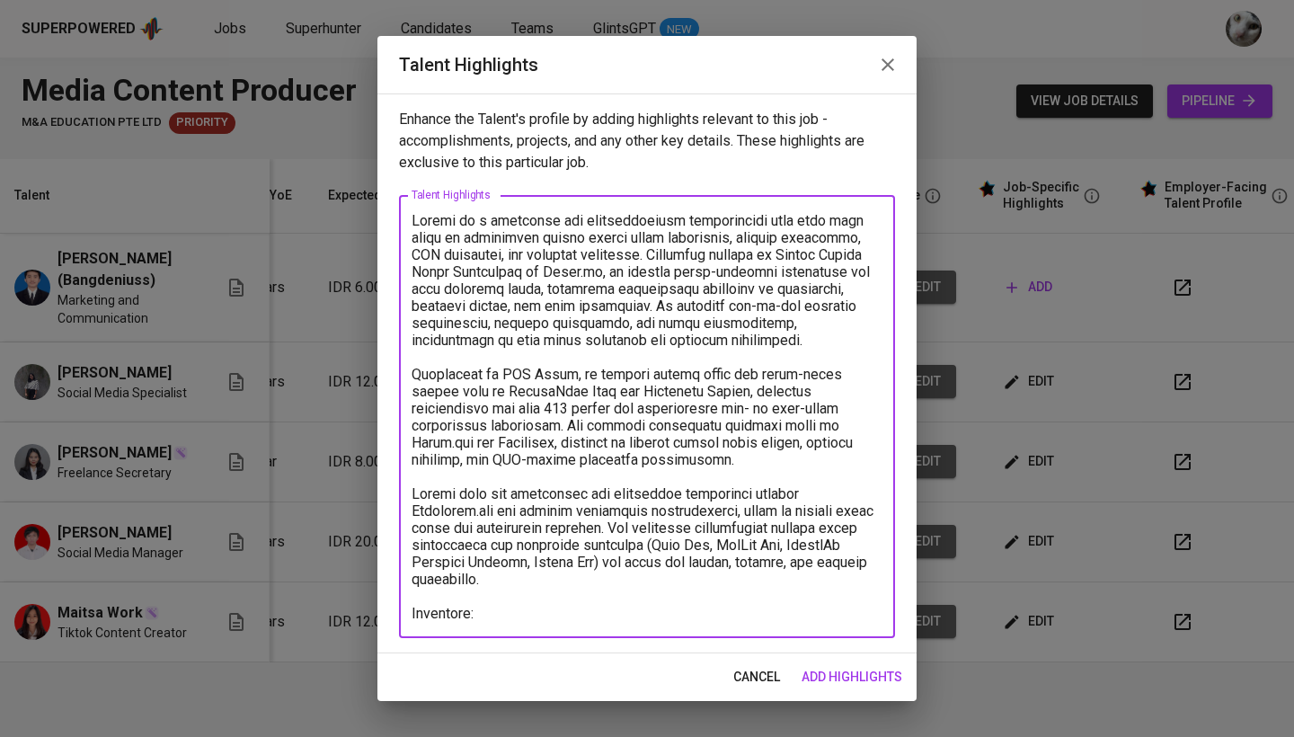
paste textarea "https://deniusportofolio.my.canva.site"
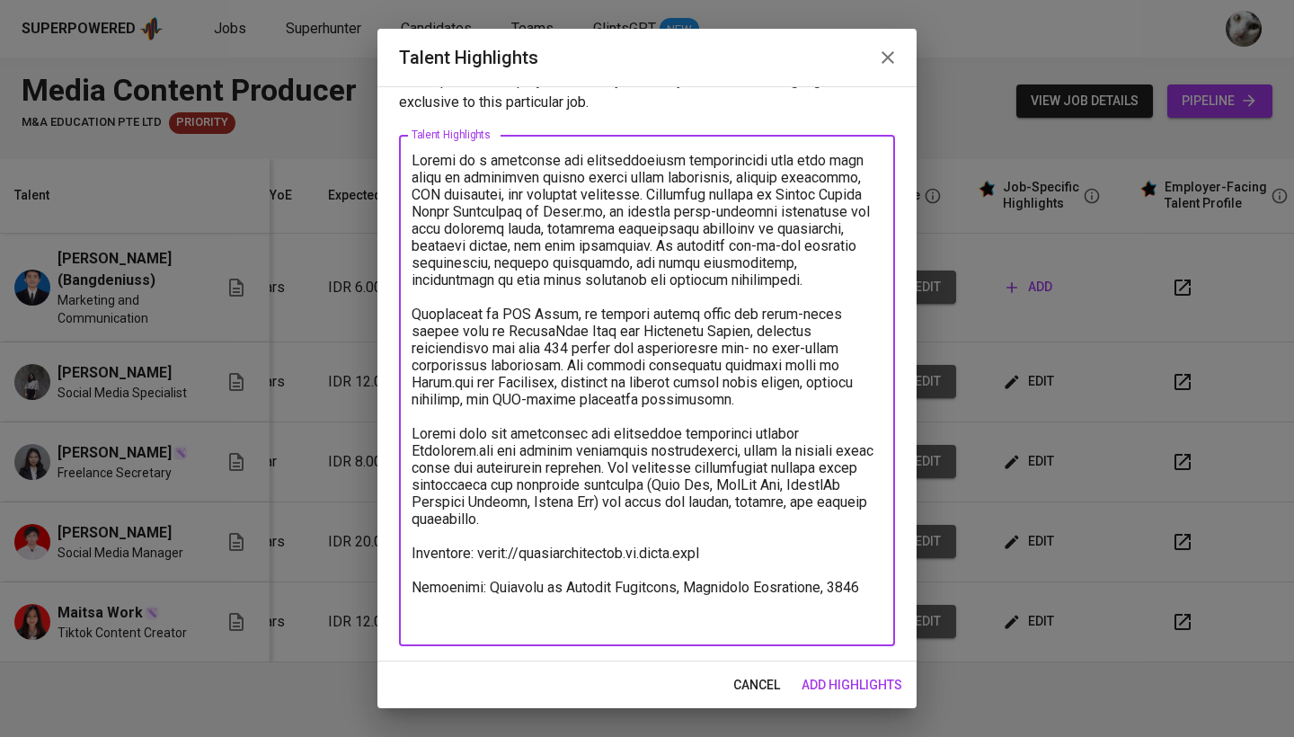
scroll to position [53, 0]
paste textarea "https://glints.sg.larksuite.com/minutes/obsgcpq6755no61e9eqo5wvn?from=from_copy…"
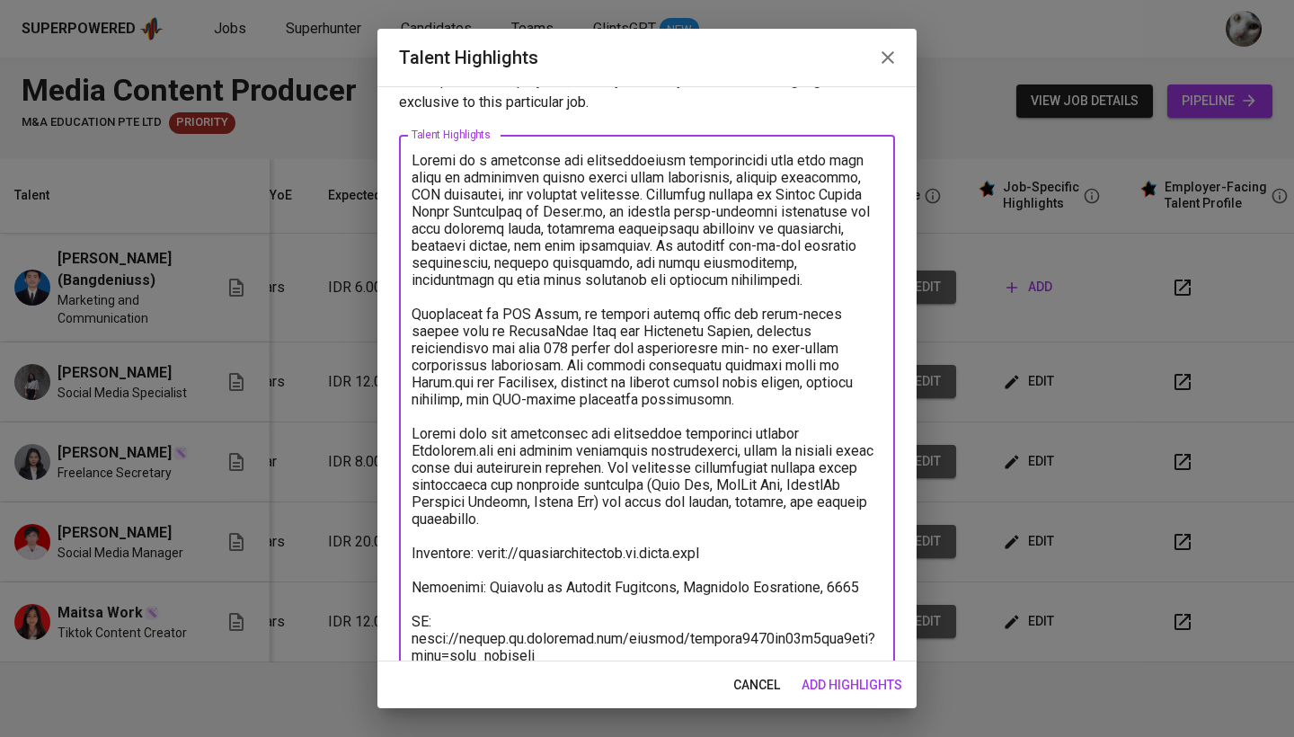
scroll to position [57, 0]
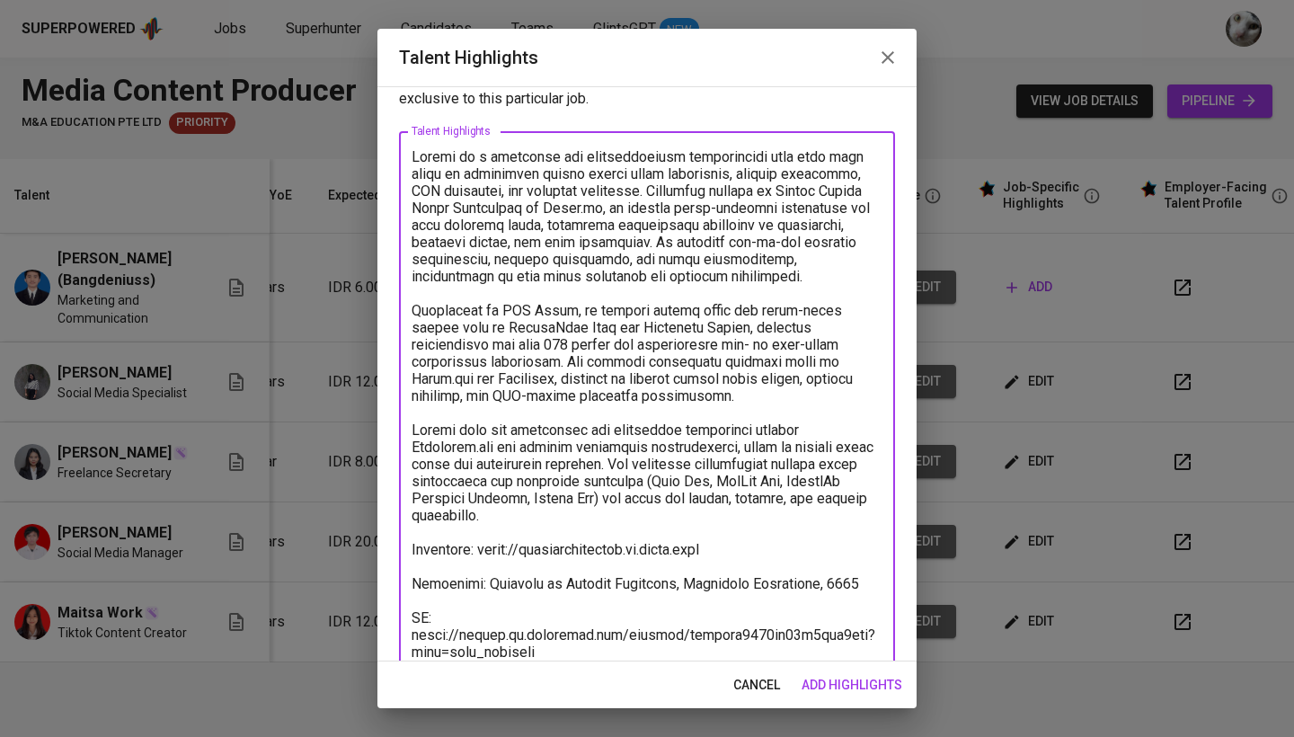
type textarea "Denius is a marketing and communications professional with over four years of e…"
click at [835, 689] on span "add highlights" at bounding box center [852, 685] width 101 height 22
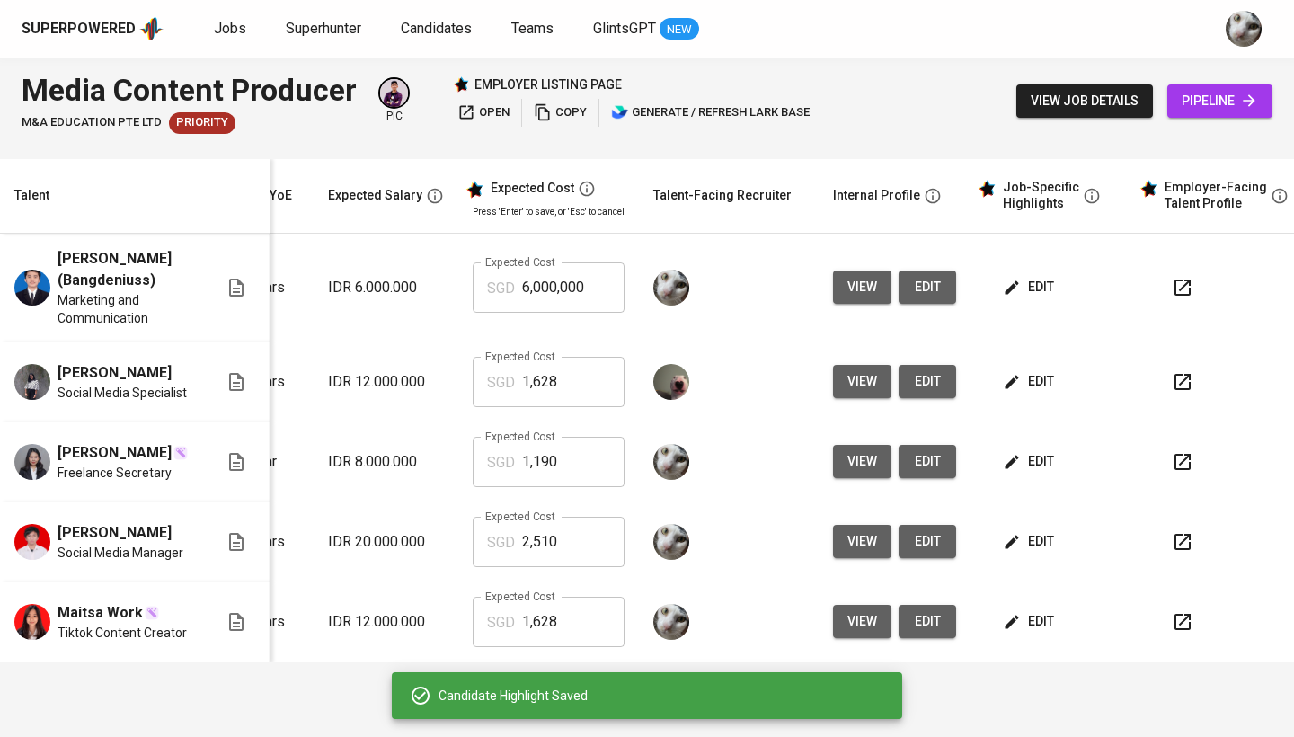
scroll to position [0, 0]
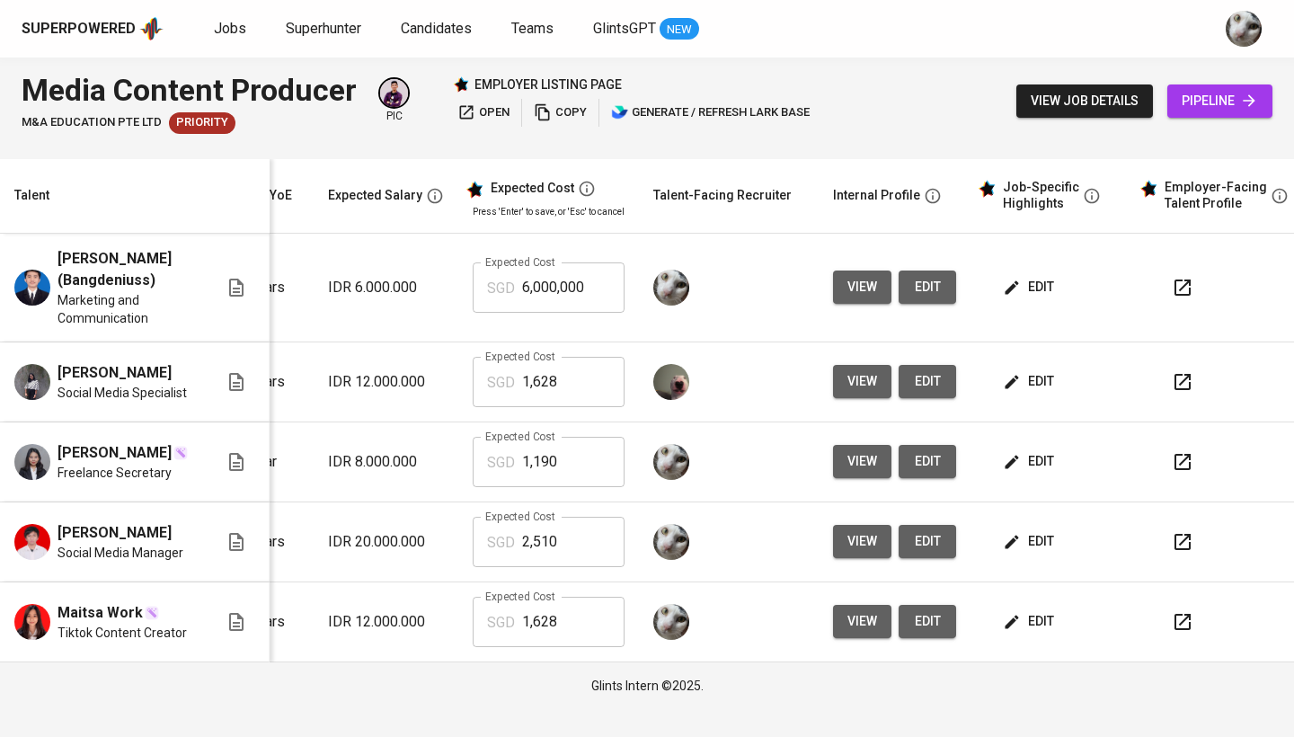
click at [1026, 553] on span "edit" at bounding box center [1030, 541] width 48 height 22
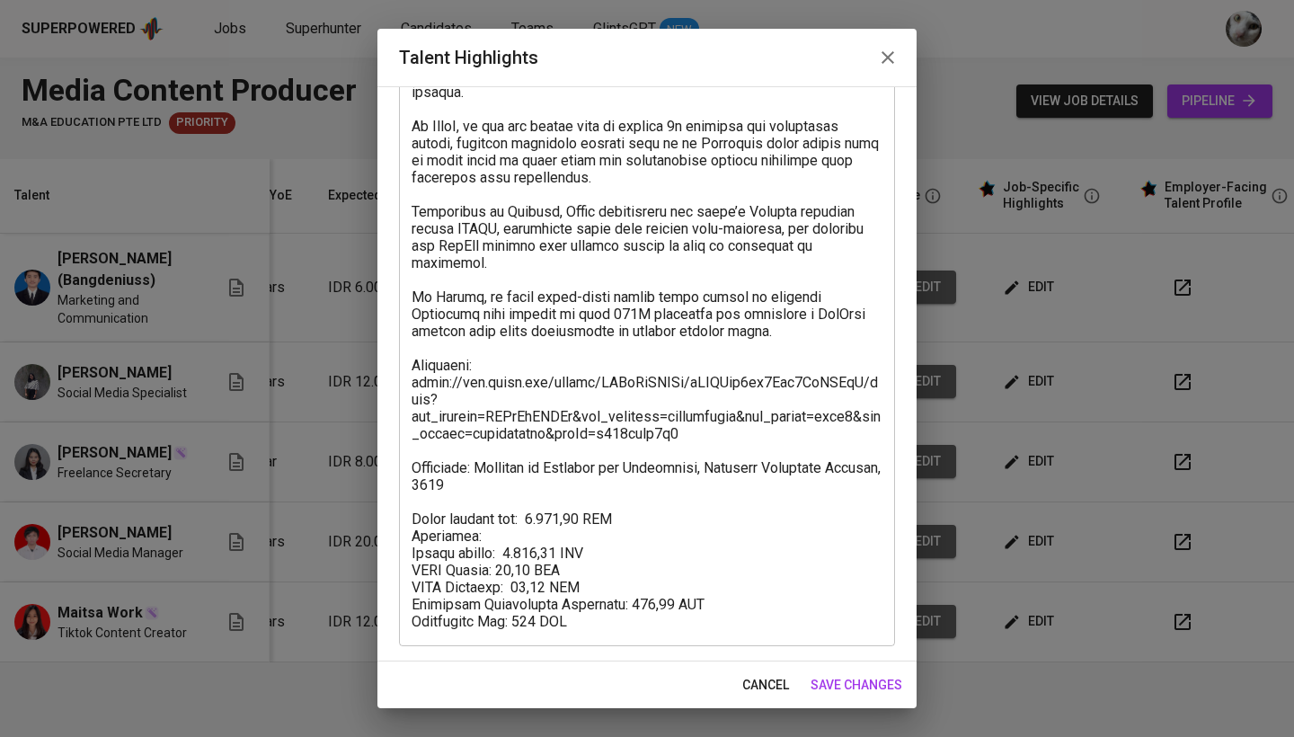
scroll to position [207, 0]
click at [748, 685] on span "cancel" at bounding box center [765, 685] width 47 height 22
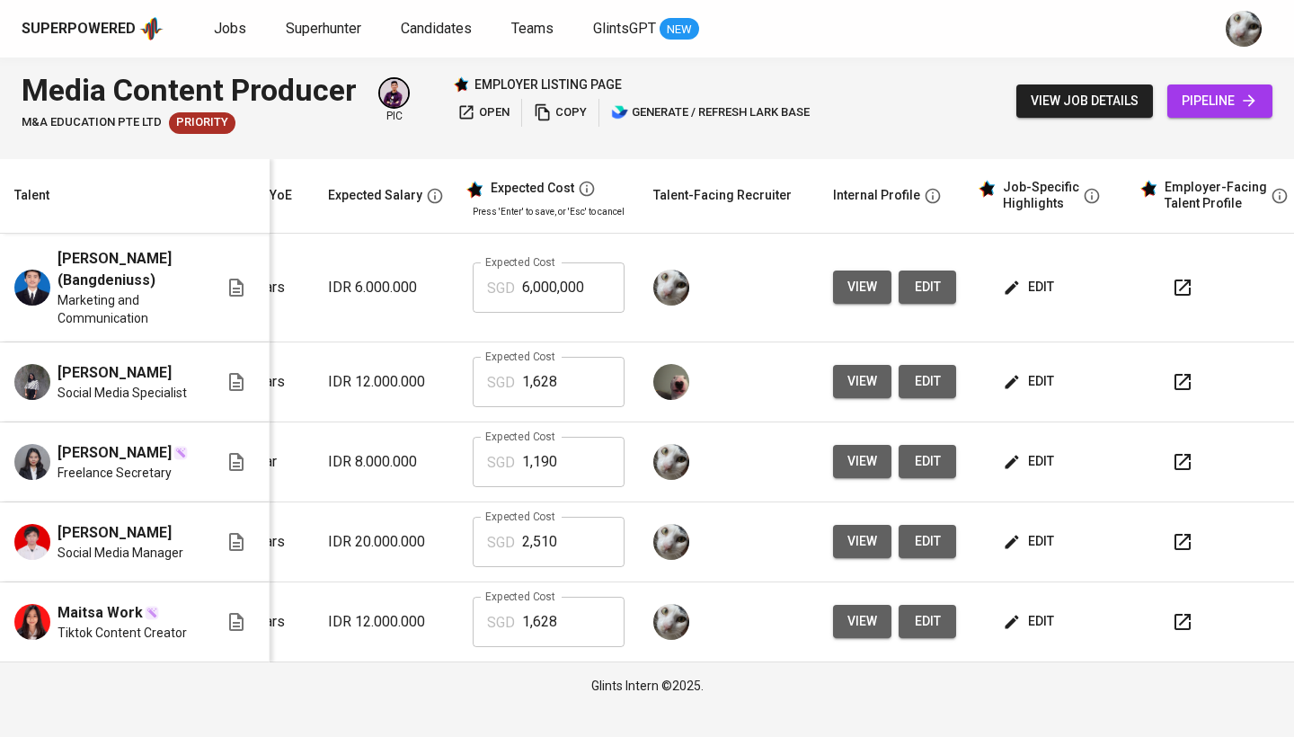
click at [1028, 619] on button "edit" at bounding box center [1030, 621] width 62 height 33
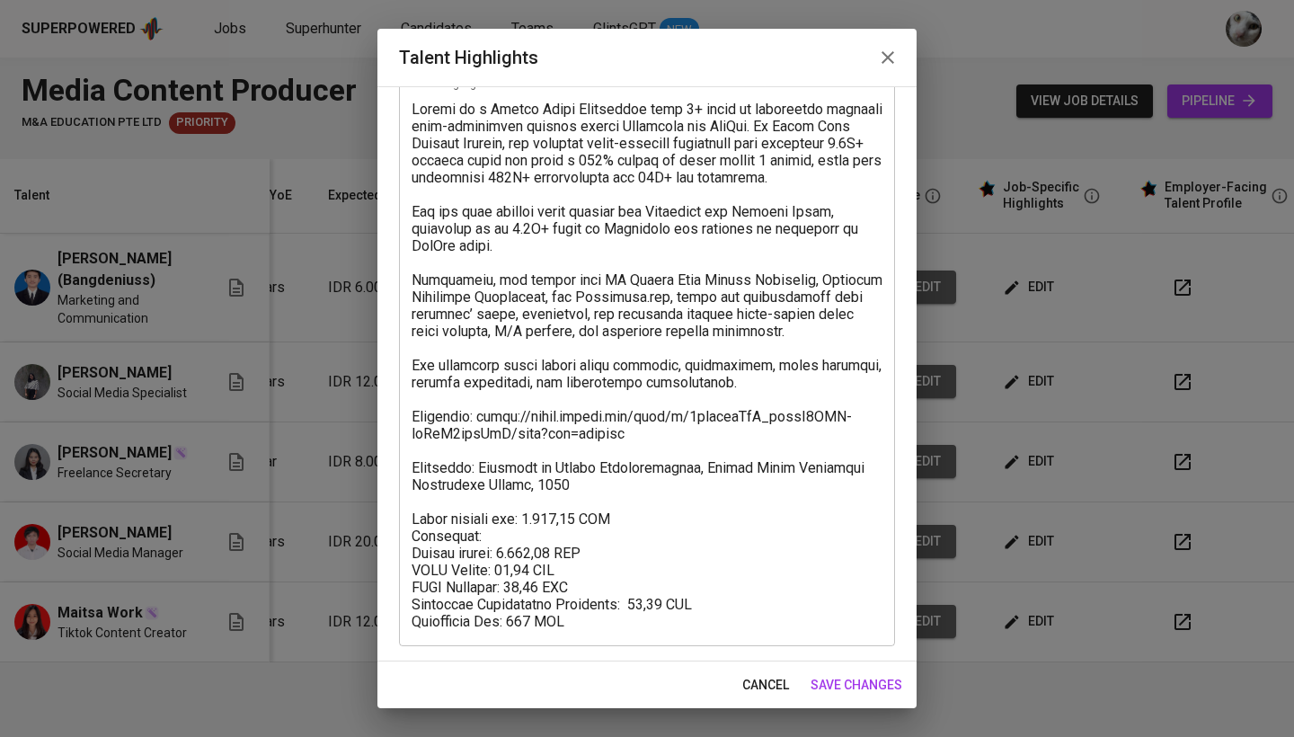
scroll to position [104, 0]
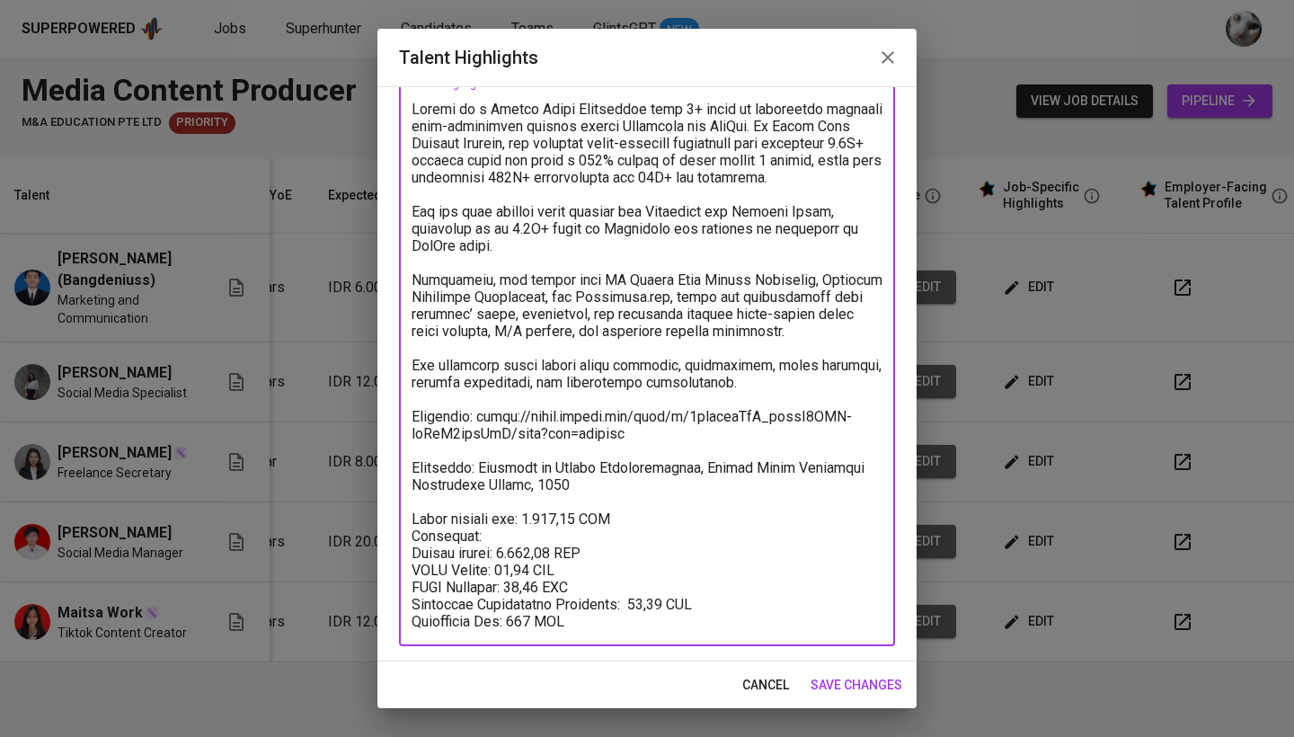
drag, startPoint x: 590, startPoint y: 620, endPoint x: 376, endPoint y: 524, distance: 234.5
click at [376, 524] on div "Talent Highlights Enhance the Talent's profile by adding highlights relevant to…" at bounding box center [647, 368] width 1294 height 737
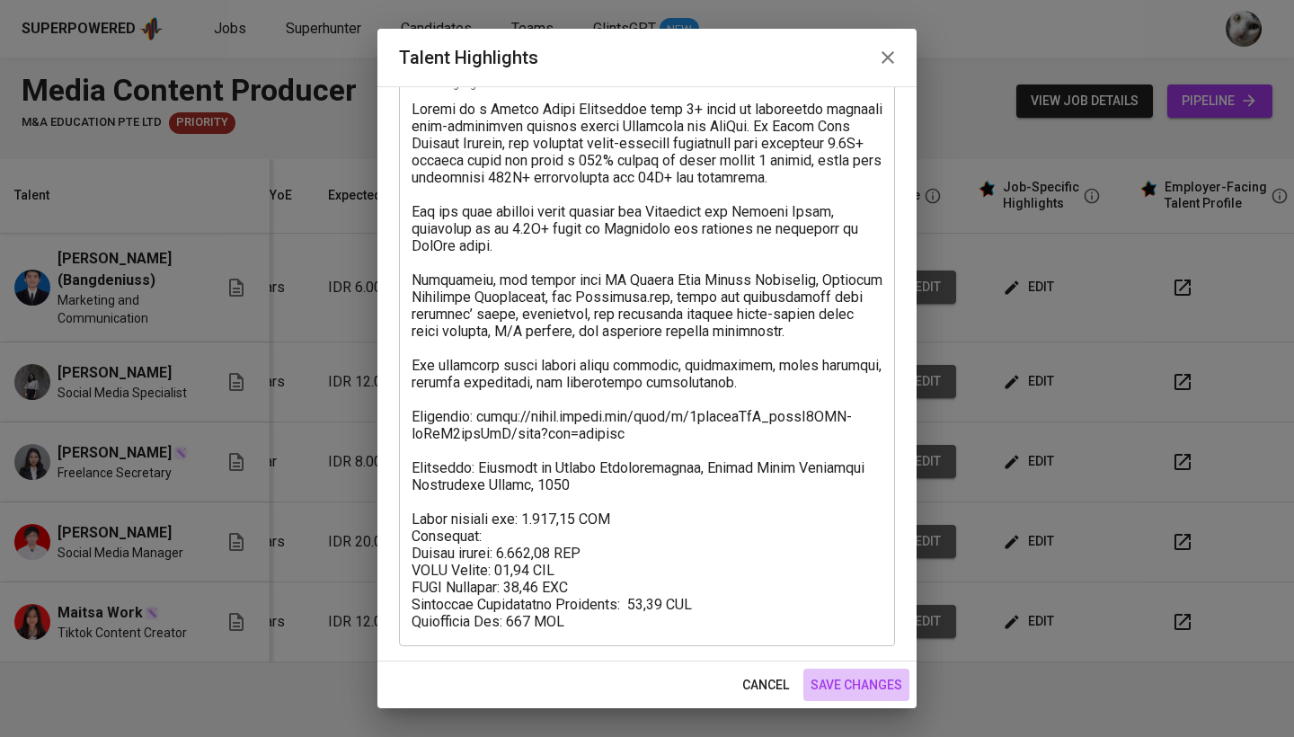
click at [865, 696] on button "save changes" at bounding box center [856, 685] width 106 height 33
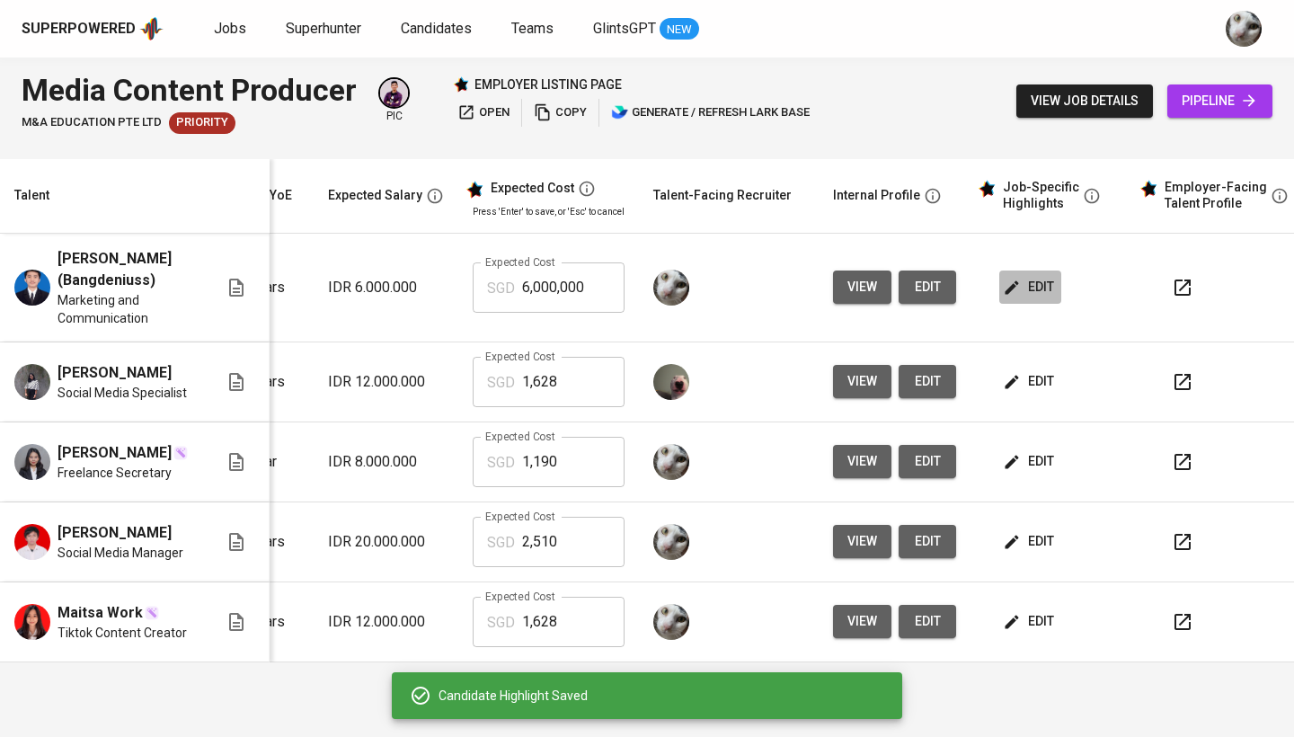
click at [1024, 296] on span "edit" at bounding box center [1030, 287] width 48 height 22
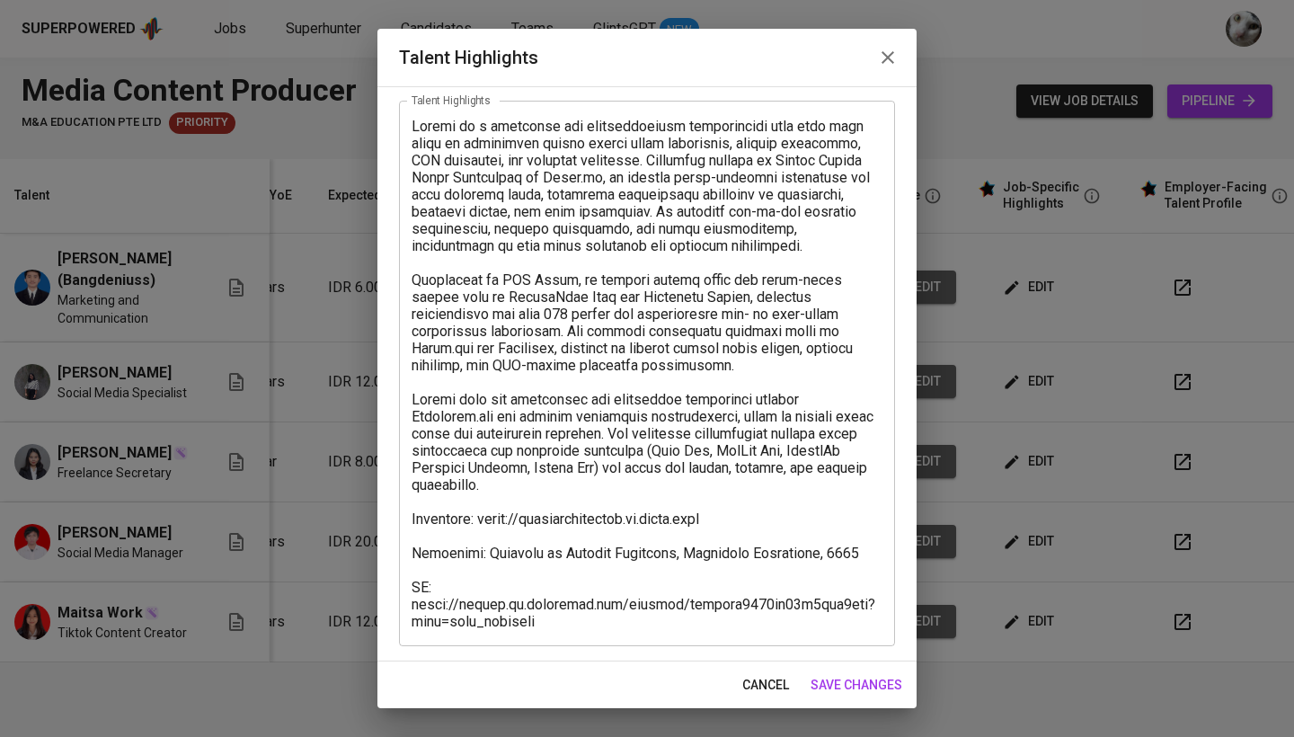
scroll to position [87, 0]
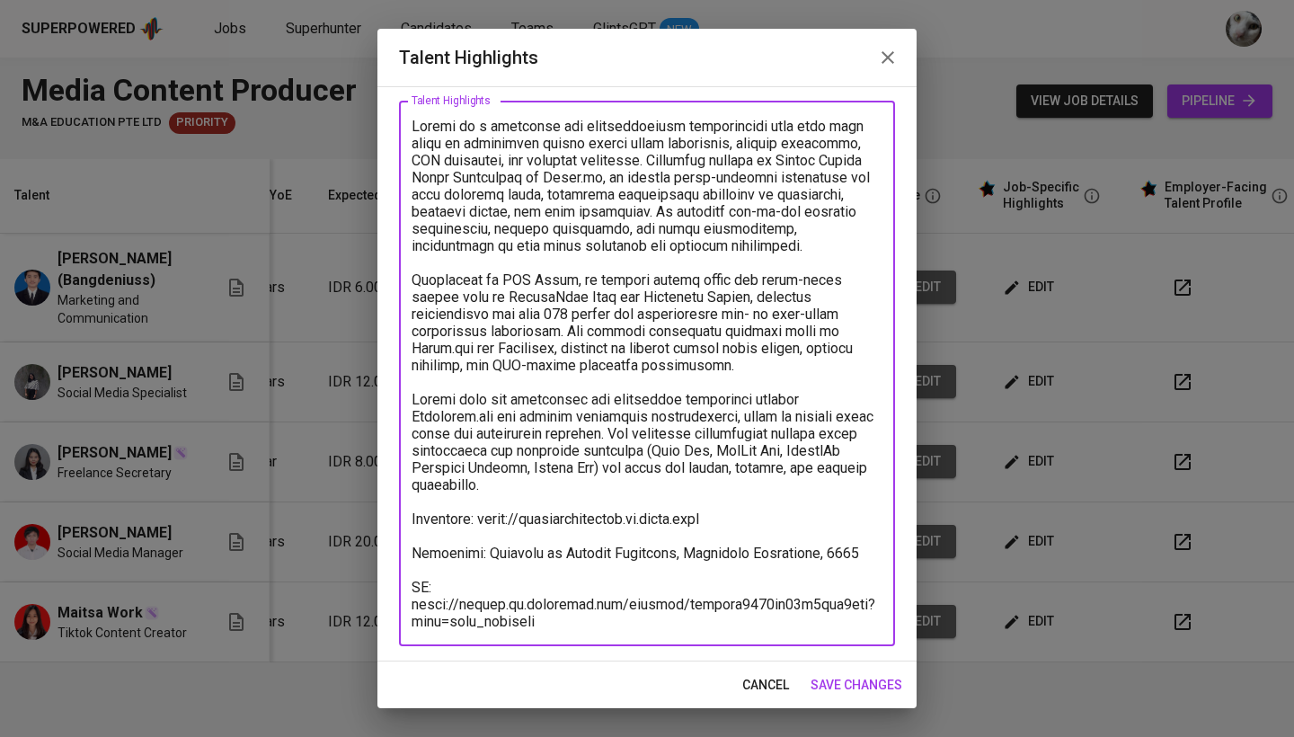
click at [865, 555] on textarea at bounding box center [647, 374] width 471 height 512
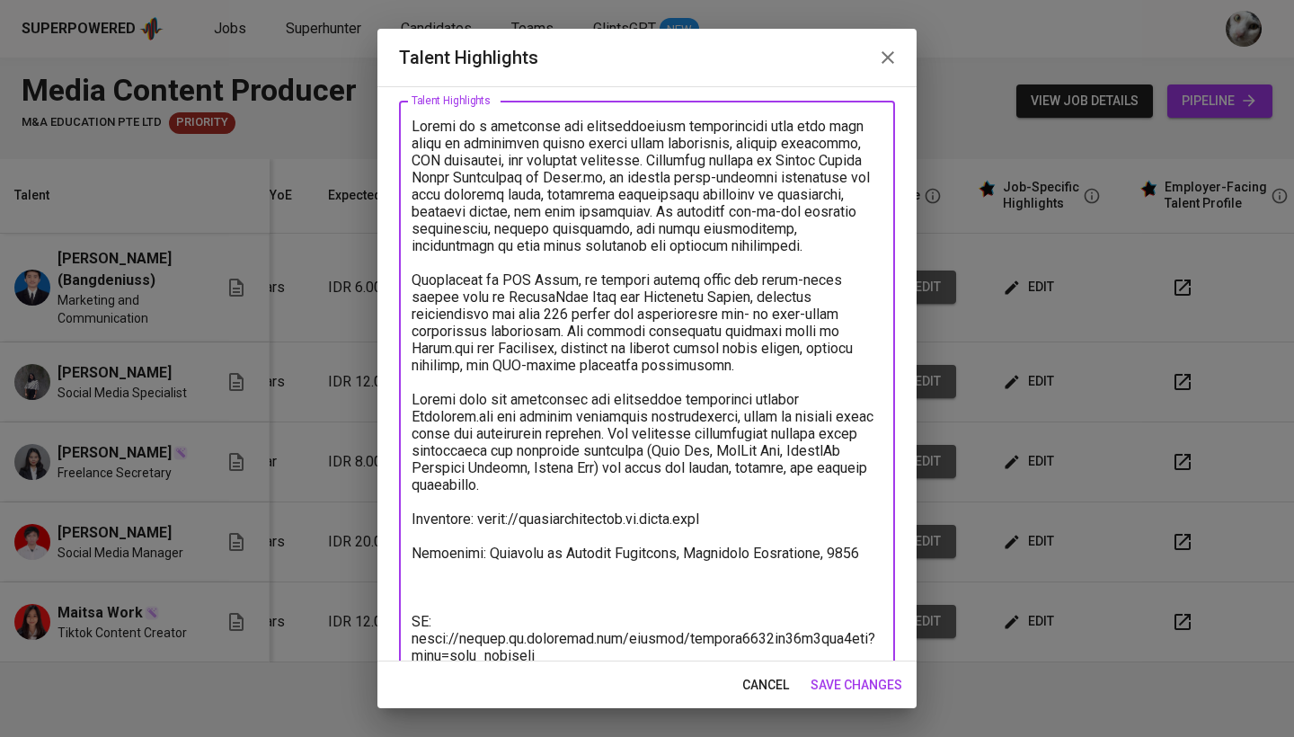
paste textarea "Total monthly fee: 1.628,98 SGD Breakdown: Talent salary: 1.077,38 SGD BPJS Hea…"
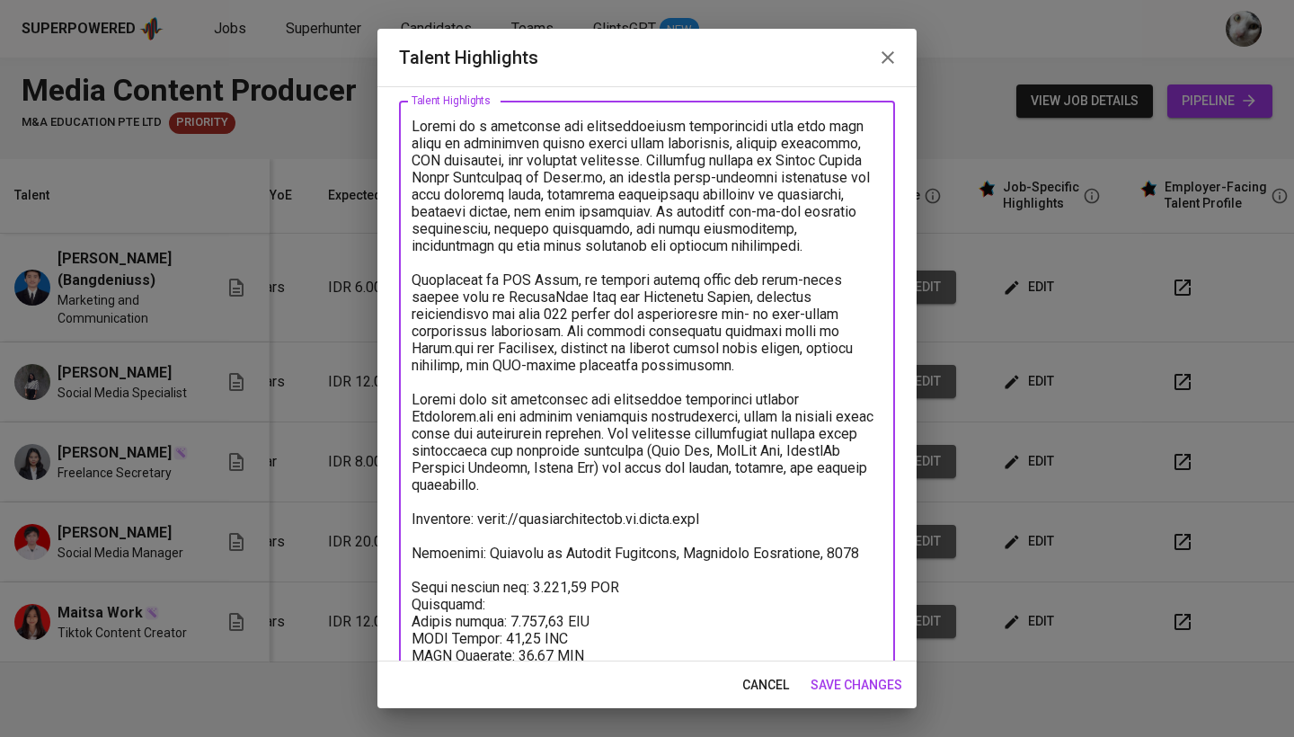
scroll to position [224, 0]
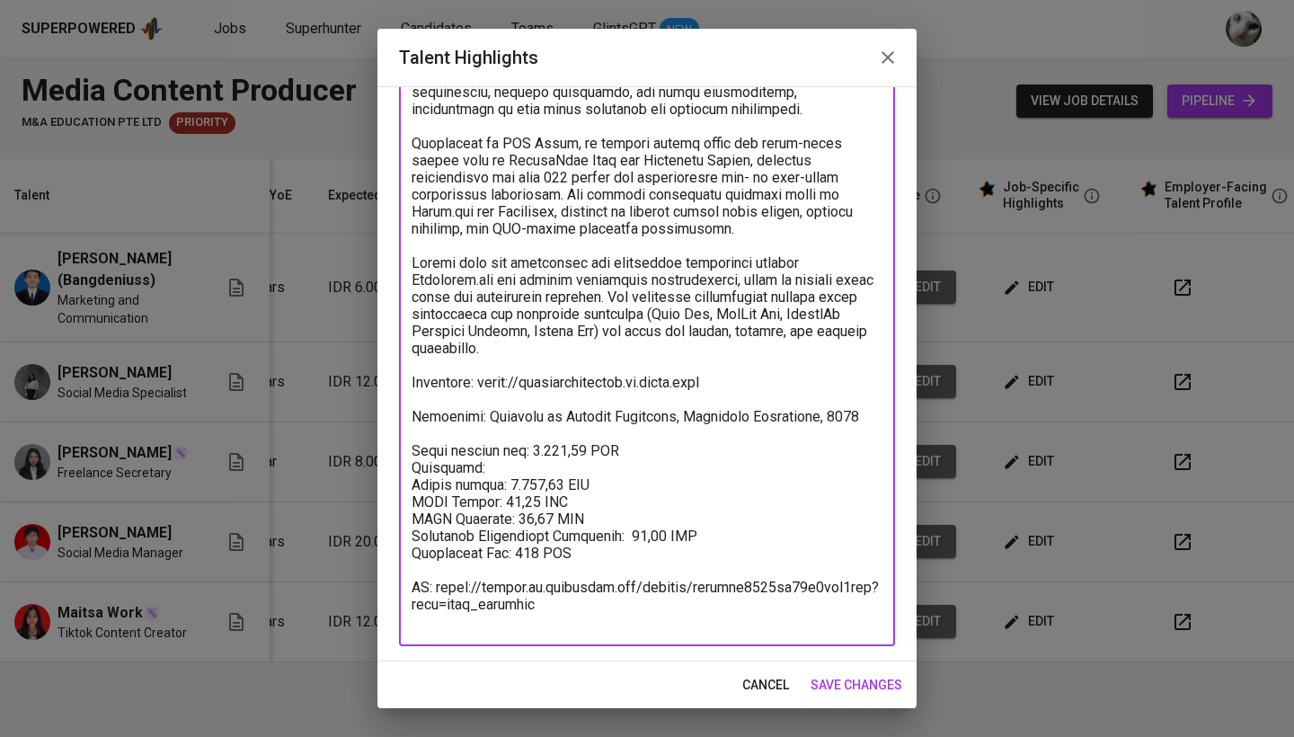
type textarea "Denius is a marketing and communications professional with over four years of e…"
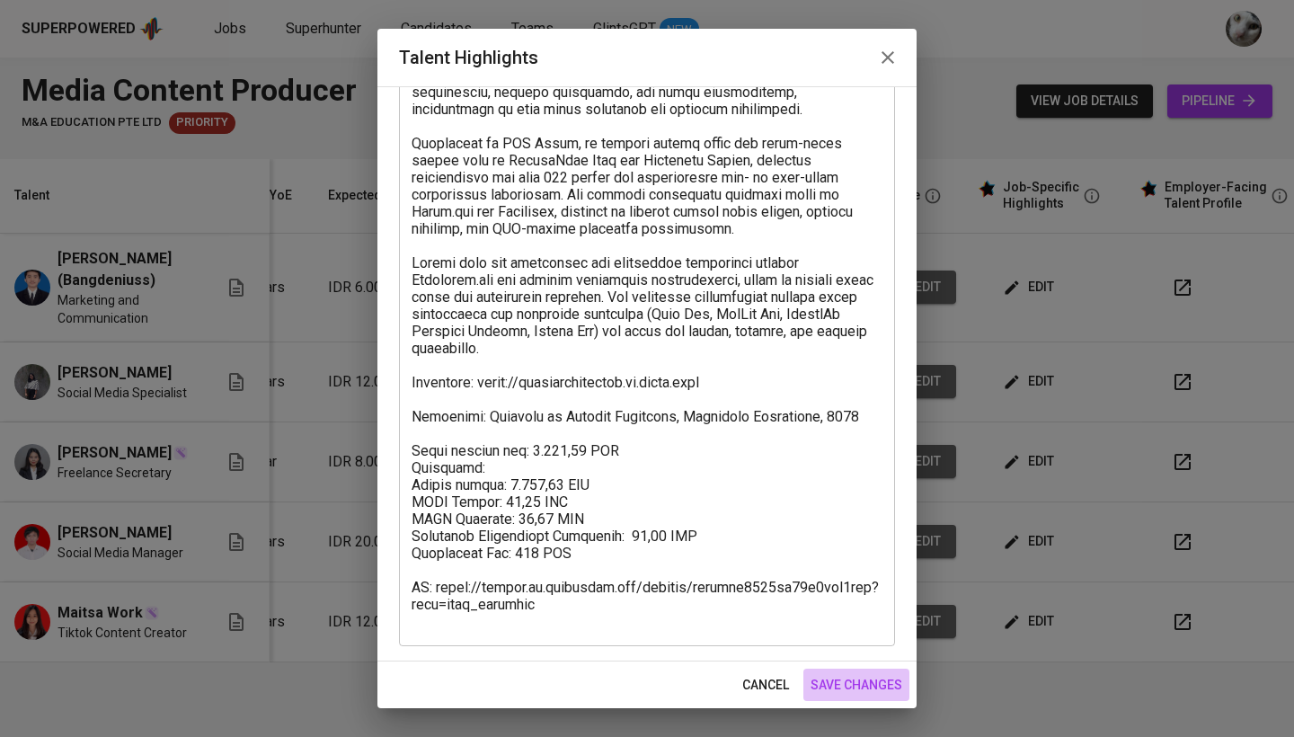
click at [872, 669] on button "save changes" at bounding box center [856, 685] width 106 height 33
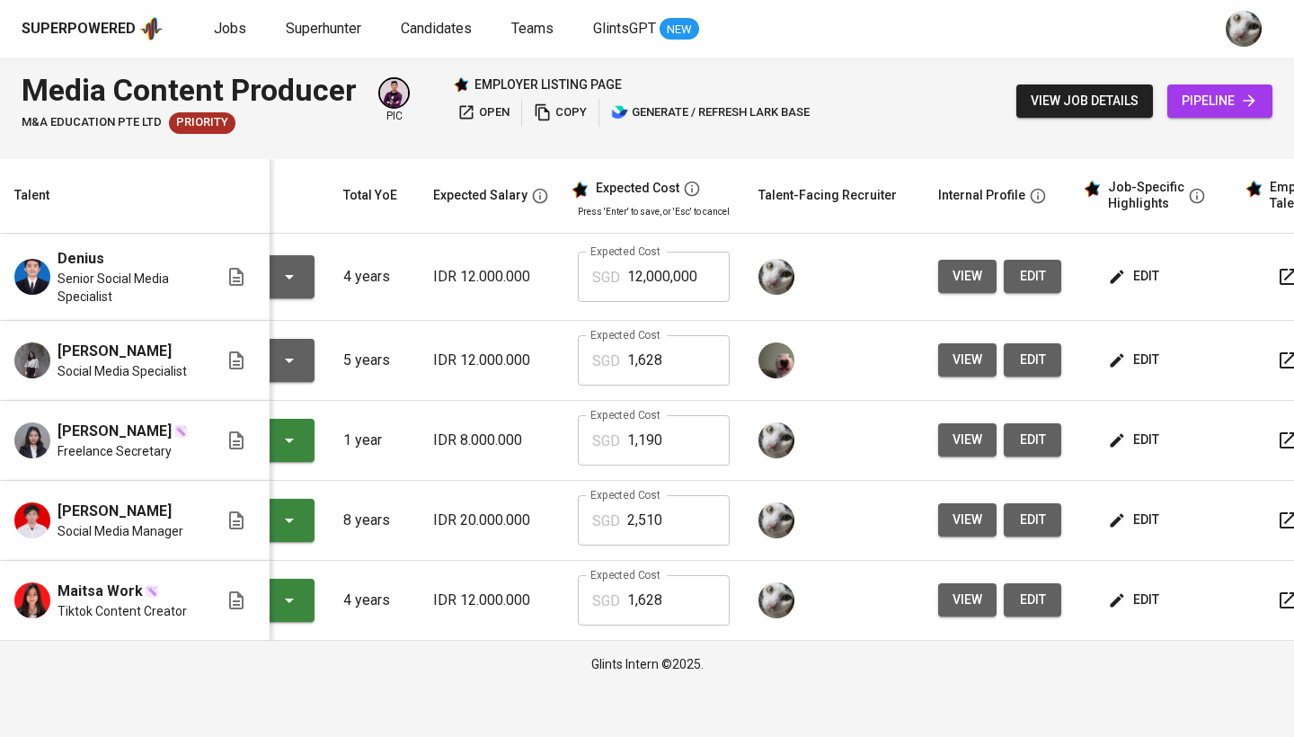
scroll to position [0, 170]
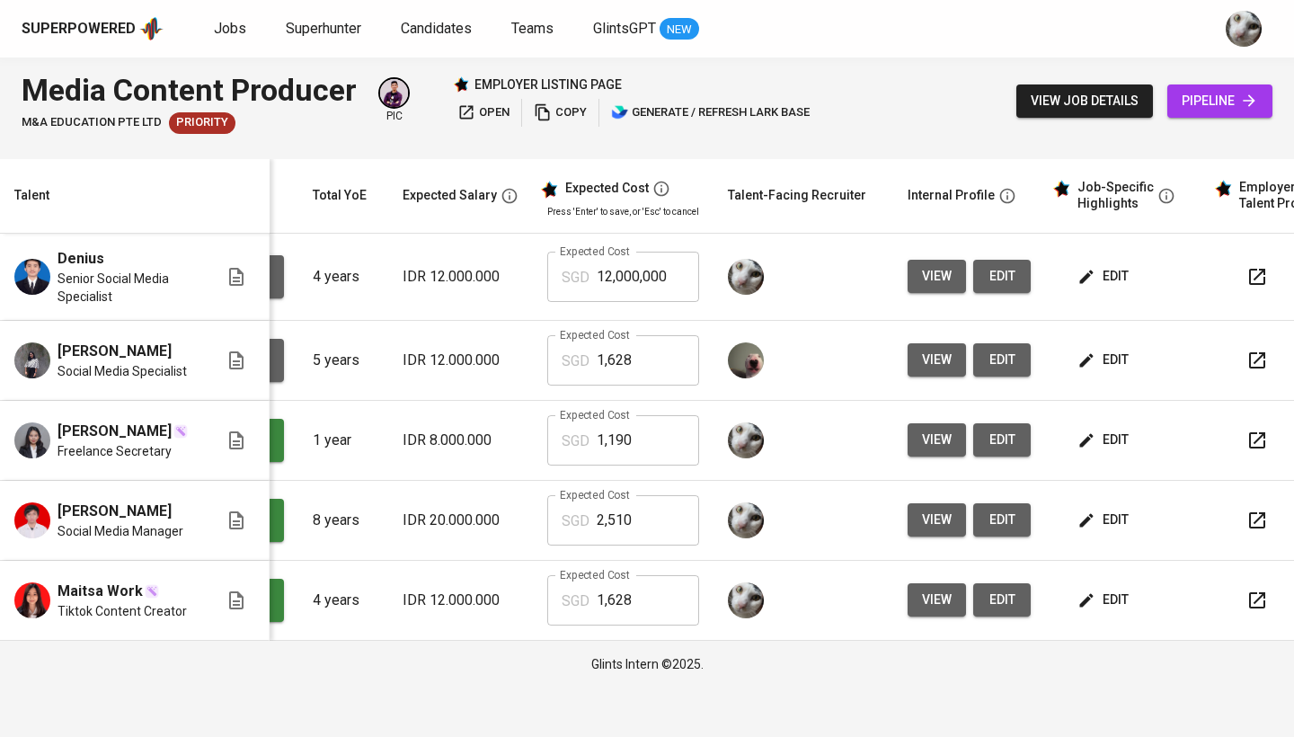
click at [1091, 280] on span "edit" at bounding box center [1105, 276] width 48 height 22
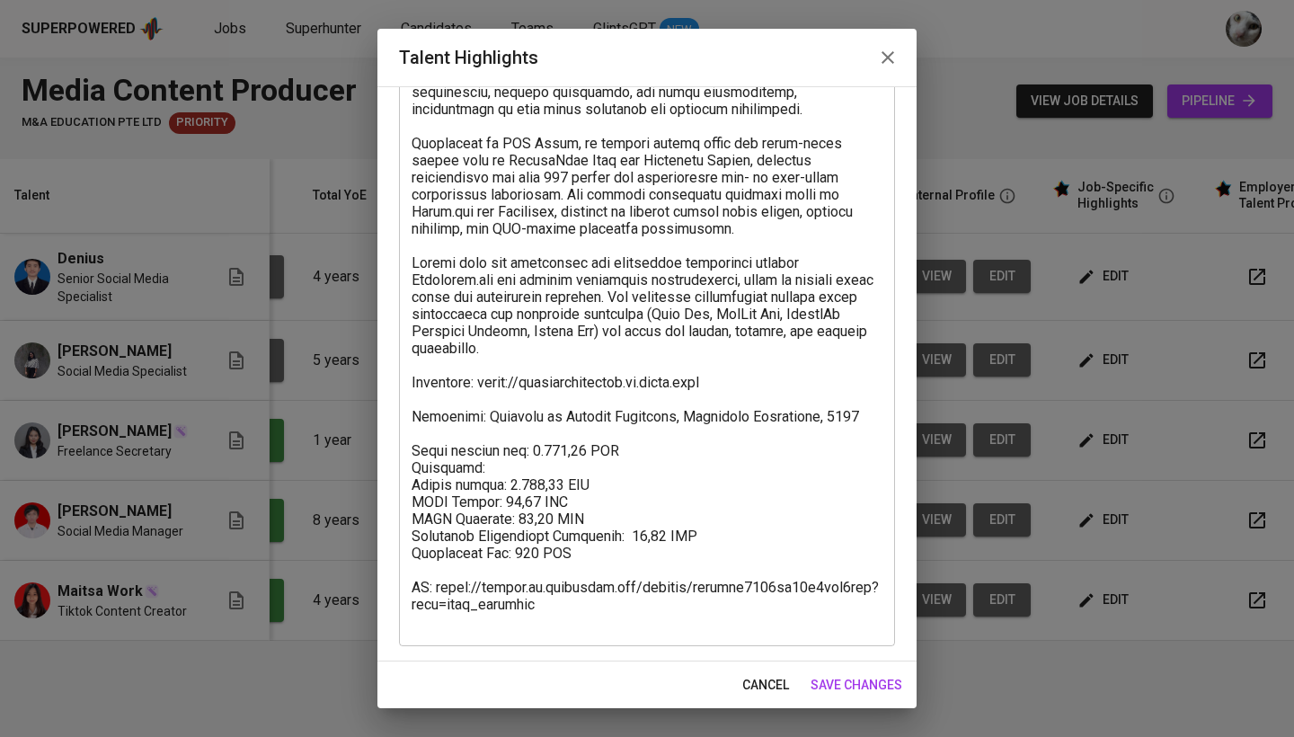
scroll to position [224, 0]
click at [759, 687] on span "cancel" at bounding box center [765, 685] width 47 height 22
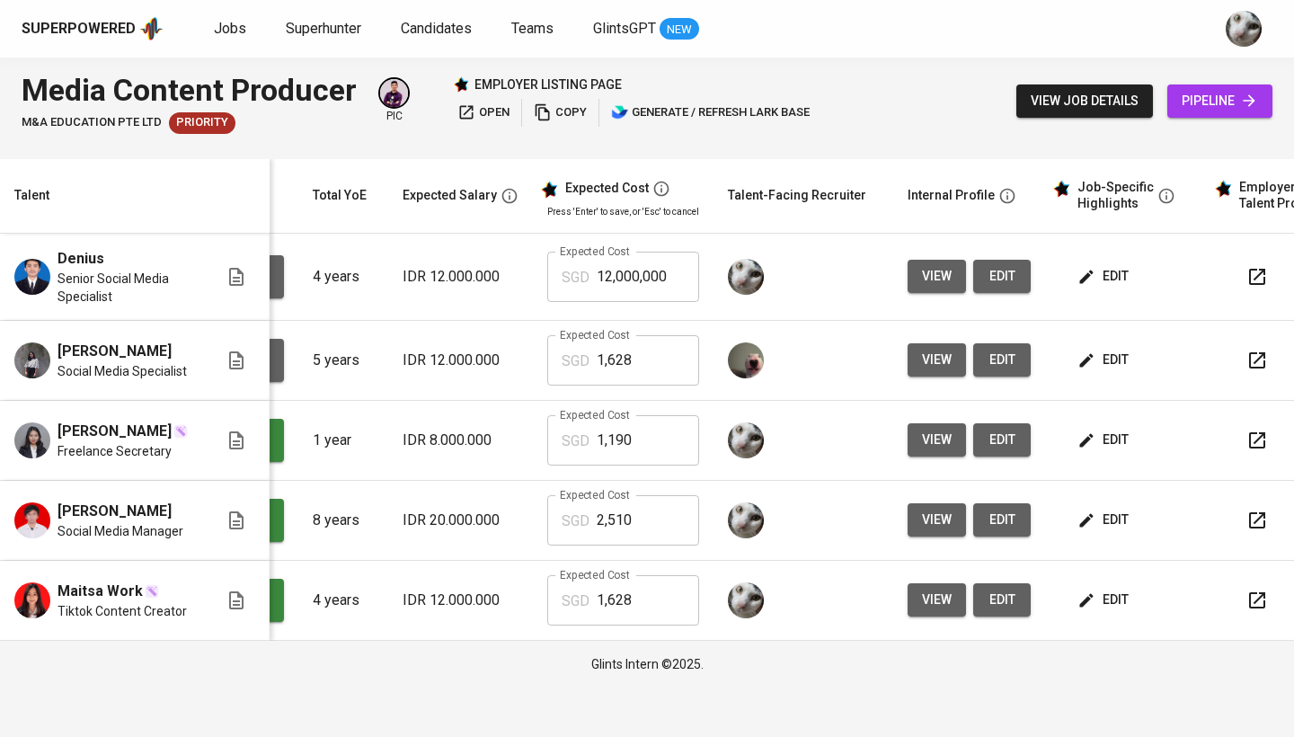
click at [629, 617] on input "1,628" at bounding box center [648, 600] width 102 height 50
click at [632, 279] on input "12,000,000" at bounding box center [648, 277] width 102 height 50
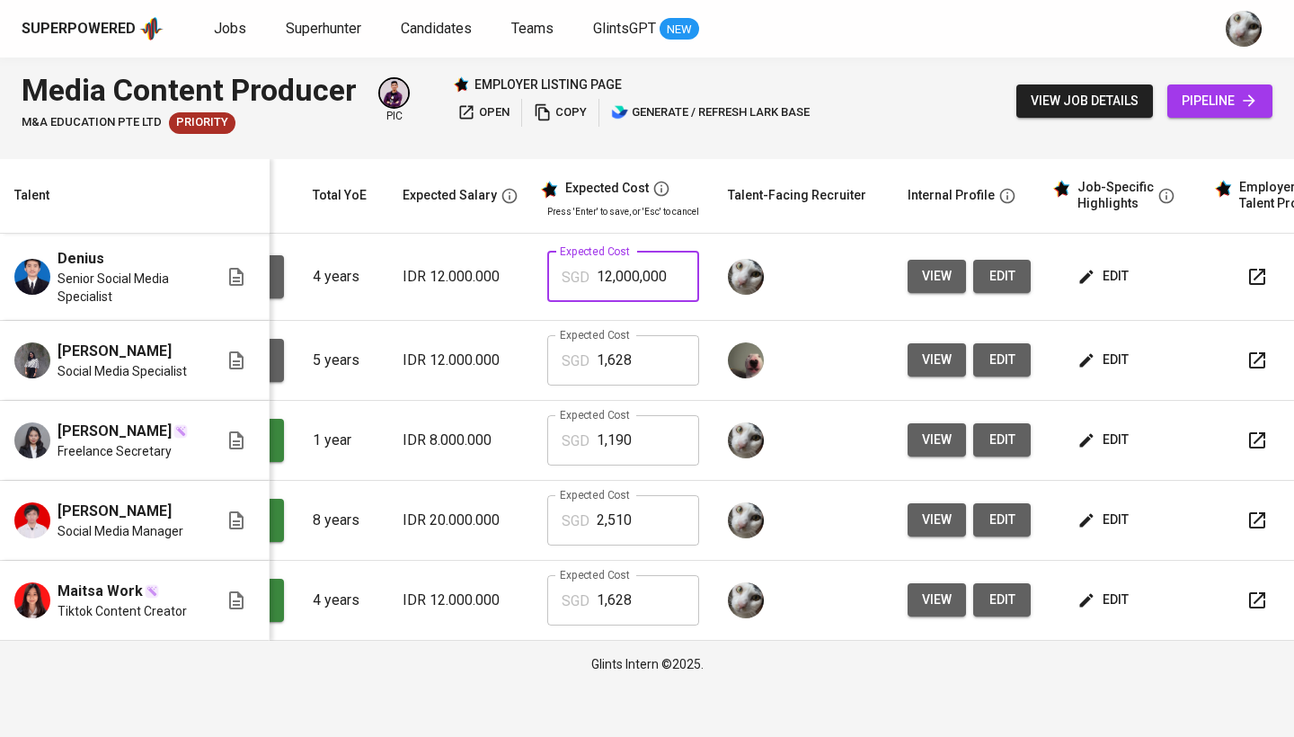
click at [632, 279] on input "12,000,000" at bounding box center [648, 277] width 102 height 50
paste input ",628"
type input "1,628"
click at [224, 30] on span "Jobs" at bounding box center [230, 28] width 32 height 17
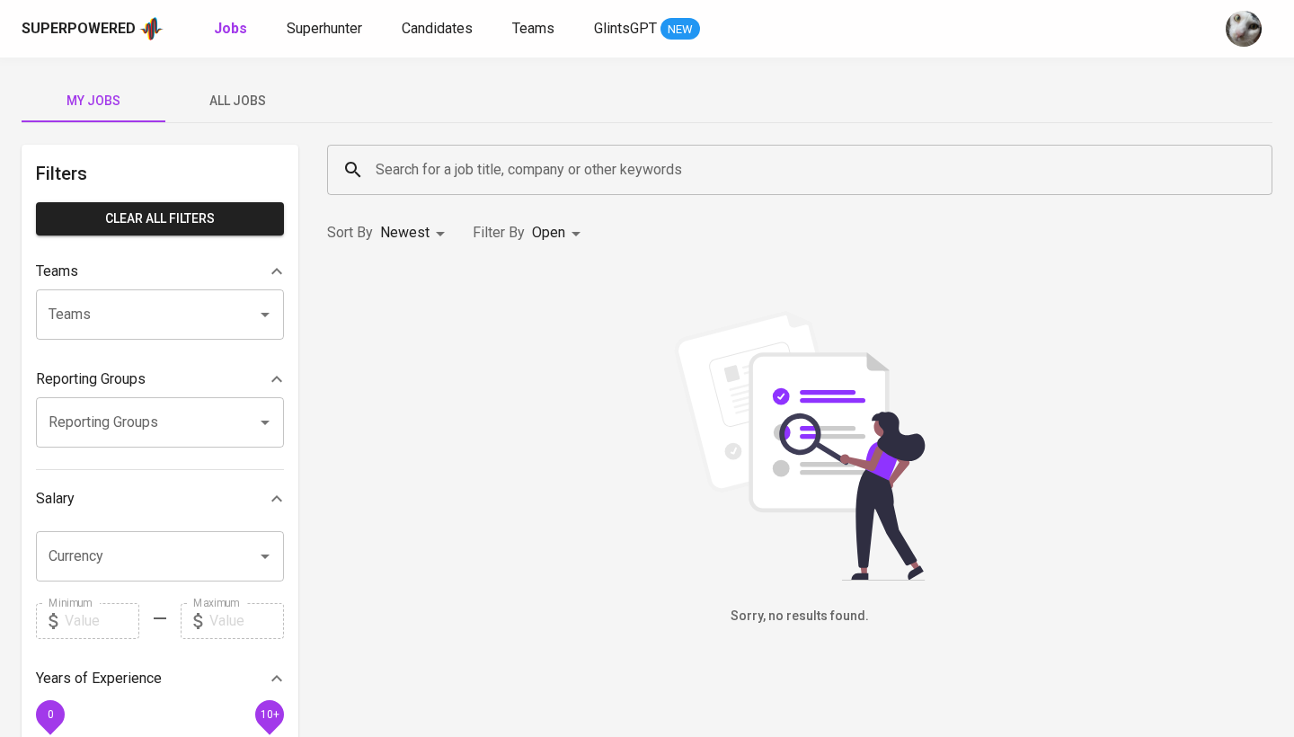
click at [237, 93] on span "All Jobs" at bounding box center [237, 101] width 122 height 22
